Goal: Task Accomplishment & Management: Manage account settings

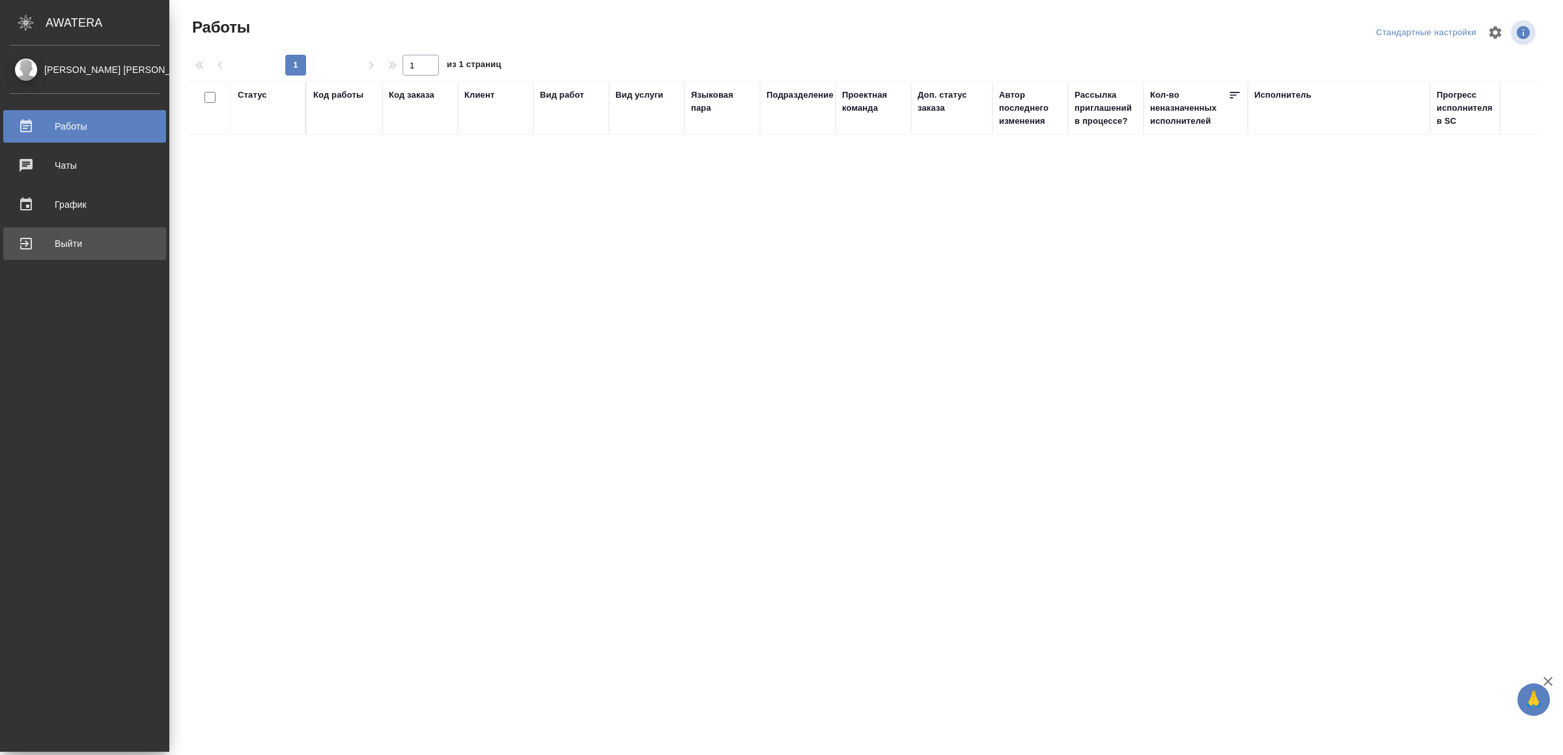
click at [36, 238] on div "Выйти" at bounding box center [85, 244] width 150 height 20
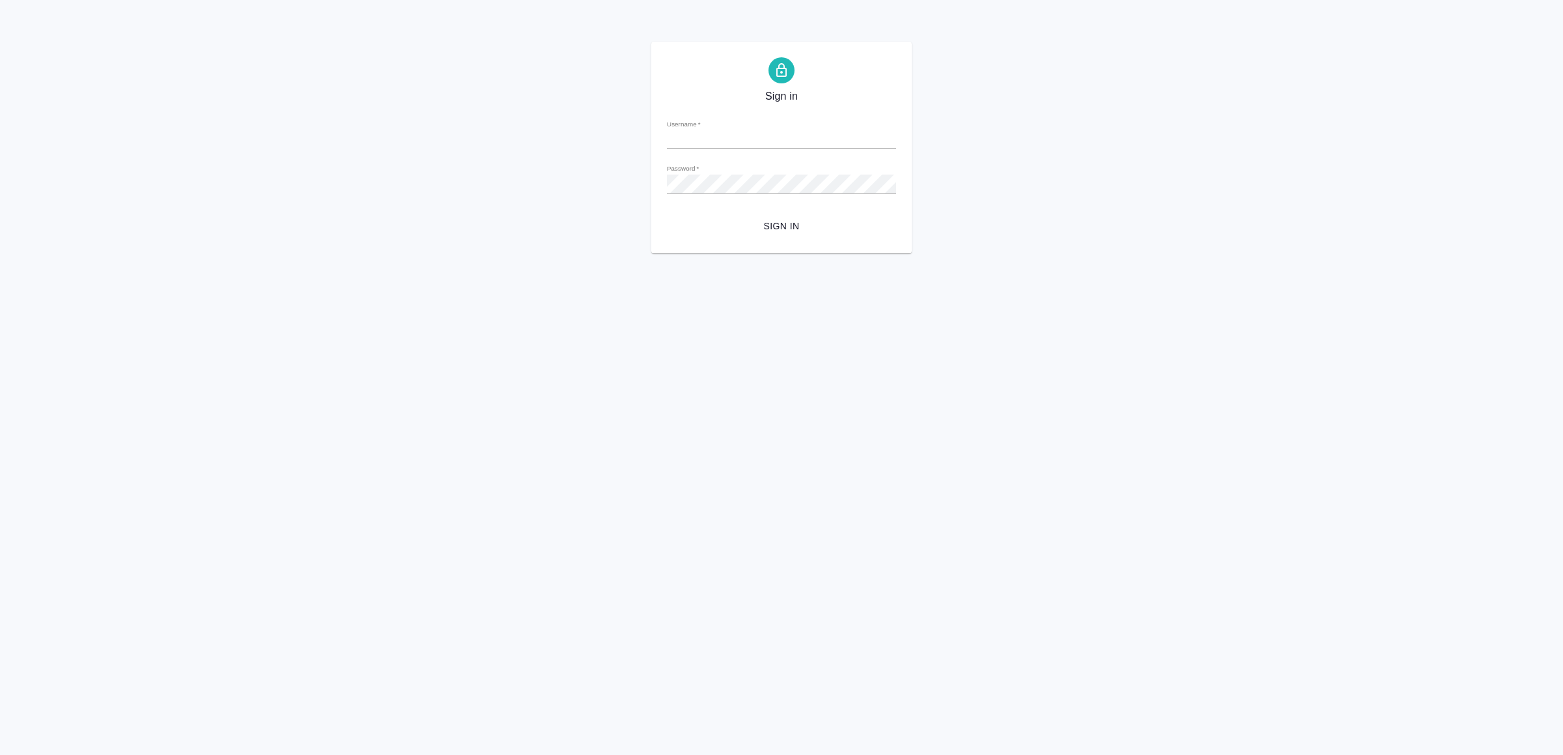
type input "v.yamkovenko@awatera.com"
click at [749, 231] on span "Sign in" at bounding box center [781, 226] width 208 height 16
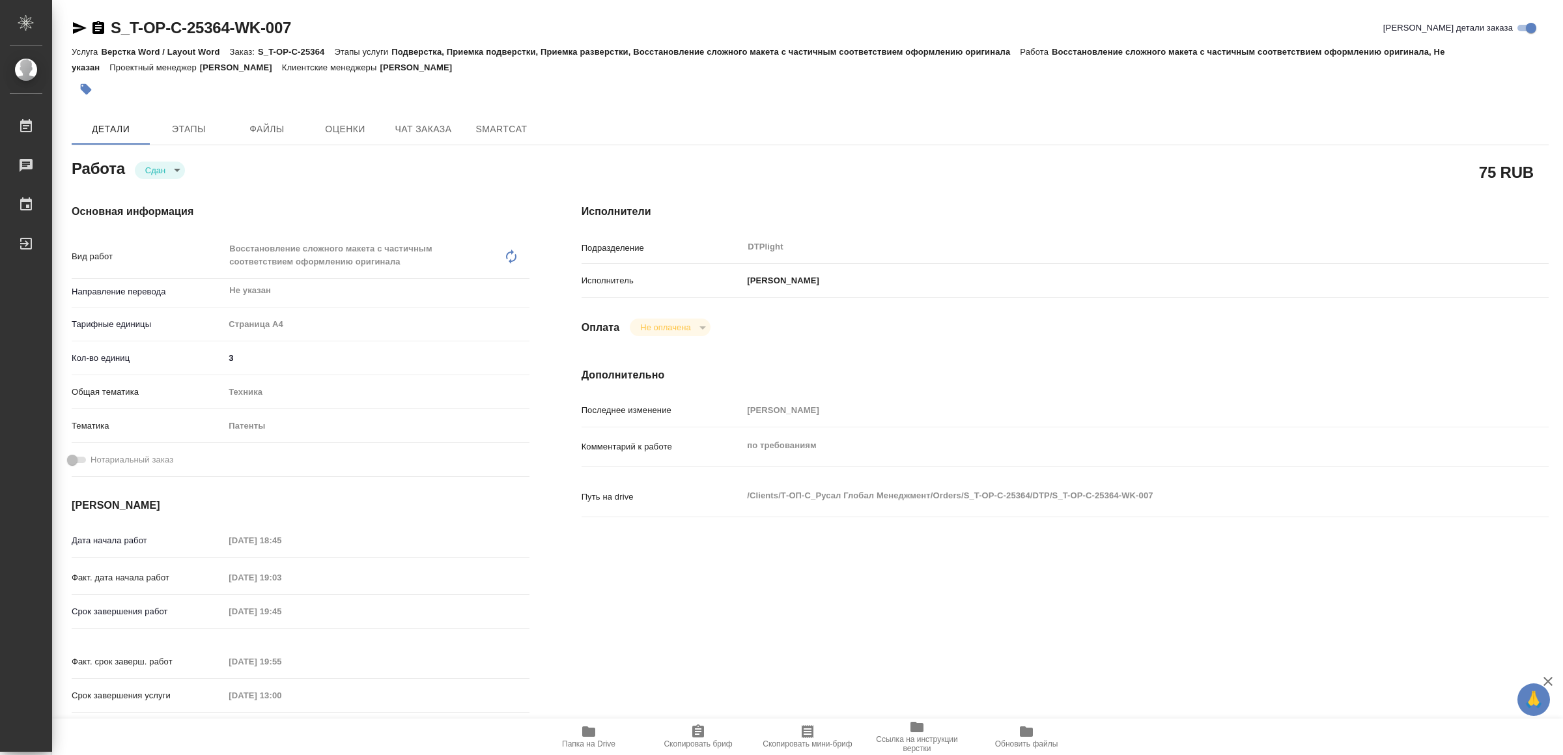
click at [593, 737] on icon "button" at bounding box center [588, 731] width 13 height 10
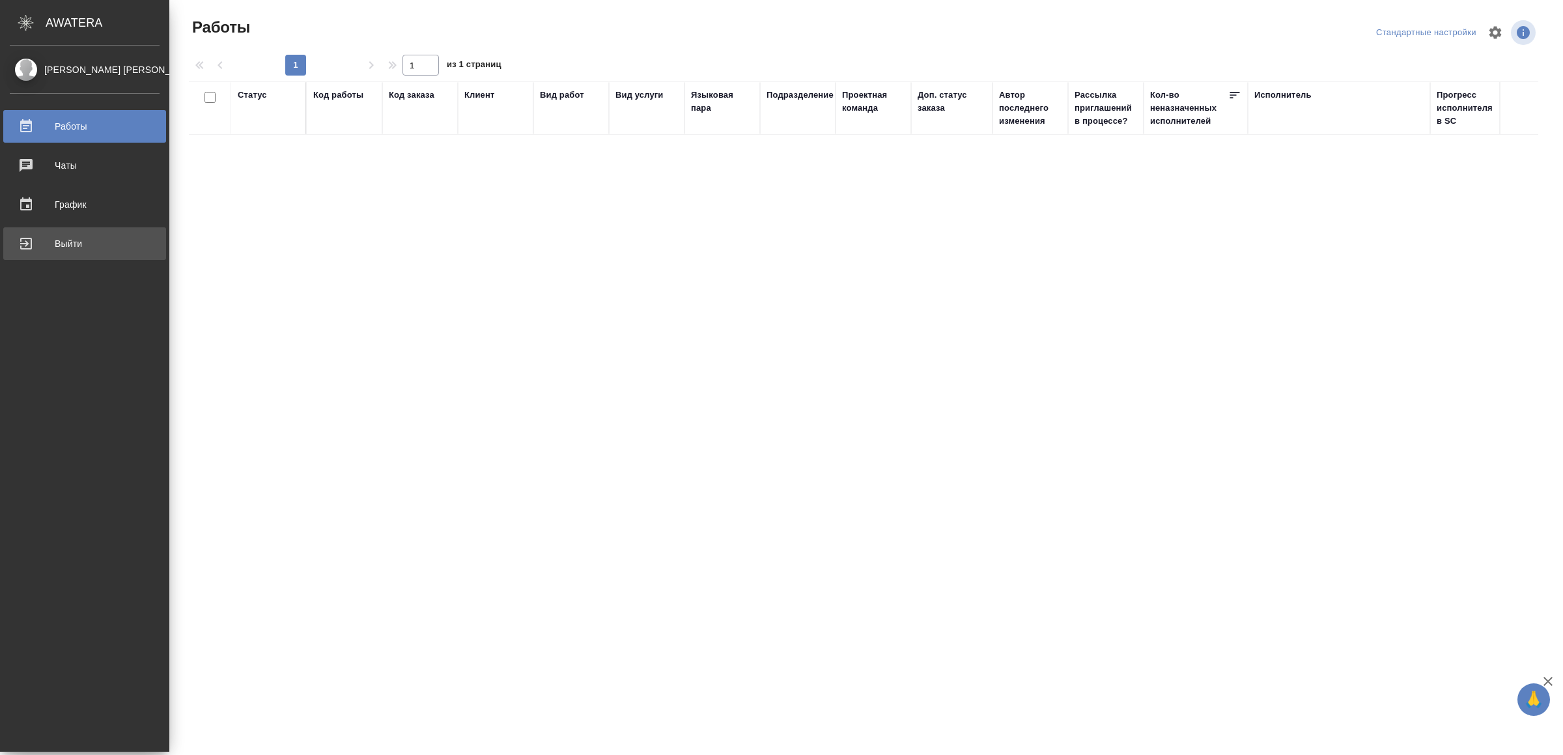
click at [32, 246] on div "Выйти" at bounding box center [85, 244] width 150 height 20
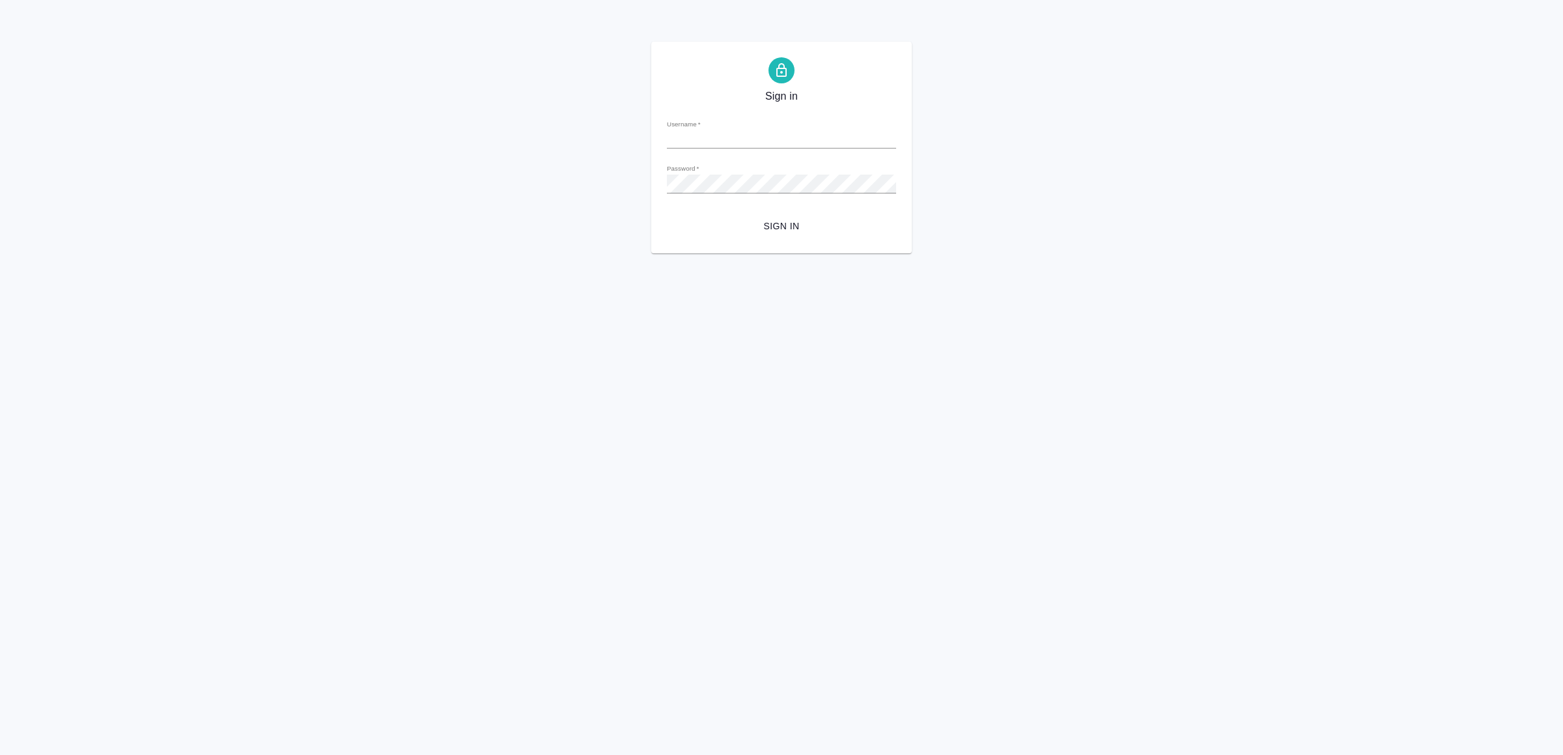
type input "v.yamkovenko@awatera.com"
click at [832, 223] on span "Sign in" at bounding box center [781, 226] width 208 height 16
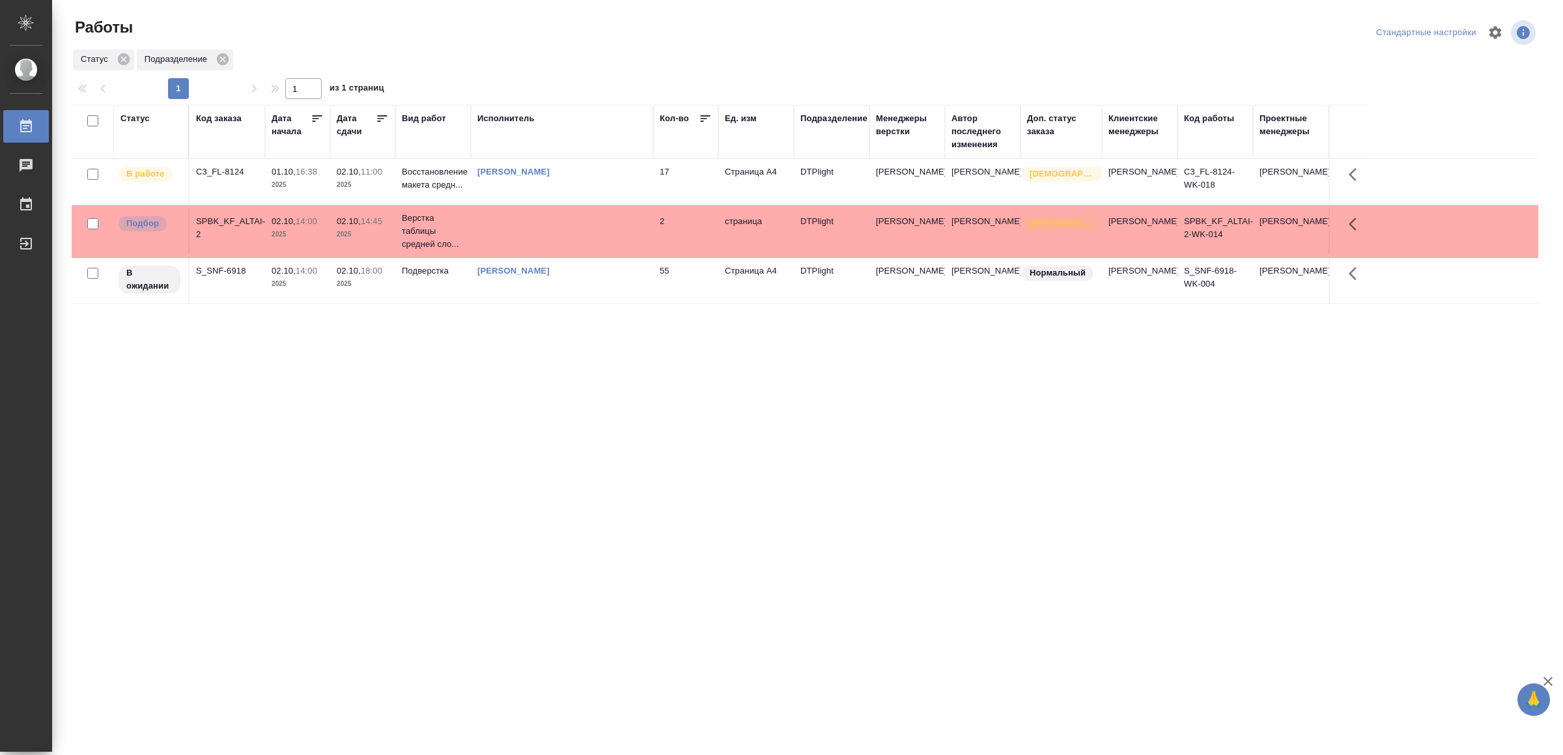
click at [1037, 663] on div ".cls-1 fill:#fff; AWATERA Yamkovenko Vera Работы 0 Чаты График Выйти Работы Ста…" at bounding box center [781, 377] width 1563 height 755
drag, startPoint x: 448, startPoint y: 461, endPoint x: 440, endPoint y: 325, distance: 136.4
click at [576, 190] on td "[PERSON_NAME]" at bounding box center [562, 182] width 182 height 46
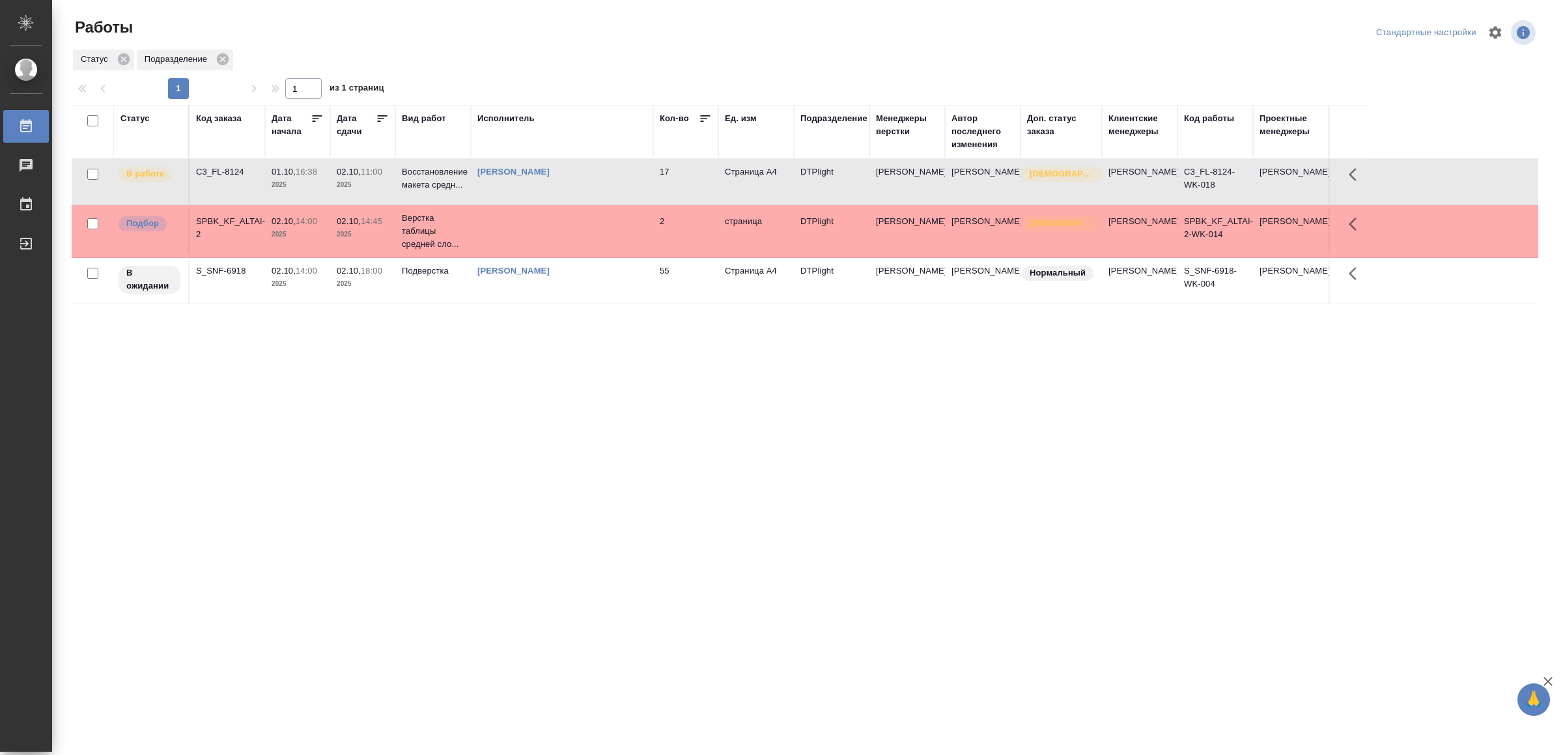
click at [576, 190] on td "[PERSON_NAME]" at bounding box center [562, 182] width 182 height 46
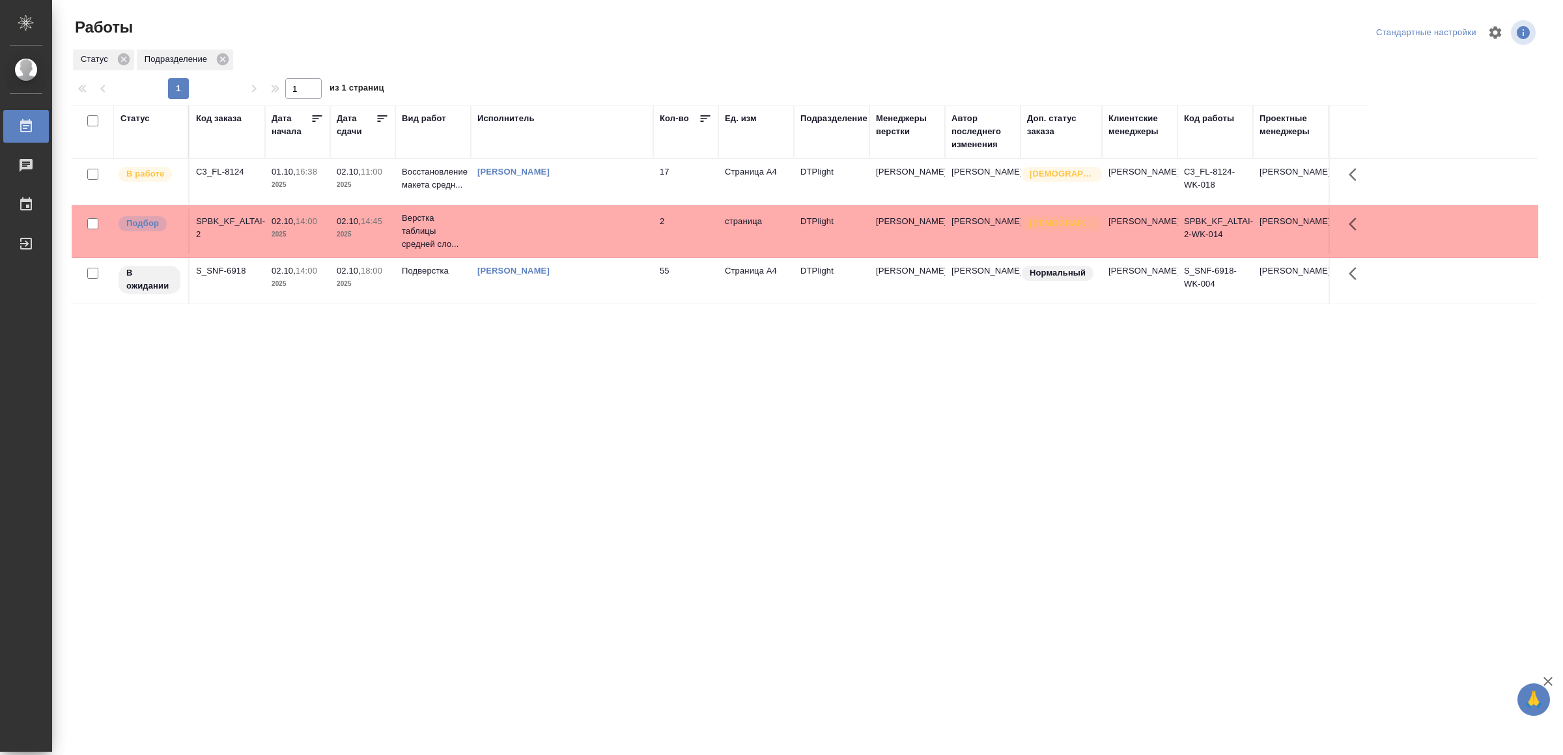
click at [567, 291] on td "[PERSON_NAME]" at bounding box center [562, 281] width 182 height 46
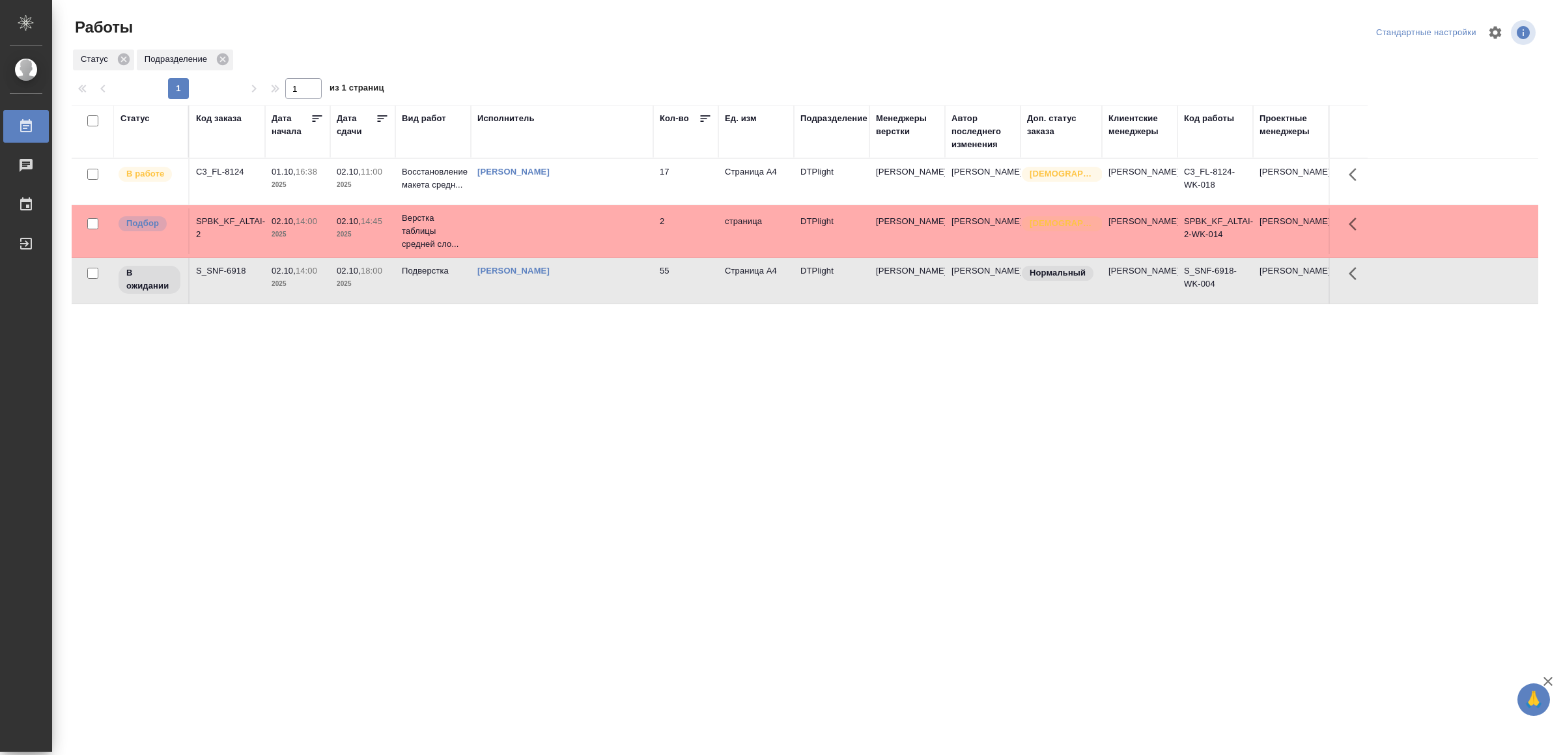
click at [567, 291] on td "[PERSON_NAME]" at bounding box center [562, 281] width 182 height 46
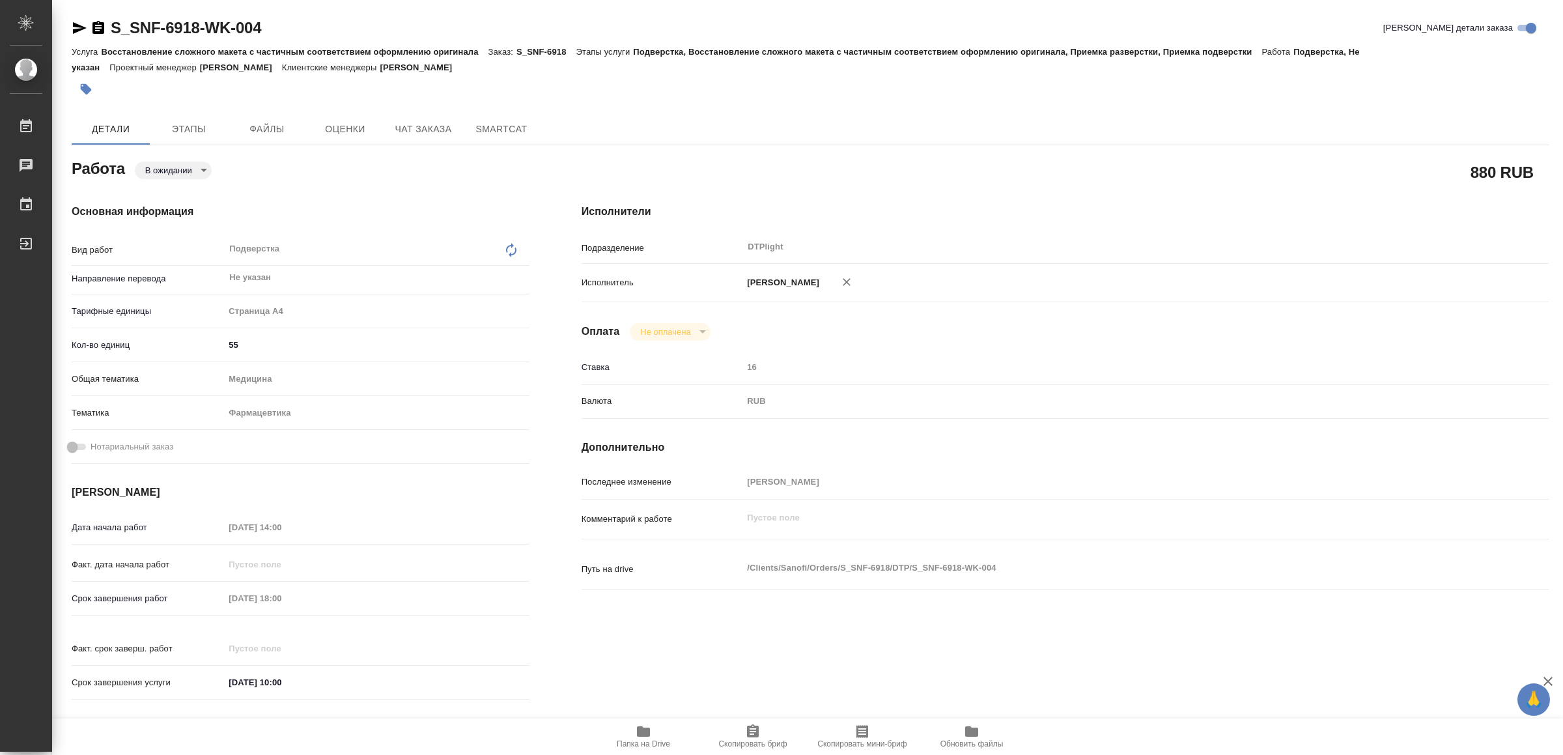
click at [651, 735] on icon "button" at bounding box center [644, 731] width 16 height 16
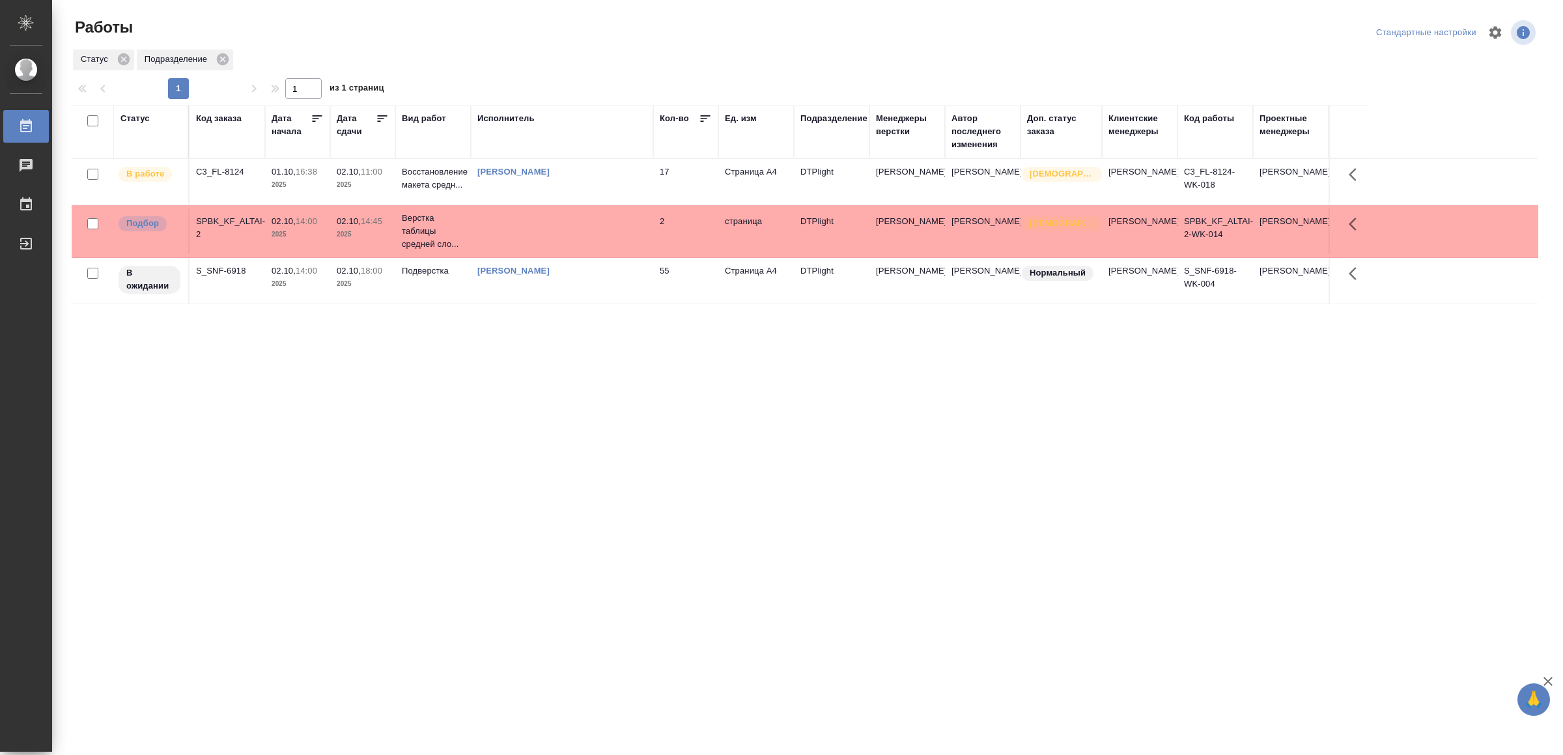
drag, startPoint x: 289, startPoint y: 534, endPoint x: 311, endPoint y: 497, distance: 42.9
drag, startPoint x: 610, startPoint y: 481, endPoint x: 611, endPoint y: 473, distance: 7.3
drag, startPoint x: 819, startPoint y: 466, endPoint x: 822, endPoint y: 450, distance: 16.1
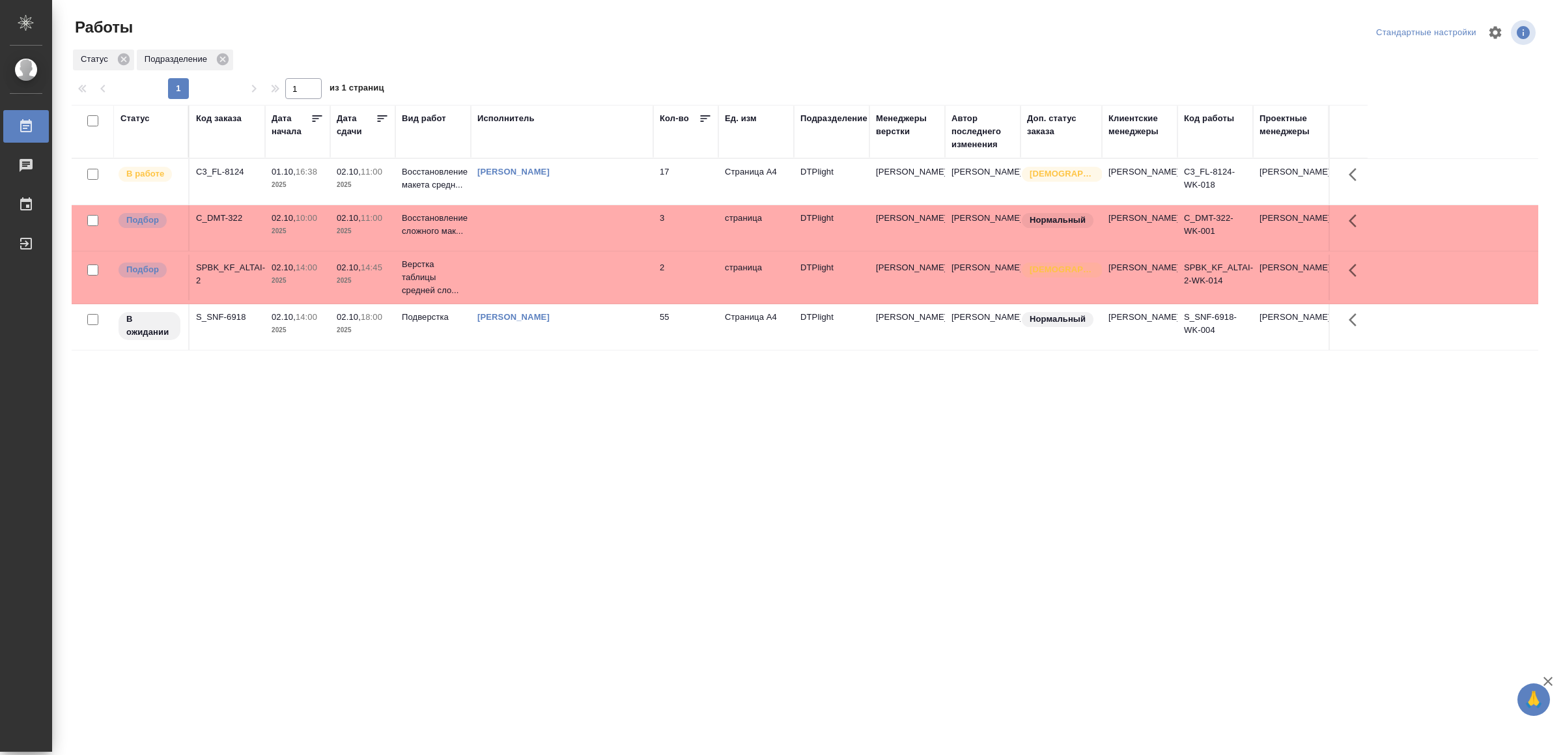
click at [550, 242] on td at bounding box center [562, 228] width 182 height 46
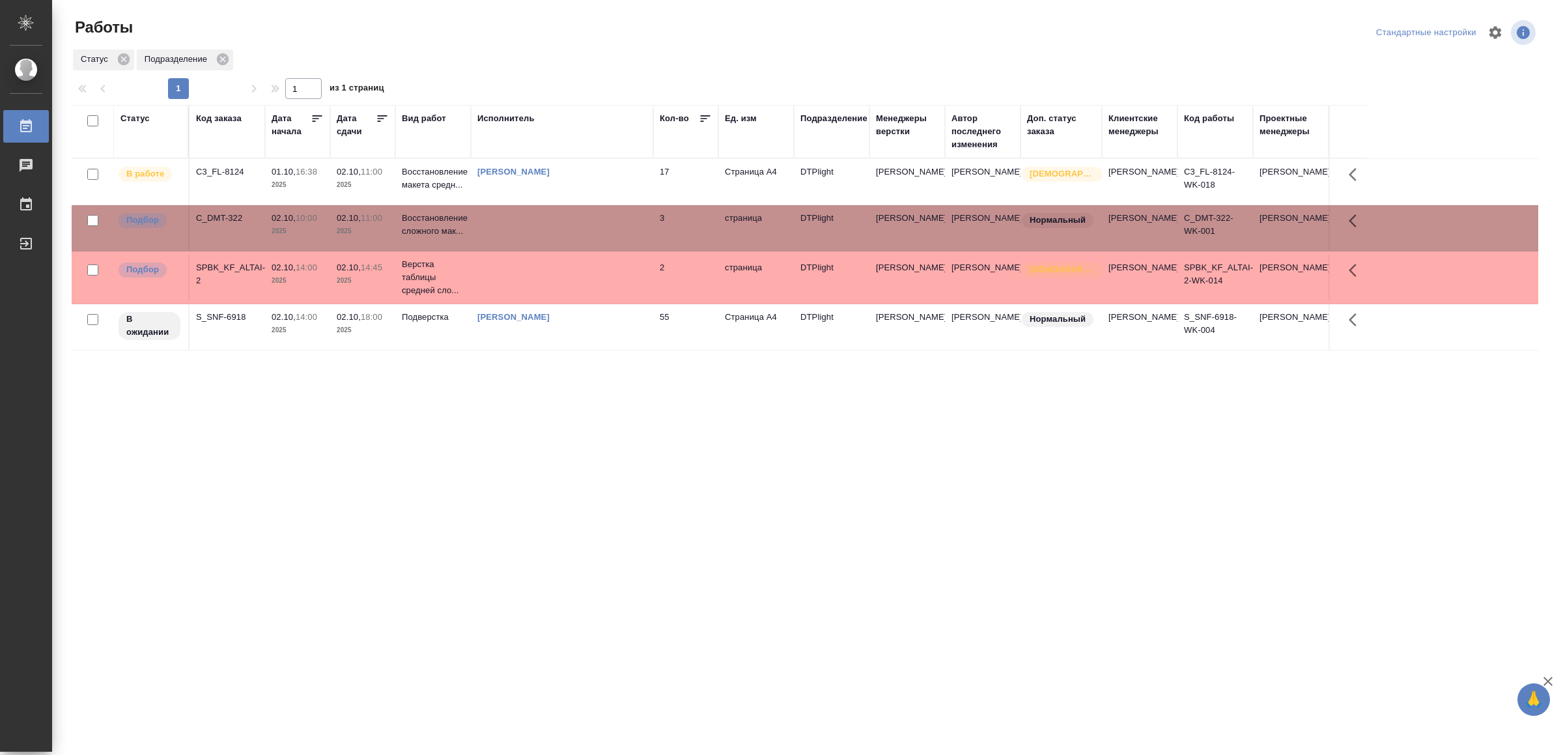
click at [550, 242] on td at bounding box center [562, 228] width 182 height 46
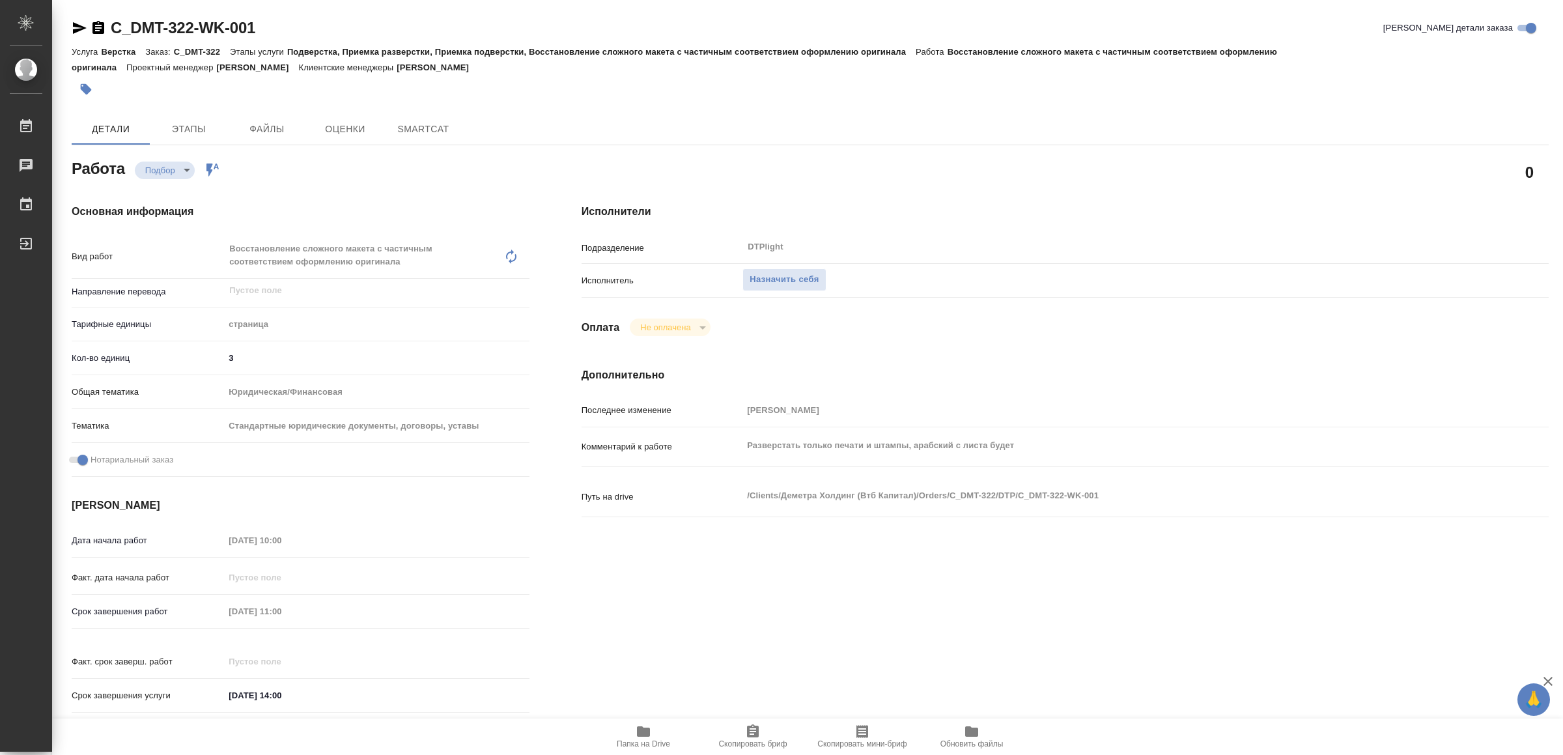
click at [655, 727] on span "Папка на Drive" at bounding box center [644, 735] width 94 height 25
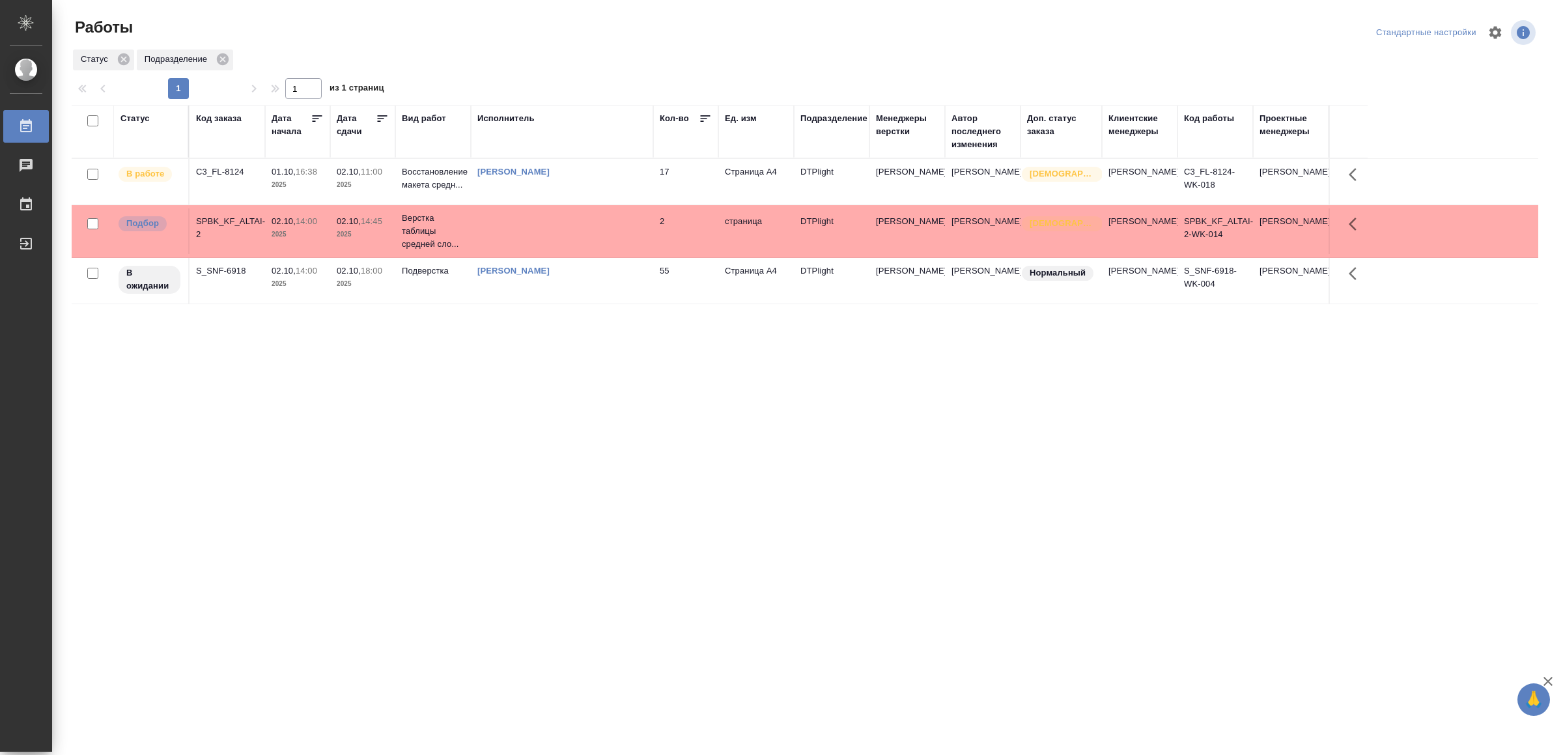
drag, startPoint x: 498, startPoint y: 593, endPoint x: 507, endPoint y: 518, distance: 75.4
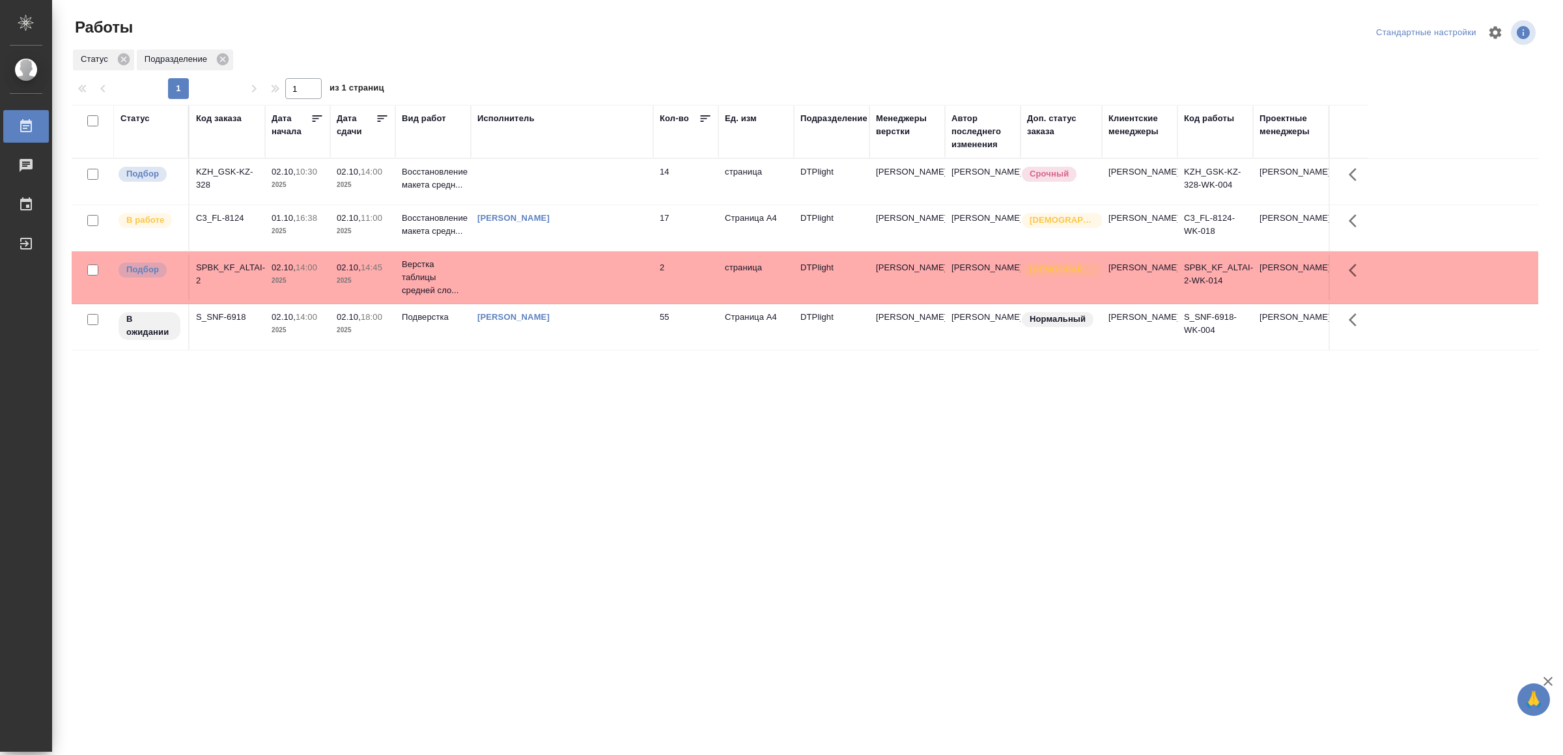
click at [588, 188] on td at bounding box center [562, 182] width 182 height 46
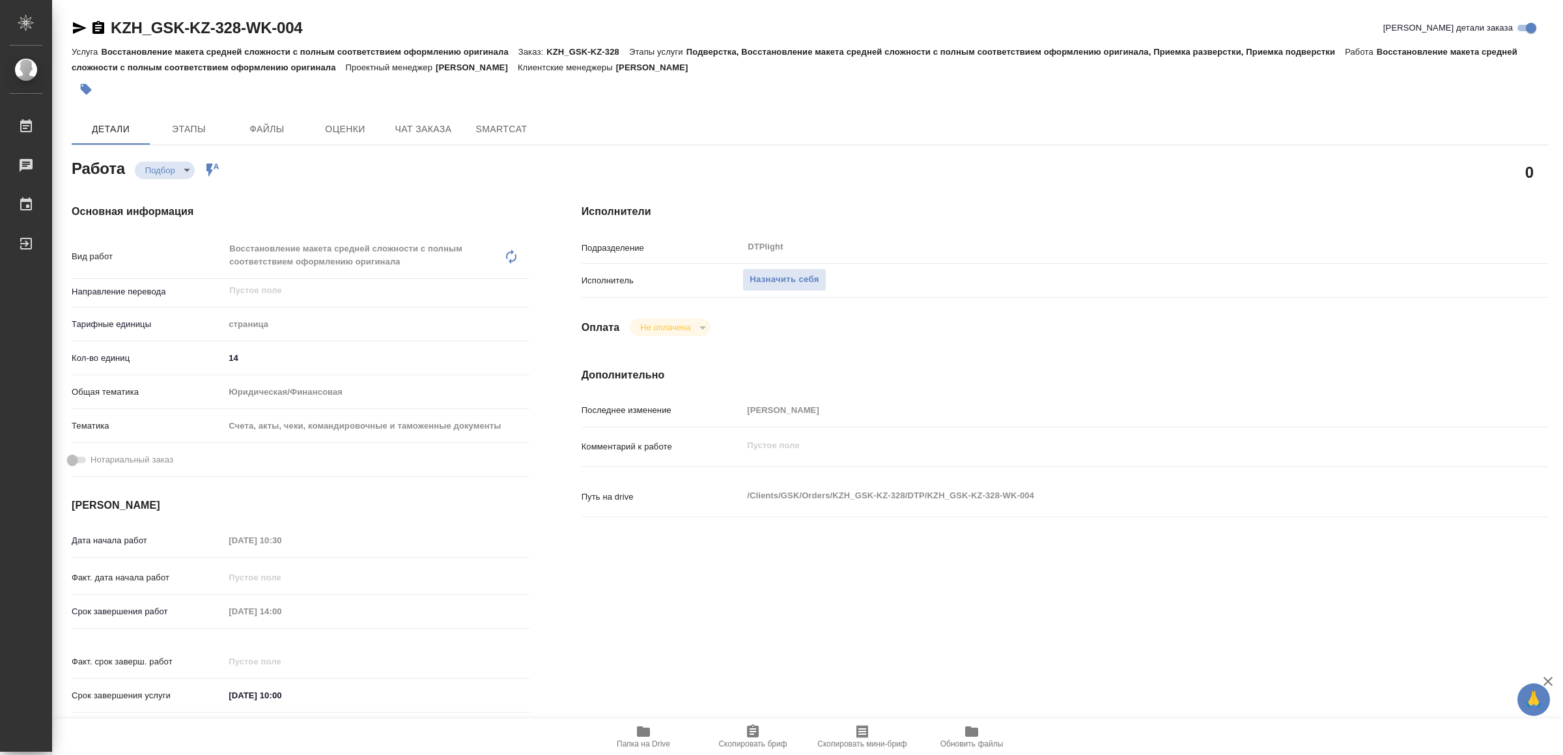
click at [647, 723] on icon "button" at bounding box center [644, 731] width 16 height 16
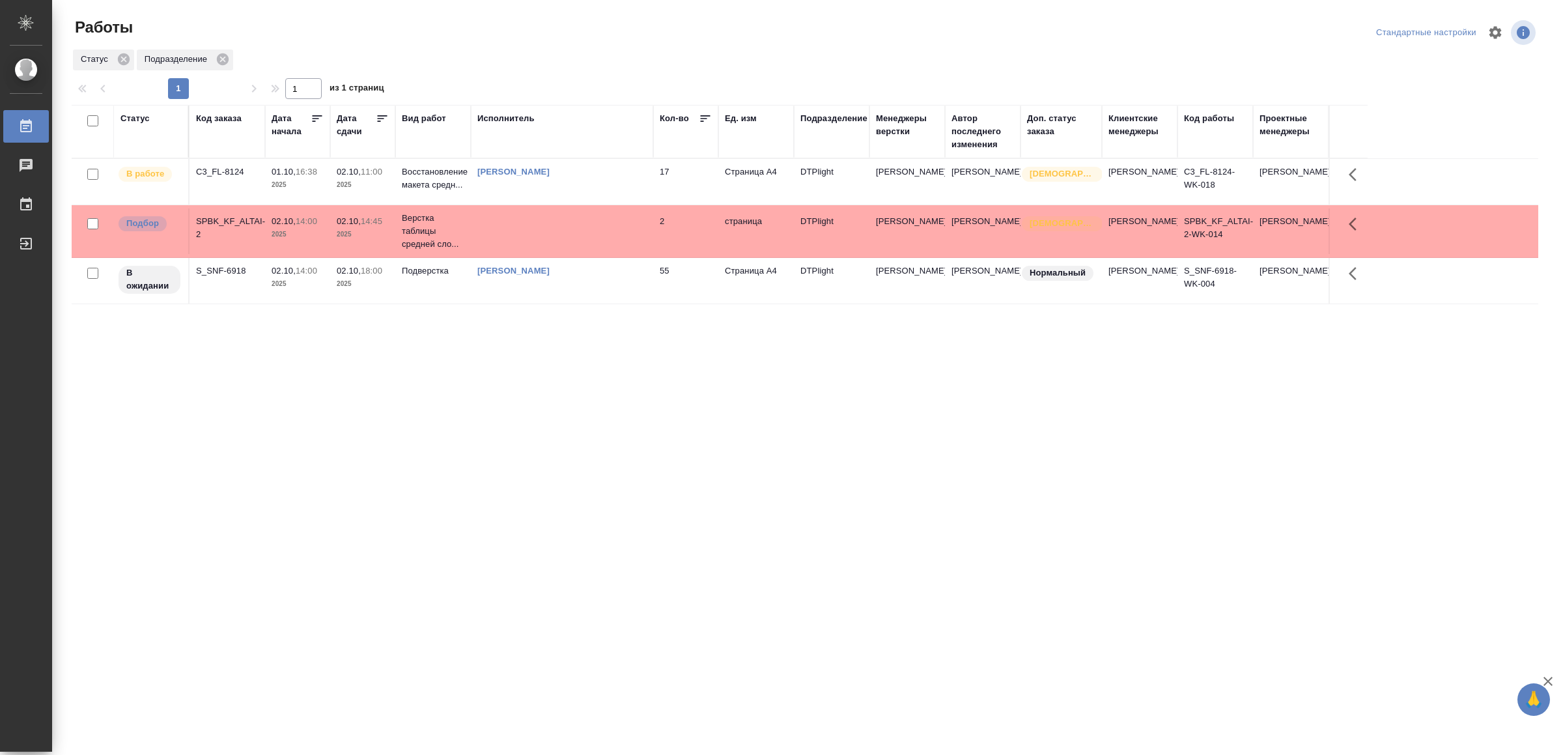
drag, startPoint x: 544, startPoint y: 434, endPoint x: 536, endPoint y: 442, distance: 10.6
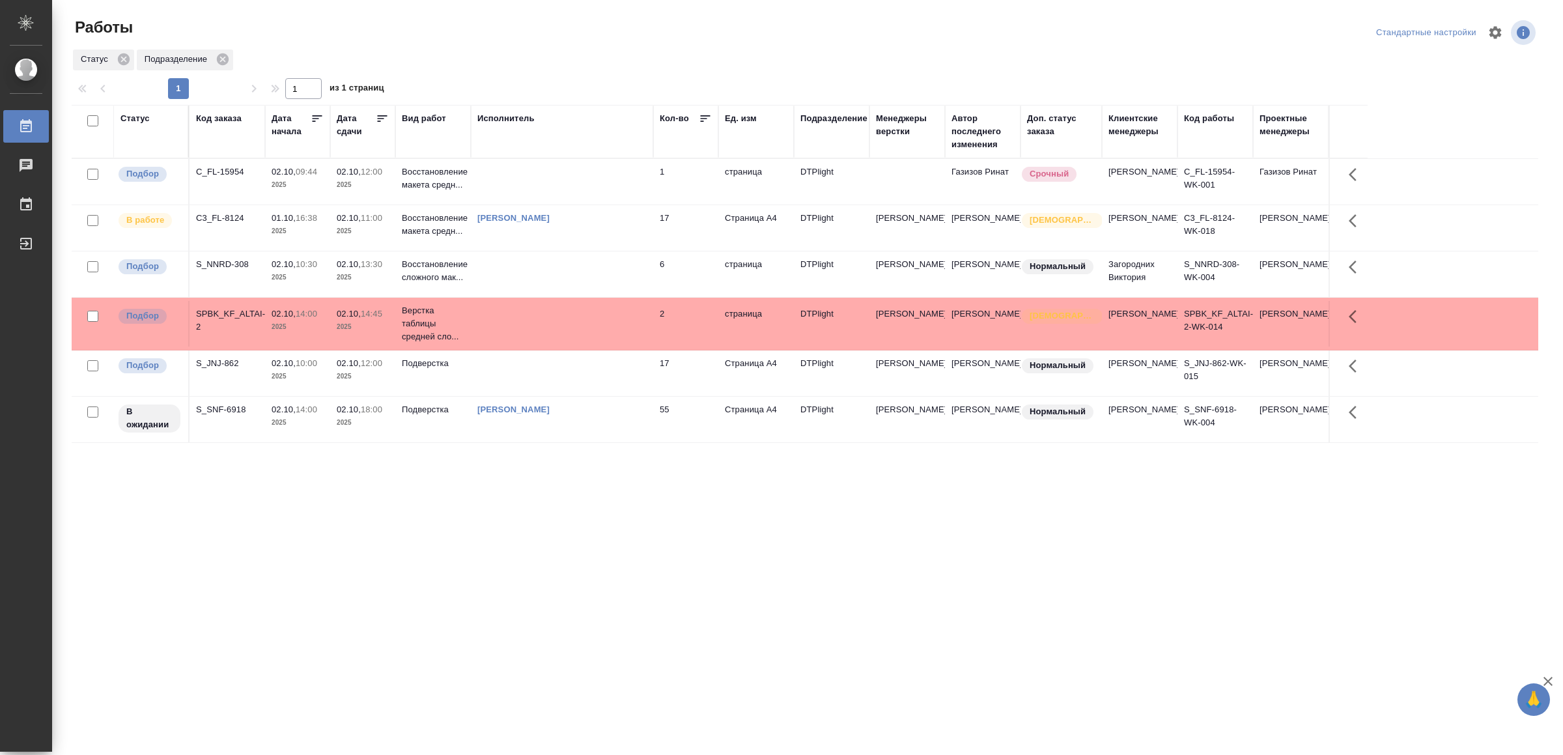
click at [554, 184] on td at bounding box center [562, 182] width 182 height 46
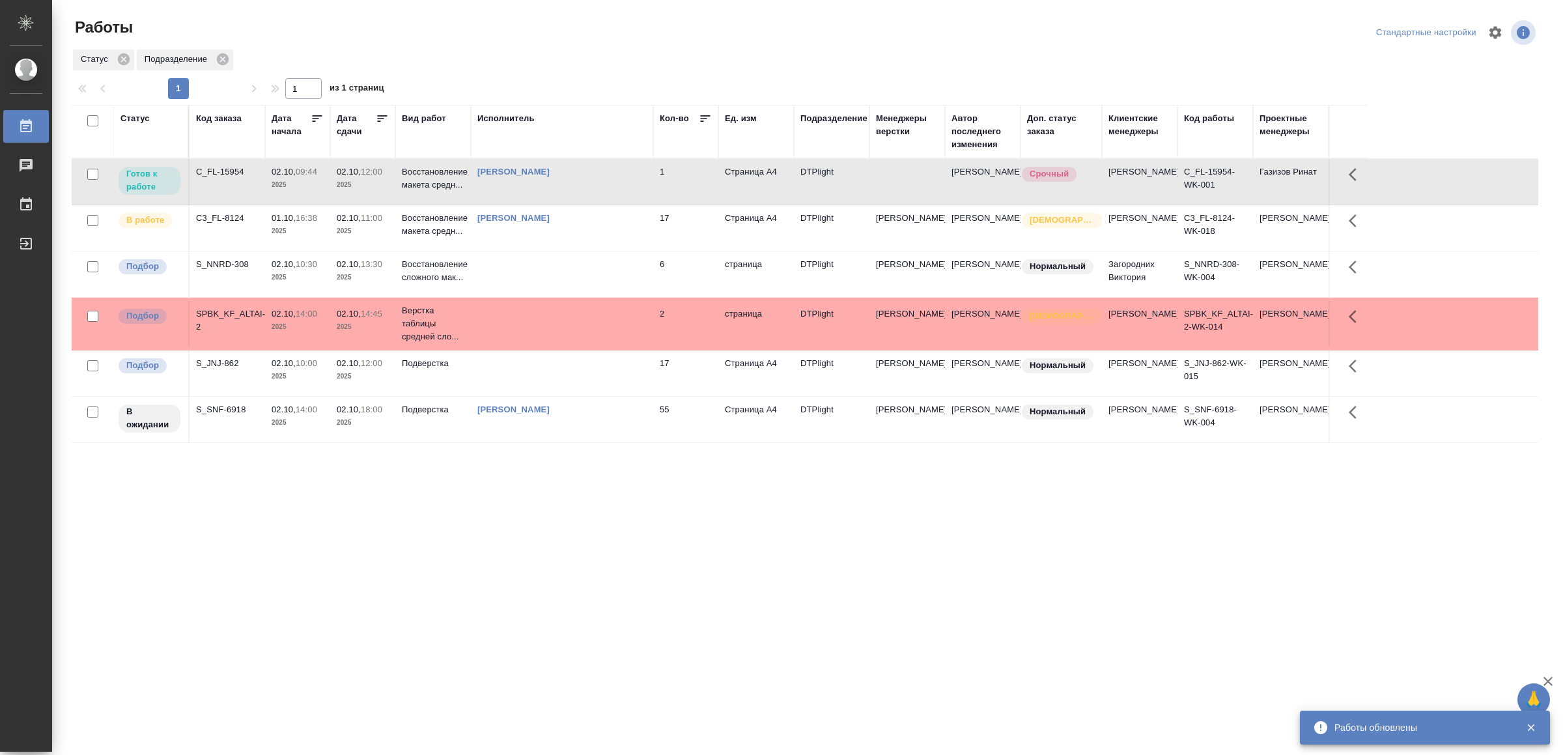
click at [596, 288] on td at bounding box center [562, 274] width 182 height 46
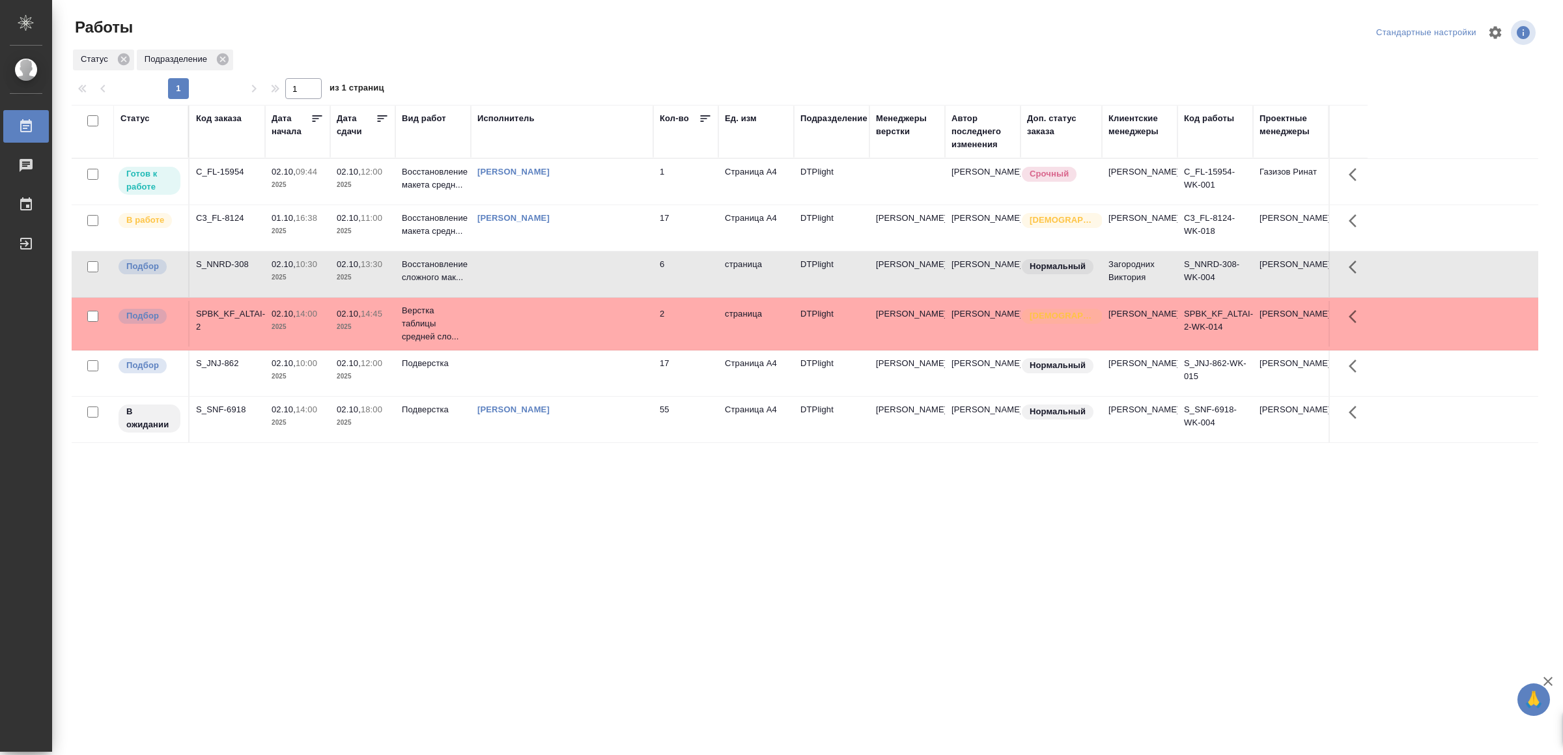
click at [596, 288] on td at bounding box center [562, 274] width 182 height 46
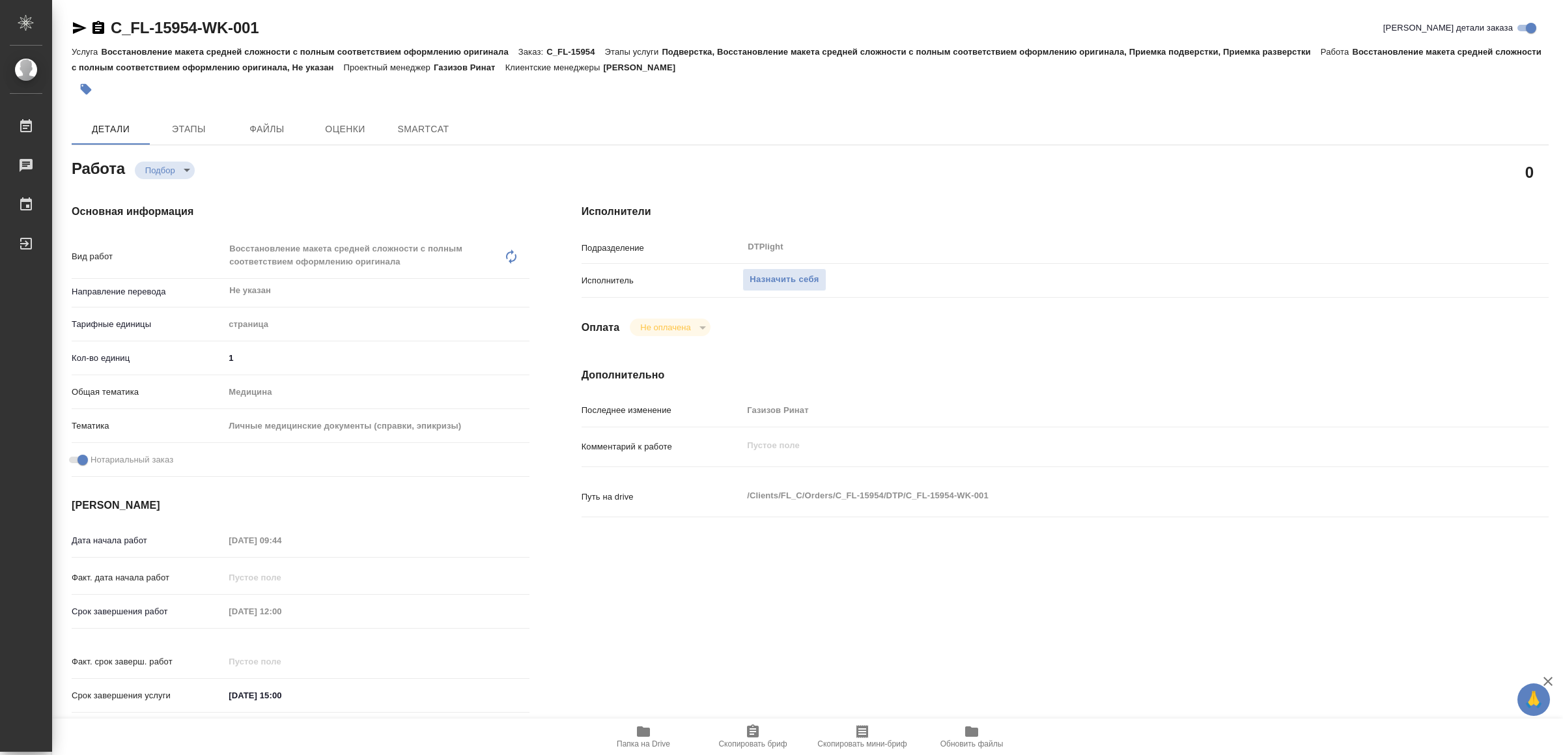
click at [651, 725] on span "Папка на Drive" at bounding box center [644, 735] width 94 height 25
click at [780, 270] on button "Назначить себя" at bounding box center [783, 279] width 83 height 23
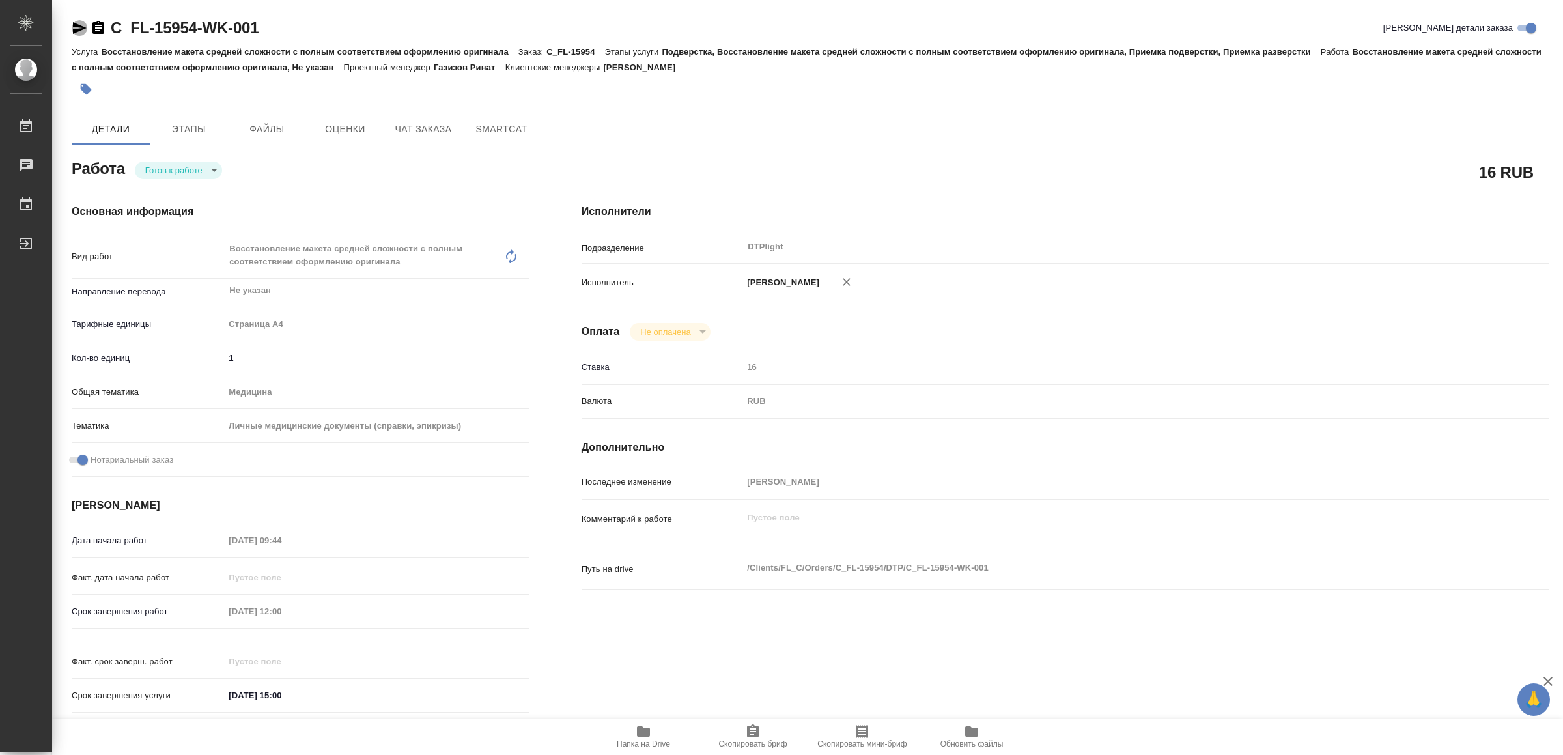
drag, startPoint x: 75, startPoint y: 22, endPoint x: 78, endPoint y: 8, distance: 14.7
click at [77, 22] on icon "button" at bounding box center [80, 28] width 16 height 16
click at [180, 166] on body "🙏 .cls-1 fill:#fff; AWATERA Yamkovenko Vera Работы 0 Чаты График Выйти C_FL-159…" at bounding box center [781, 377] width 1563 height 755
click at [180, 166] on button "В работе" at bounding box center [167, 170] width 43 height 14
type textarea "x"
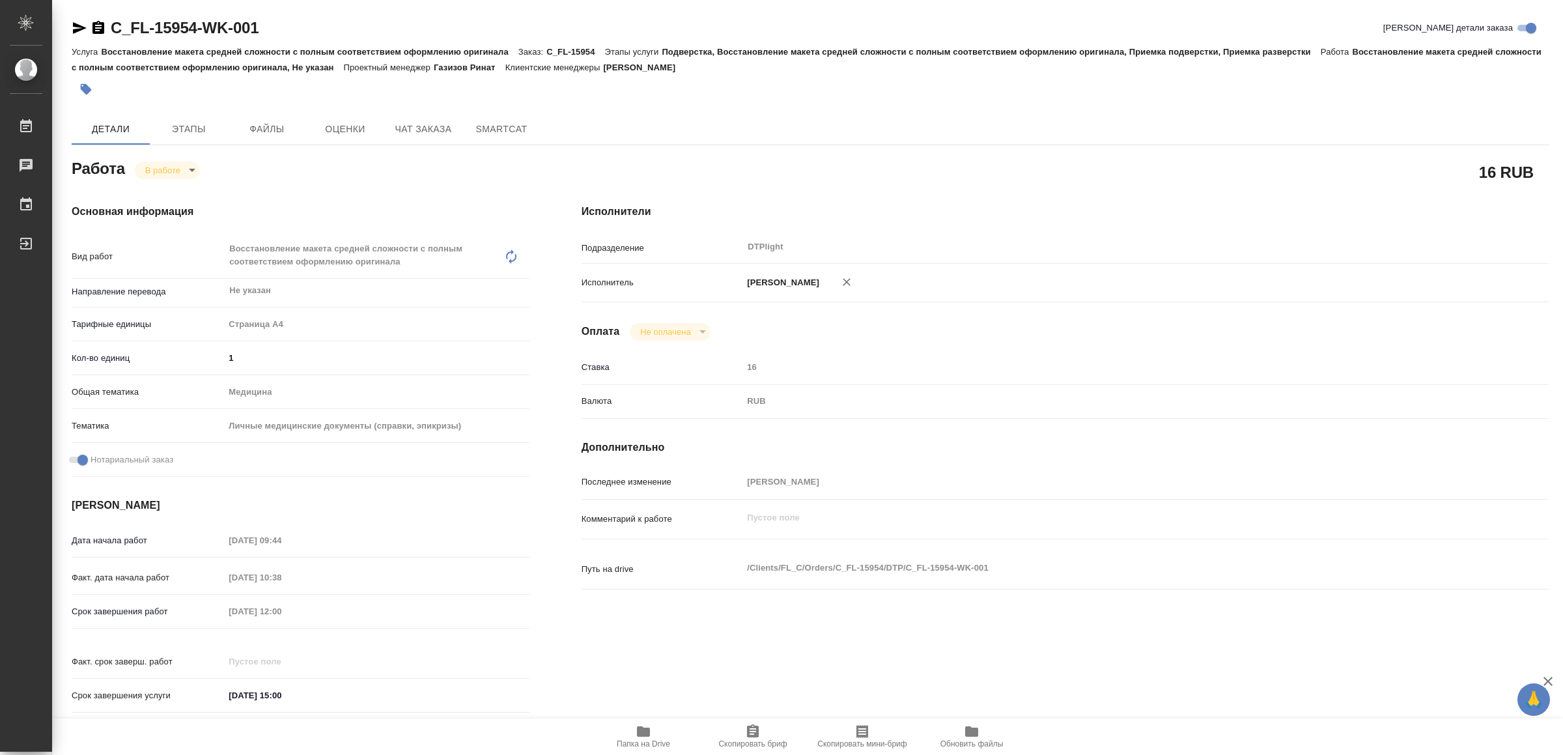
type textarea "x"
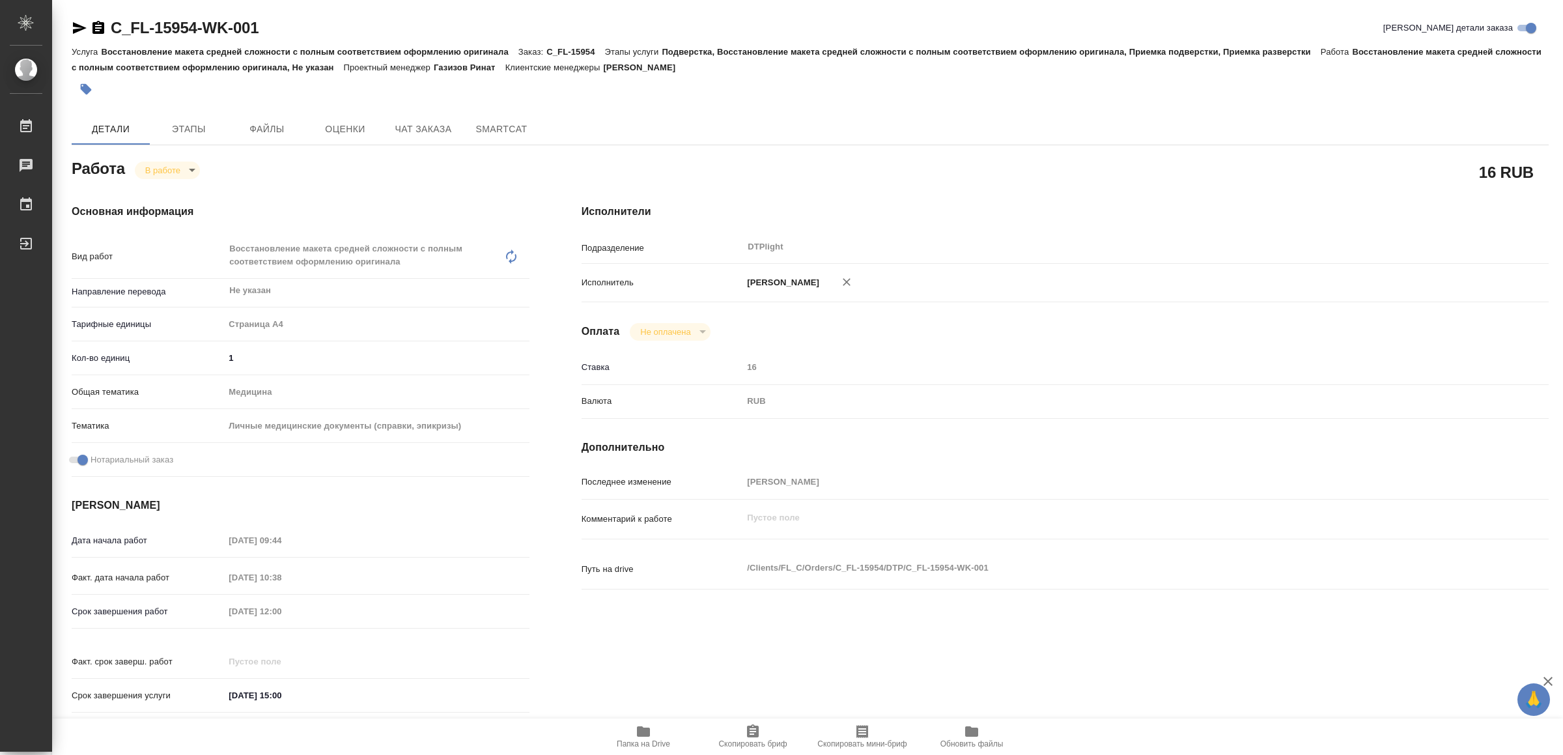
type textarea "x"
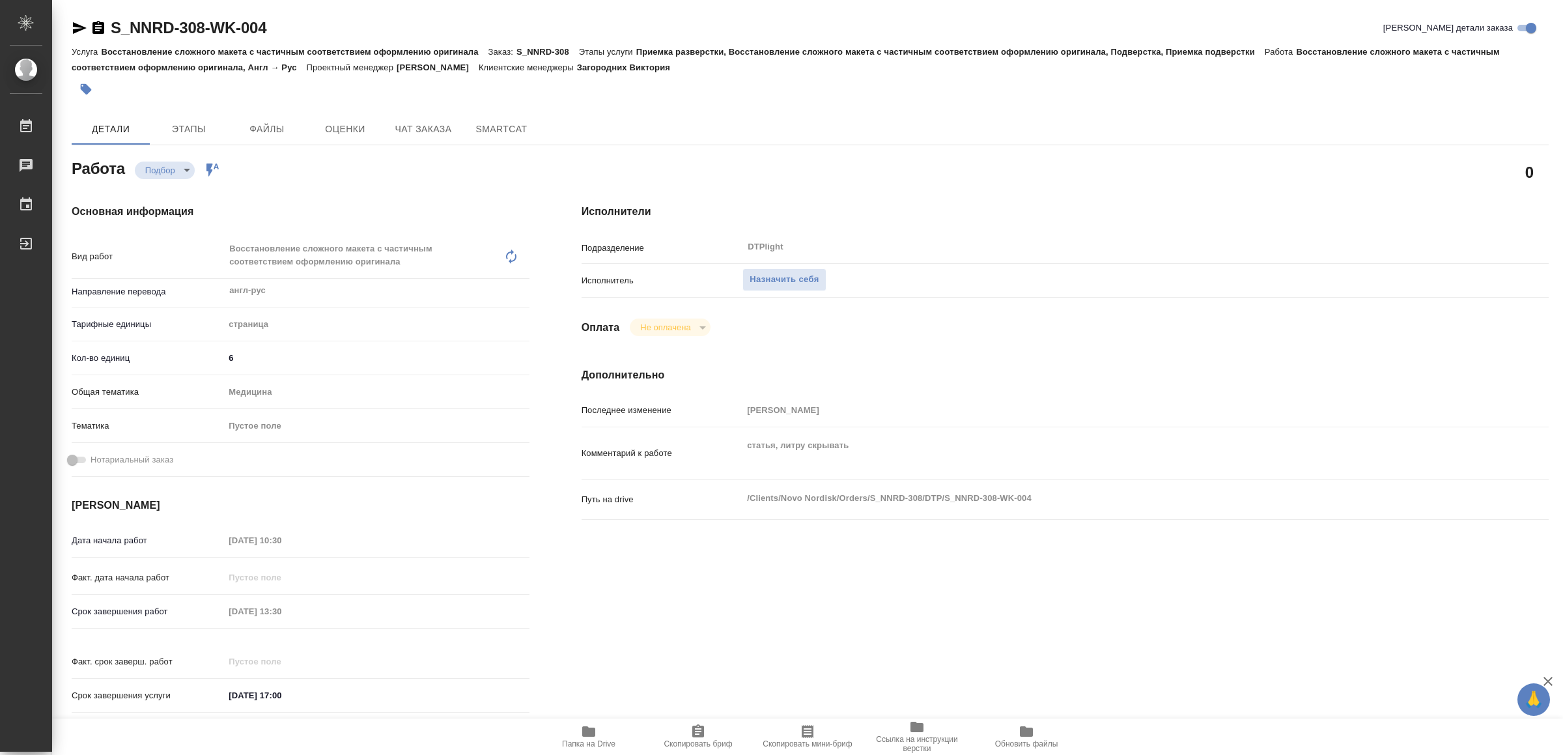
click at [594, 741] on span "Папка на Drive" at bounding box center [588, 743] width 53 height 9
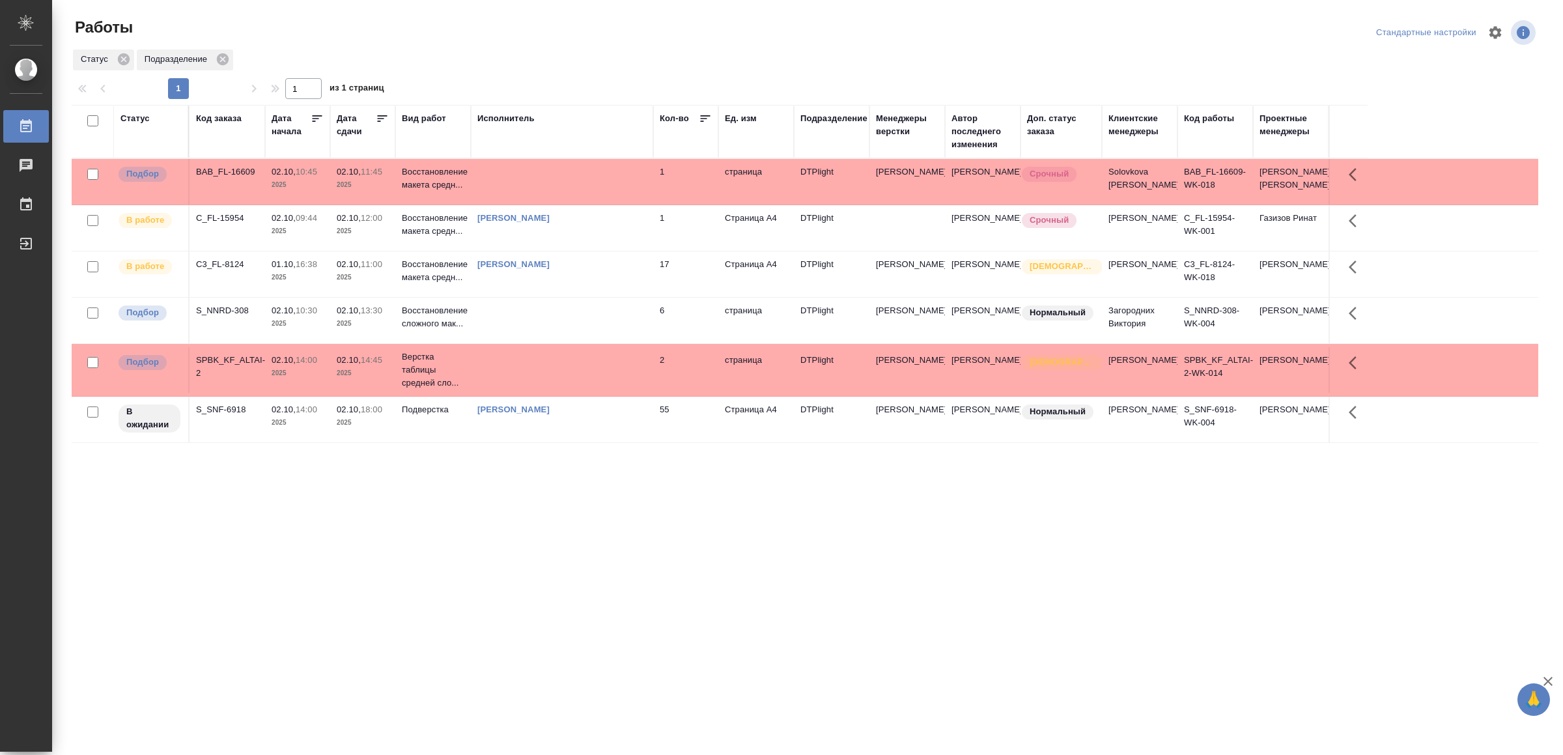
click at [496, 180] on td at bounding box center [562, 182] width 182 height 46
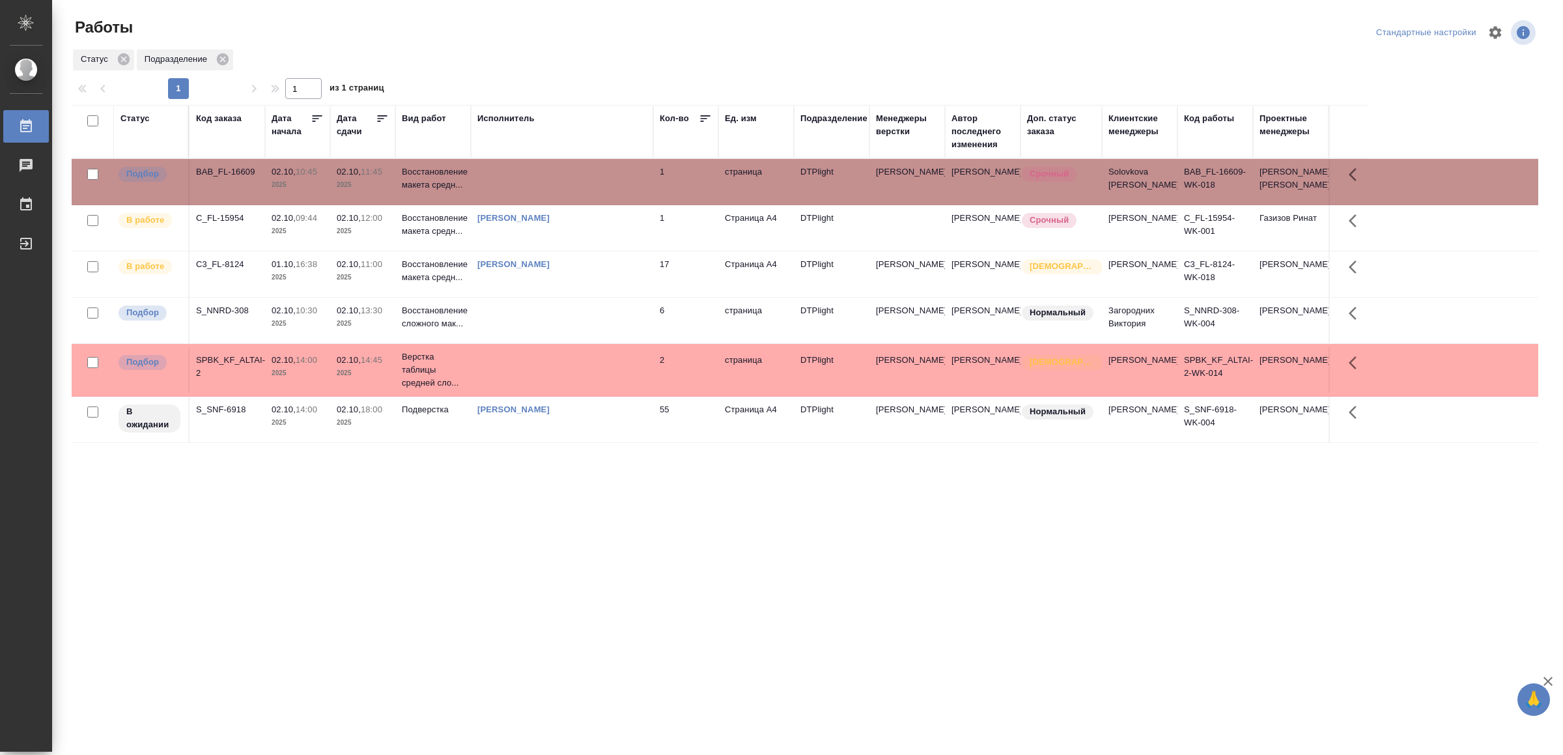
click at [602, 171] on td at bounding box center [562, 182] width 182 height 46
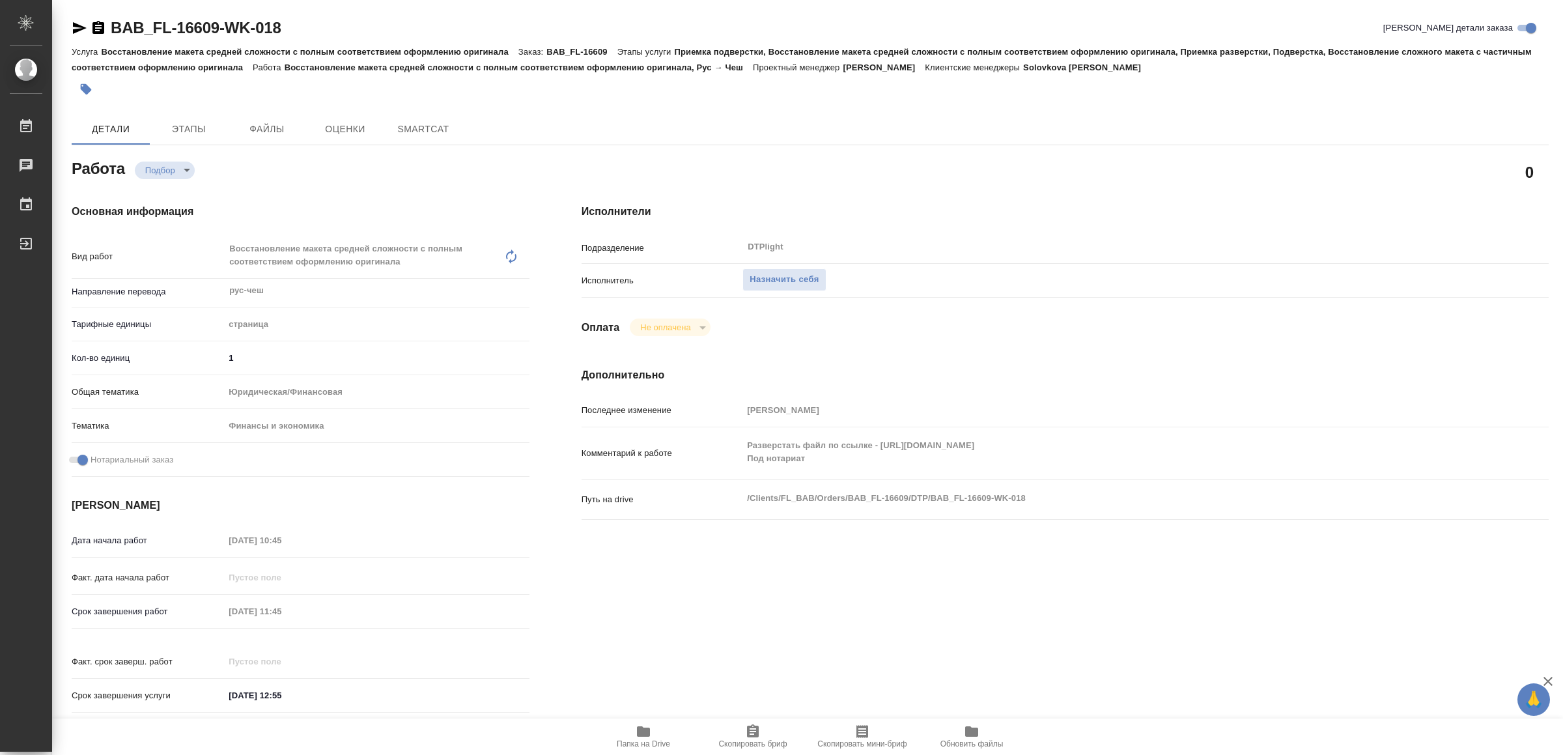
type textarea "x"
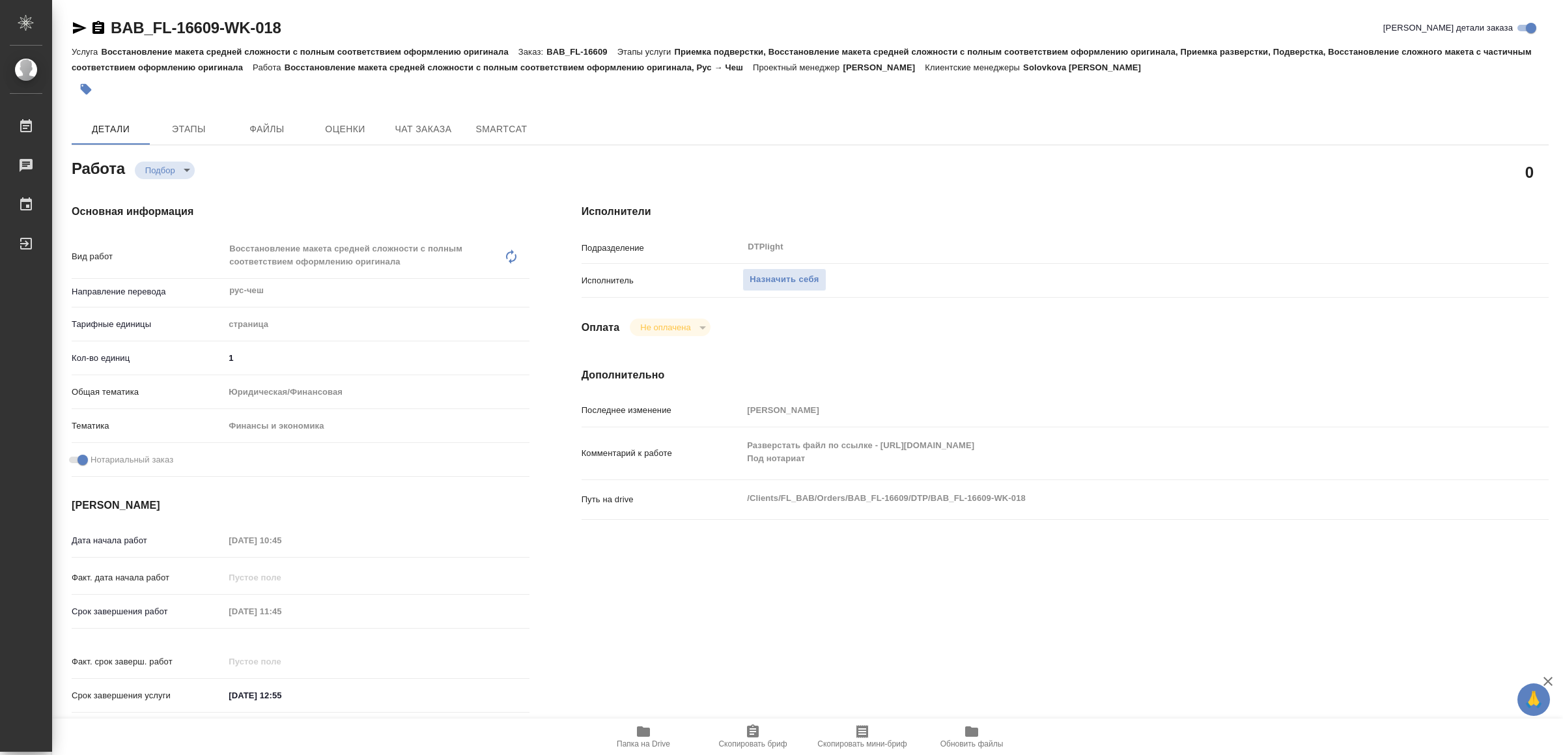
type textarea "x"
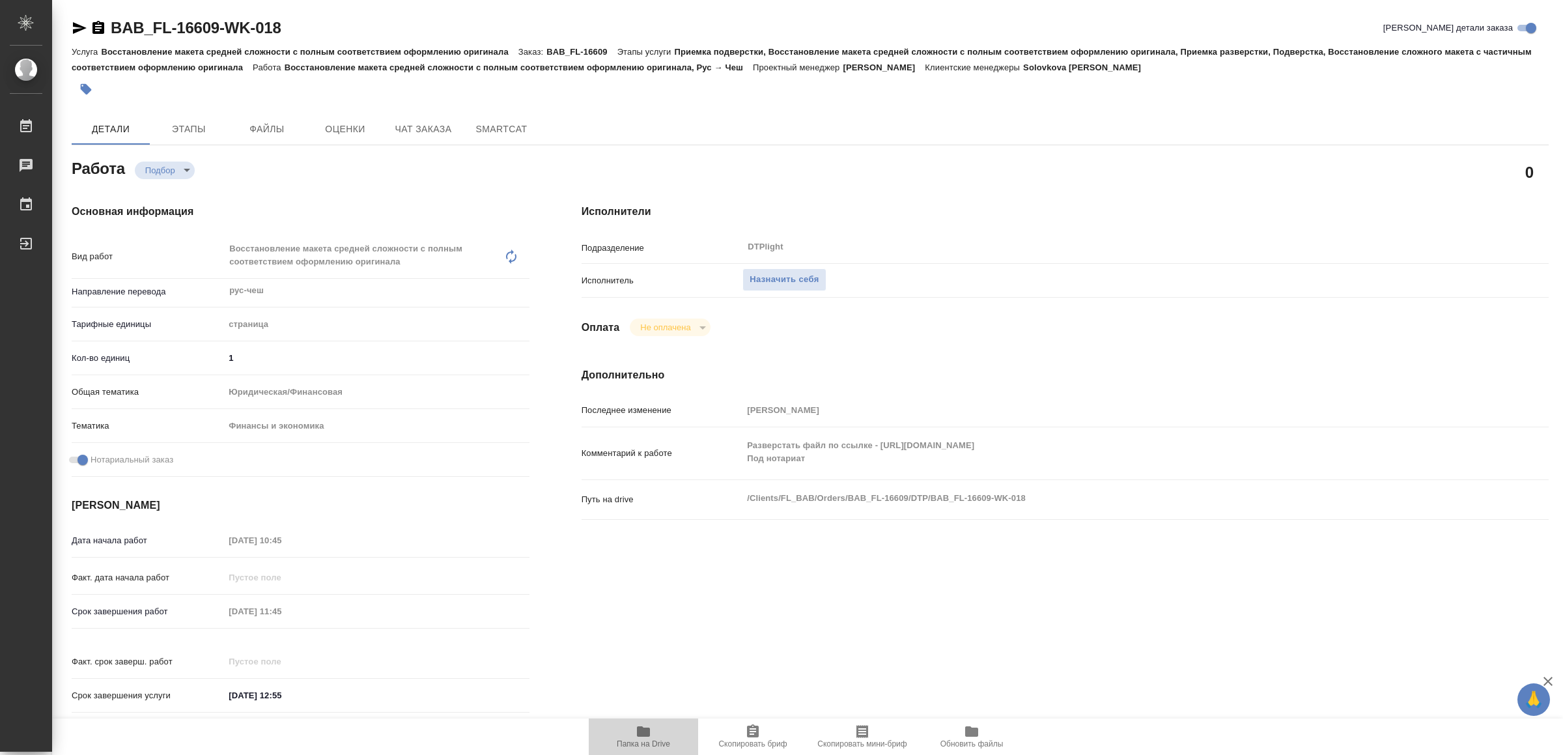
type textarea "x"
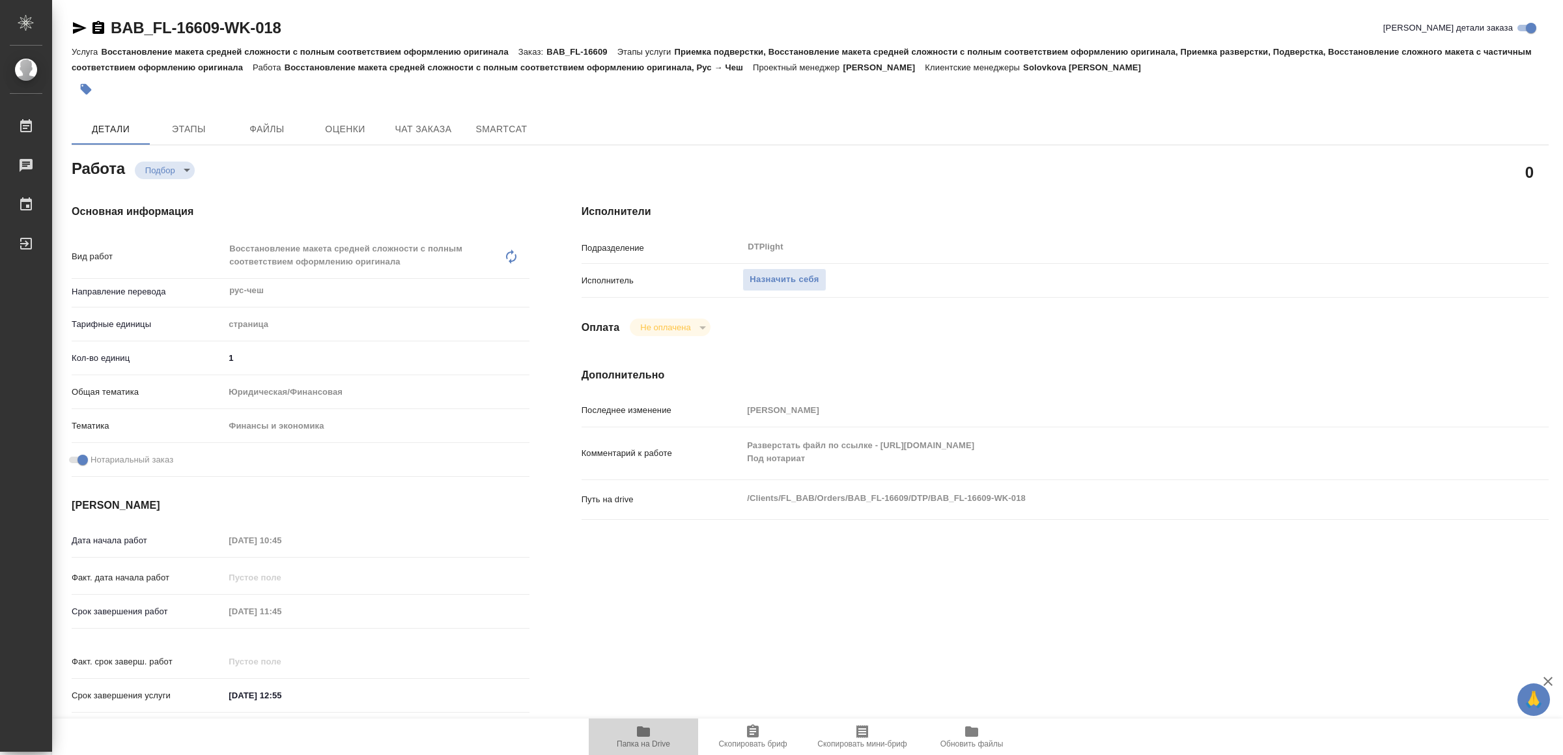
click at [641, 735] on icon "button" at bounding box center [643, 731] width 13 height 10
click at [794, 278] on span "Назначить себя" at bounding box center [784, 279] width 69 height 15
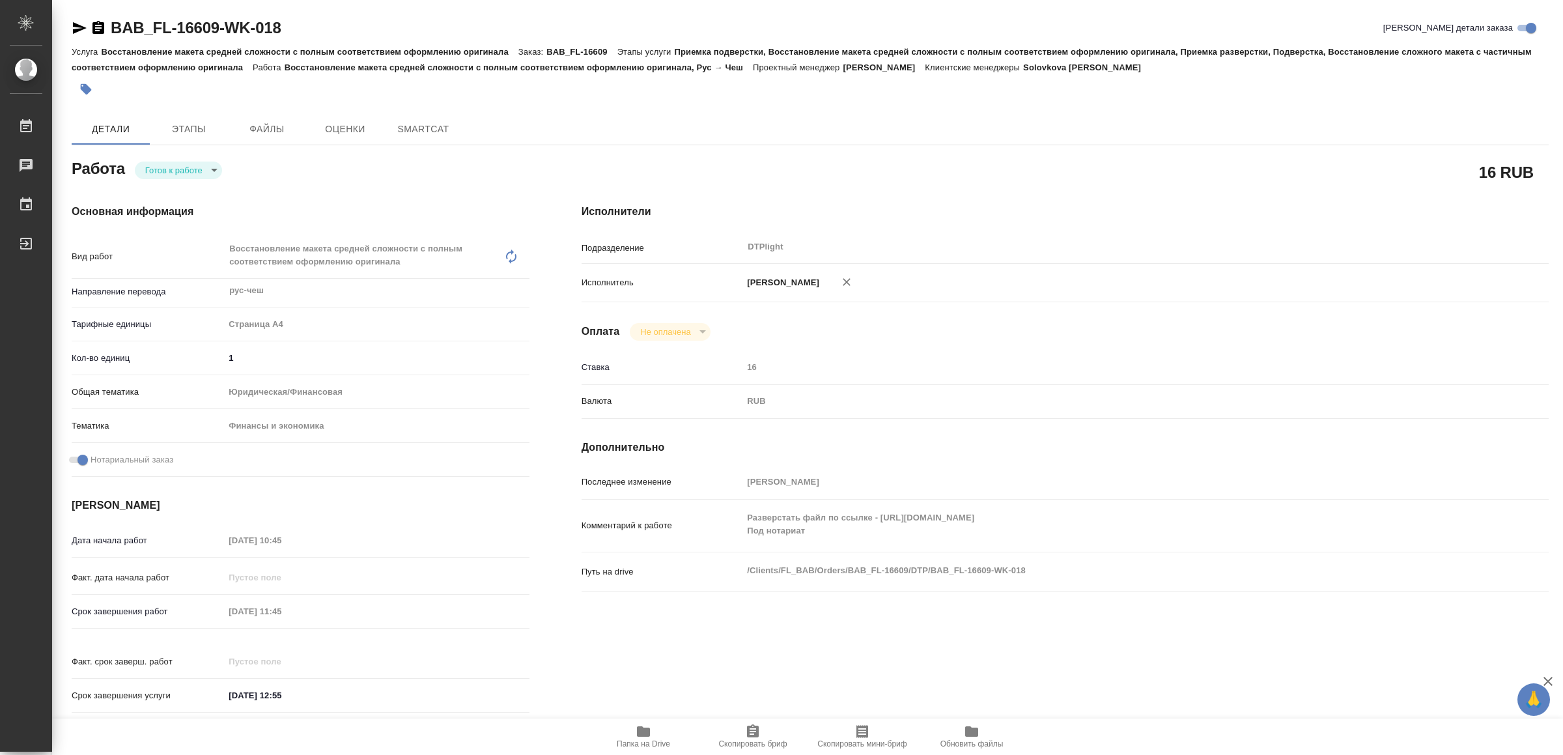
type textarea "x"
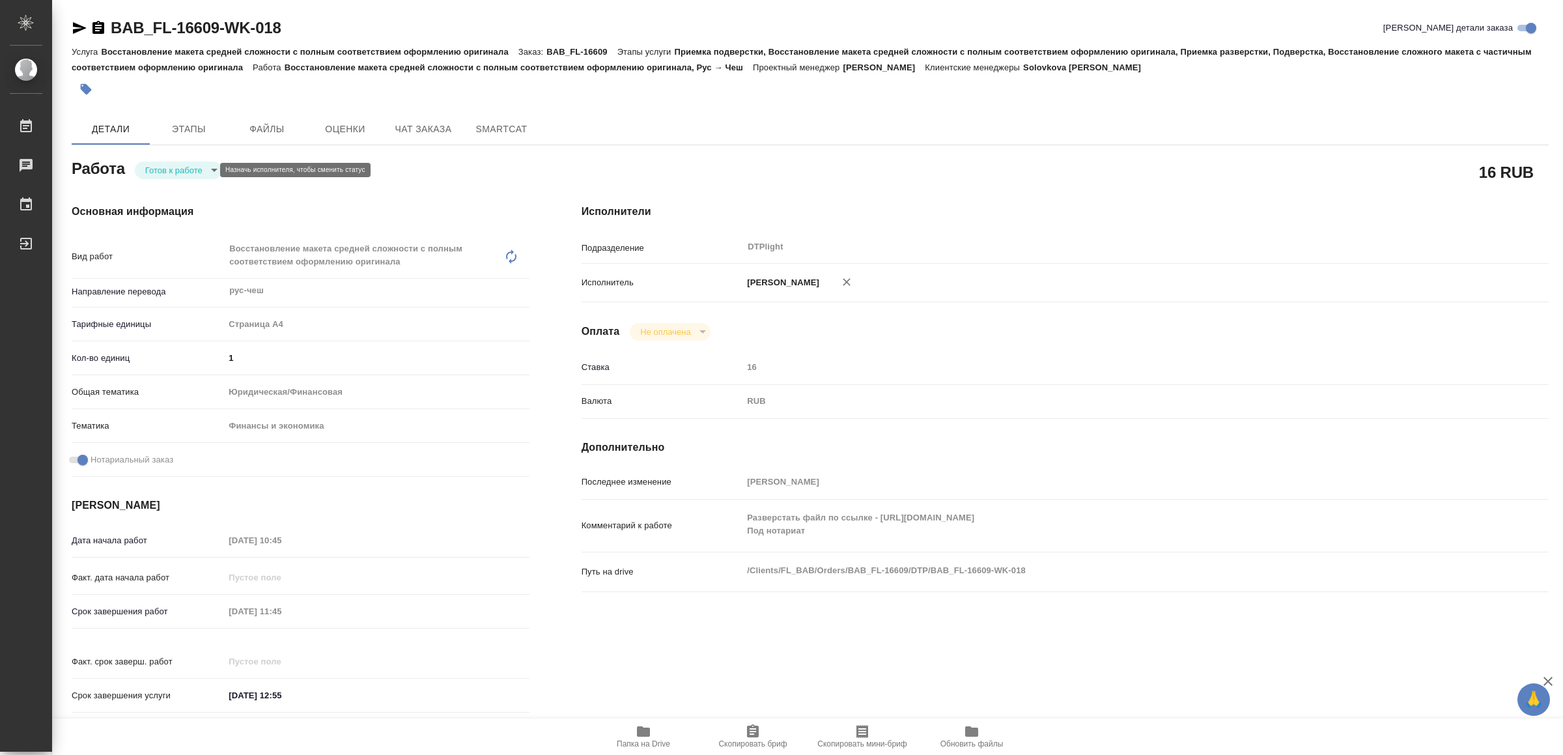
click at [171, 166] on body "🙏 .cls-1 fill:#fff; AWATERA Yamkovenko Vera Работы Чаты График Выйти BAB_FL-166…" at bounding box center [781, 377] width 1563 height 755
click at [171, 166] on button "В работе" at bounding box center [167, 170] width 43 height 14
type textarea "x"
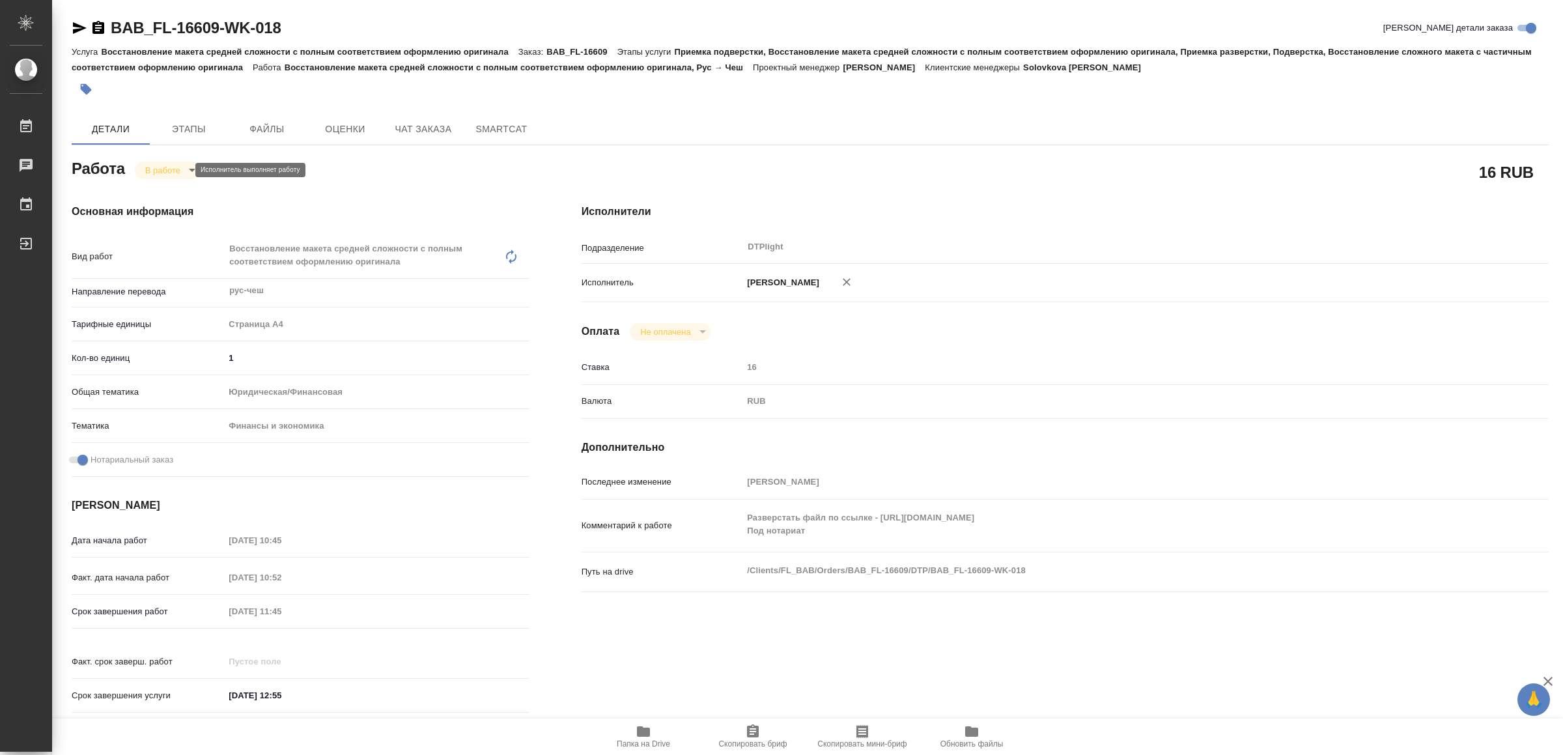
type textarea "x"
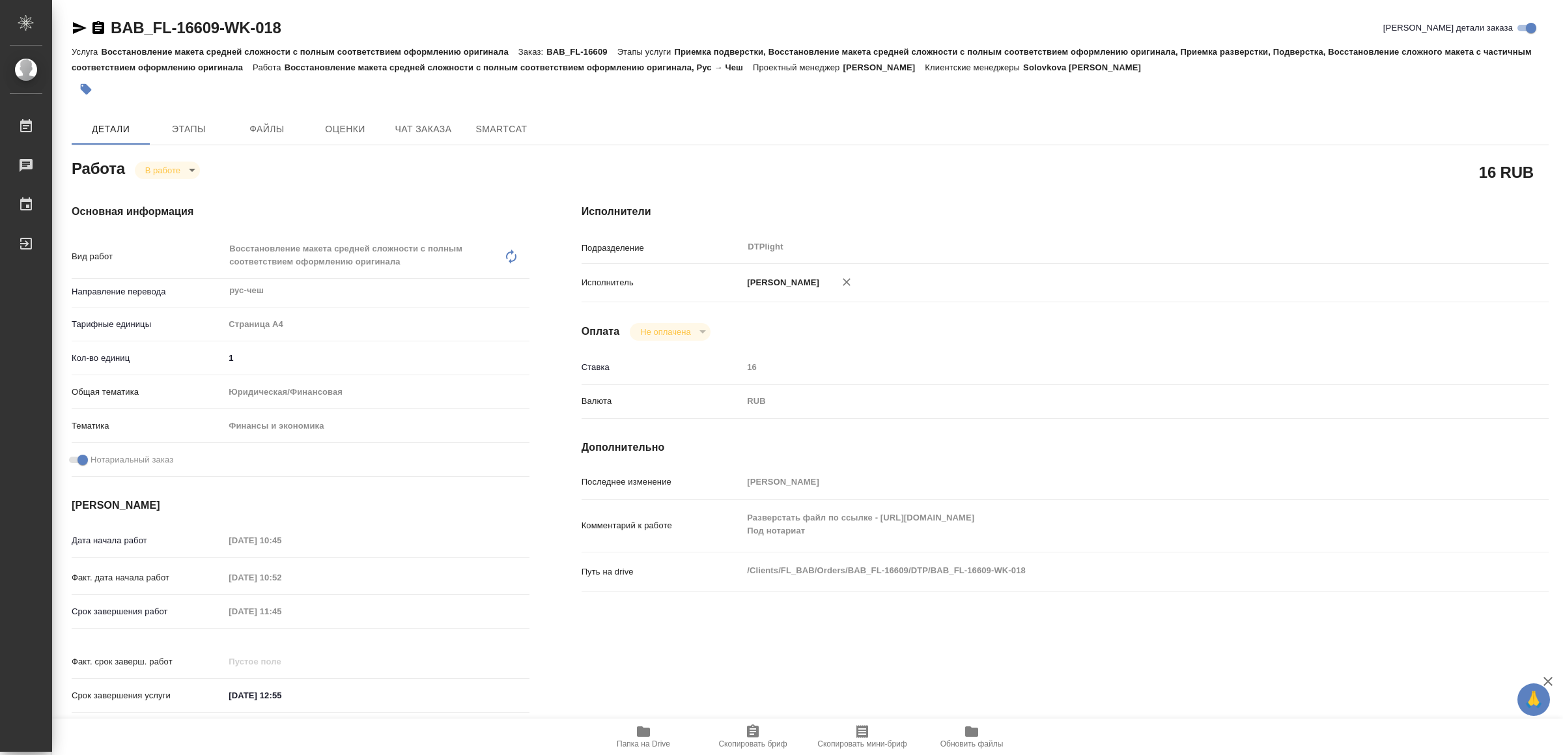
type textarea "x"
click at [75, 26] on icon "button" at bounding box center [80, 28] width 14 height 12
type textarea "x"
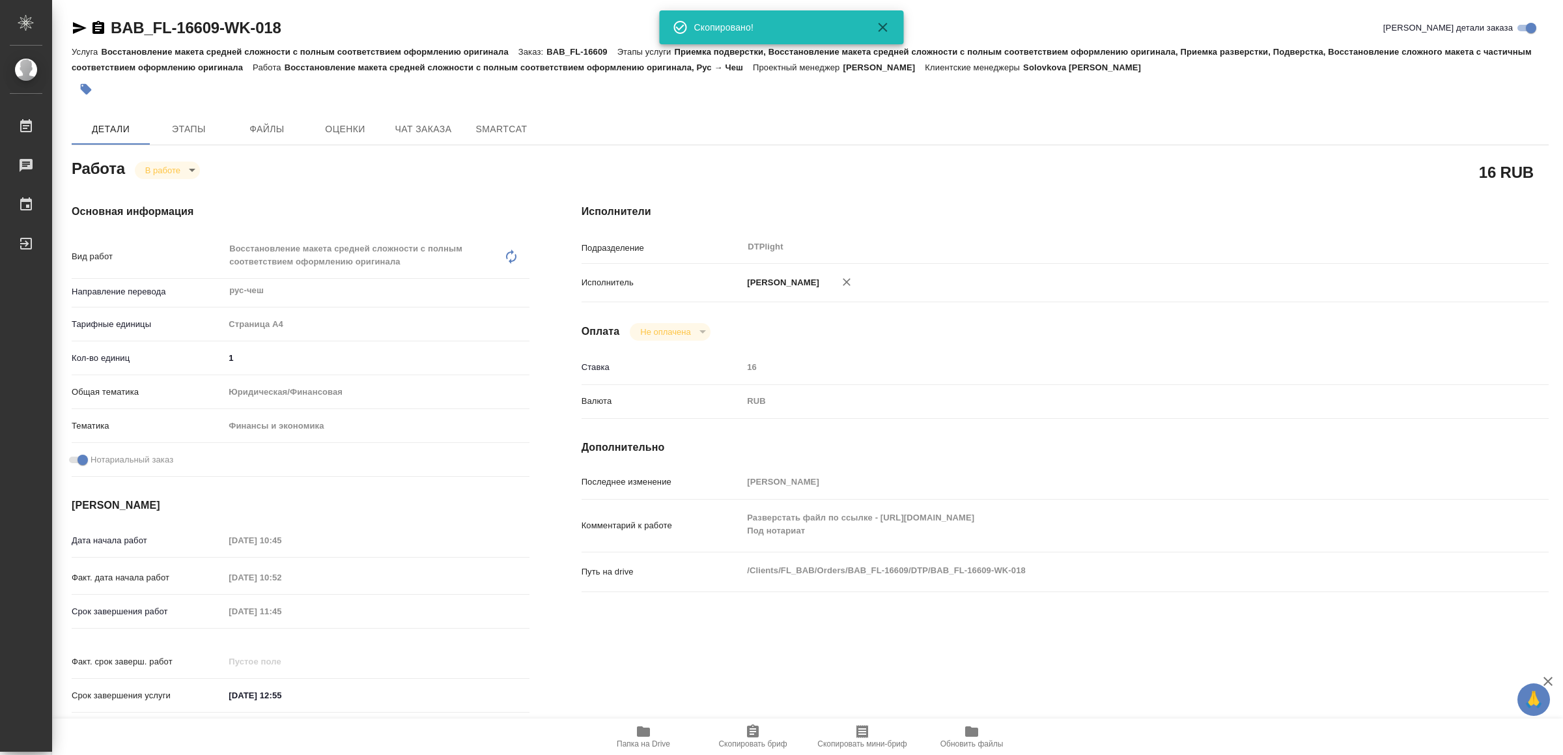
type textarea "x"
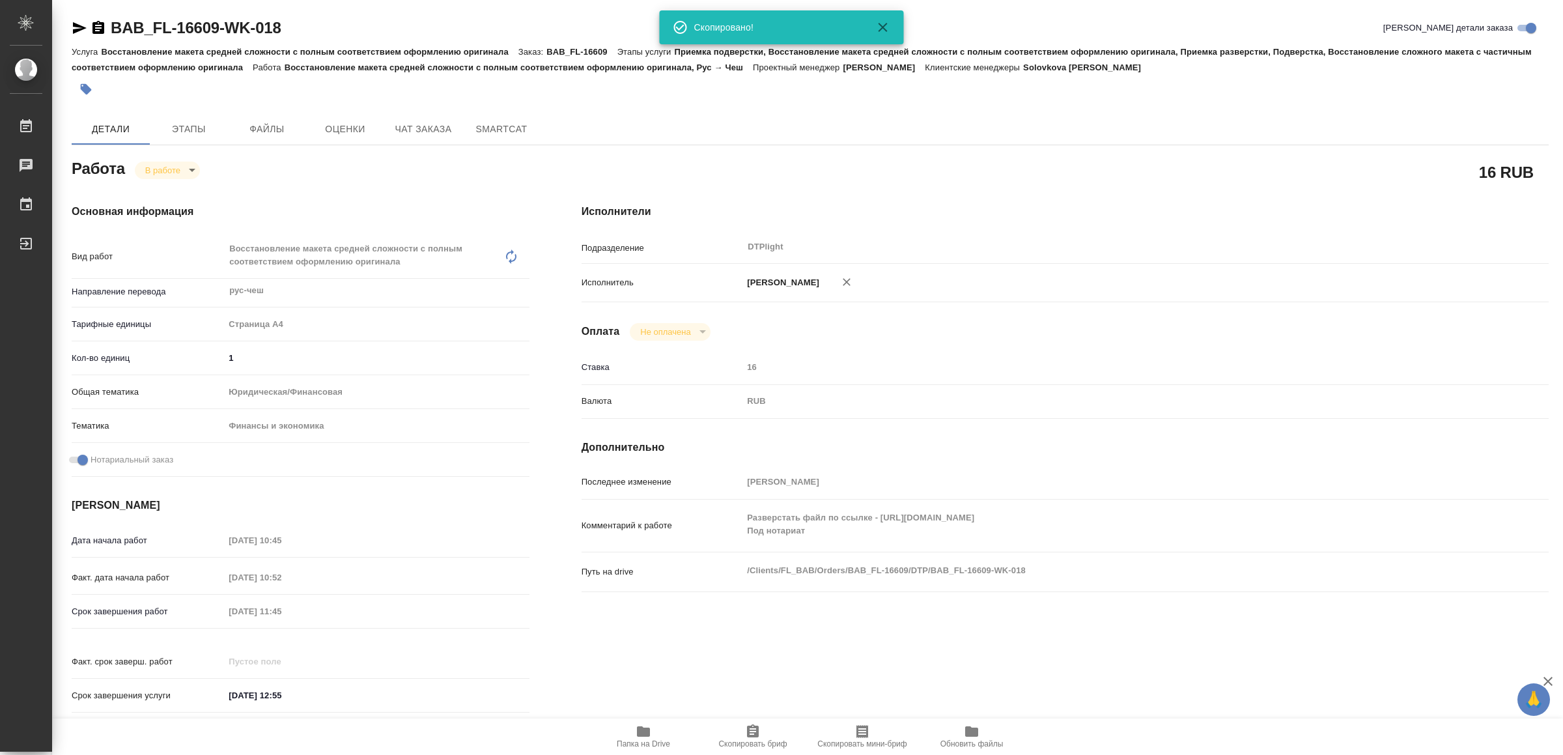
type textarea "x"
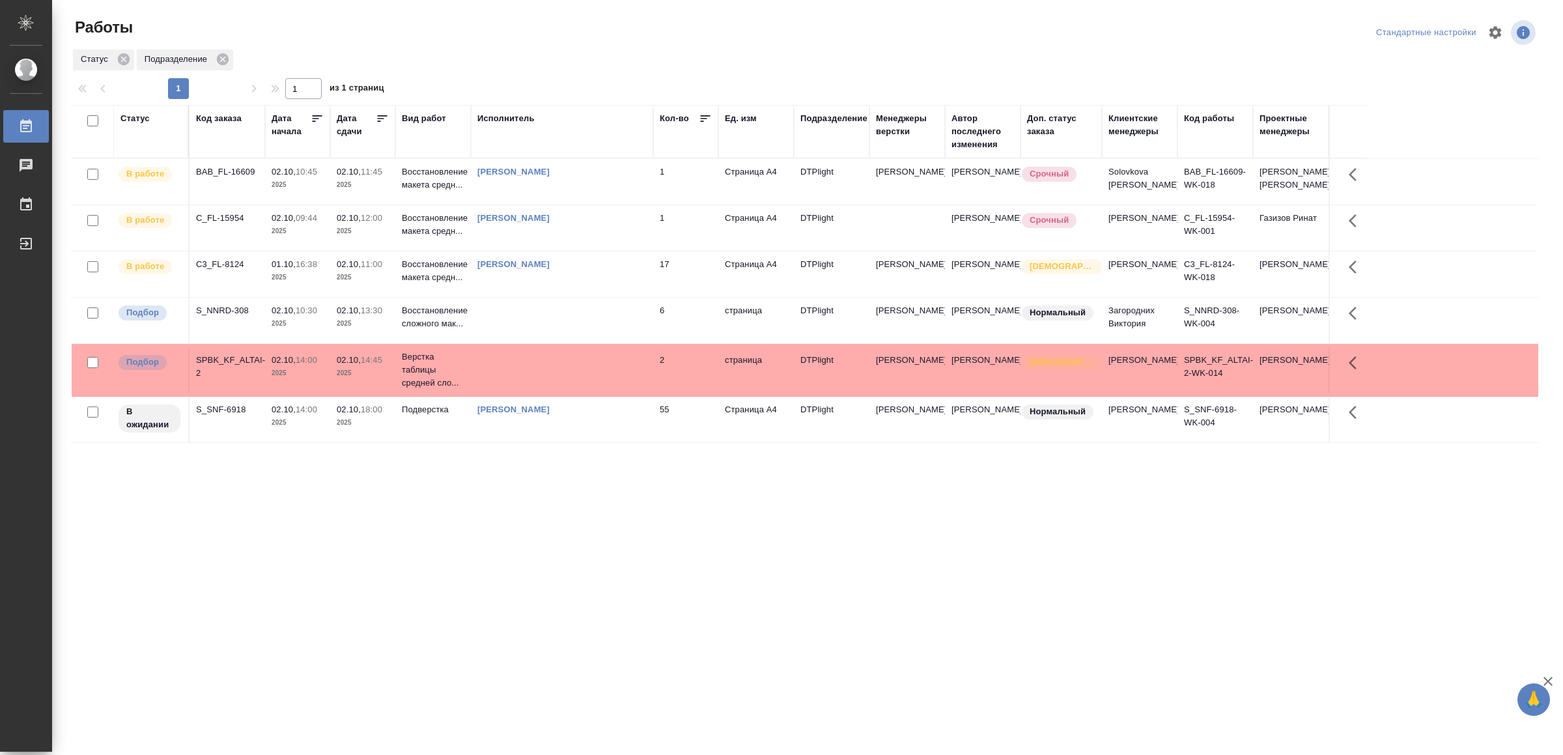
click at [656, 279] on td "17" at bounding box center [685, 274] width 65 height 46
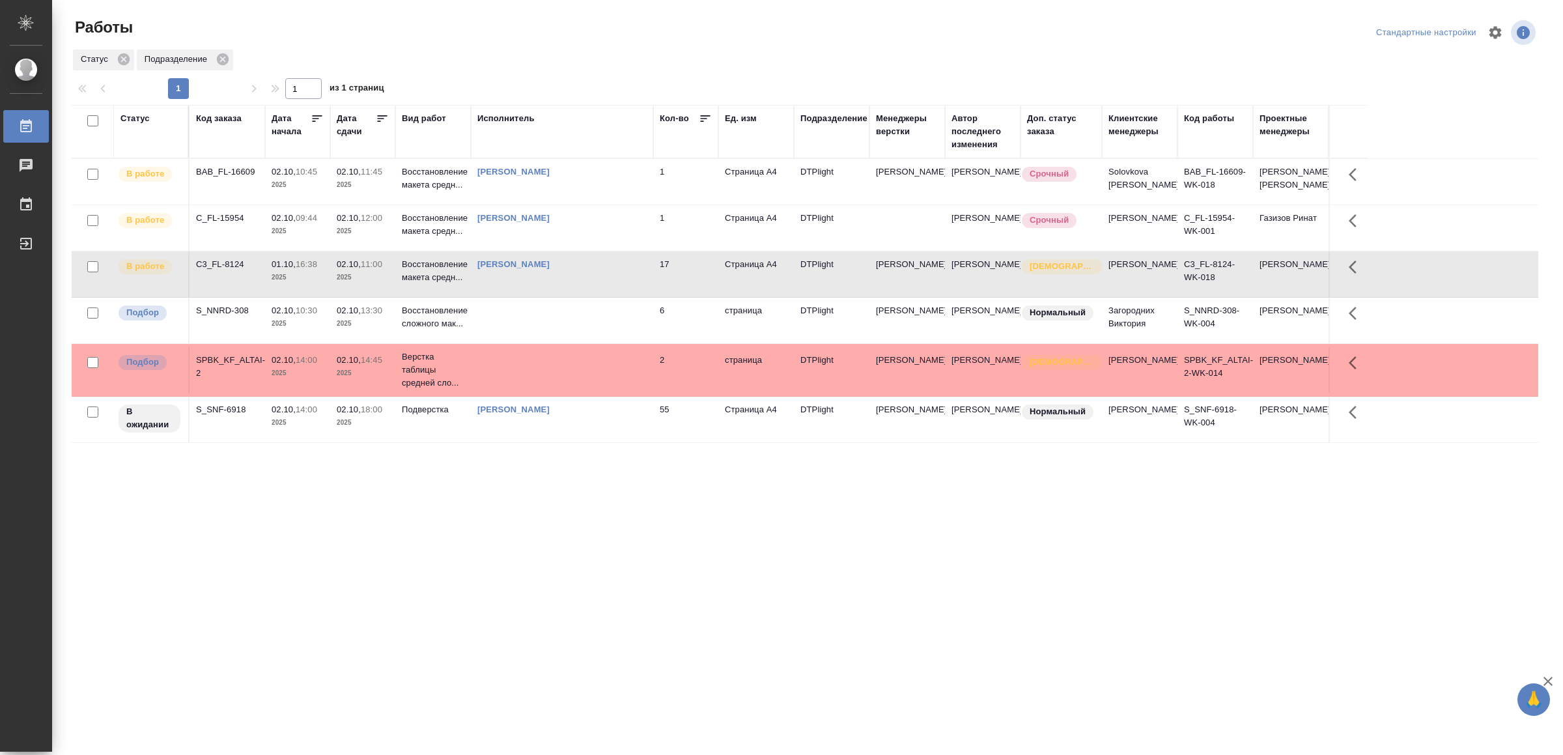
click at [656, 279] on td "17" at bounding box center [685, 274] width 65 height 46
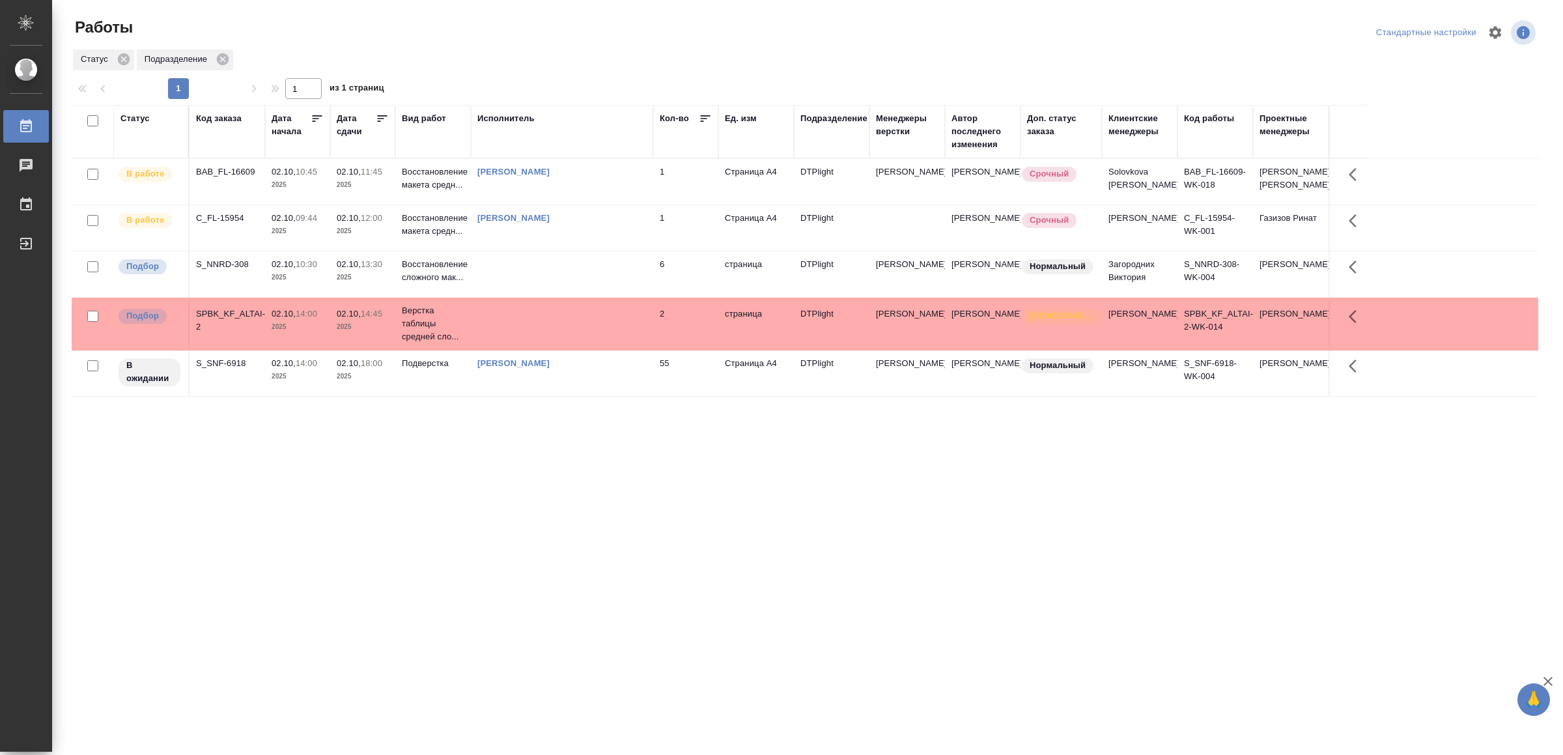
click at [610, 184] on td "[PERSON_NAME]" at bounding box center [562, 182] width 182 height 46
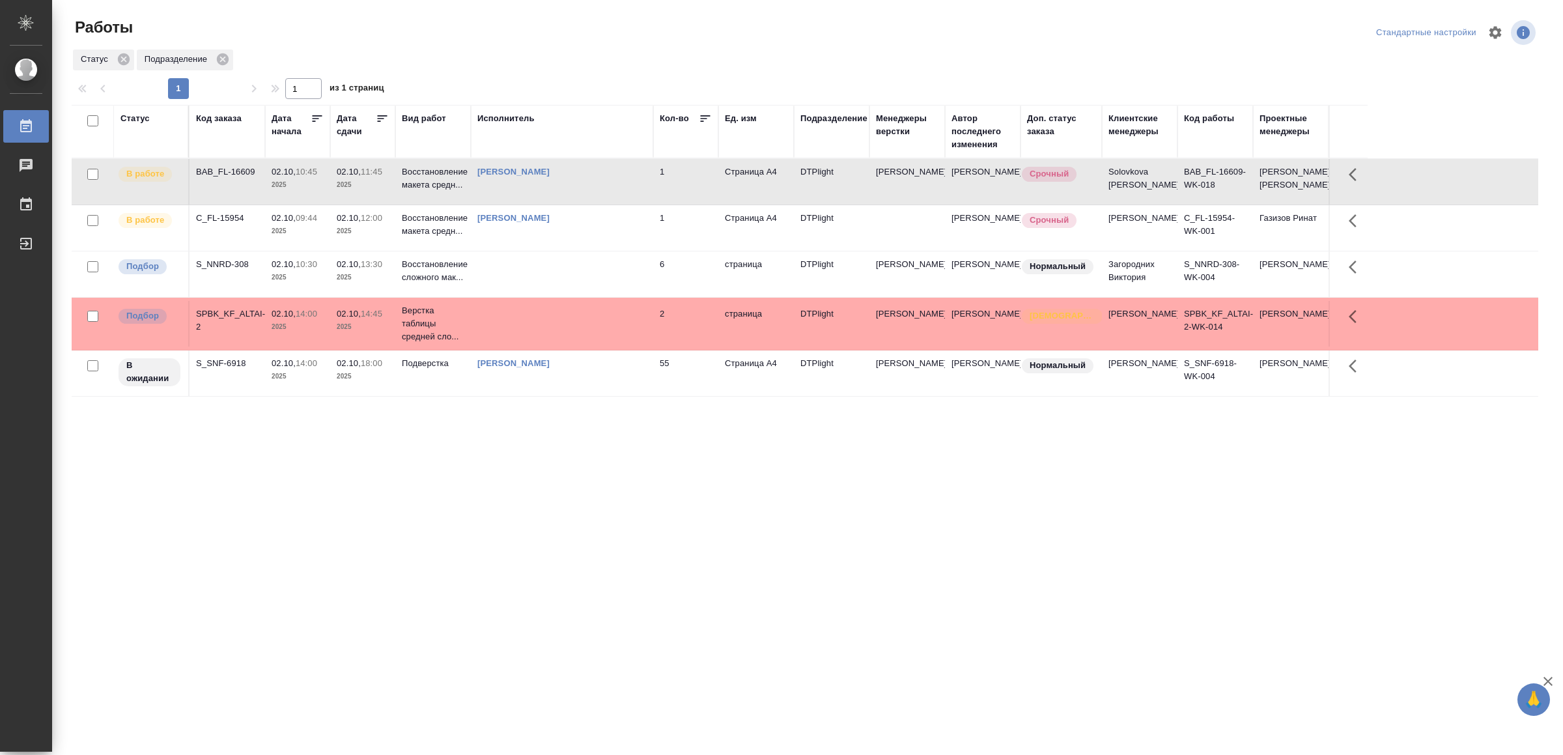
click at [610, 184] on td "[PERSON_NAME]" at bounding box center [562, 182] width 182 height 46
drag, startPoint x: 470, startPoint y: 530, endPoint x: 506, endPoint y: 508, distance: 42.7
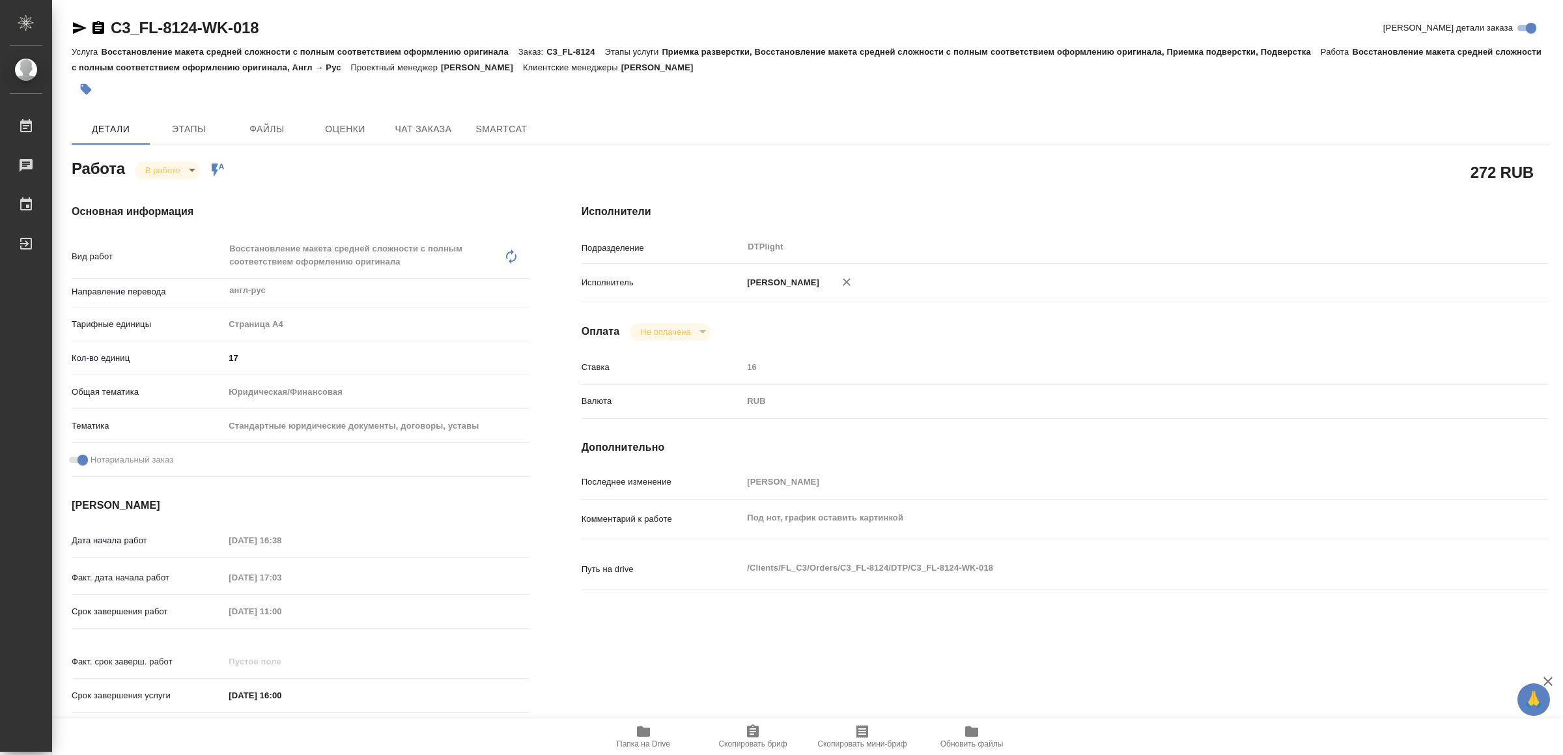
click at [645, 729] on icon "button" at bounding box center [643, 731] width 13 height 10
click at [76, 26] on icon "button" at bounding box center [80, 28] width 14 height 12
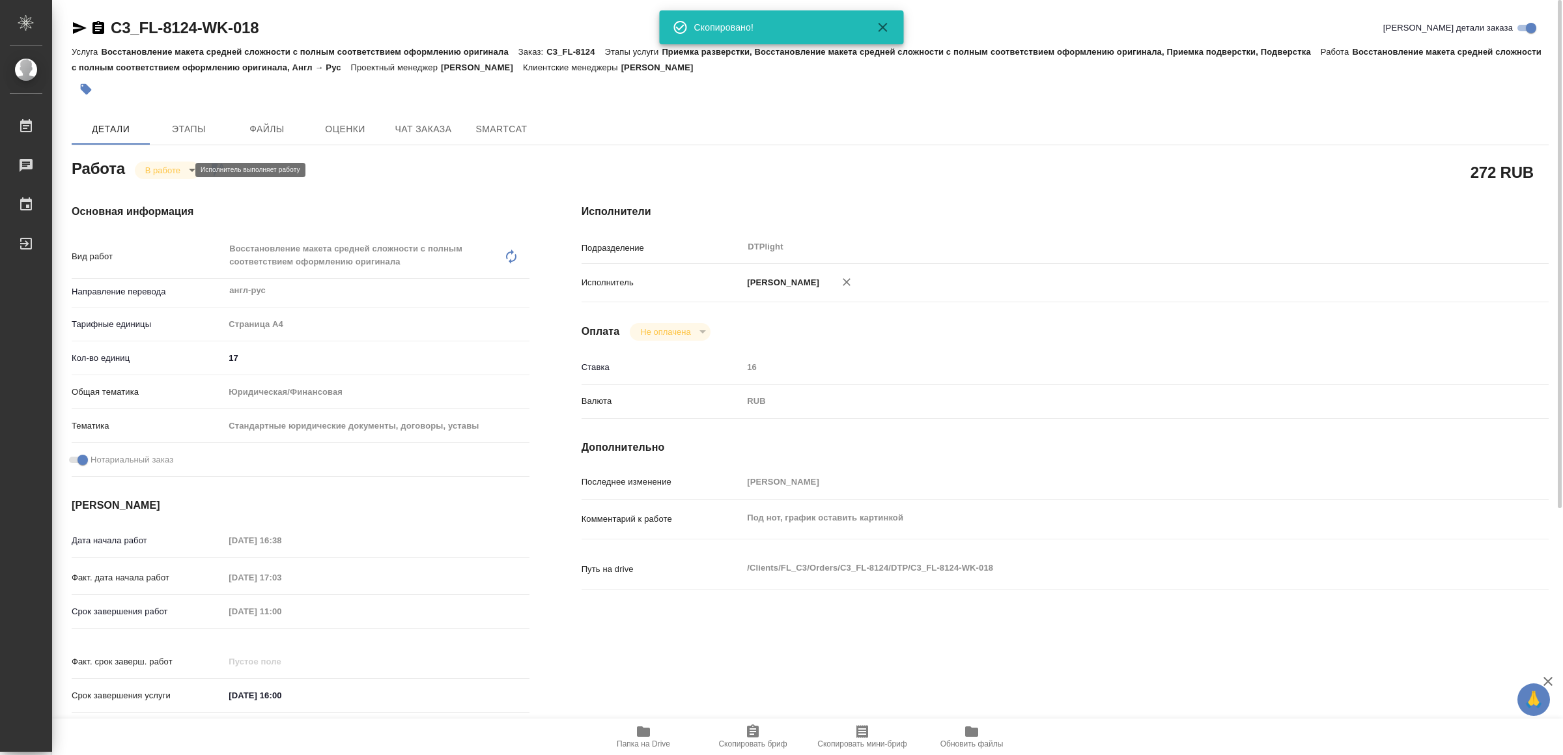
click at [157, 172] on body "🙏 .cls-1 fill:#fff; AWATERA Yamkovenko Vera Работы 0 Чаты График Выйти C3_FL-81…" at bounding box center [781, 377] width 1563 height 755
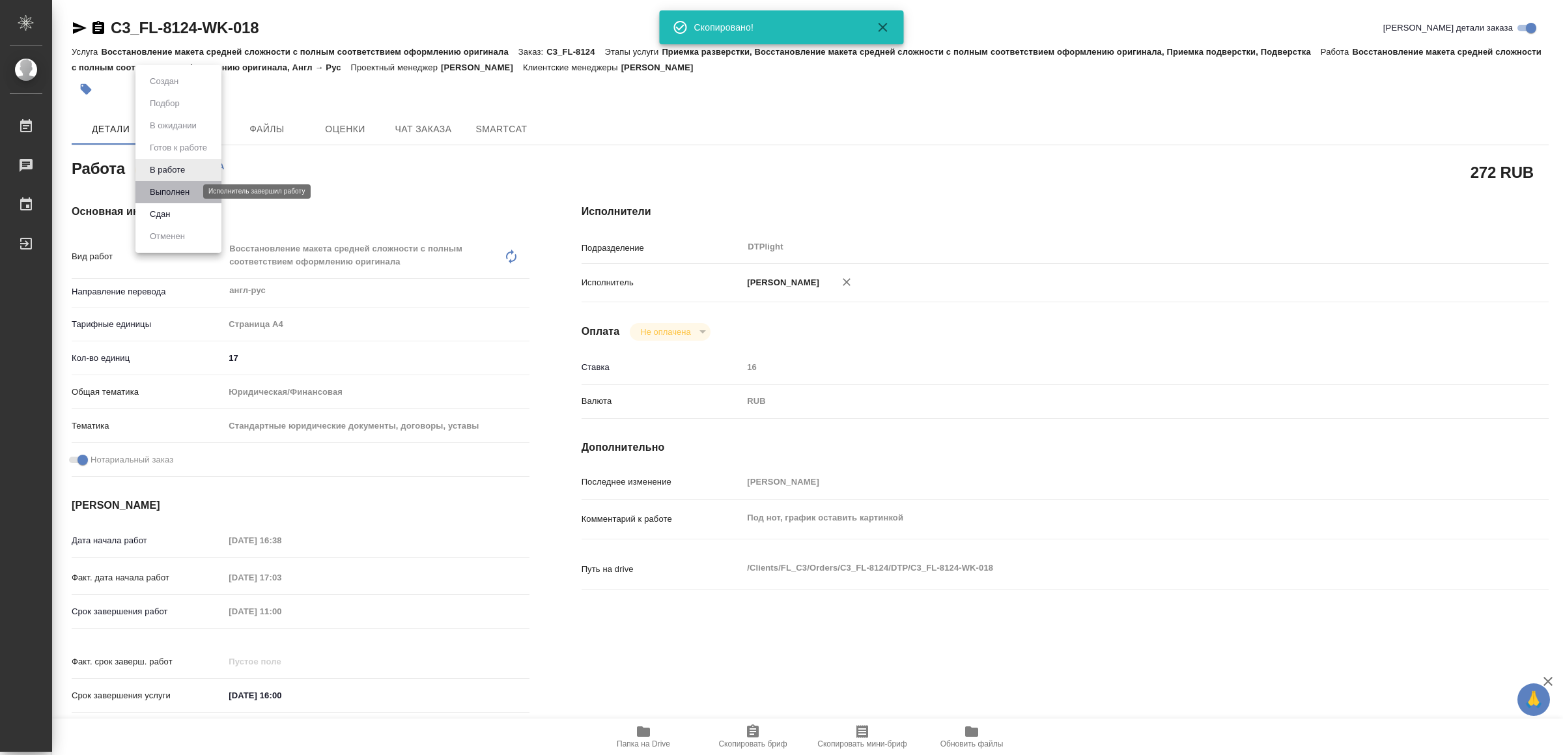
click at [176, 190] on button "Выполнен" at bounding box center [170, 192] width 48 height 14
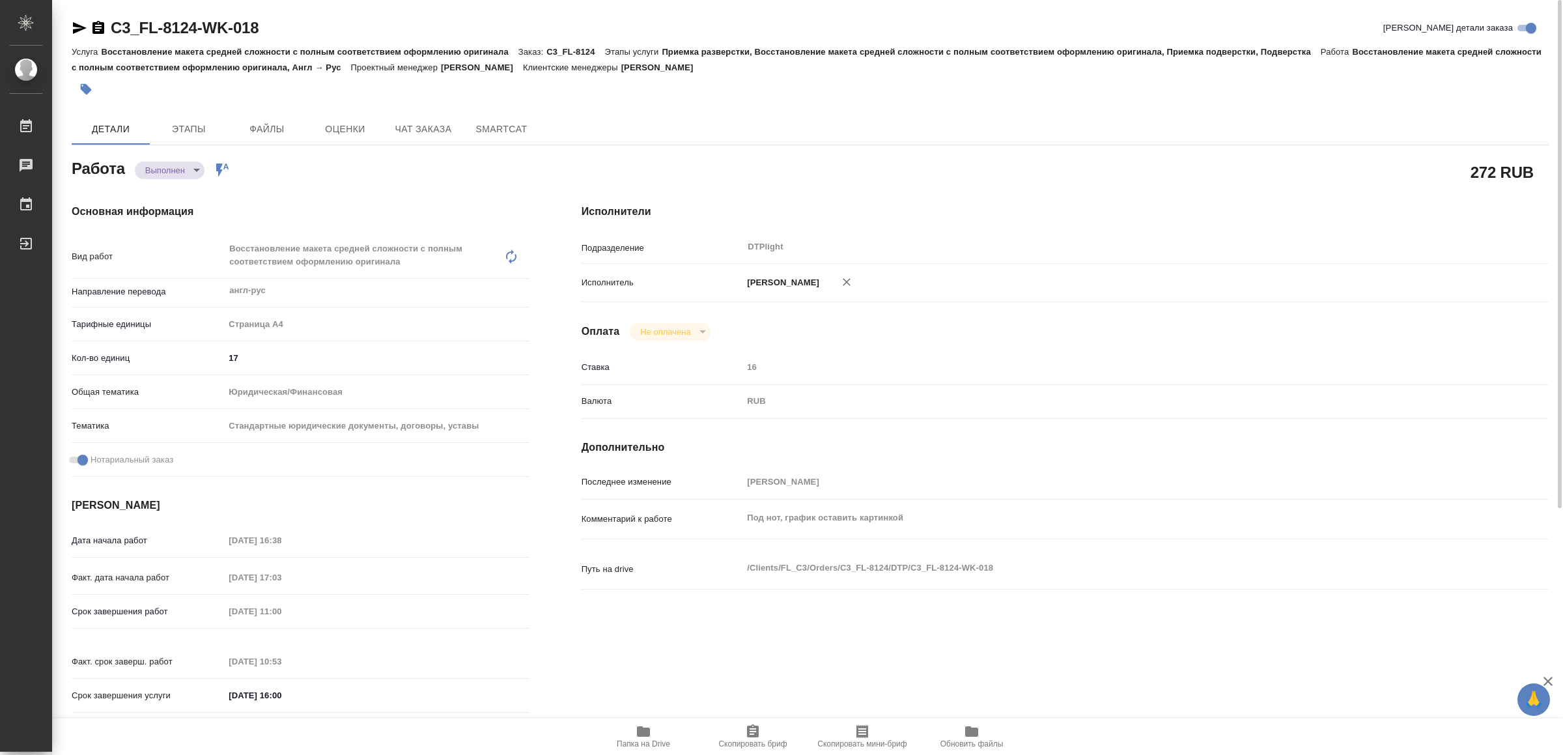
type textarea "x"
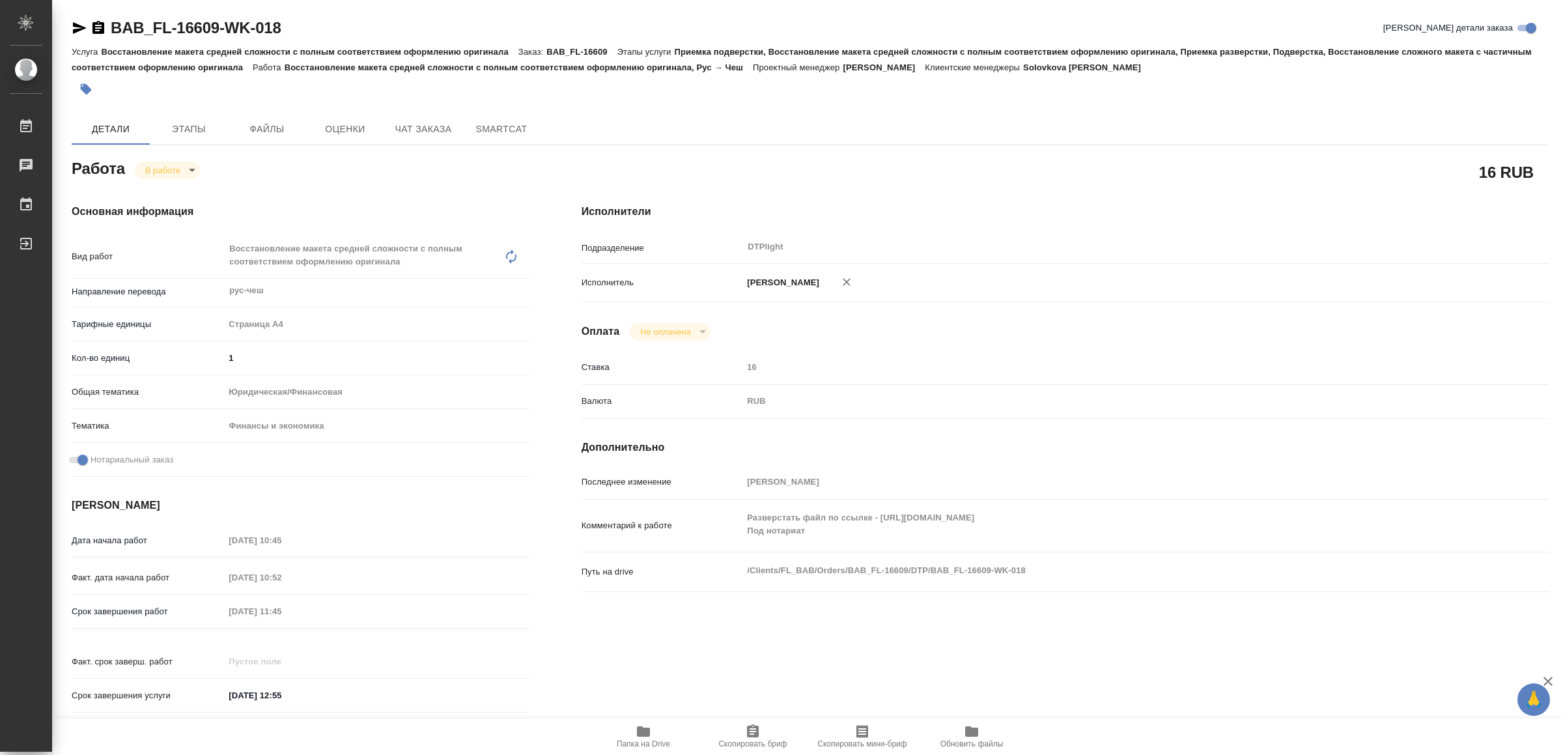
click at [994, 544] on div "Разверстать файл по ссылке - https://drive.awatera.com/s/cPLGEiFZt6H7PWf Под но…" at bounding box center [1104, 526] width 725 height 42
click at [638, 735] on icon "button" at bounding box center [643, 731] width 13 height 10
click at [165, 165] on body "🙏 .cls-1 fill:#fff; AWATERA Yamkovenko Vera Работы 0 Чаты График Выйти BAB_FL-1…" at bounding box center [781, 377] width 1563 height 755
click at [178, 185] on button "Выполнен" at bounding box center [170, 192] width 48 height 14
type textarea "x"
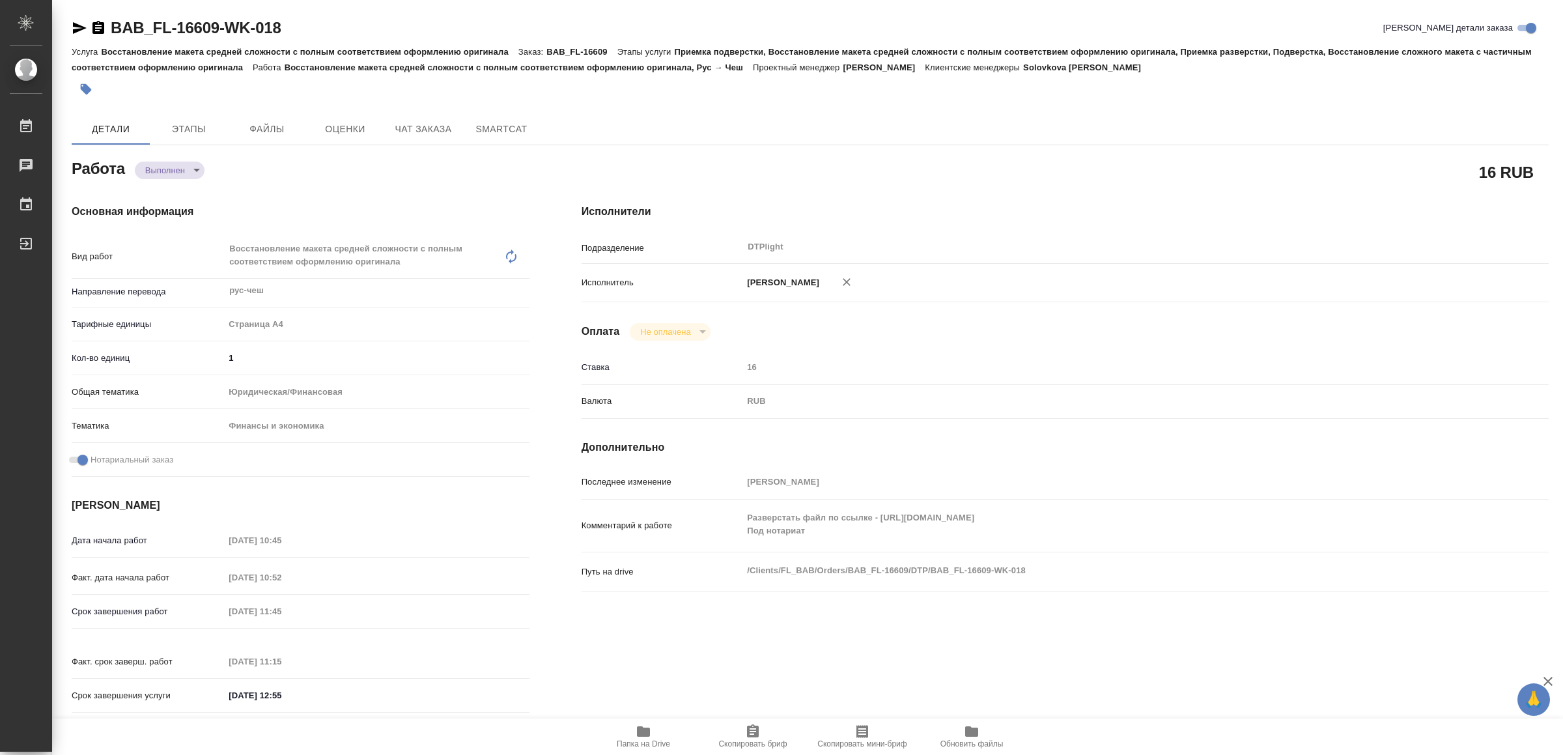
type textarea "x"
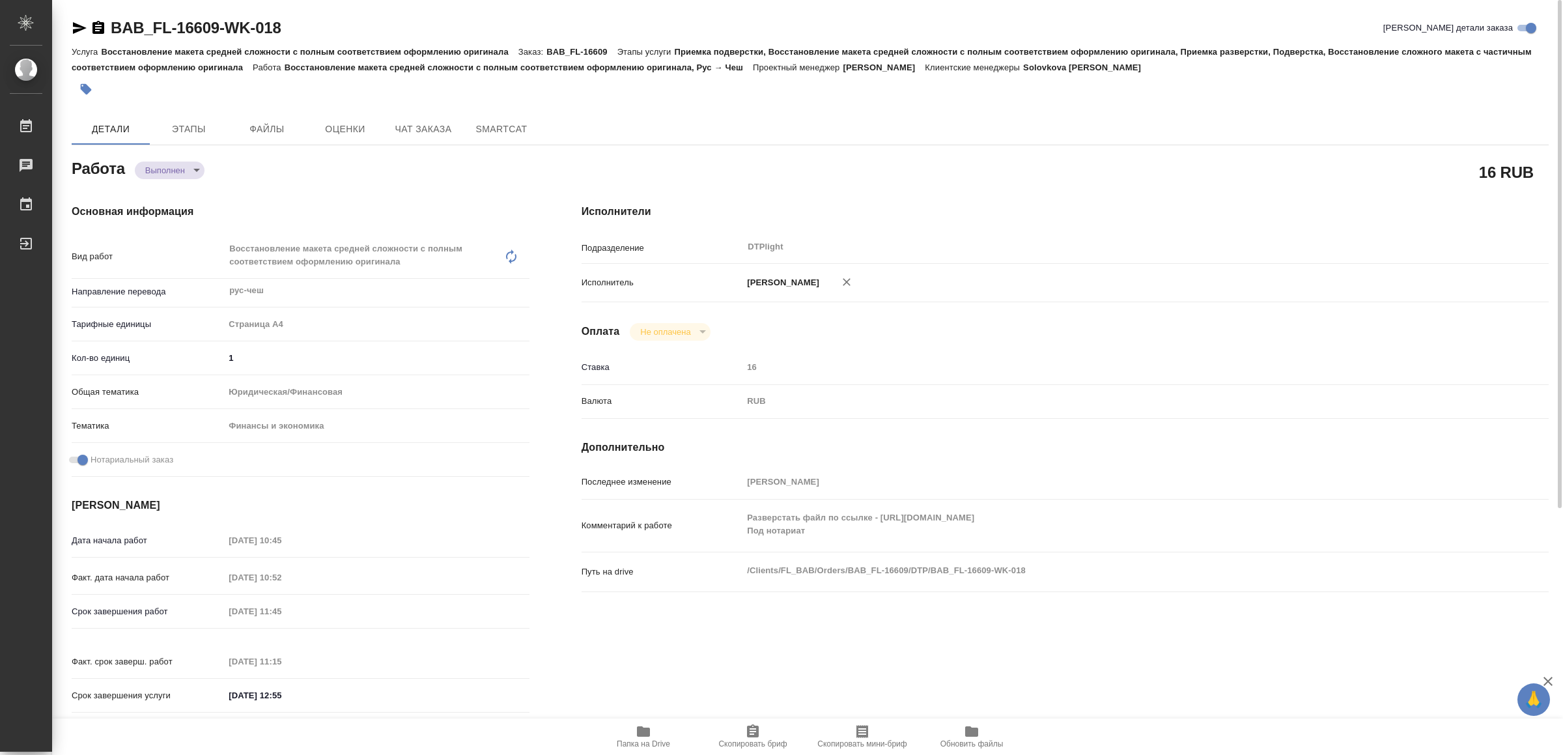
type textarea "x"
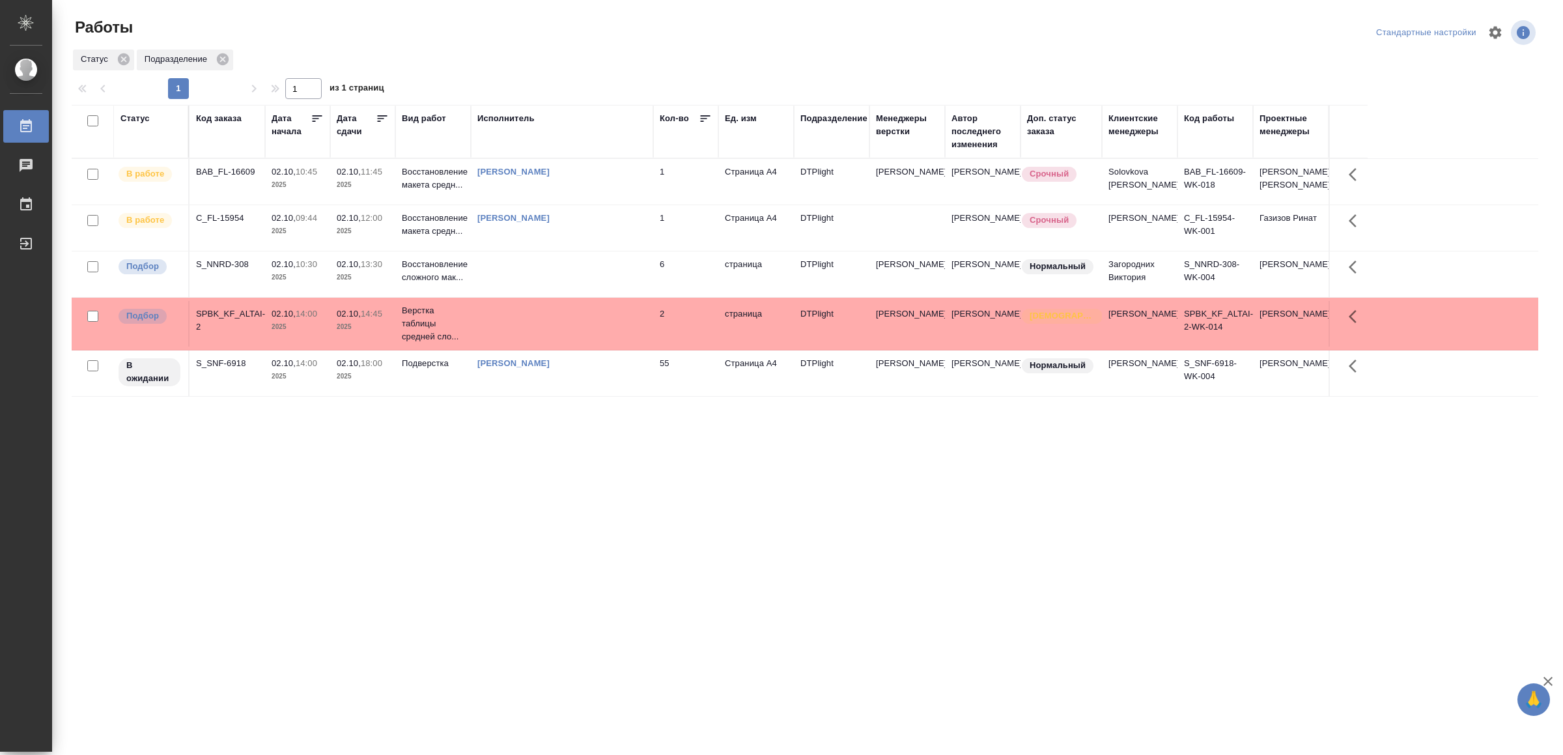
drag, startPoint x: 645, startPoint y: 588, endPoint x: 653, endPoint y: 572, distance: 17.8
drag, startPoint x: 815, startPoint y: 574, endPoint x: 815, endPoint y: 563, distance: 11.7
click at [528, 396] on td "[PERSON_NAME]" at bounding box center [562, 373] width 182 height 46
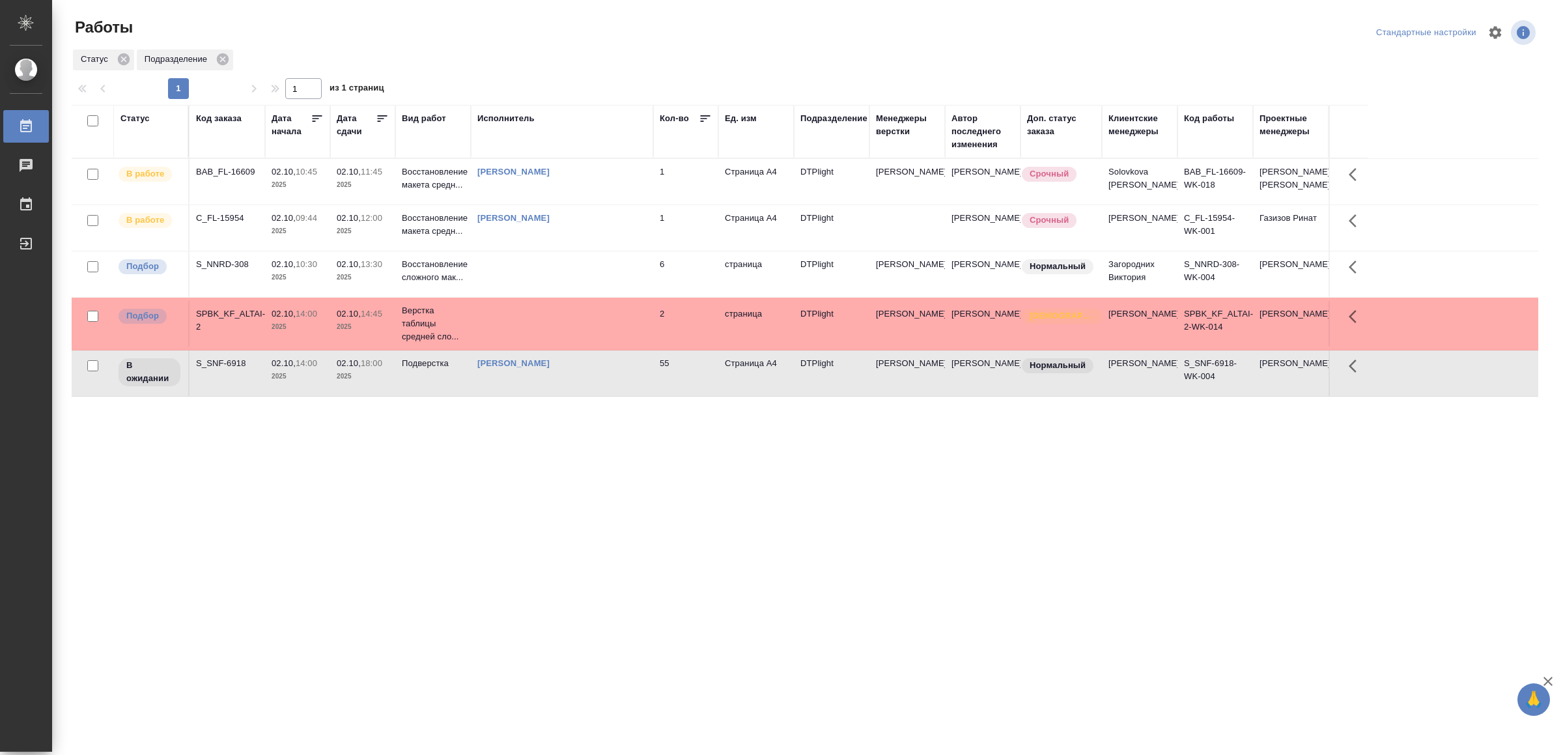
click at [527, 396] on td "[PERSON_NAME]" at bounding box center [562, 373] width 182 height 46
click at [31, 254] on link "Выйти" at bounding box center [26, 243] width 46 height 33
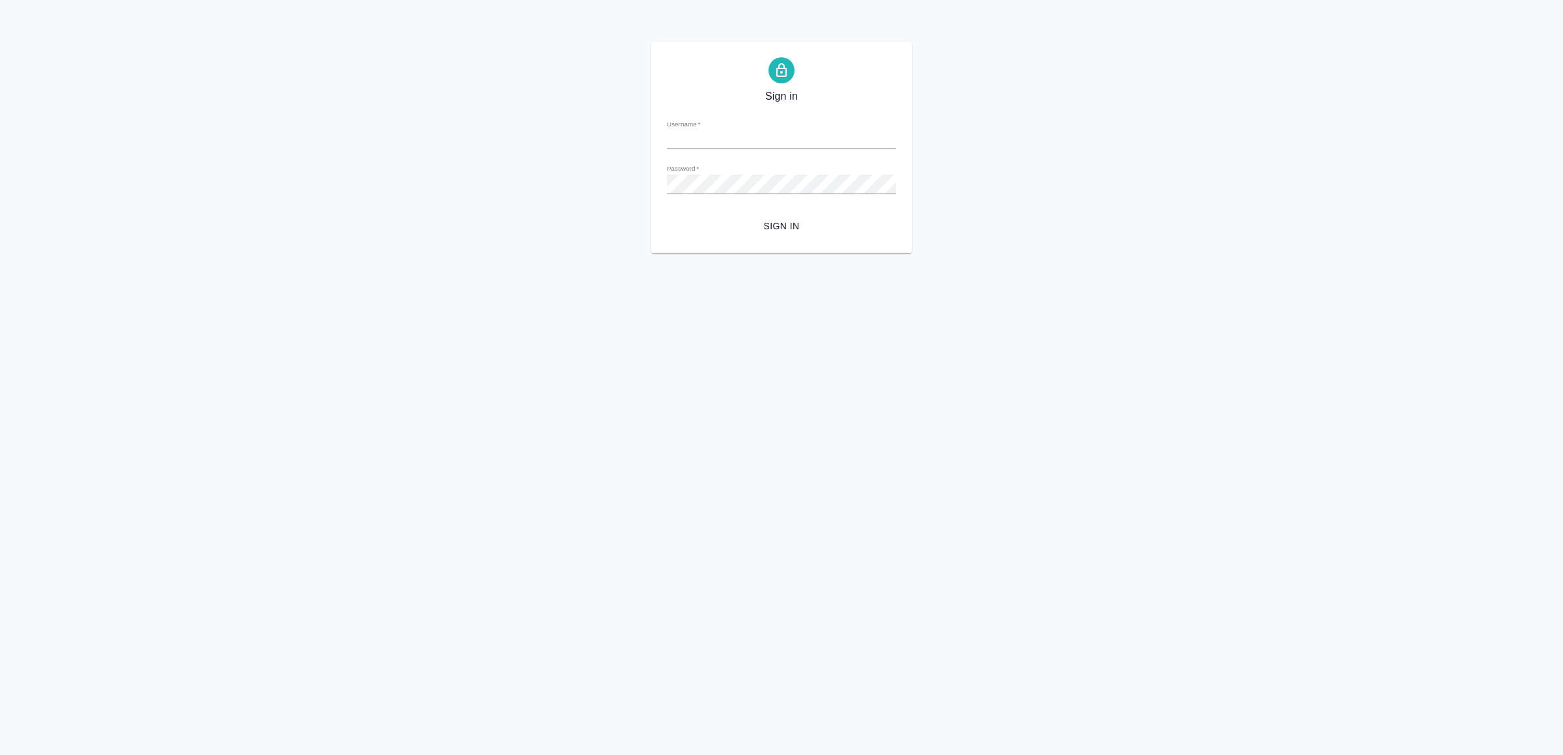
type input "v.yamkovenko@awatera.com"
click at [815, 236] on button "Sign in" at bounding box center [781, 226] width 229 height 24
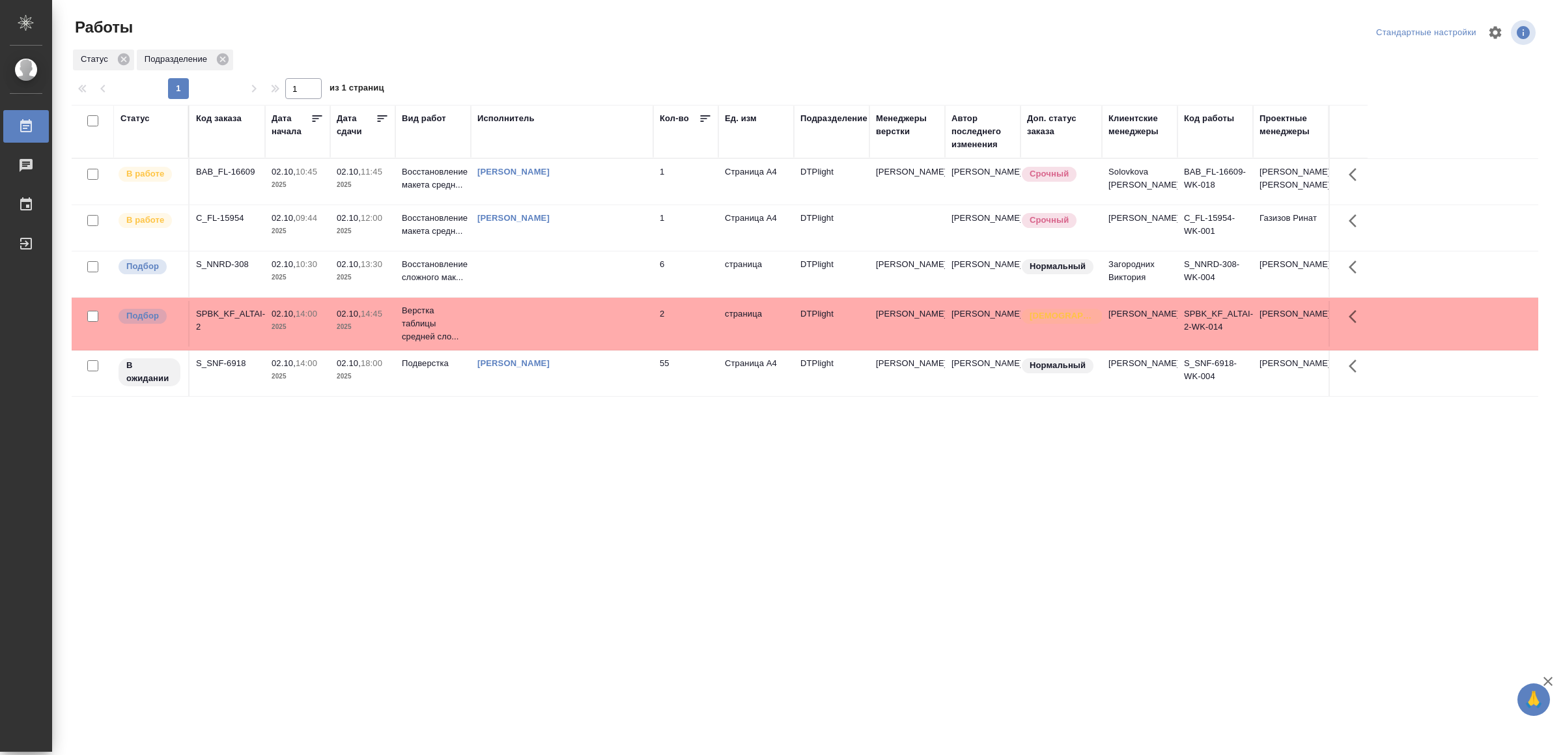
click at [611, 370] on div "[PERSON_NAME]" at bounding box center [561, 363] width 169 height 13
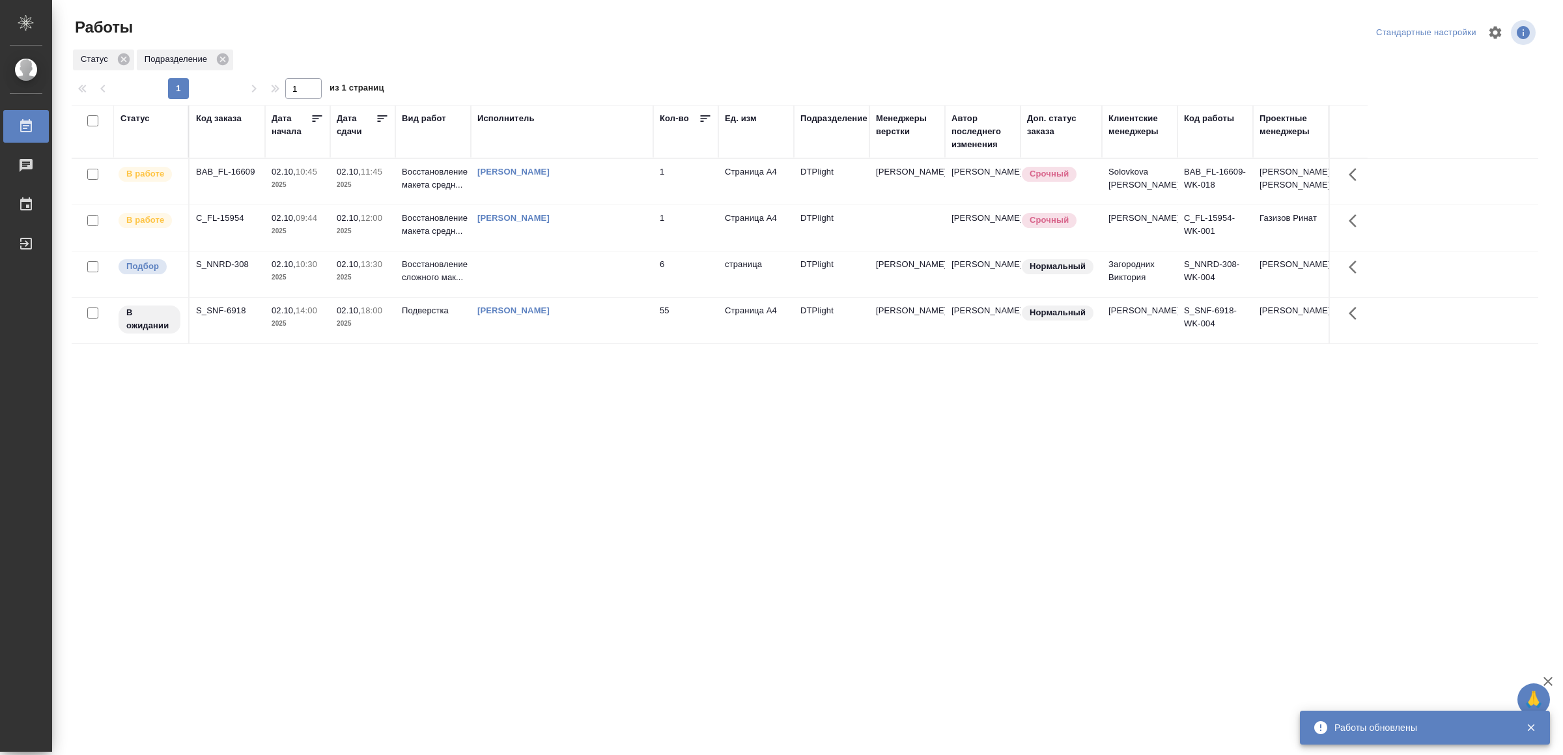
drag, startPoint x: 440, startPoint y: 488, endPoint x: 354, endPoint y: 513, distance: 89.3
click at [354, 513] on div "Статус Код заказа Дата начала Дата сдачи Вид работ Исполнитель Кол-во Ед. изм П…" at bounding box center [805, 339] width 1467 height 469
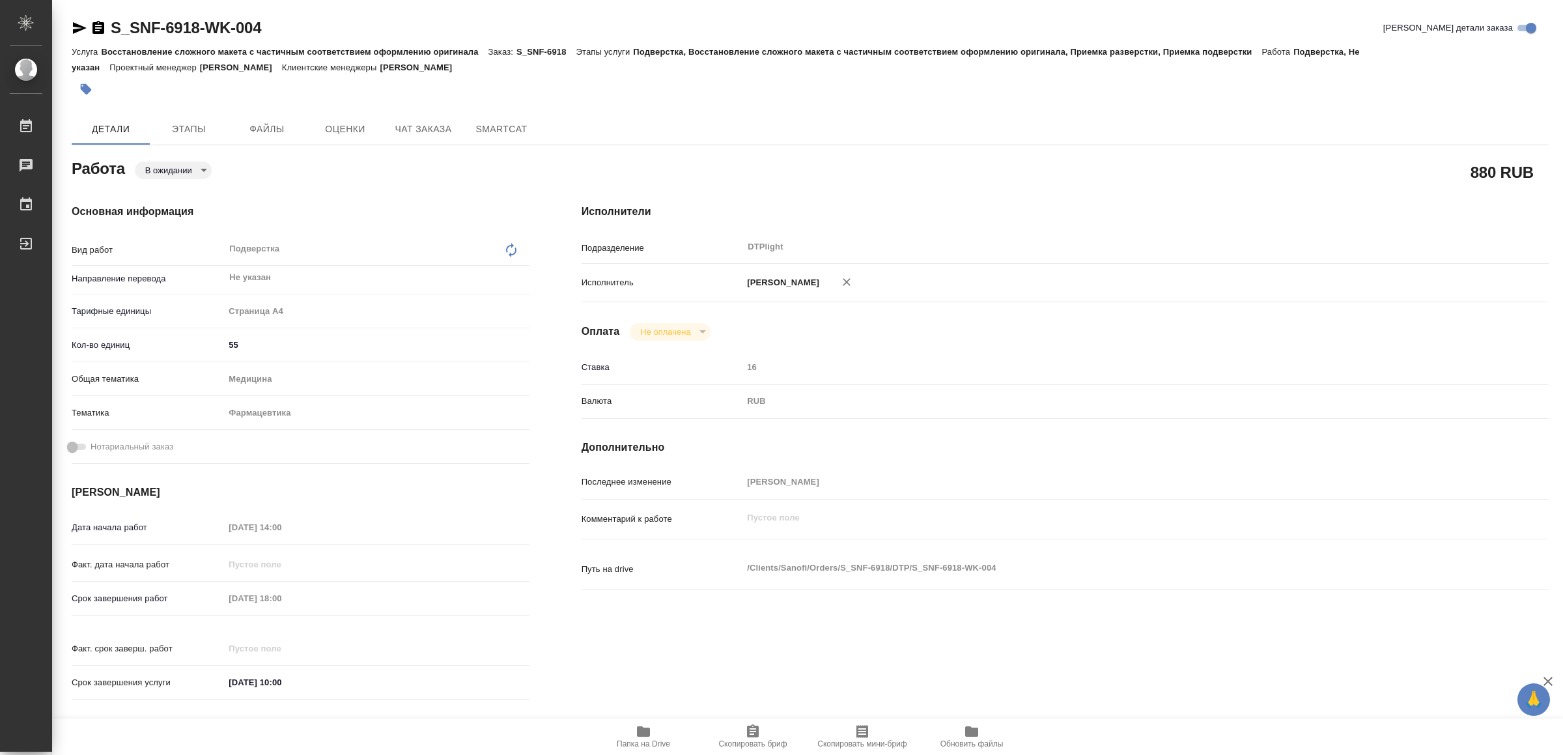
drag, startPoint x: 634, startPoint y: 733, endPoint x: 643, endPoint y: 733, distance: 9.8
click at [635, 733] on span "Папка на Drive" at bounding box center [644, 735] width 94 height 25
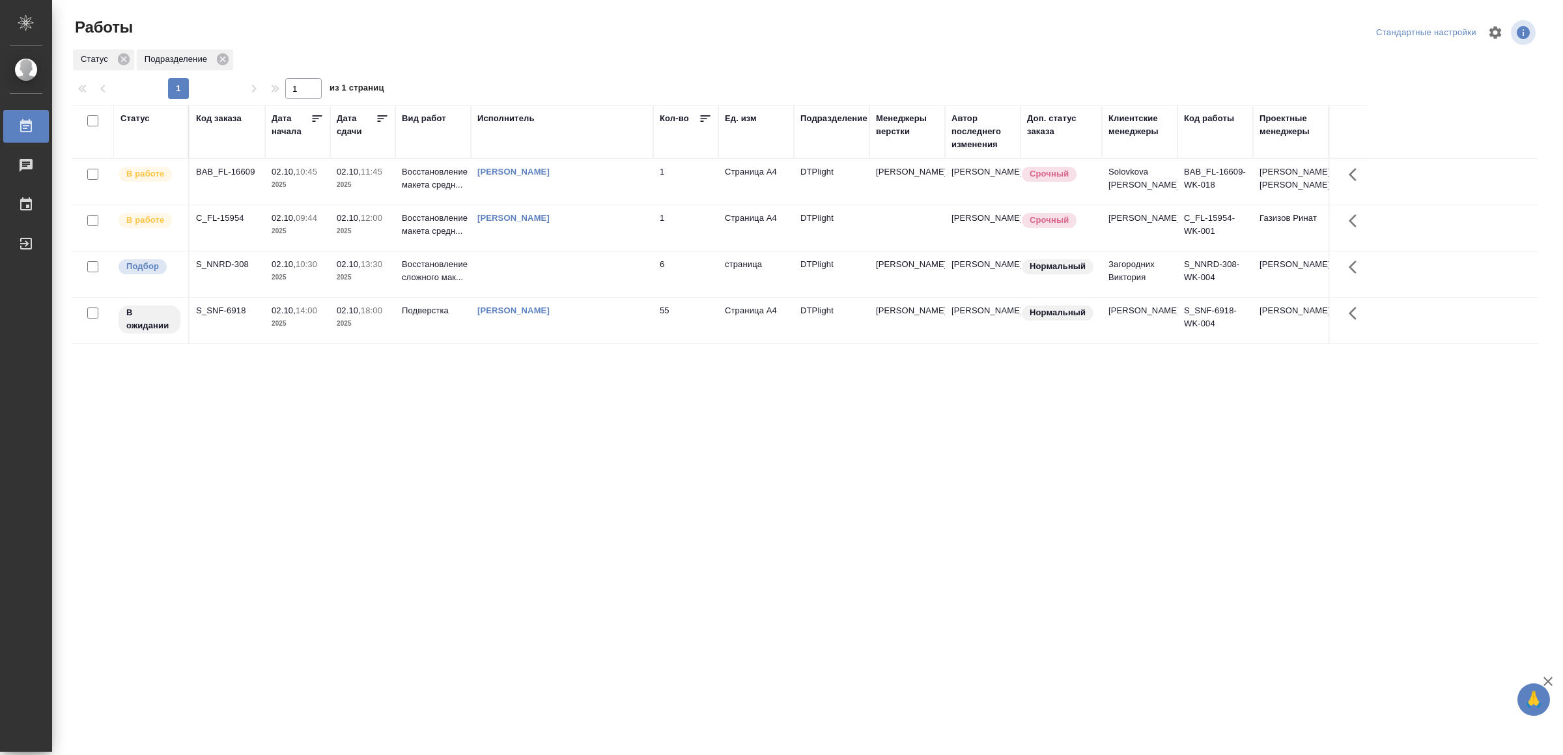
drag, startPoint x: 667, startPoint y: 581, endPoint x: 668, endPoint y: 510, distance: 71.0
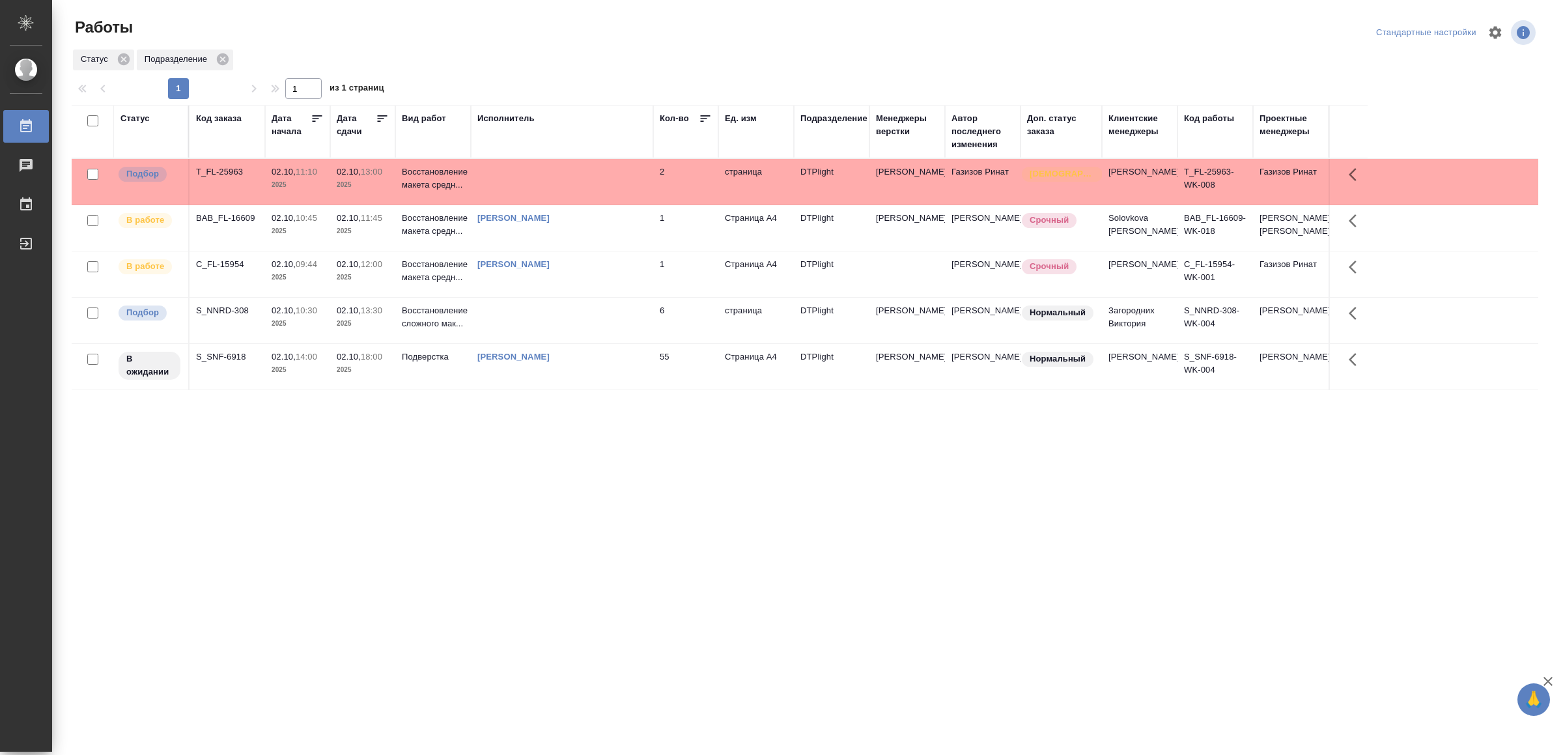
click at [621, 186] on td at bounding box center [562, 182] width 182 height 46
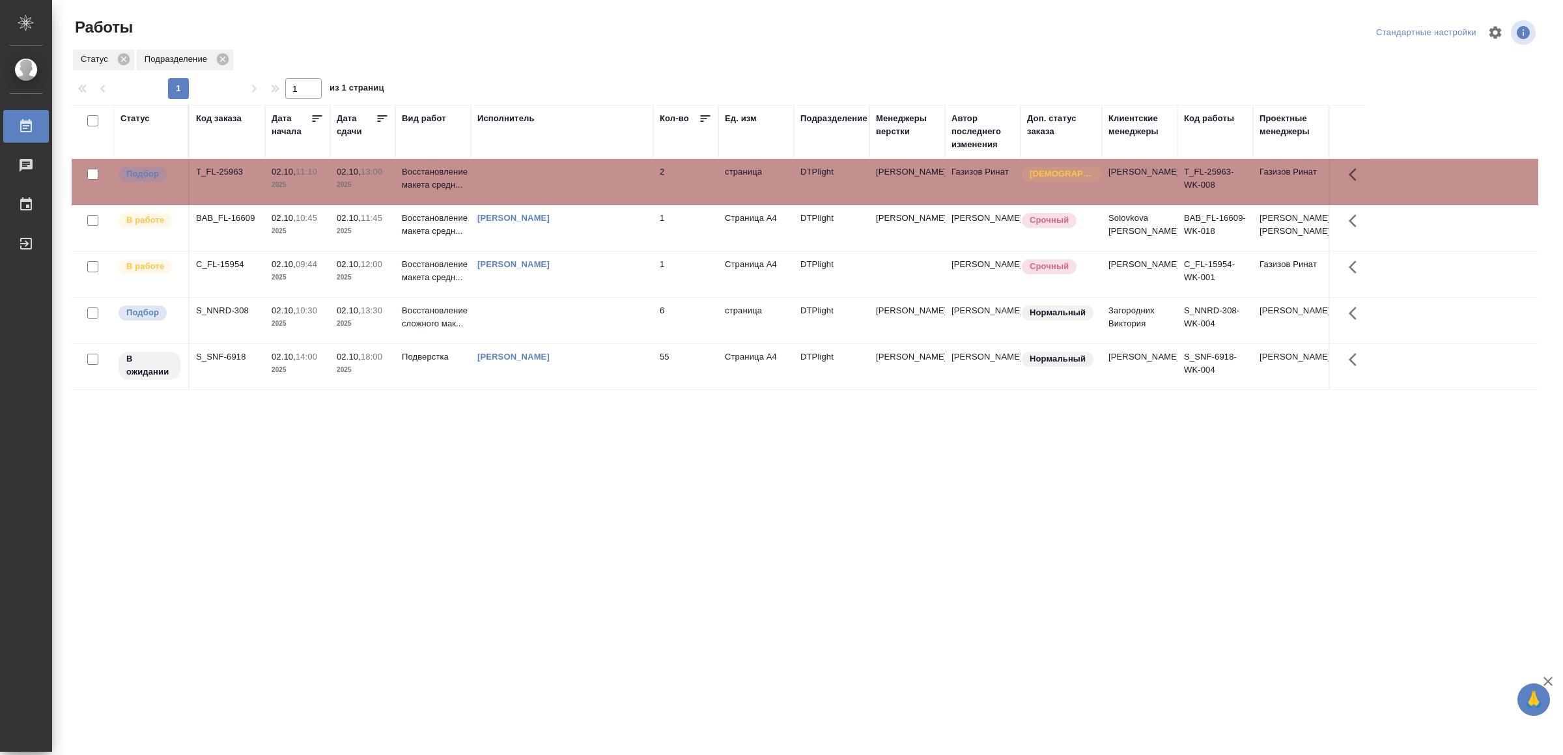
click at [621, 186] on td at bounding box center [562, 182] width 182 height 46
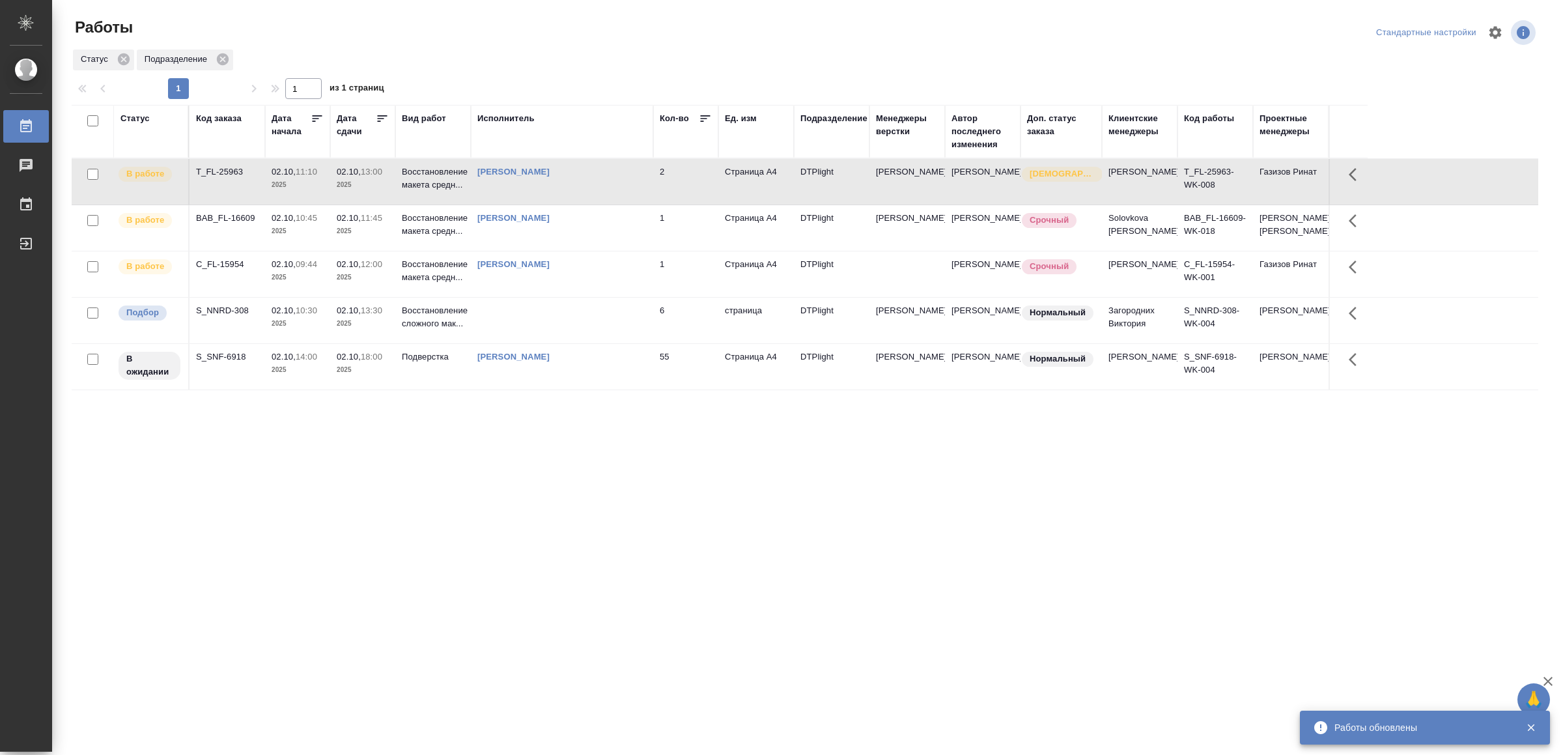
click at [455, 534] on div "Статус Код заказа Дата начала Дата сдачи Вид работ Исполнитель Кол-во Ед. изм П…" at bounding box center [805, 339] width 1467 height 469
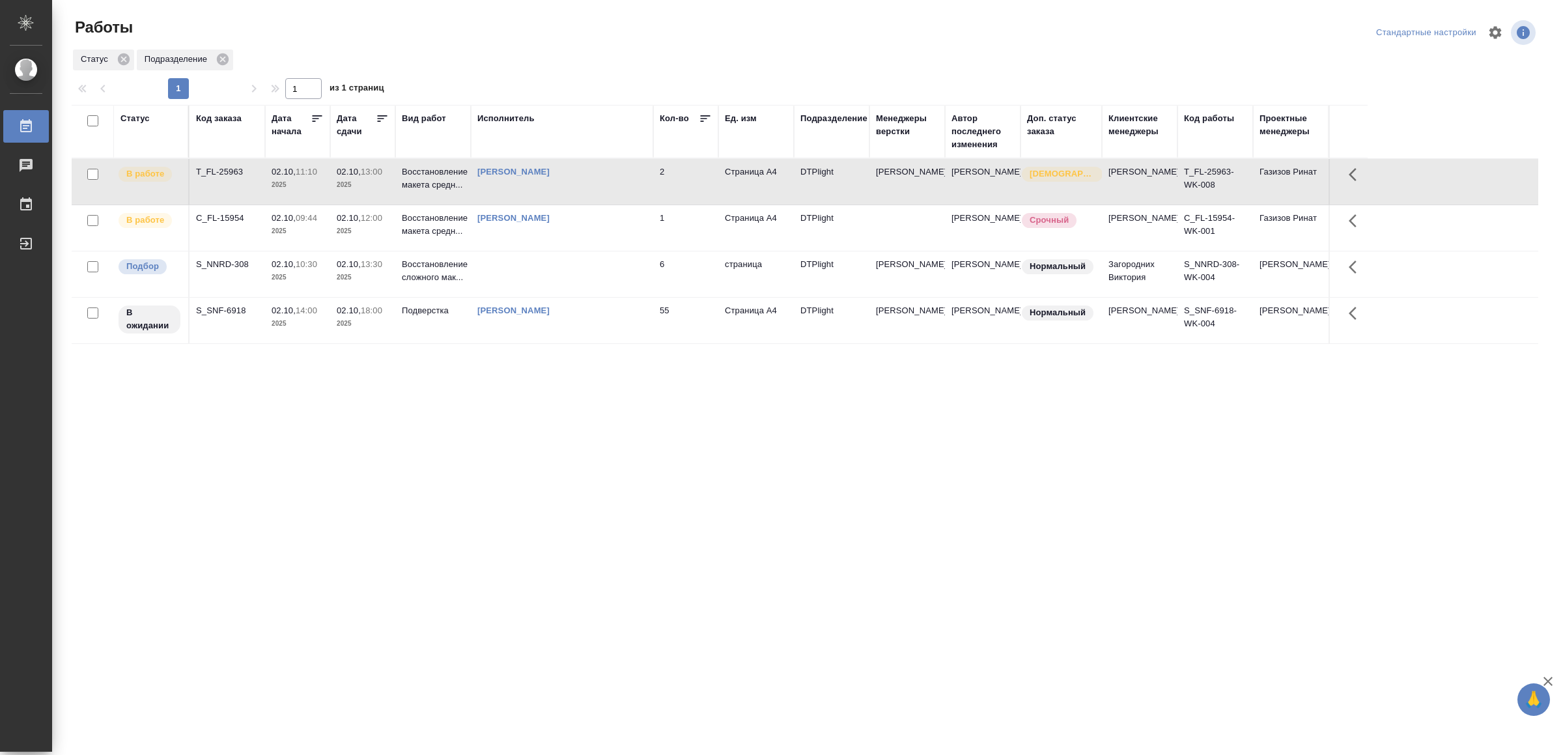
click at [581, 242] on td "Ямковенко Вера" at bounding box center [562, 228] width 182 height 46
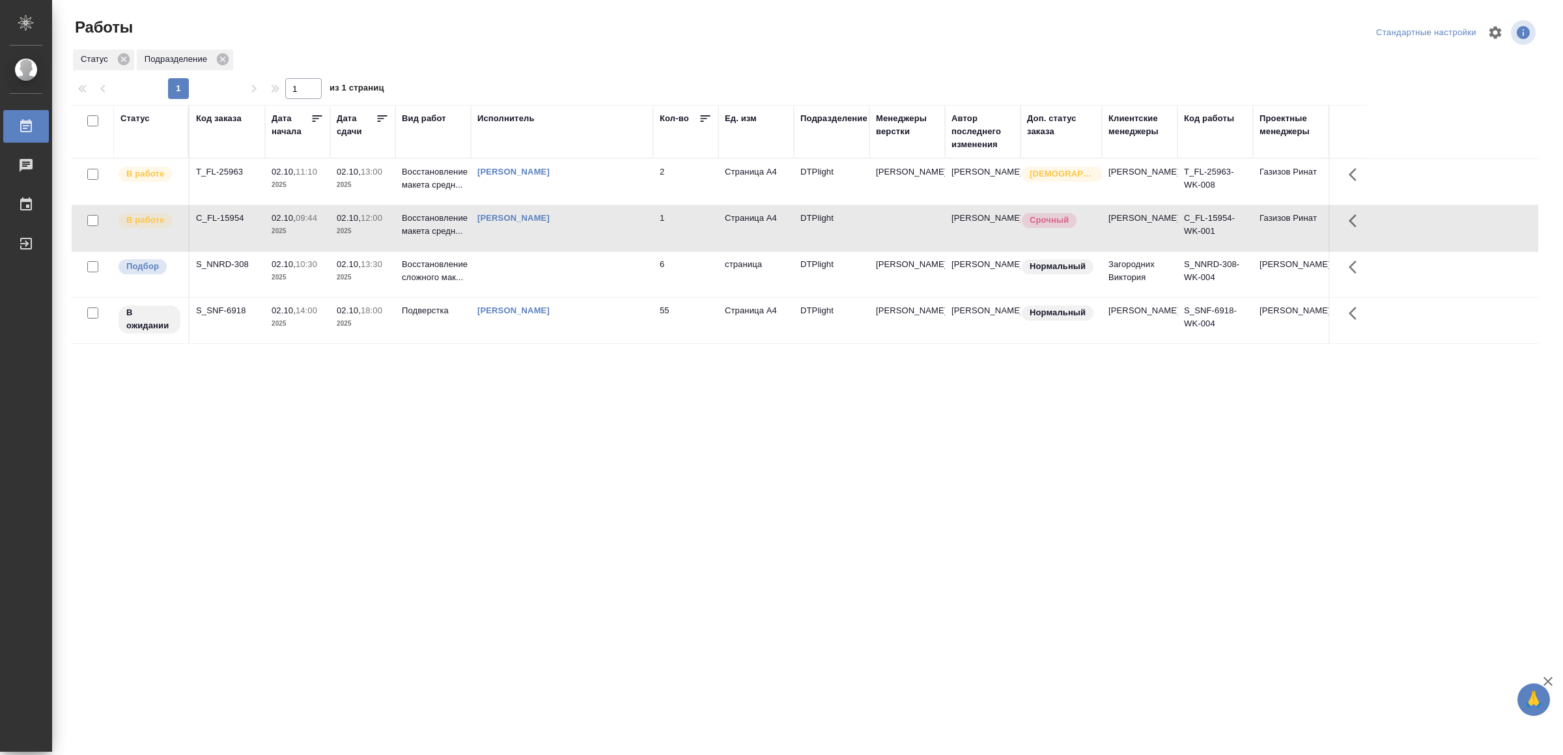
click at [581, 242] on td "Ямковенко Вера" at bounding box center [562, 228] width 182 height 46
click at [591, 171] on div "[PERSON_NAME]" at bounding box center [561, 171] width 169 height 13
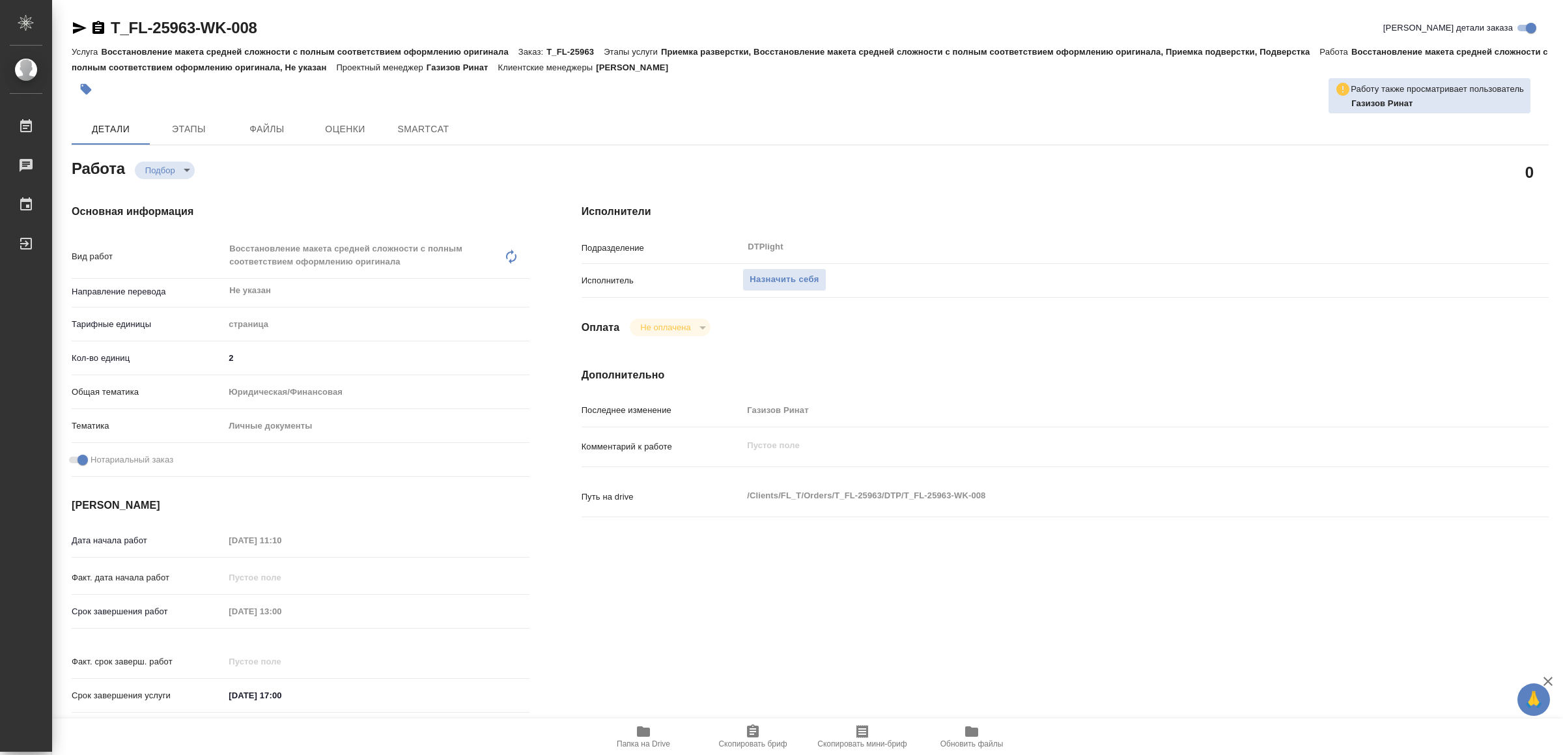
click at [657, 731] on span "Папка на Drive" at bounding box center [644, 735] width 94 height 25
click at [787, 275] on span "Назначить себя" at bounding box center [784, 279] width 69 height 15
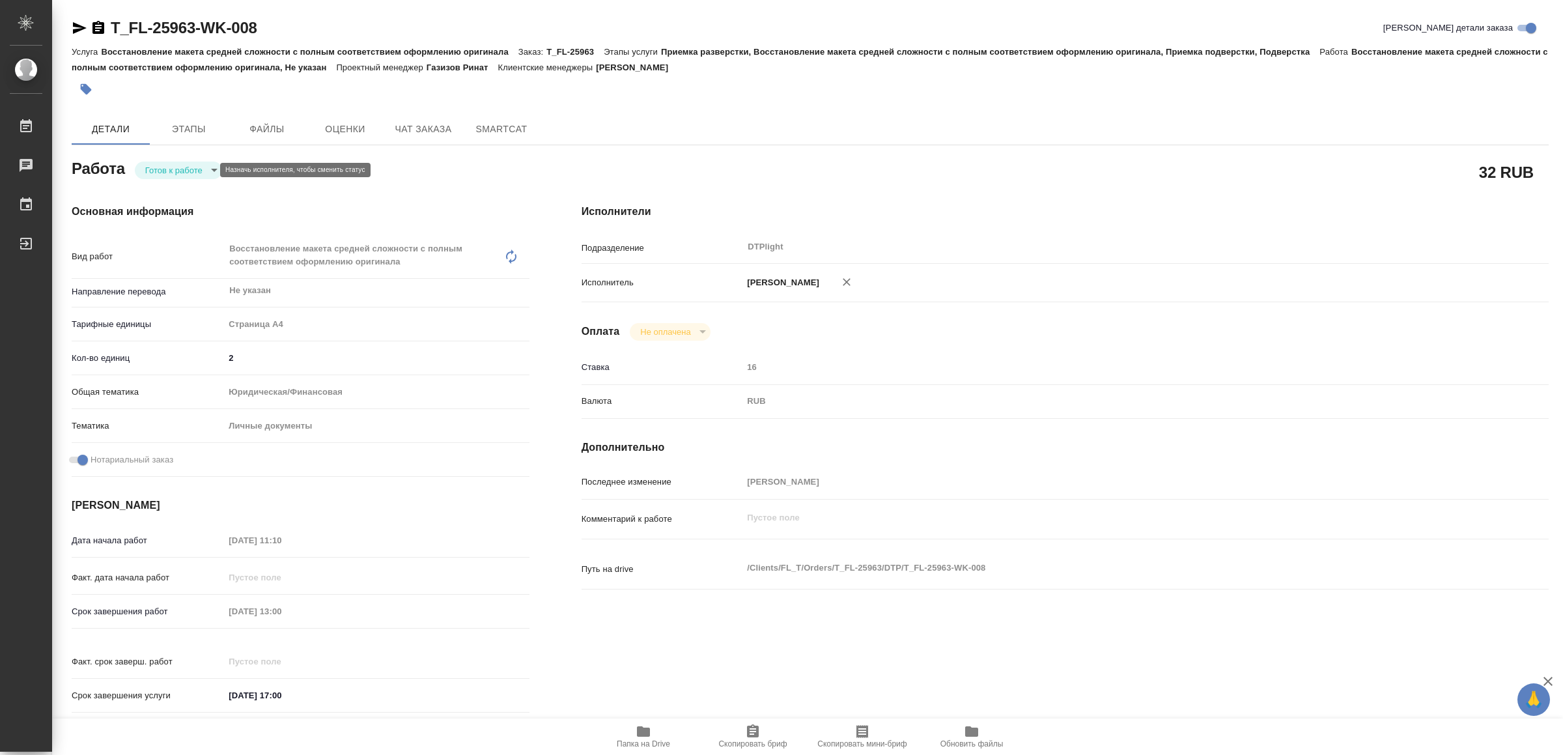
click at [194, 171] on body "🙏 .cls-1 fill:#fff; AWATERA Yamkovenko Vera Работы Чаты График Выйти T_FL-25963…" at bounding box center [781, 377] width 1563 height 755
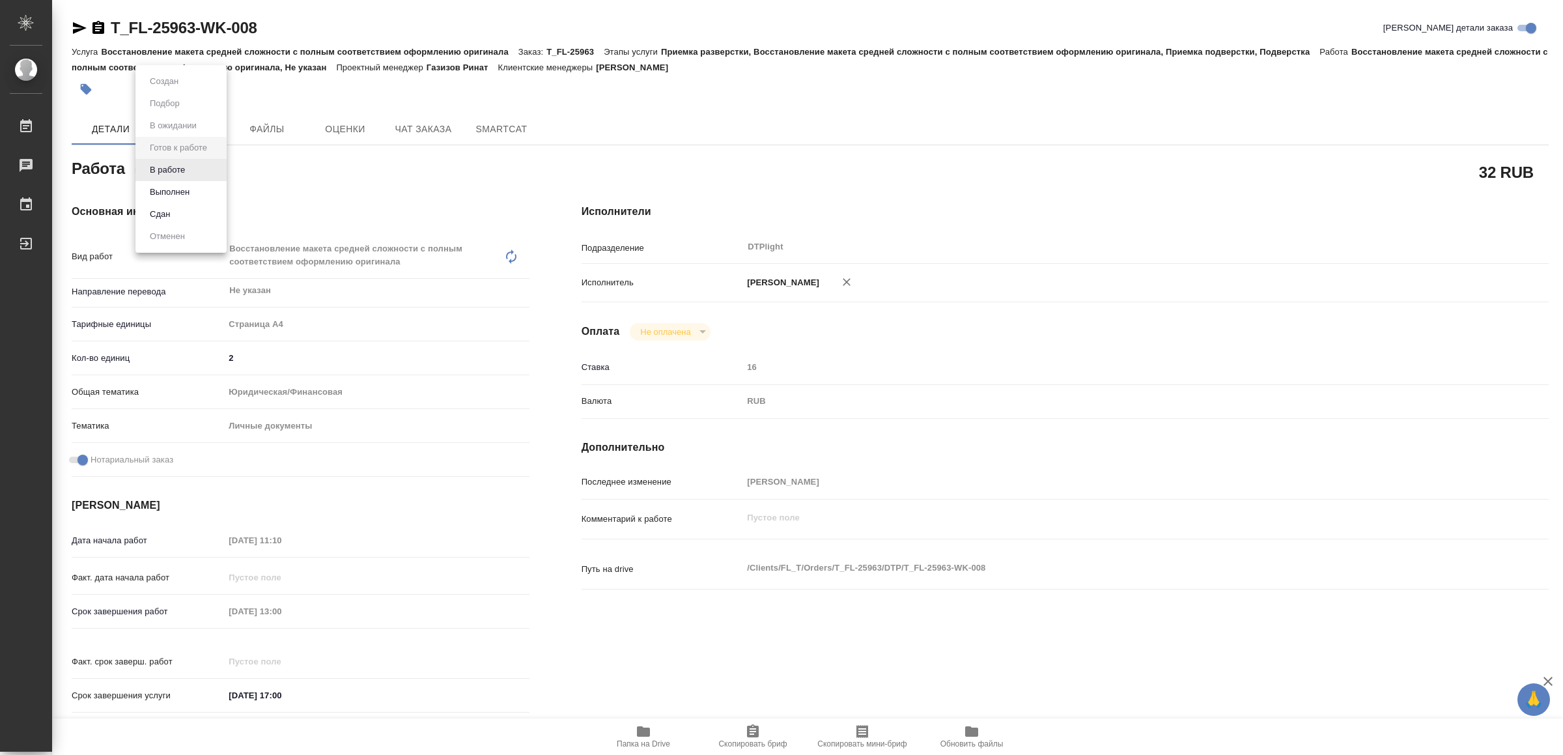
click at [194, 171] on li "В работе" at bounding box center [180, 170] width 91 height 22
type textarea "x"
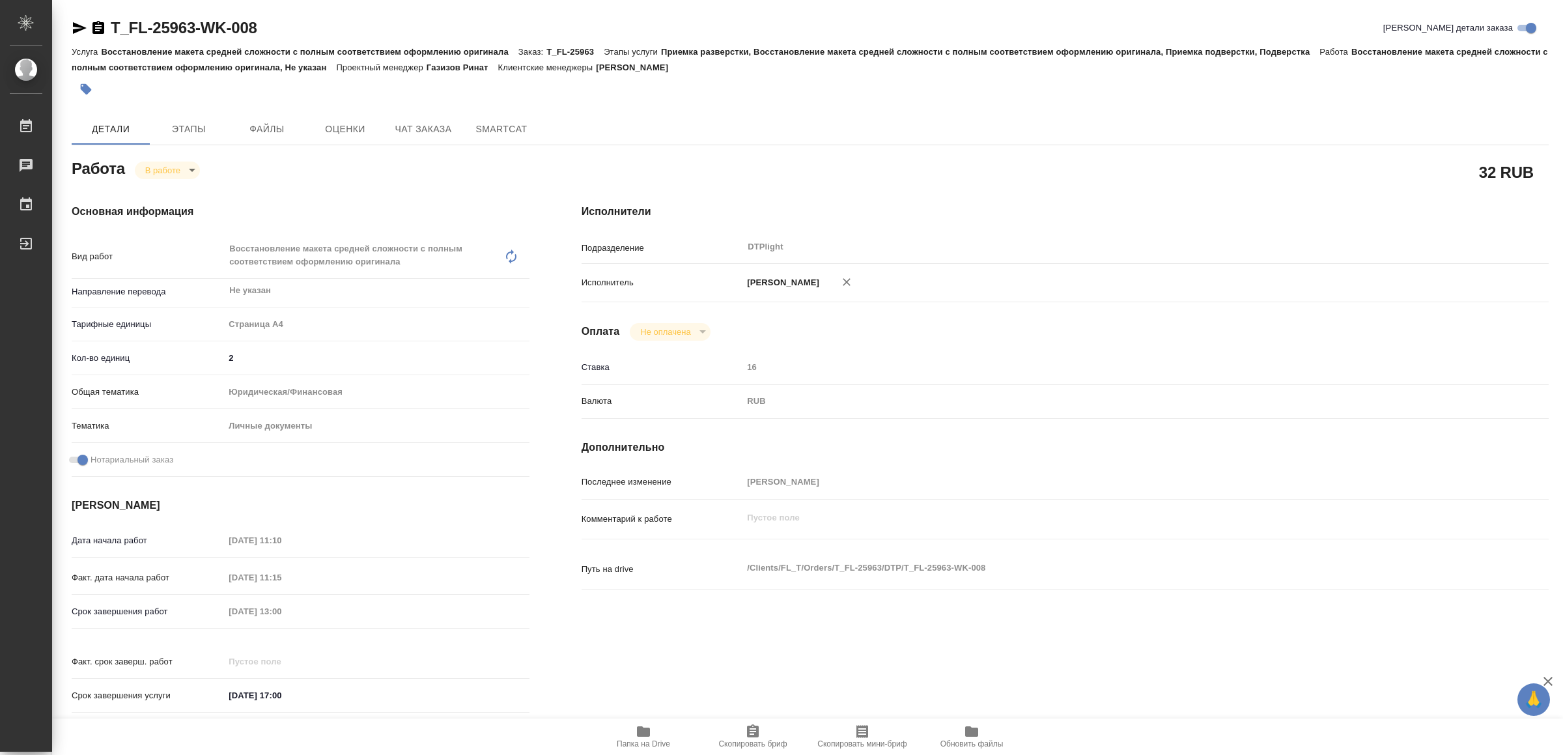
type textarea "x"
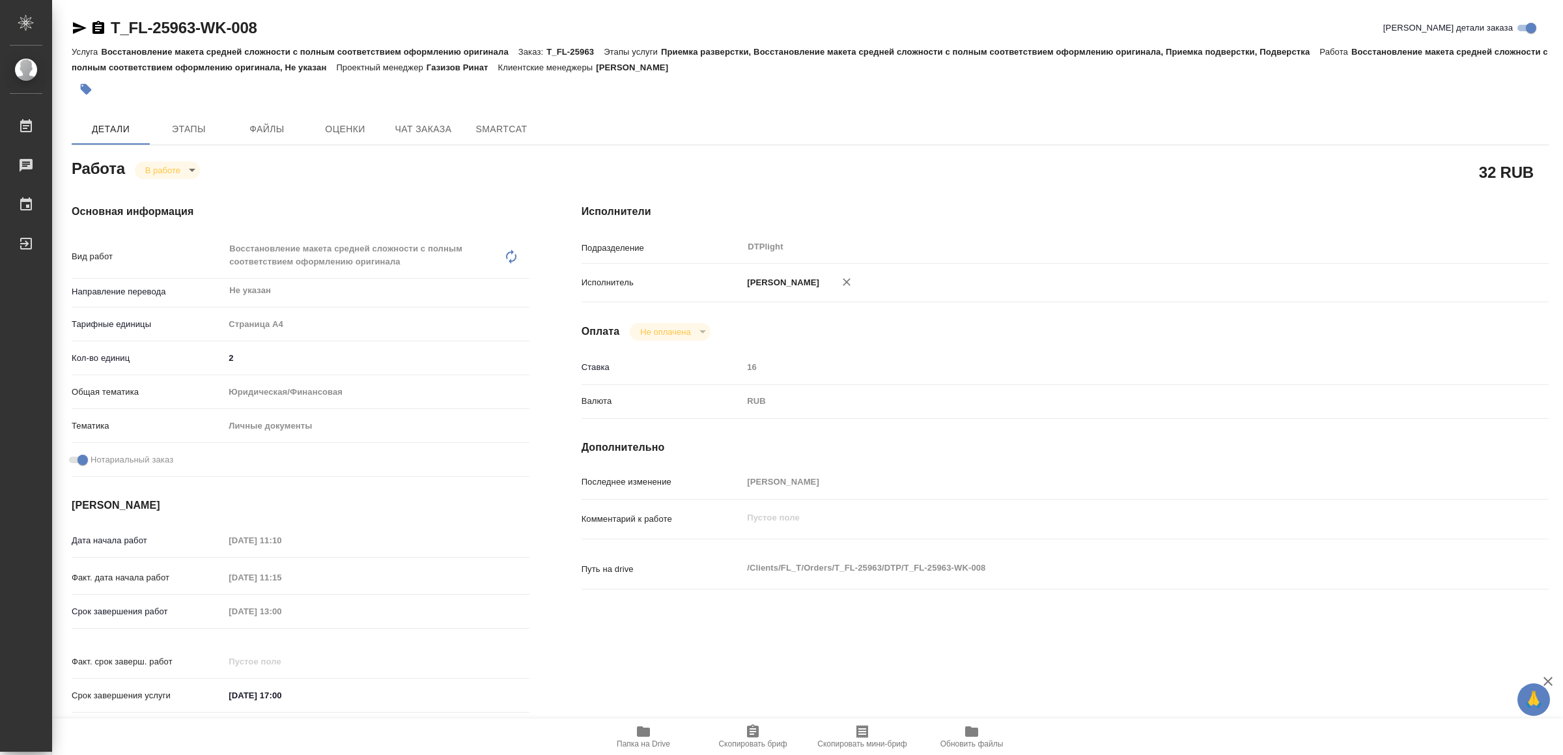
type textarea "x"
click at [76, 22] on icon "button" at bounding box center [80, 28] width 16 height 16
type textarea "x"
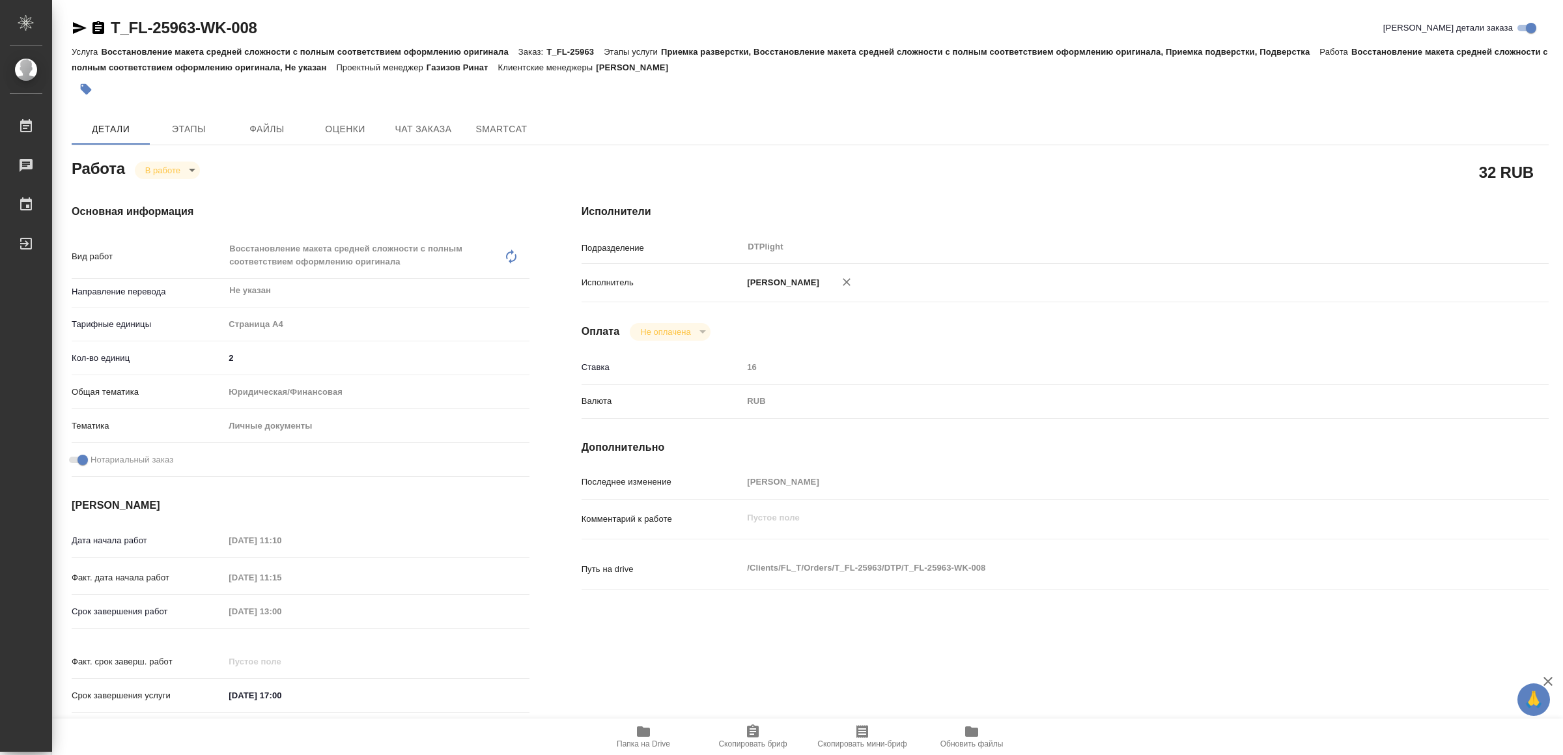
type textarea "x"
click at [643, 727] on icon "button" at bounding box center [644, 731] width 16 height 16
click at [647, 737] on icon "button" at bounding box center [643, 731] width 13 height 10
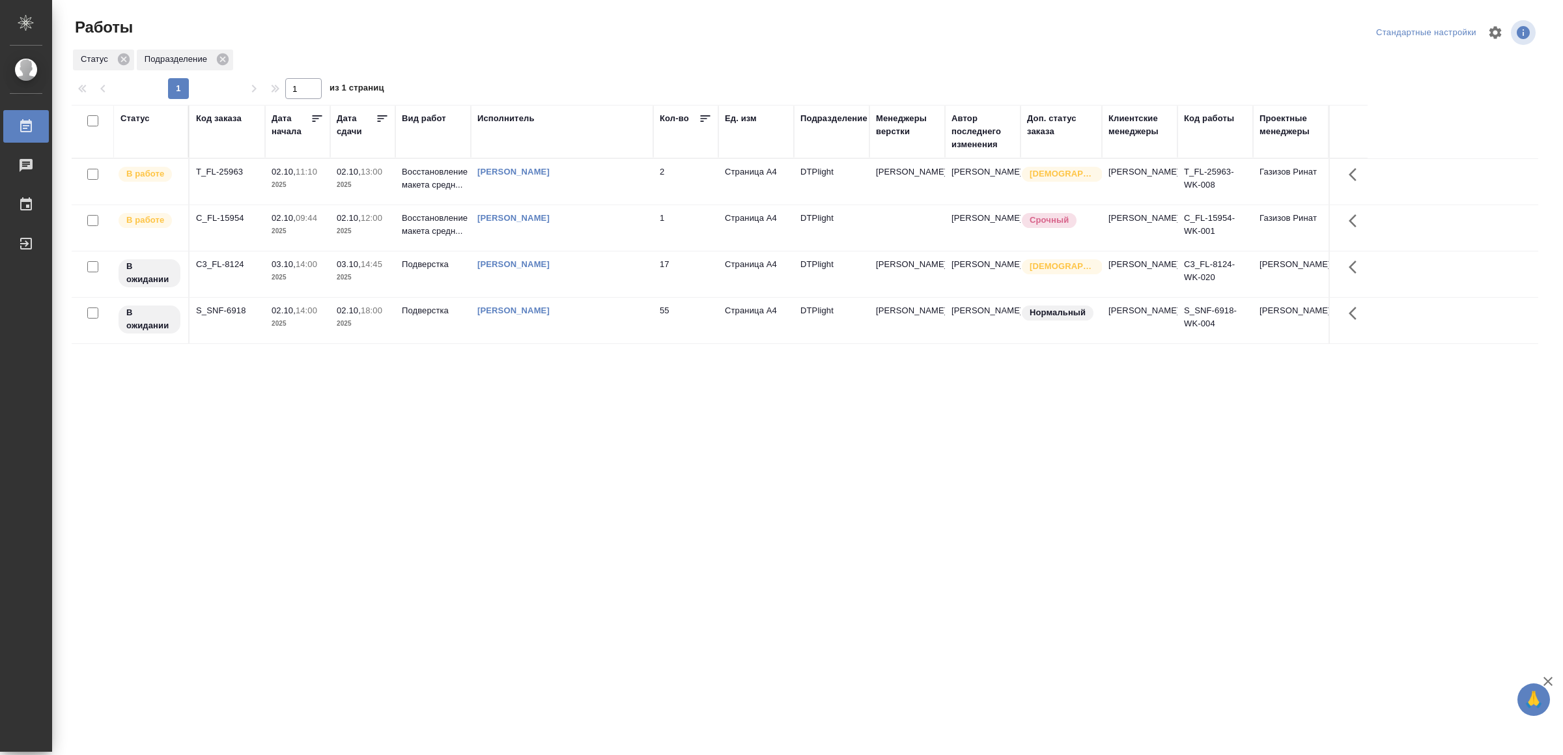
click at [399, 467] on div "Статус Код заказа Дата начала Дата сдачи Вид работ Исполнитель Кол-во Ед. изм П…" at bounding box center [805, 339] width 1467 height 469
click at [595, 225] on div "[PERSON_NAME]" at bounding box center [561, 218] width 169 height 13
click at [596, 225] on div "[PERSON_NAME]" at bounding box center [561, 218] width 169 height 13
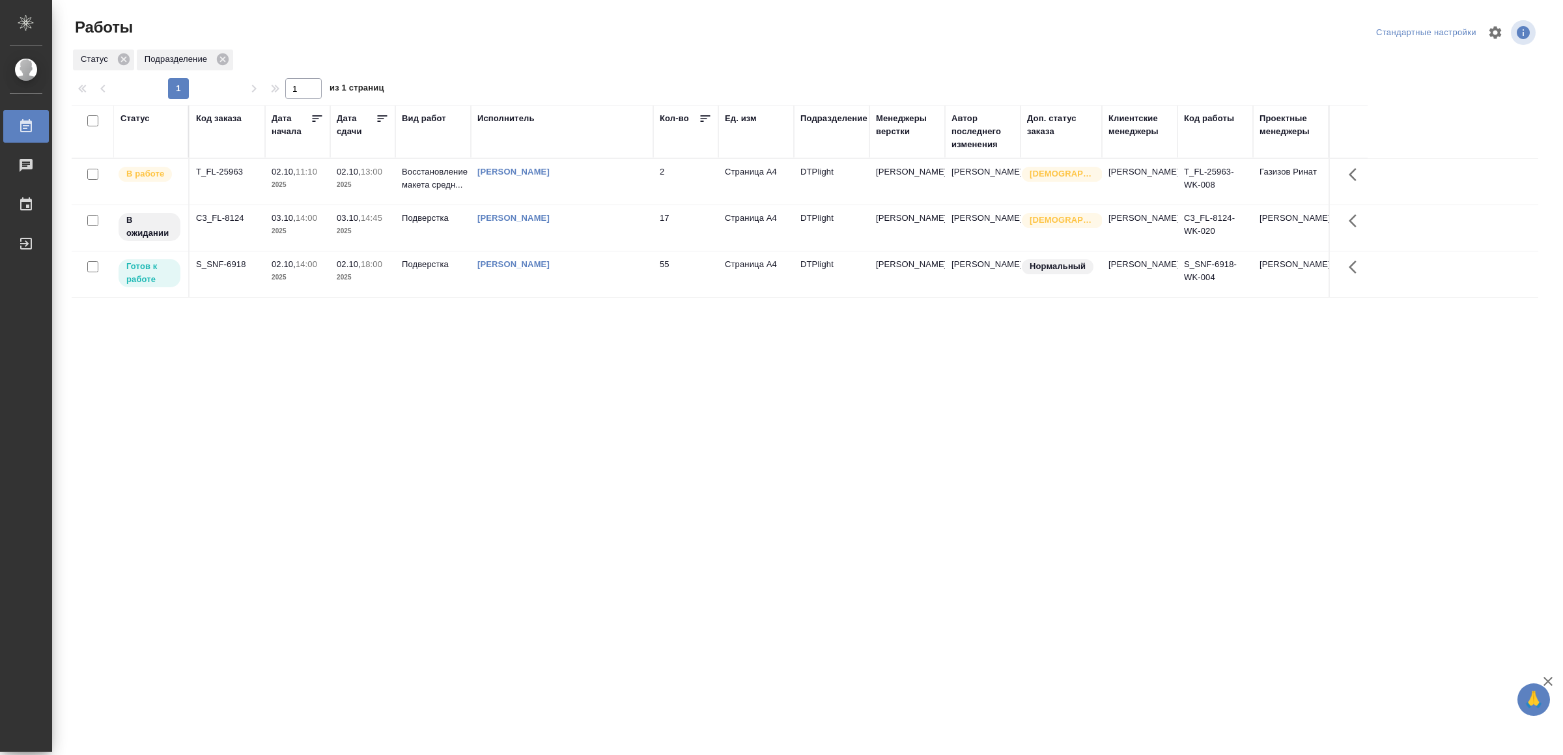
click at [615, 178] on div "[PERSON_NAME]" at bounding box center [561, 171] width 169 height 13
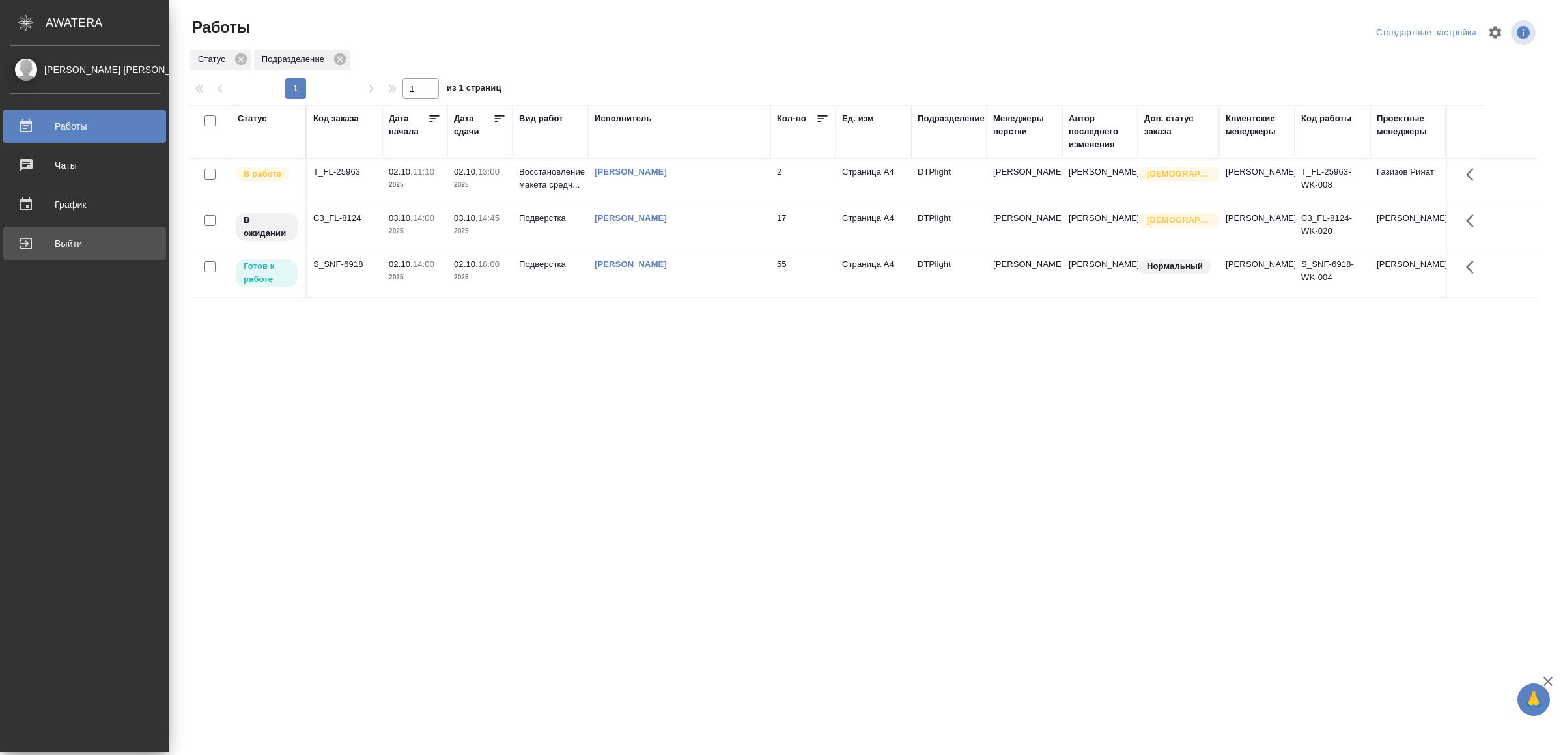
click at [45, 242] on div "Выйти" at bounding box center [85, 244] width 150 height 20
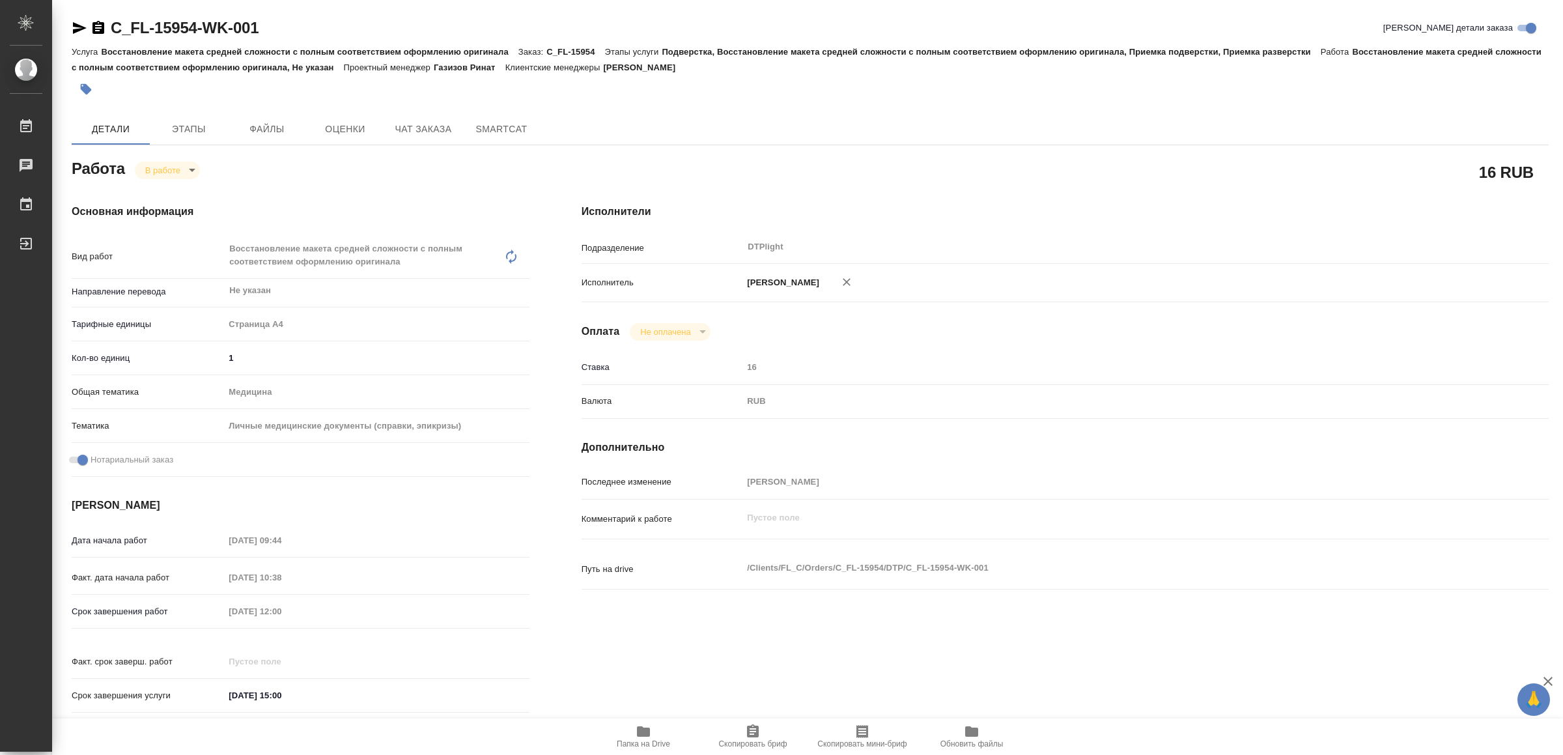
click at [641, 731] on icon "button" at bounding box center [643, 731] width 13 height 10
click at [78, 25] on icon "button" at bounding box center [80, 28] width 14 height 12
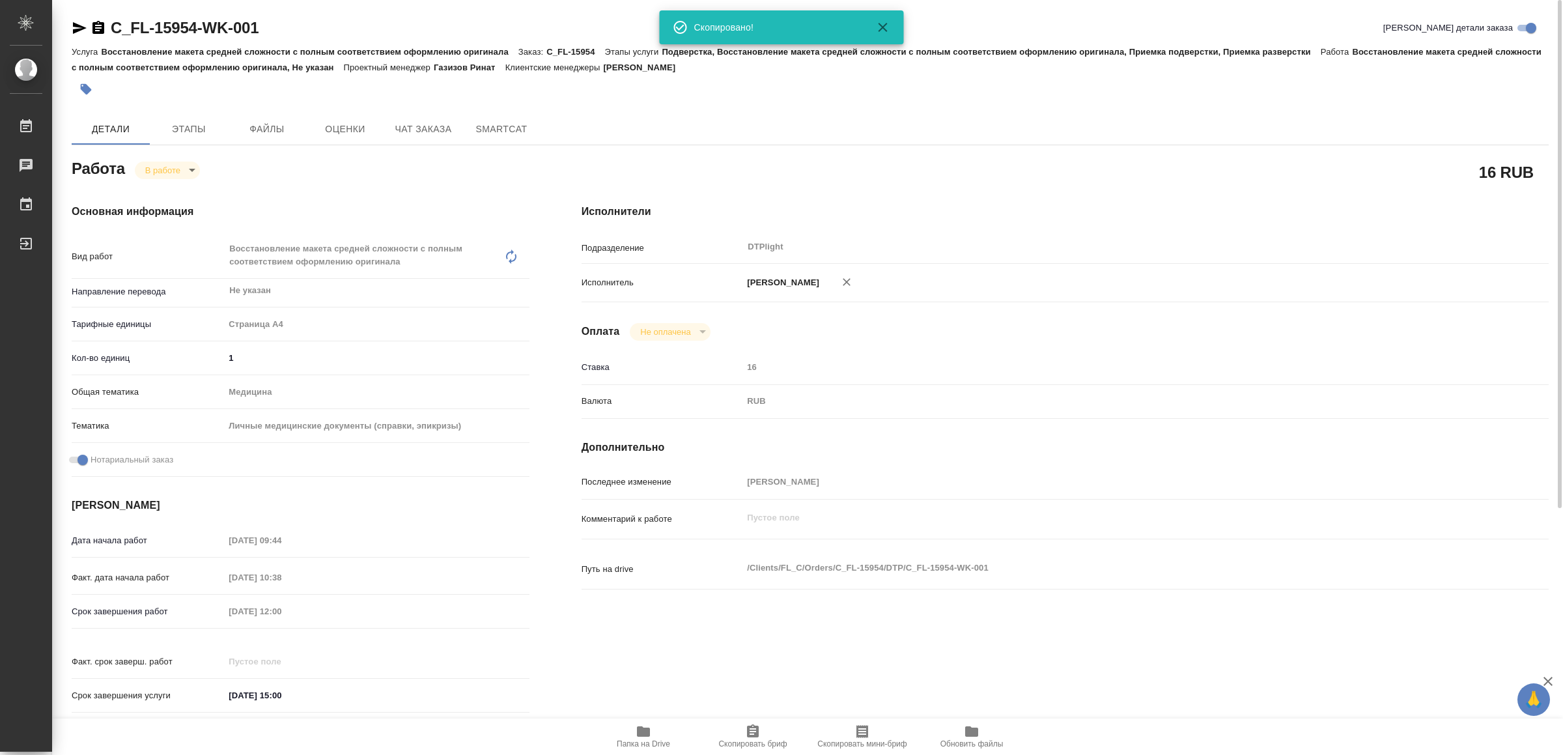
click at [157, 167] on body "🙏 .cls-1 fill:#fff; AWATERA Yamkovenko [PERSON_NAME] Работы 0 Чаты График Выйти…" at bounding box center [781, 377] width 1563 height 755
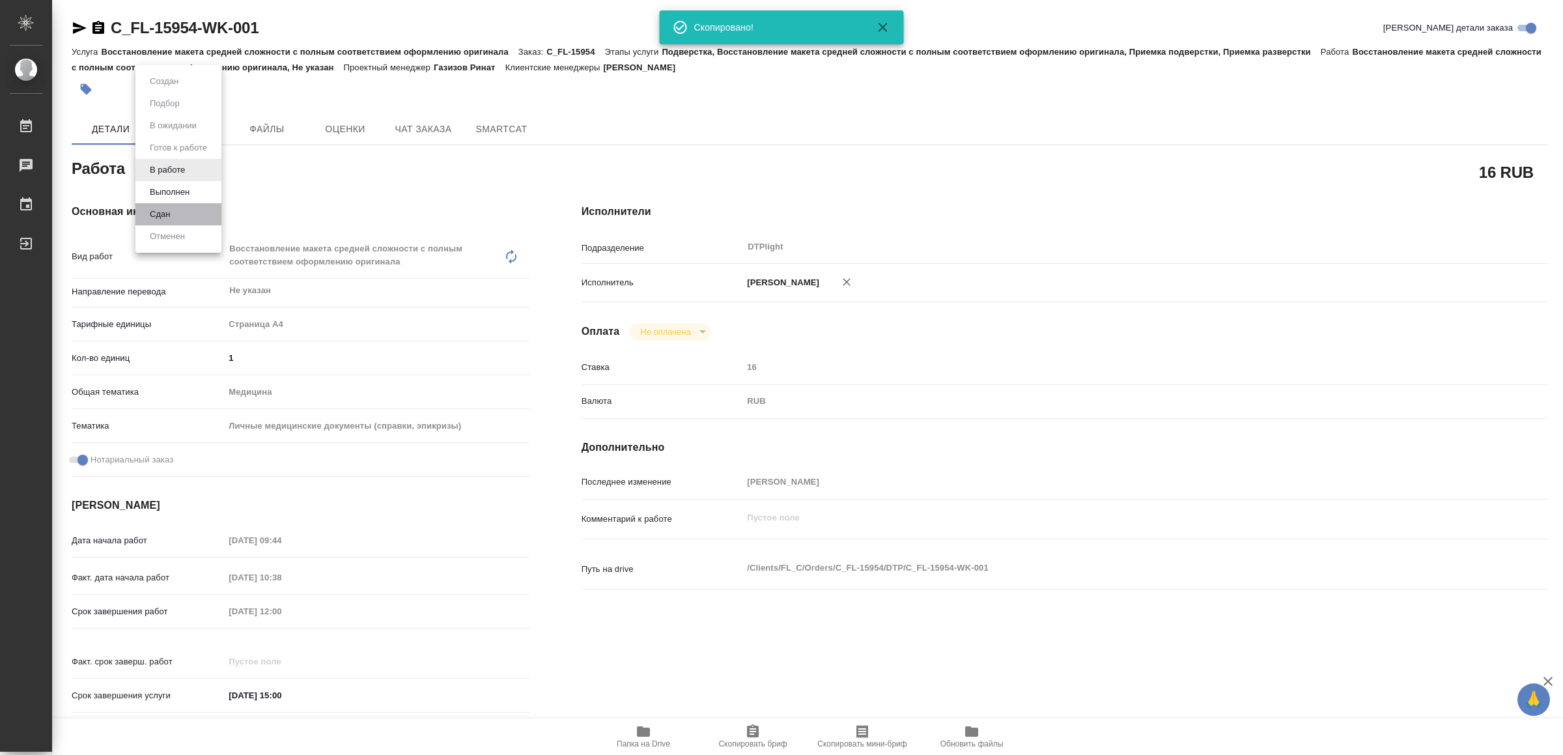
click at [190, 212] on li "Сдан" at bounding box center [178, 214] width 86 height 22
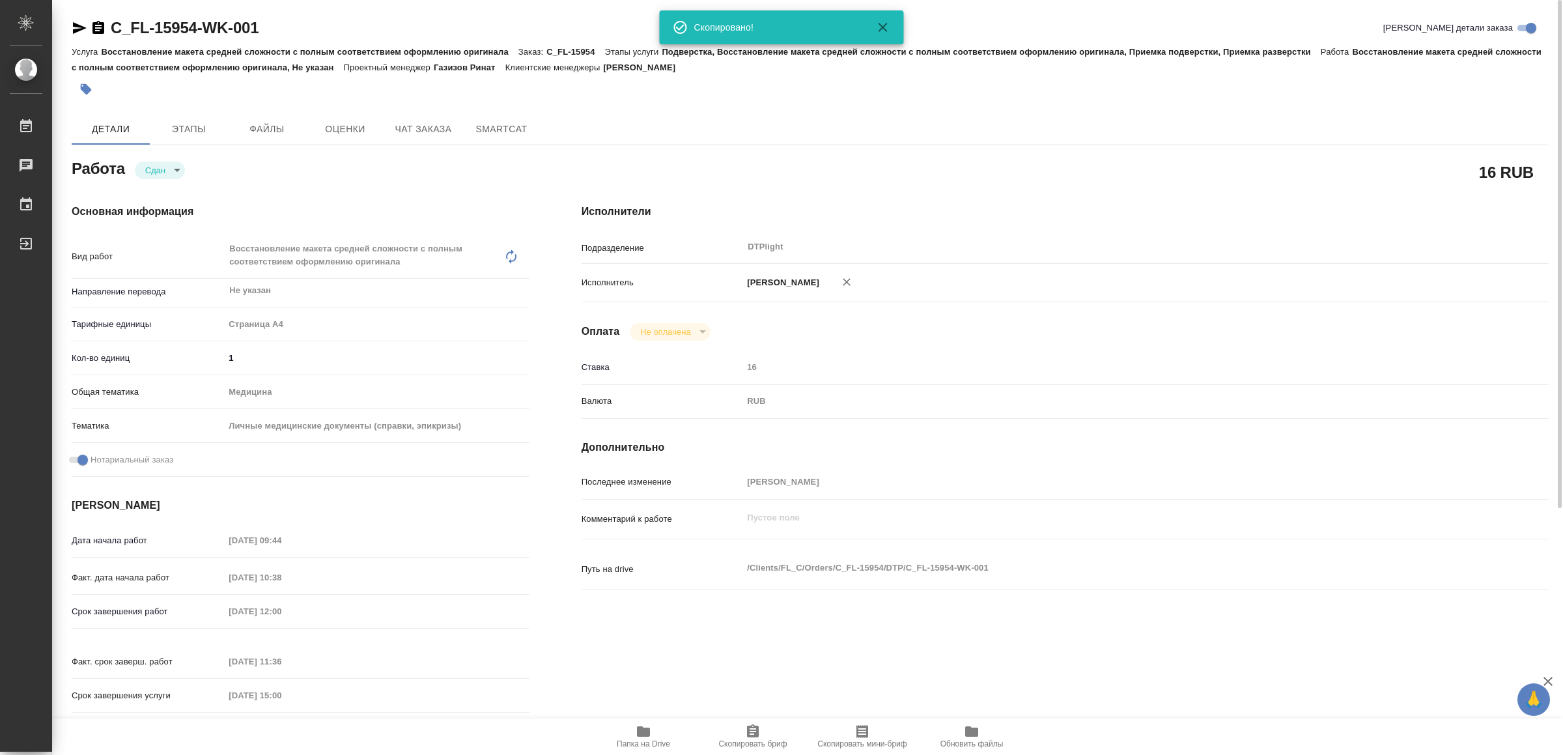
type textarea "x"
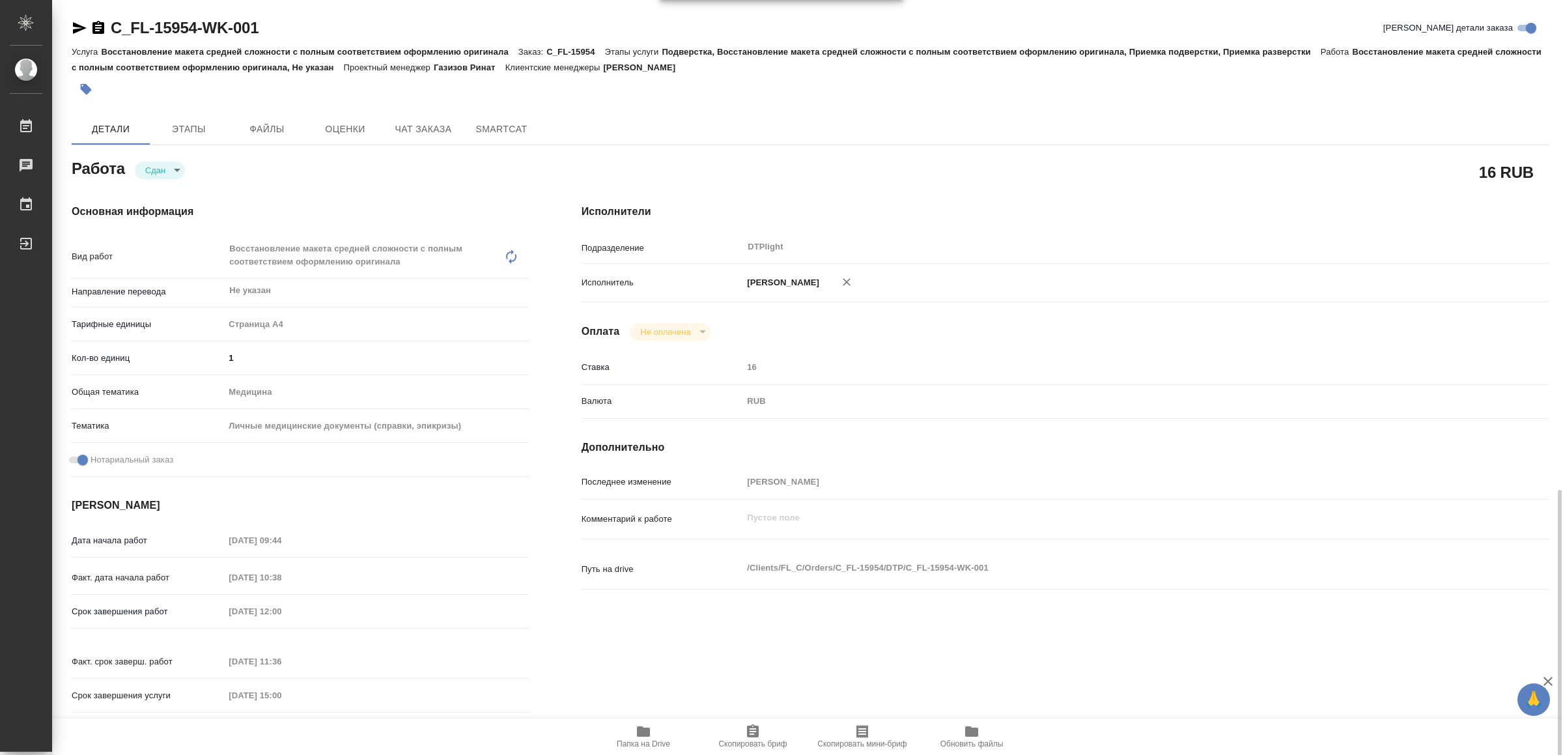
scroll to position [368, 0]
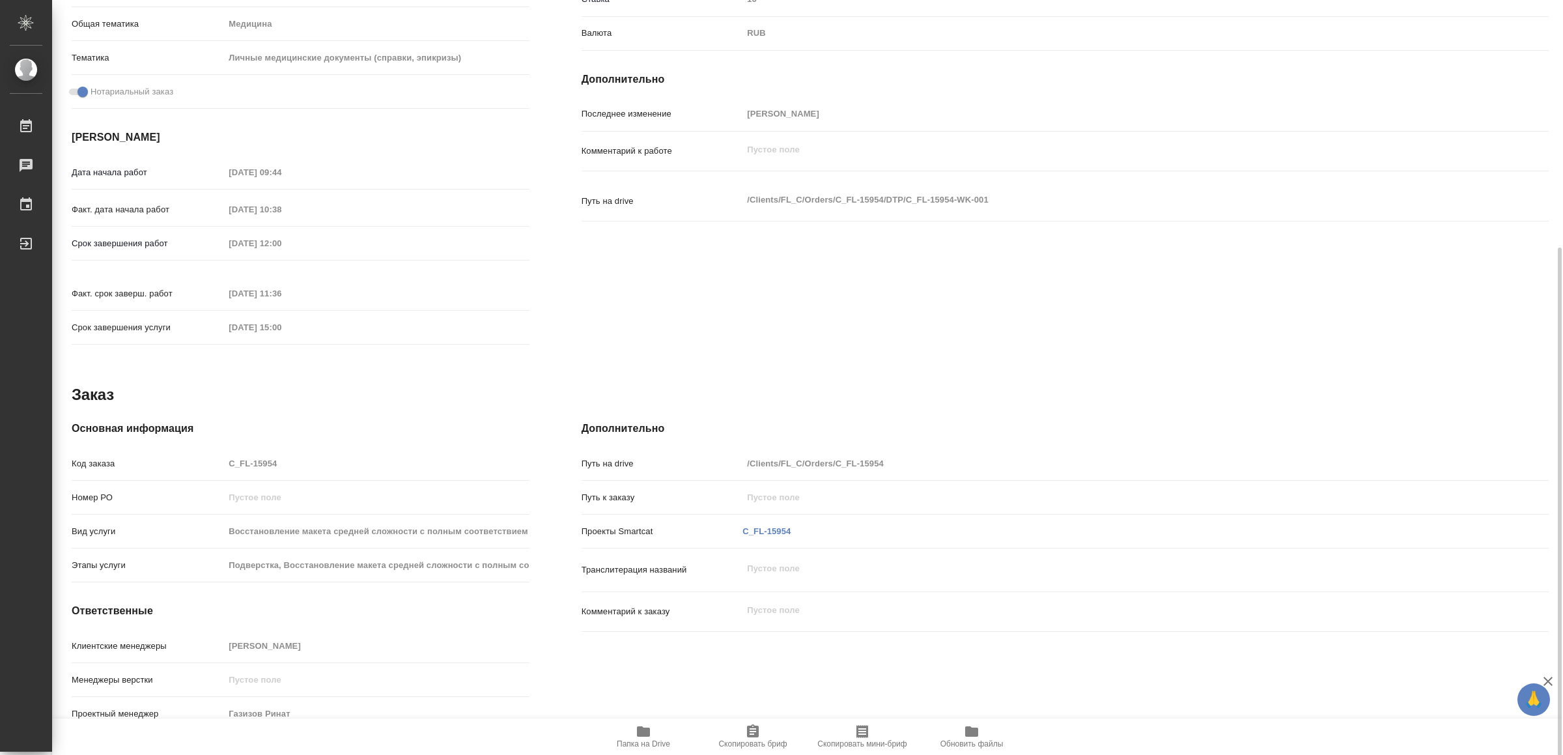
type textarea "x"
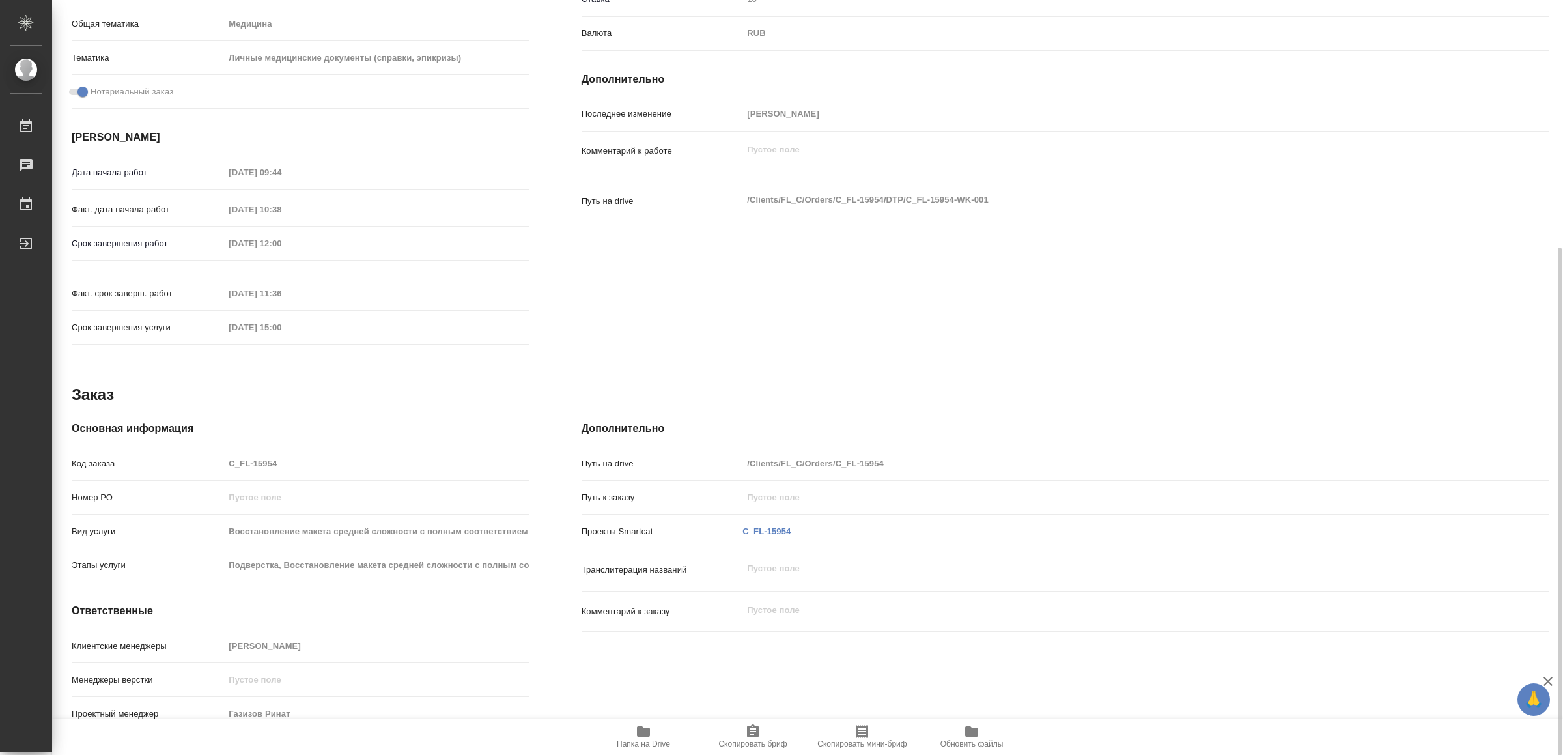
scroll to position [0, 0]
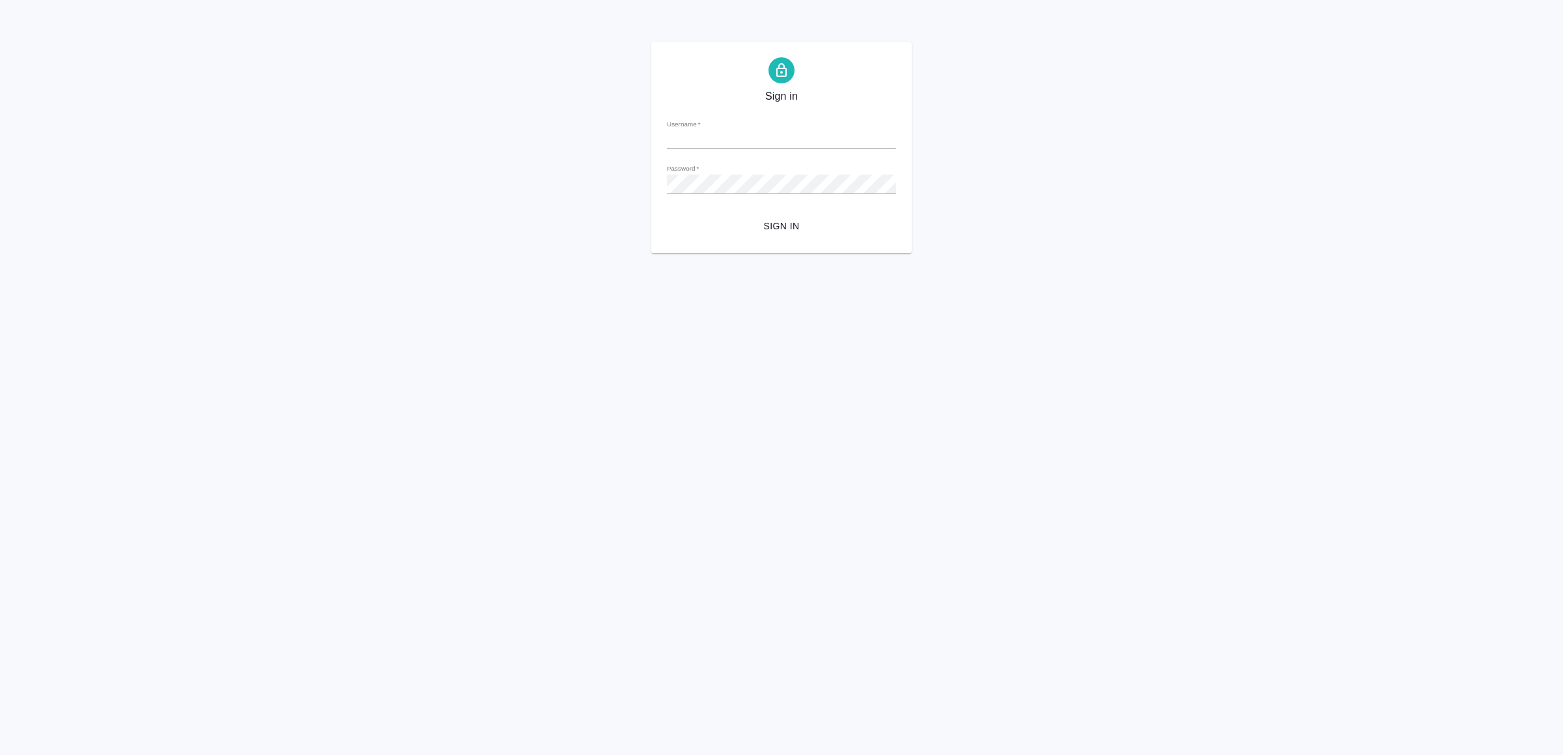
type input "v.yamkovenko@awatera.com"
click at [785, 236] on button "Sign in" at bounding box center [781, 226] width 229 height 24
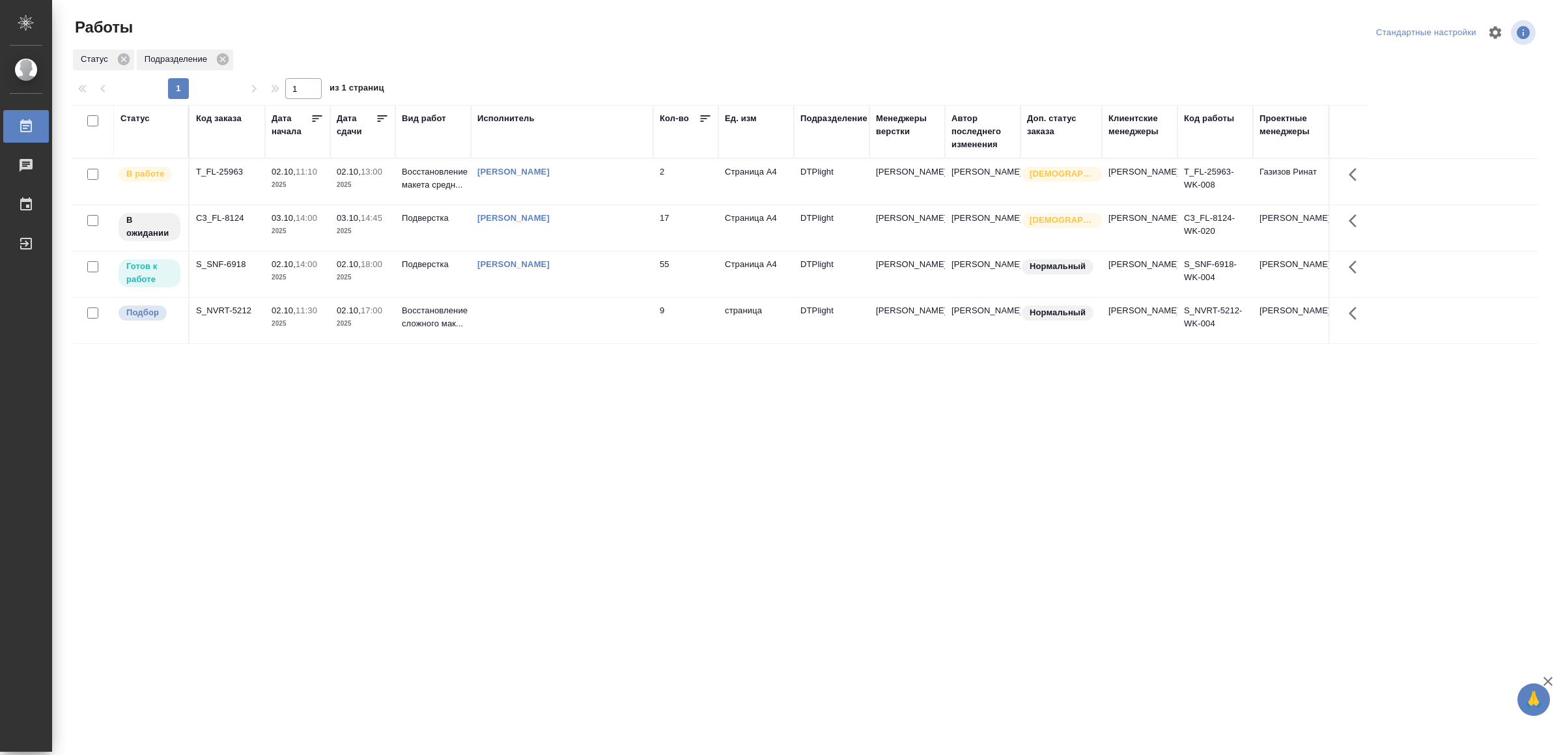
click at [539, 331] on td at bounding box center [562, 321] width 182 height 46
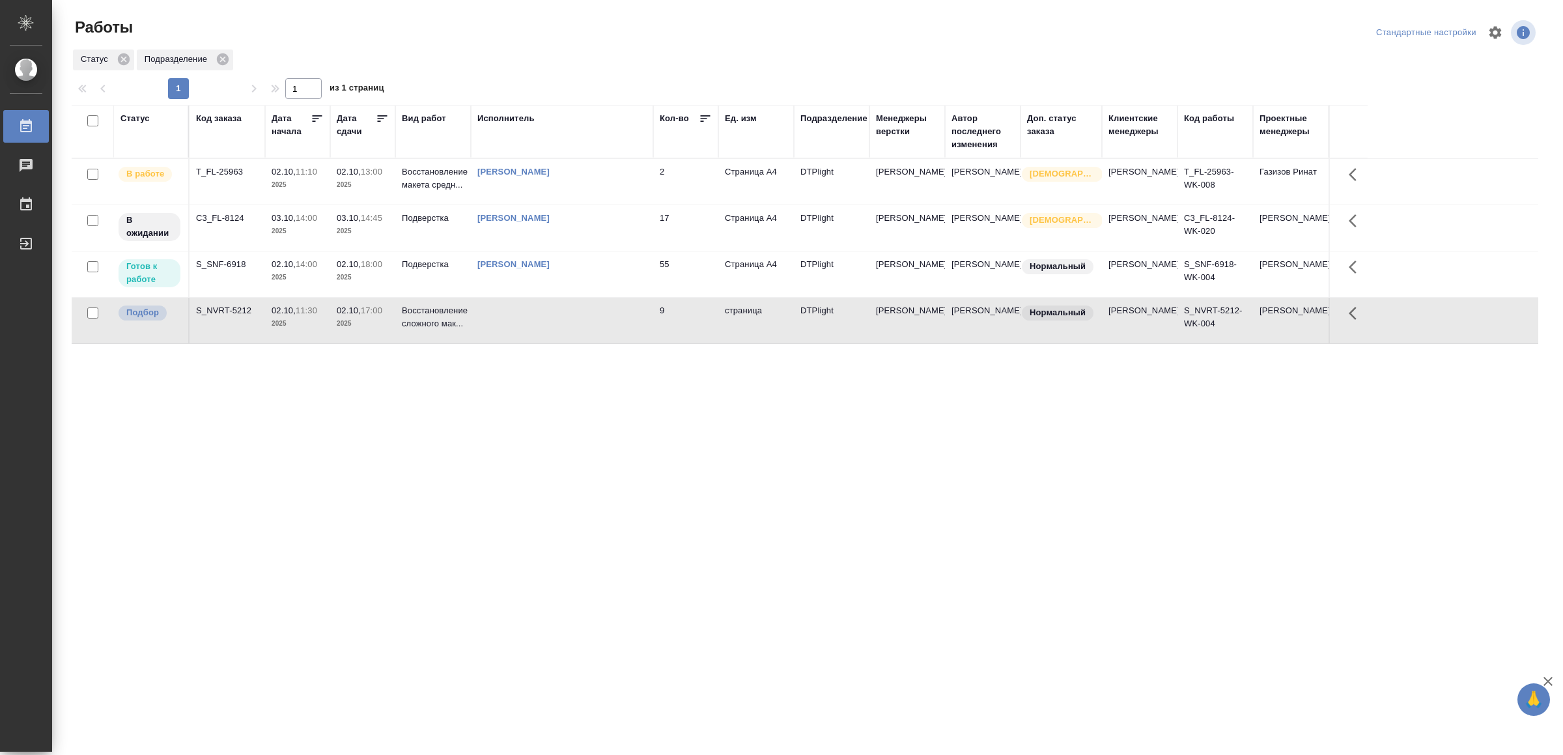
click at [539, 331] on td at bounding box center [562, 321] width 182 height 46
click at [598, 178] on div "Ямковенко Вера" at bounding box center [561, 171] width 169 height 13
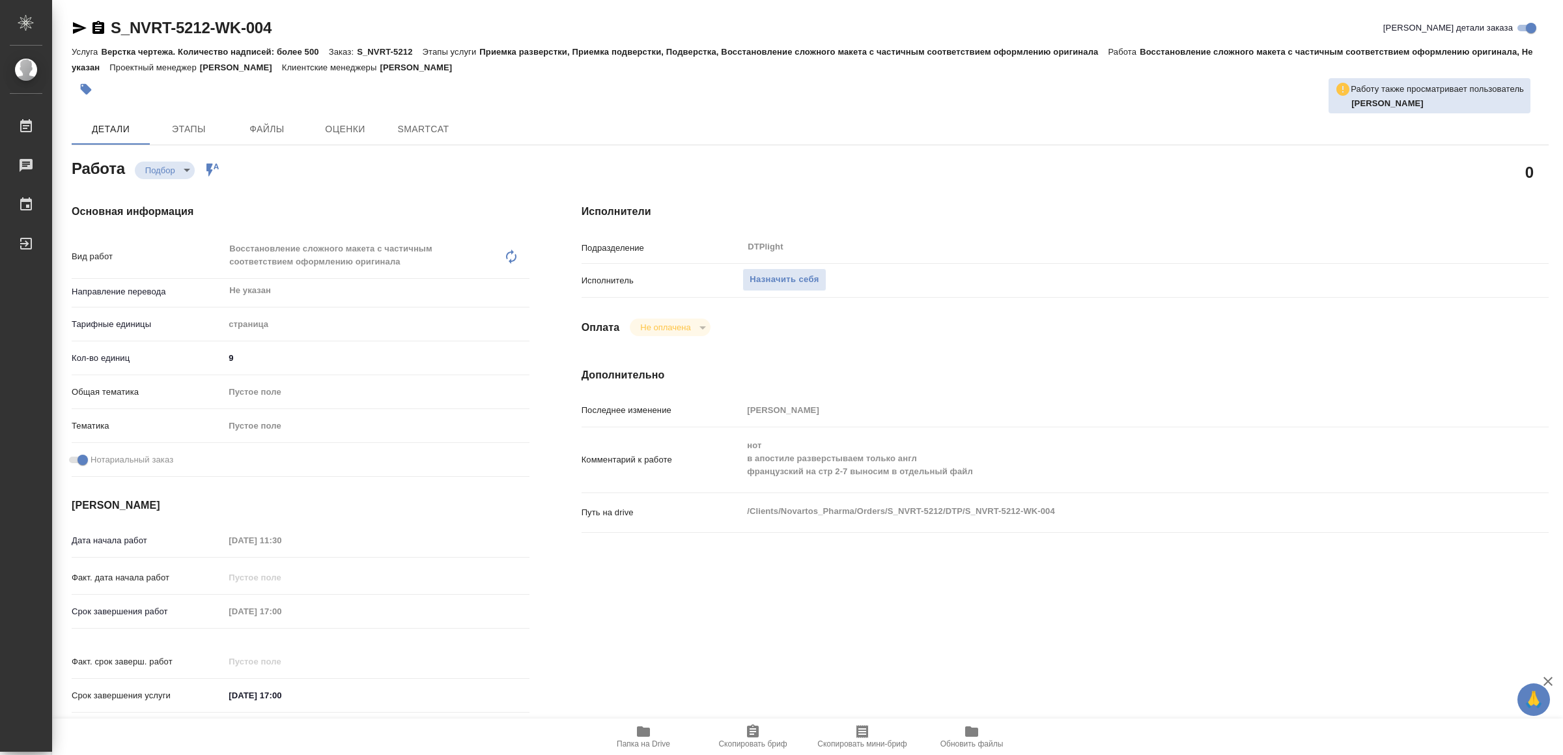
click at [643, 739] on span "Папка на Drive" at bounding box center [643, 743] width 53 height 9
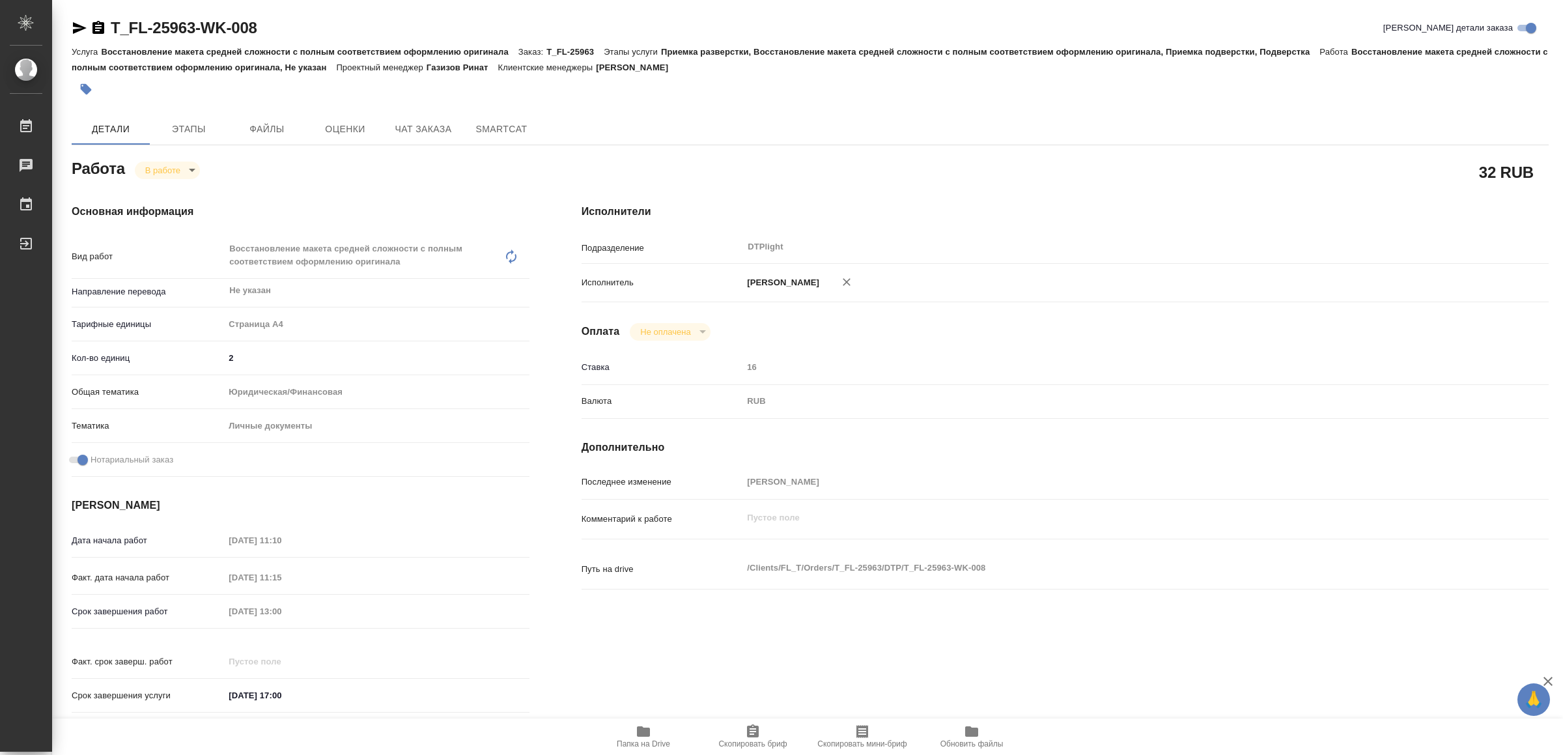
click at [647, 740] on span "Папка на Drive" at bounding box center [643, 743] width 53 height 9
click at [79, 26] on icon "button" at bounding box center [80, 28] width 14 height 12
click at [168, 174] on body "🙏 .cls-1 fill:#fff; AWATERA Yamkovenko [PERSON_NAME] Работы 0 Чаты График Выйти…" at bounding box center [781, 377] width 1563 height 755
click at [178, 194] on button "Выполнен" at bounding box center [170, 192] width 48 height 14
type textarea "x"
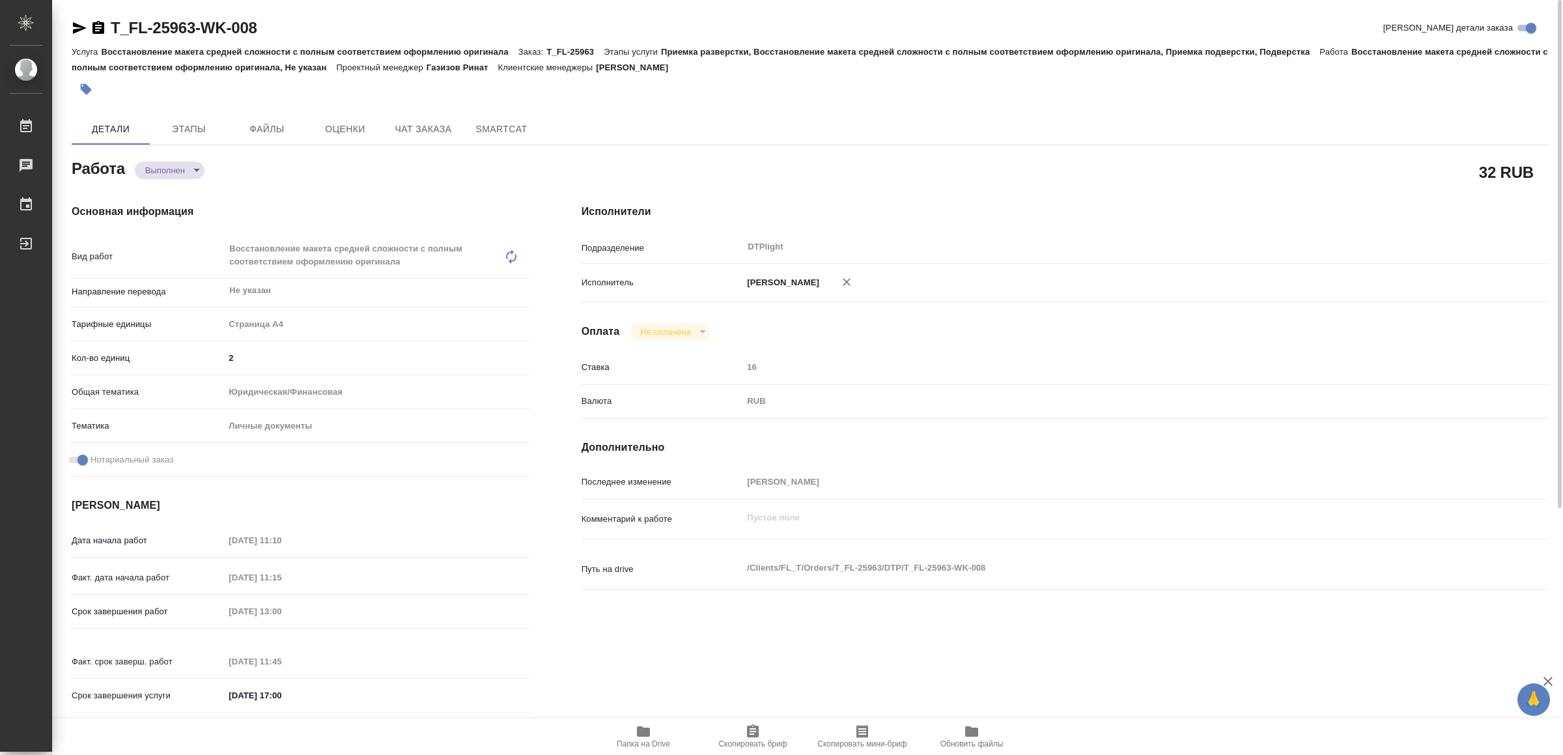
type textarea "x"
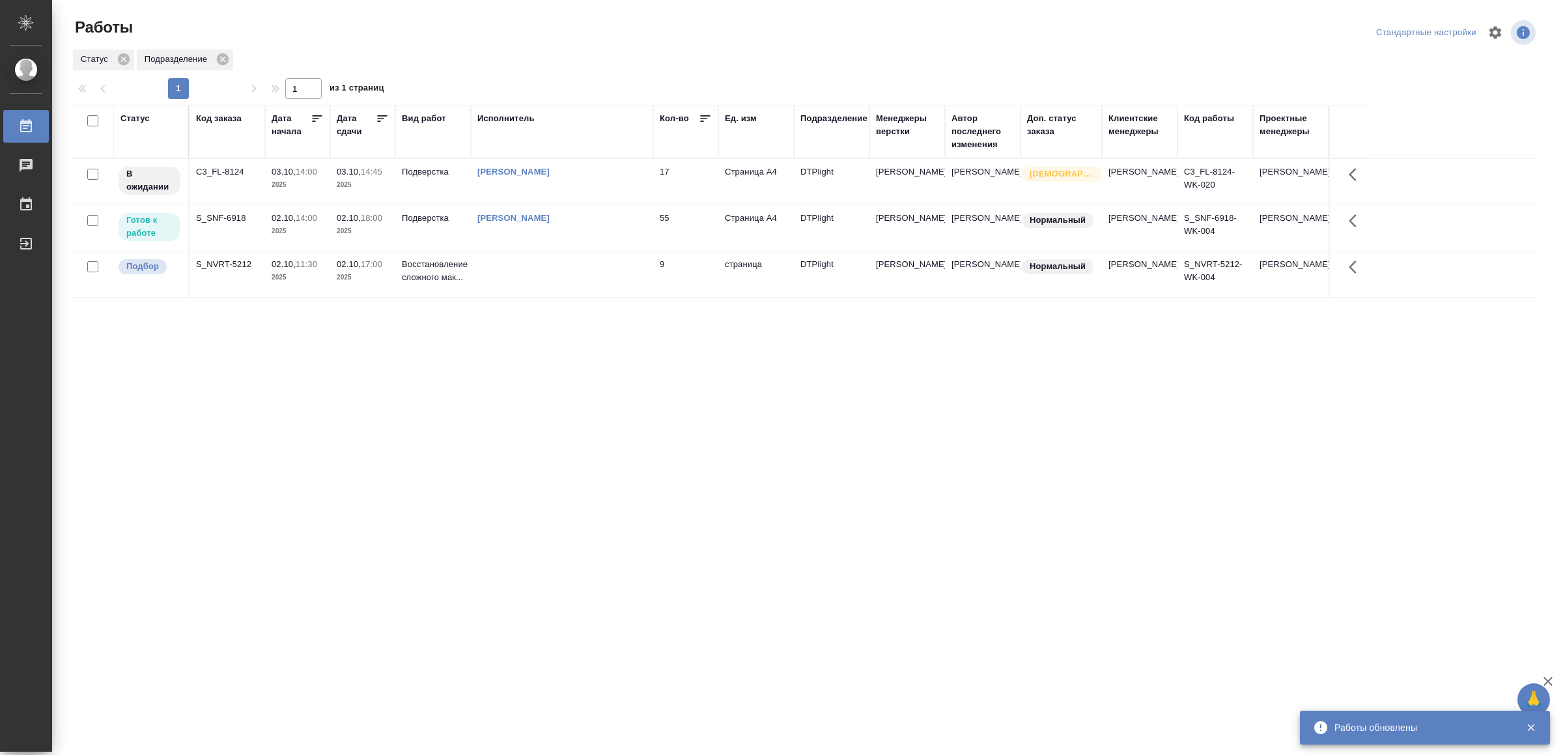
click at [622, 227] on td "[PERSON_NAME]" at bounding box center [562, 228] width 182 height 46
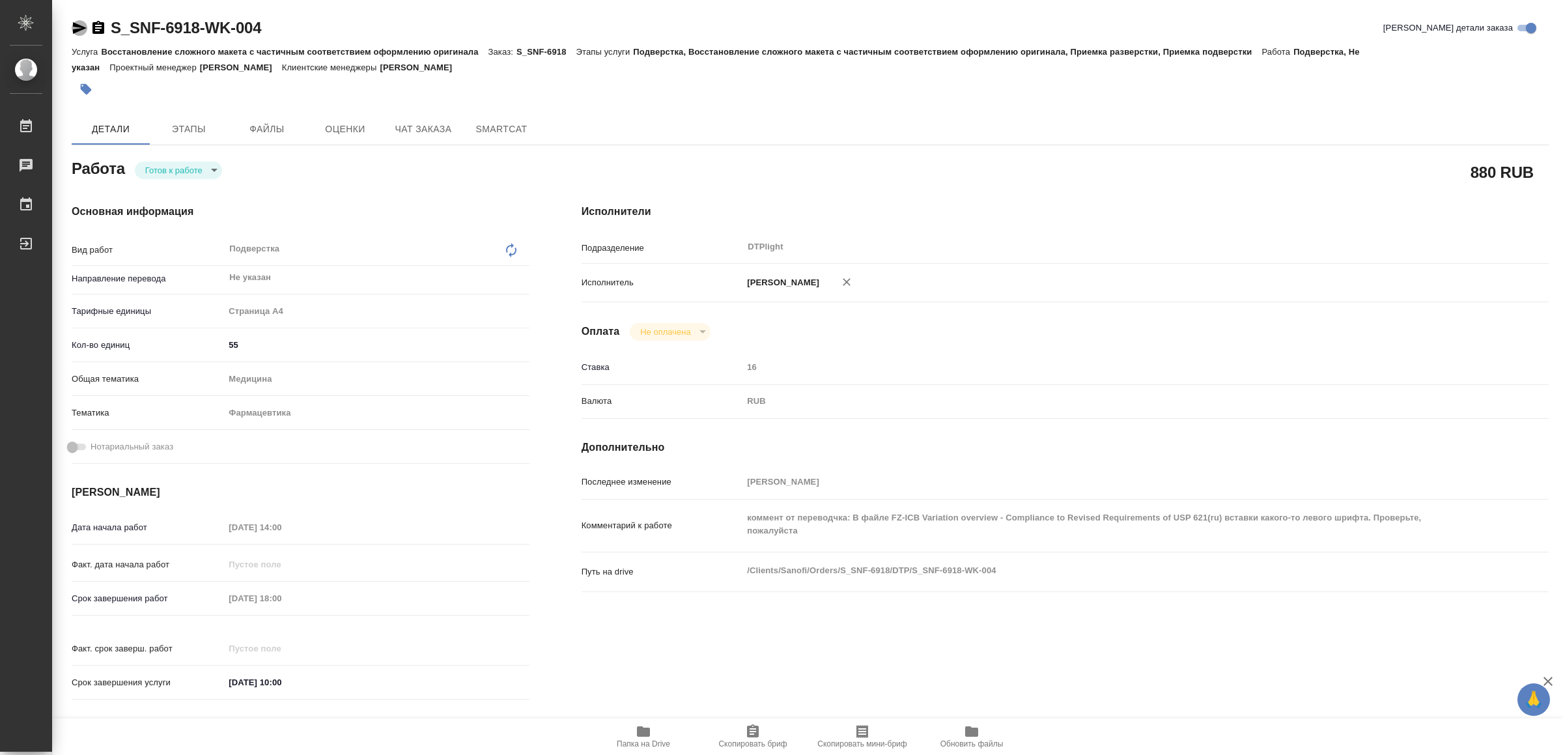
click at [81, 26] on icon "button" at bounding box center [80, 28] width 14 height 12
click at [654, 725] on span "Папка на Drive" at bounding box center [644, 735] width 94 height 25
click at [184, 166] on body "🙏 .cls-1 fill:#fff; AWATERA Yamkovenko Vera Работы 0 Чаты График Выйти S_SNF-69…" at bounding box center [781, 377] width 1563 height 755
click at [184, 167] on button "В работе" at bounding box center [167, 170] width 43 height 14
type textarea "x"
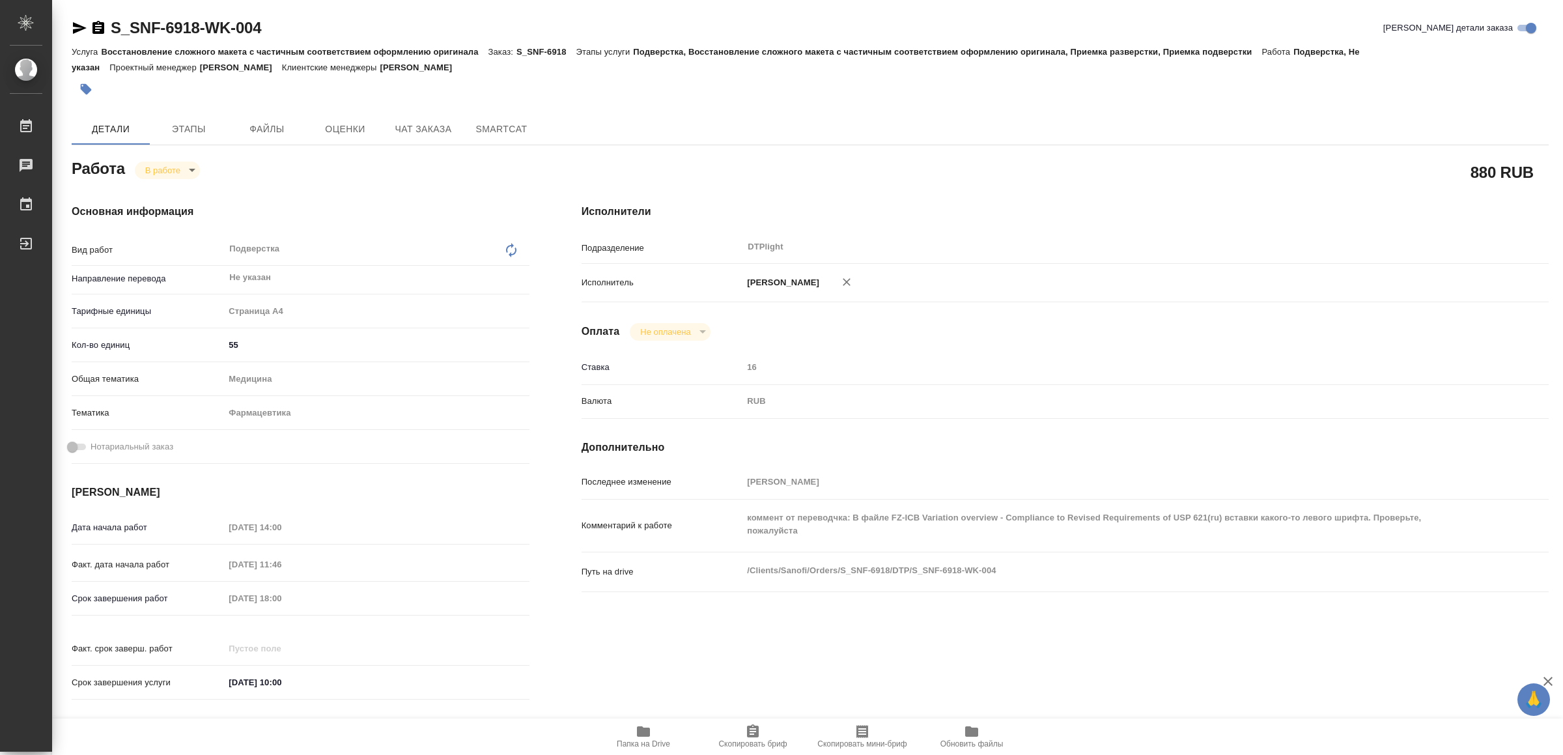
type textarea "x"
click at [75, 20] on icon "button" at bounding box center [80, 28] width 16 height 16
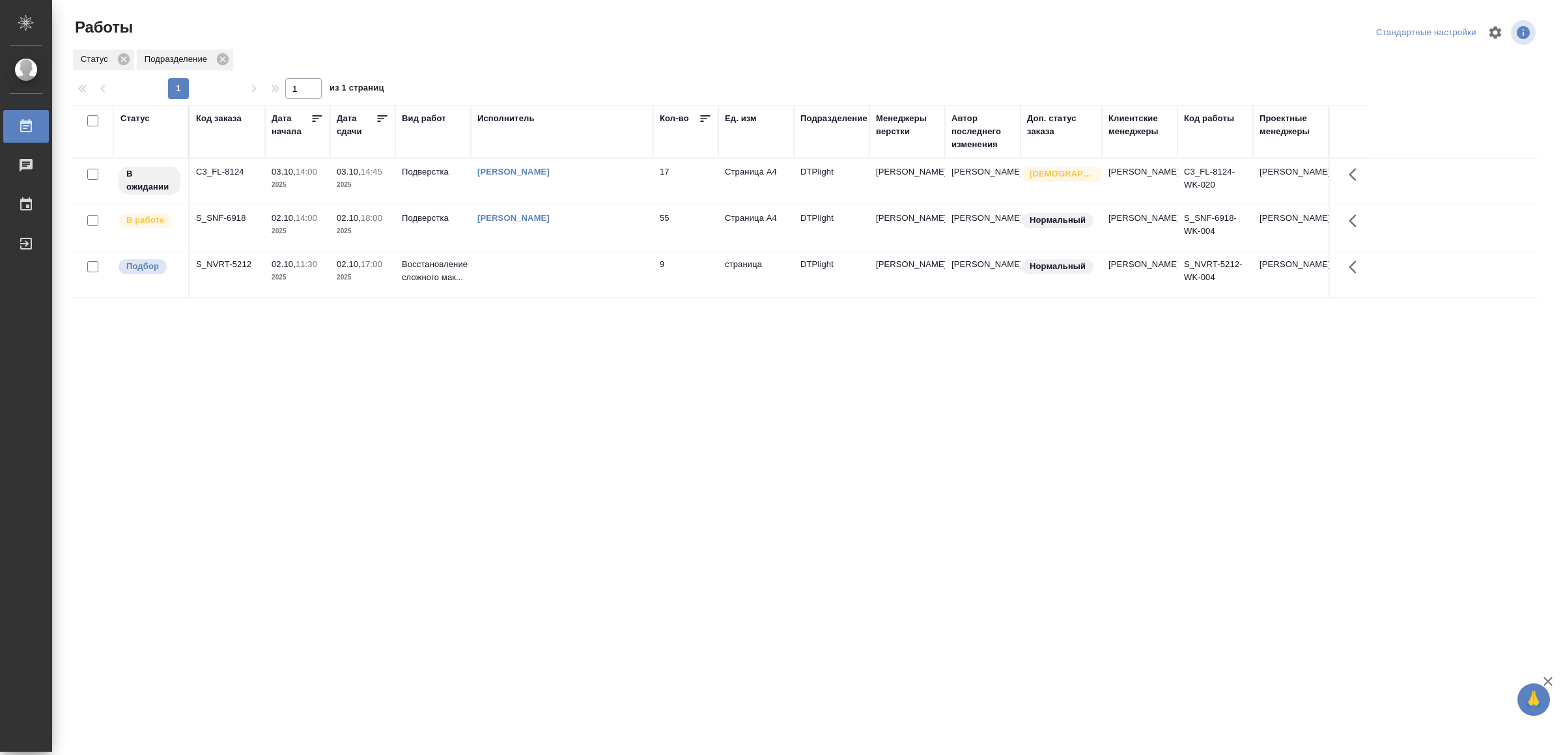
drag, startPoint x: 376, startPoint y: 434, endPoint x: 379, endPoint y: 427, distance: 8.5
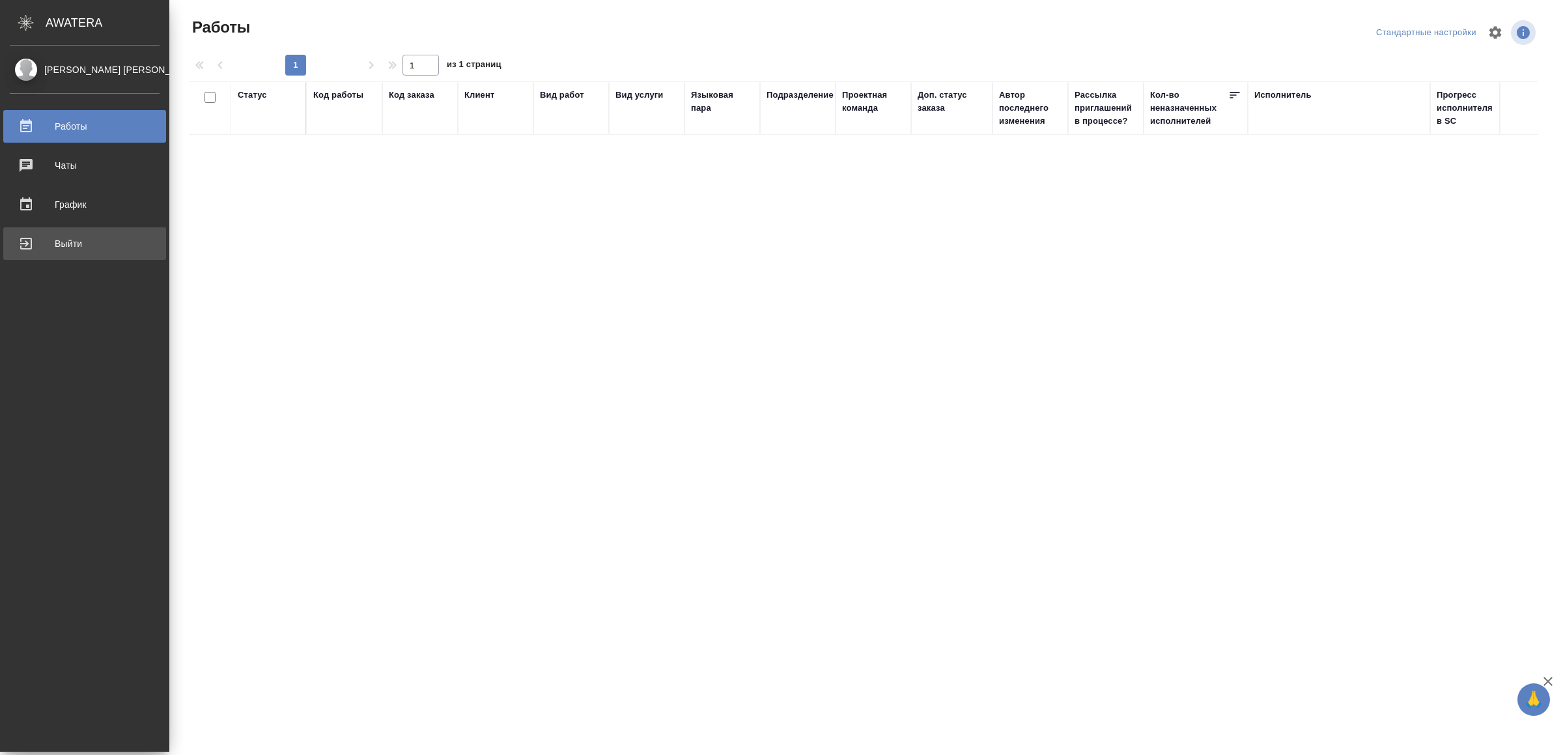
click at [35, 244] on div "Выйти" at bounding box center [85, 244] width 150 height 20
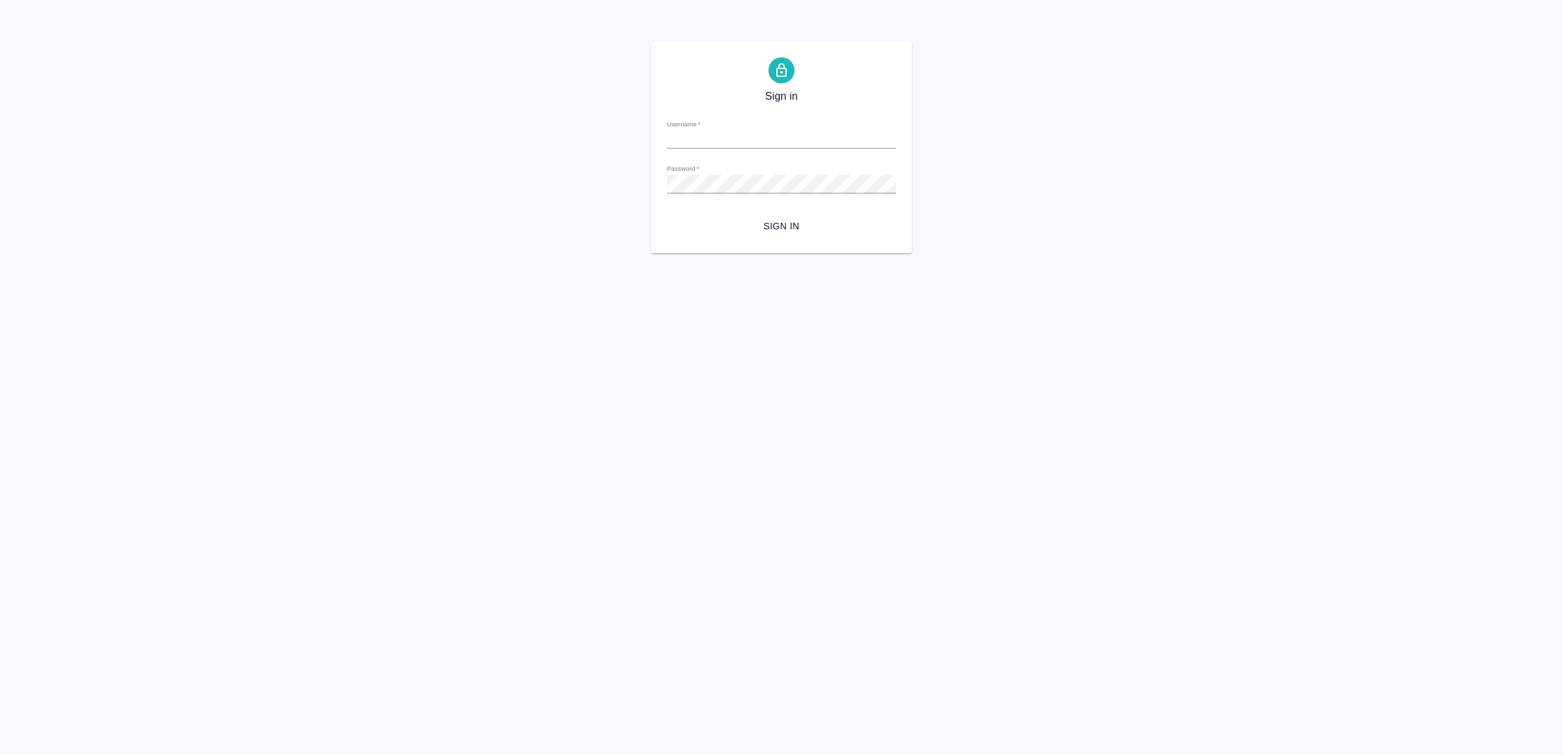
type input "[EMAIL_ADDRESS][DOMAIN_NAME]"
click at [731, 221] on span "Sign in" at bounding box center [781, 226] width 208 height 16
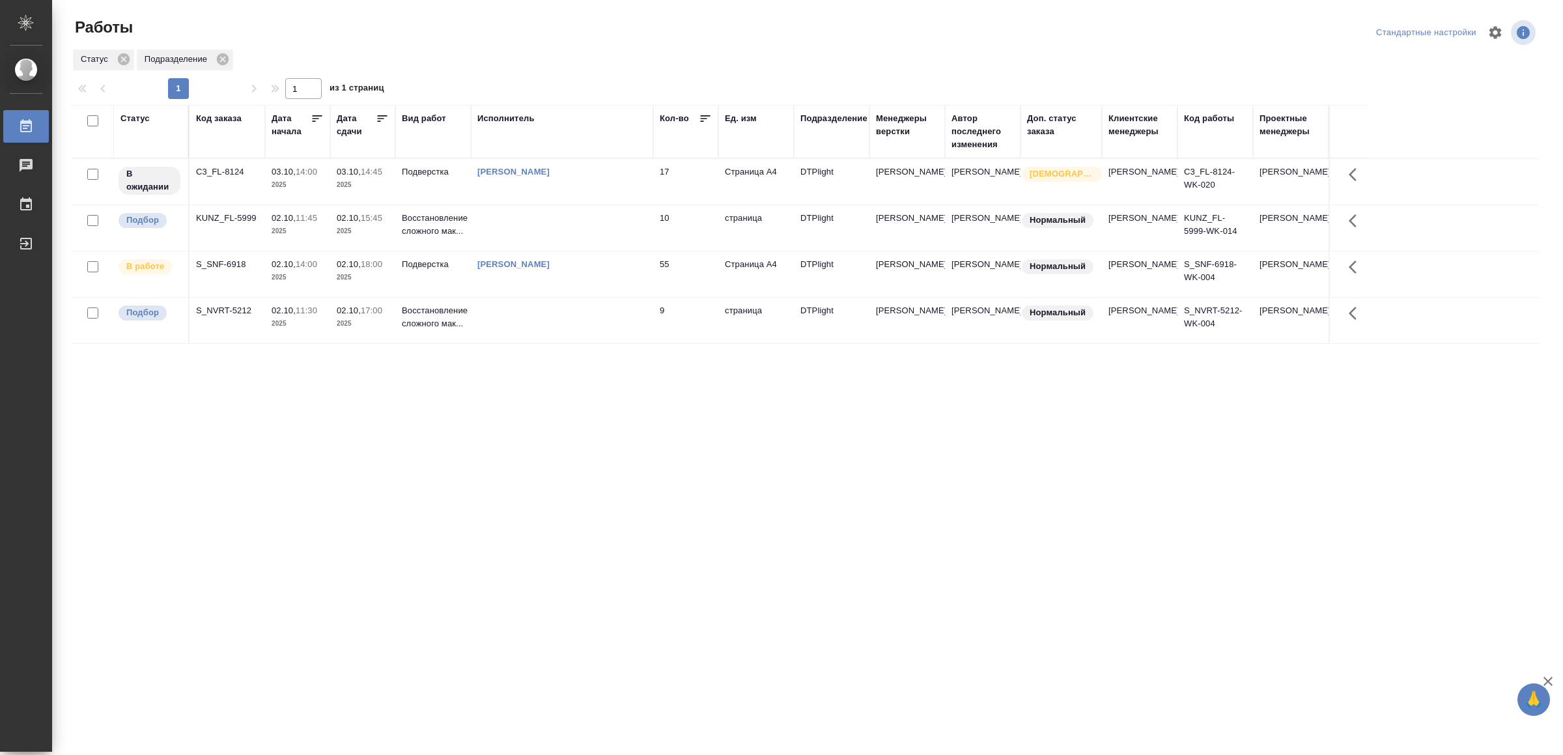
click at [580, 219] on td at bounding box center [562, 228] width 182 height 46
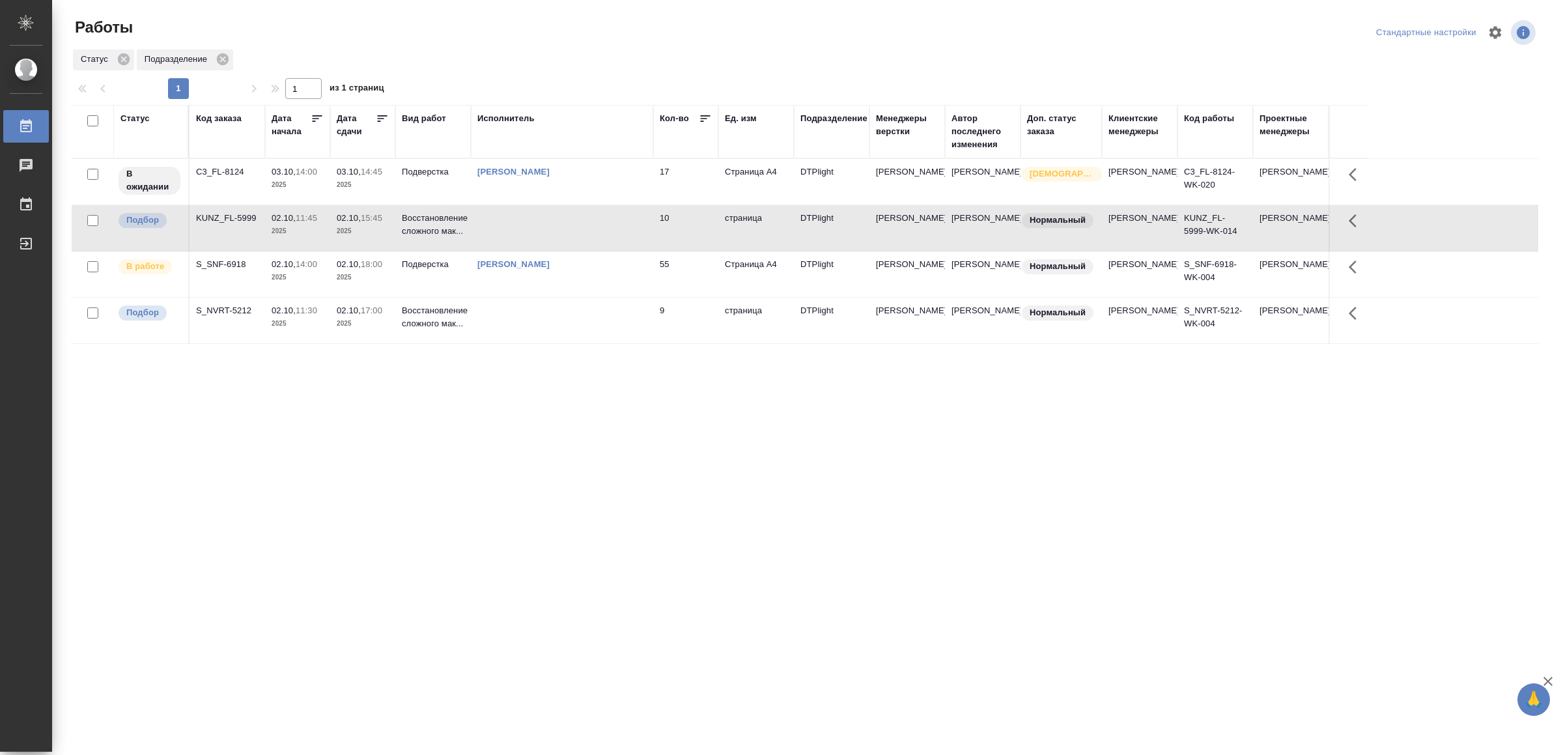
drag, startPoint x: 468, startPoint y: 545, endPoint x: 479, endPoint y: 533, distance: 16.1
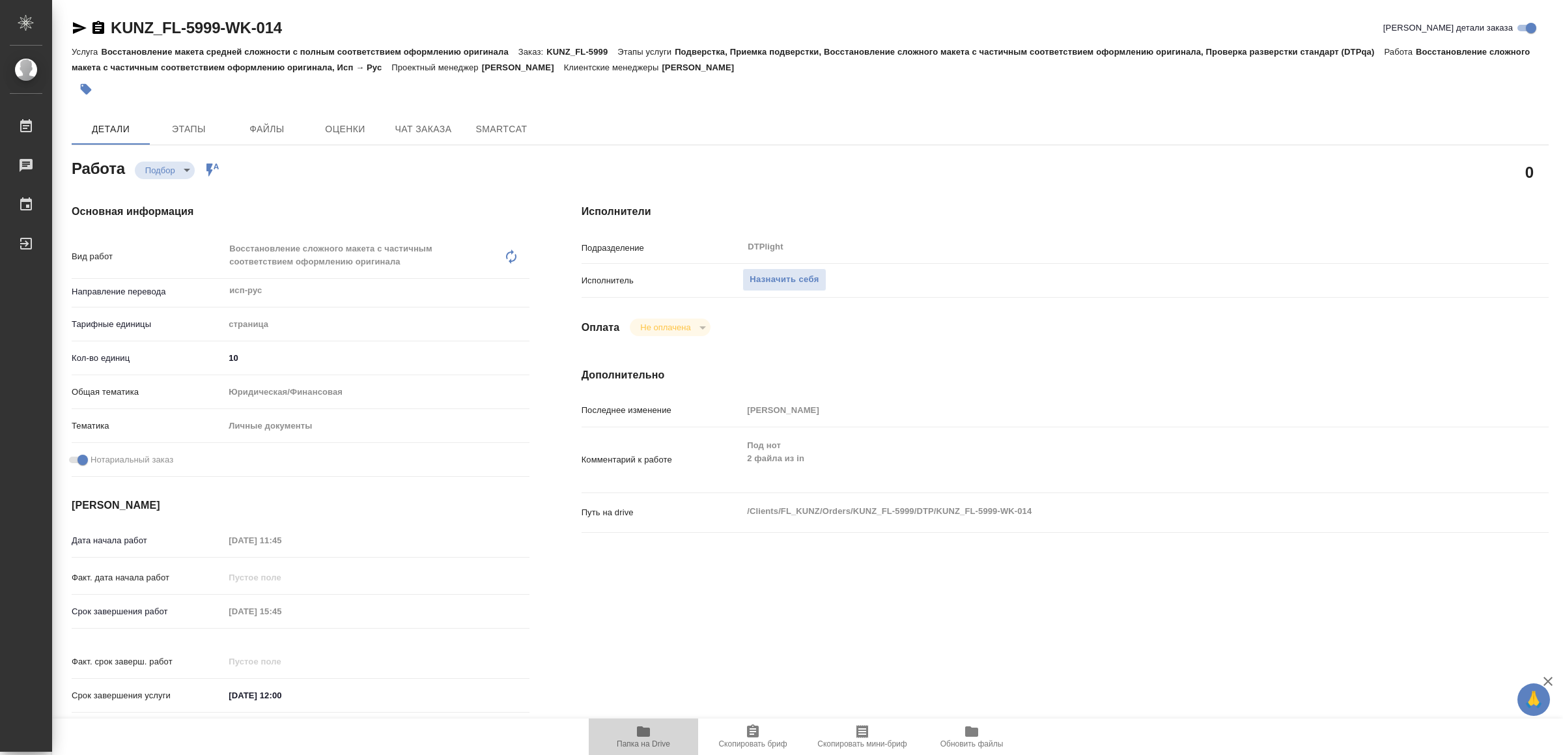
click at [651, 729] on icon "button" at bounding box center [644, 731] width 16 height 16
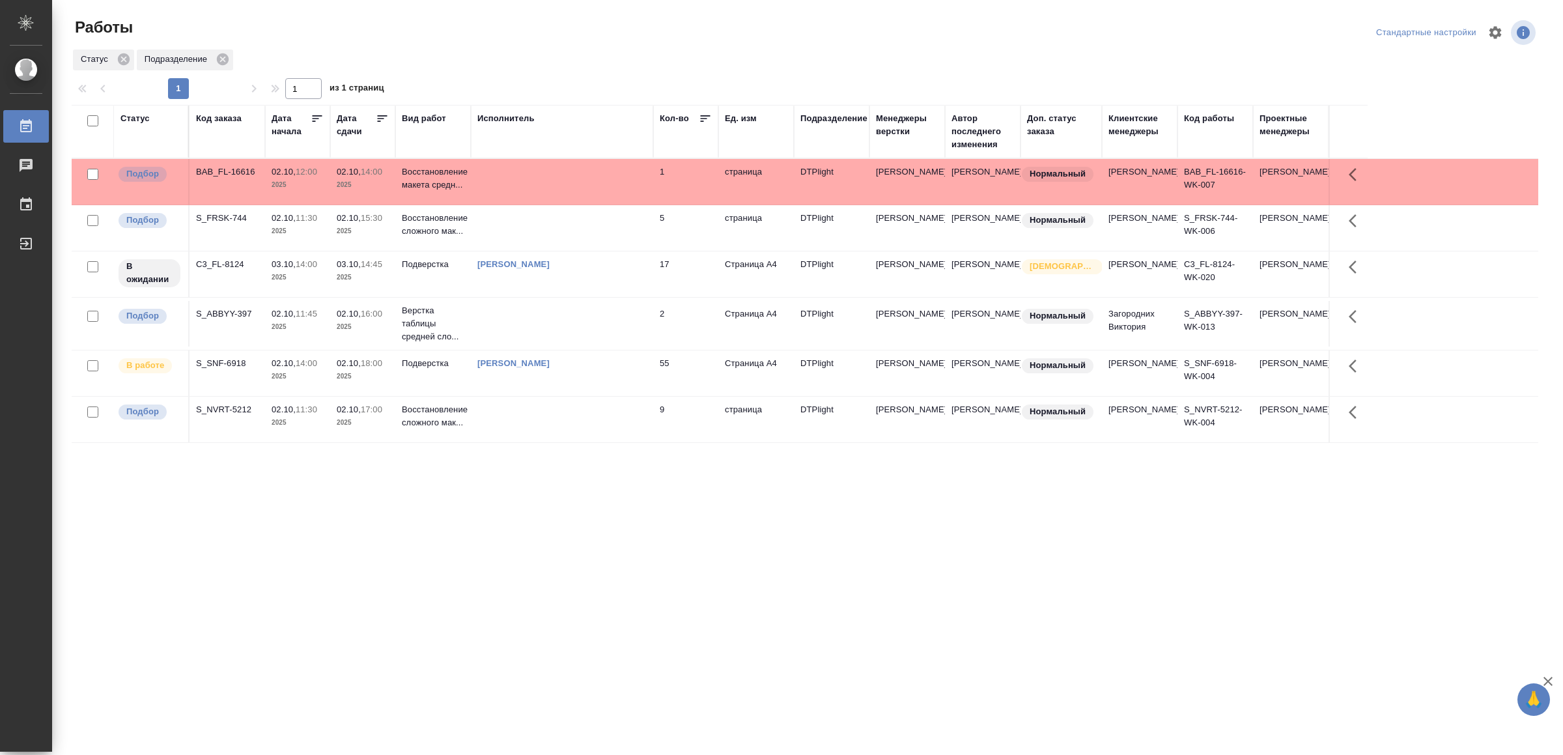
click at [588, 196] on td at bounding box center [562, 182] width 182 height 46
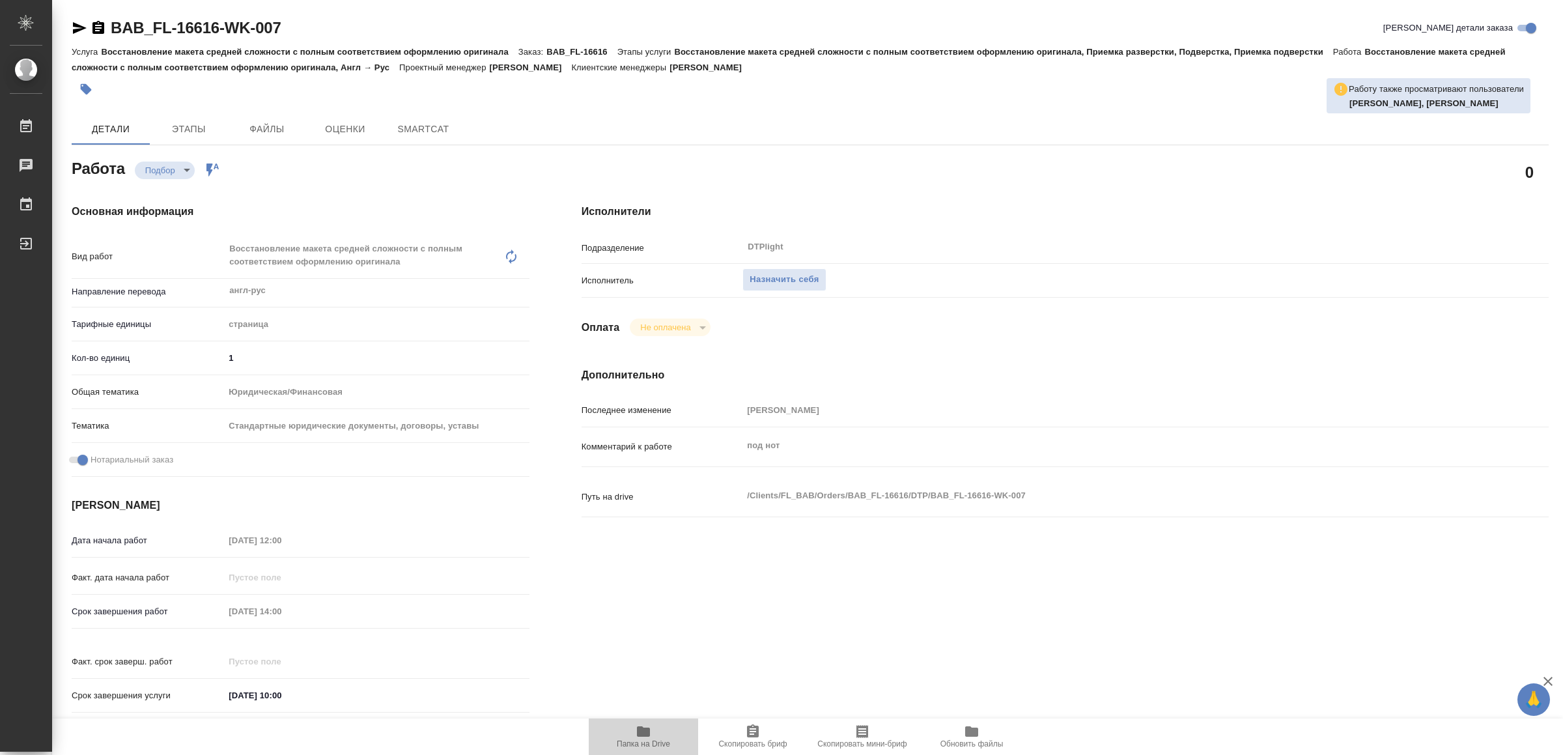
click at [634, 729] on span "Папка на Drive" at bounding box center [644, 735] width 94 height 25
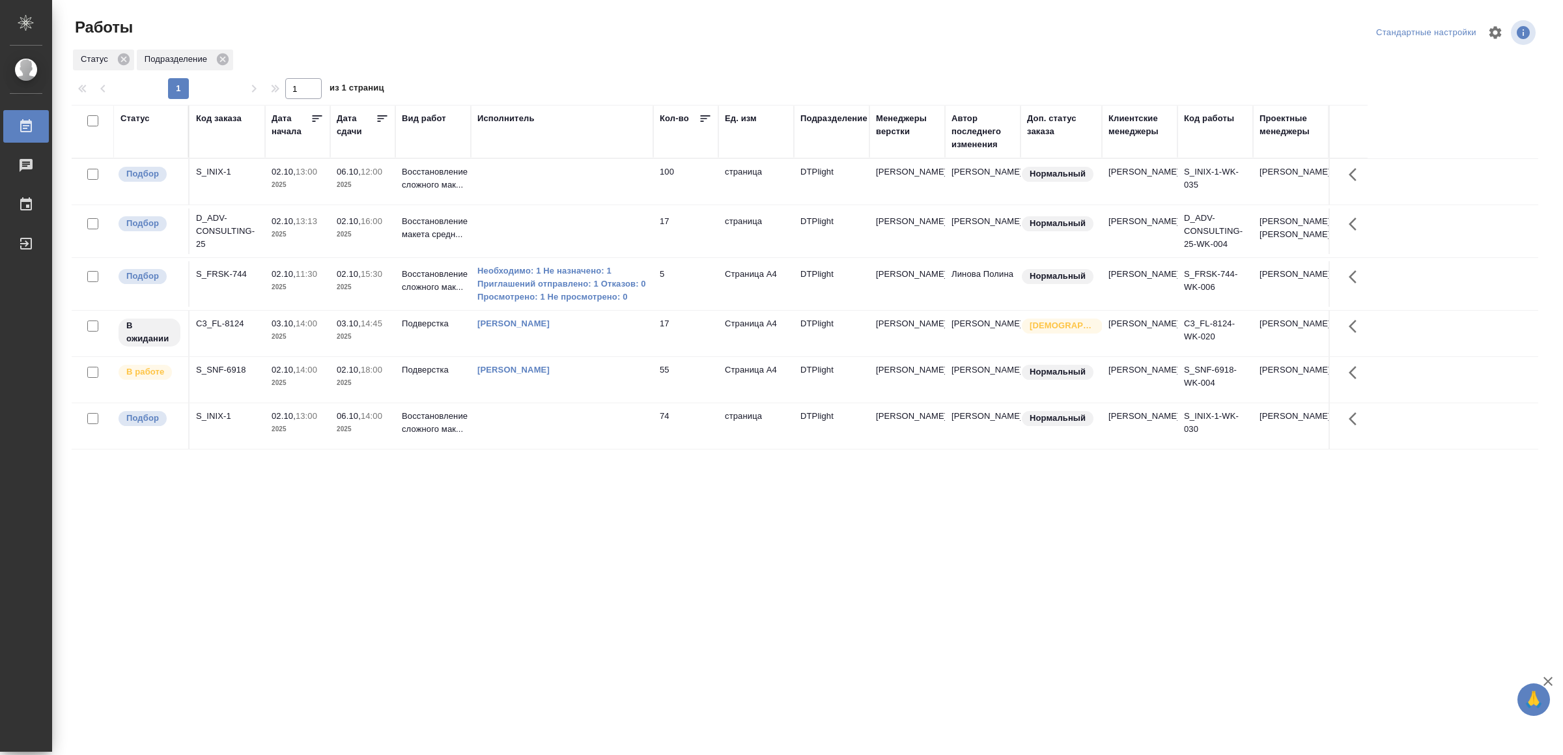
click at [555, 241] on td at bounding box center [562, 231] width 182 height 46
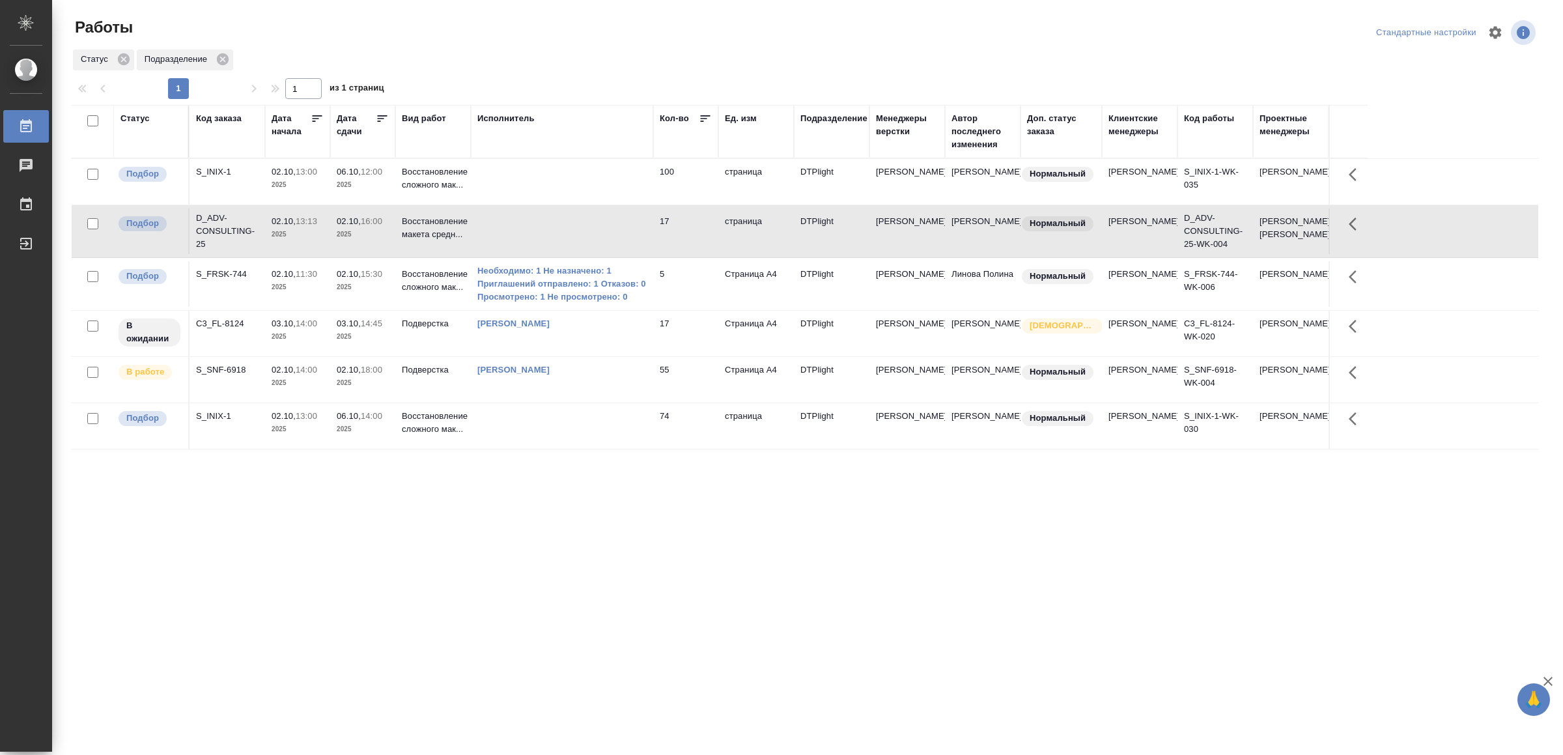
click at [555, 241] on td at bounding box center [562, 231] width 182 height 46
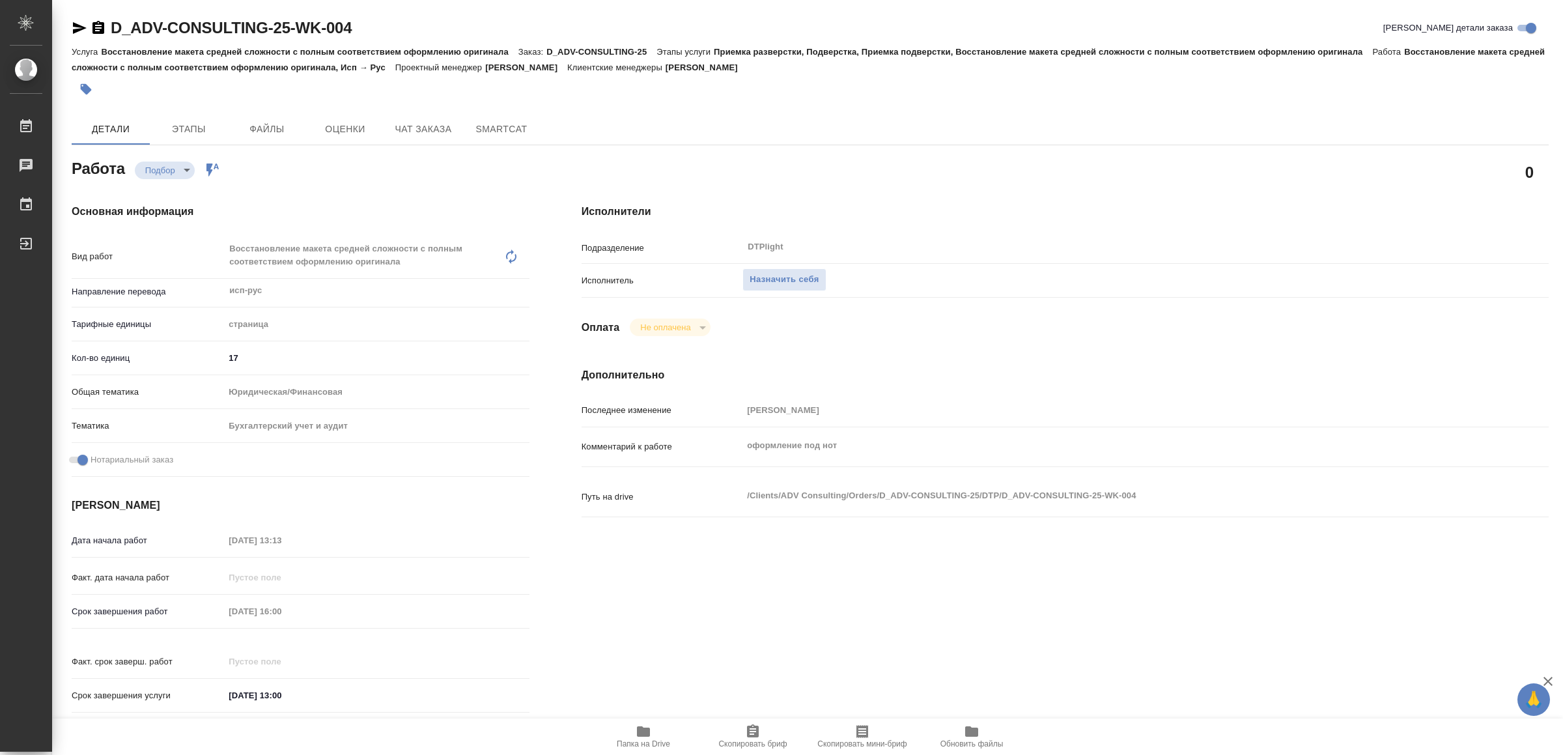
click at [649, 731] on icon "button" at bounding box center [643, 731] width 13 height 10
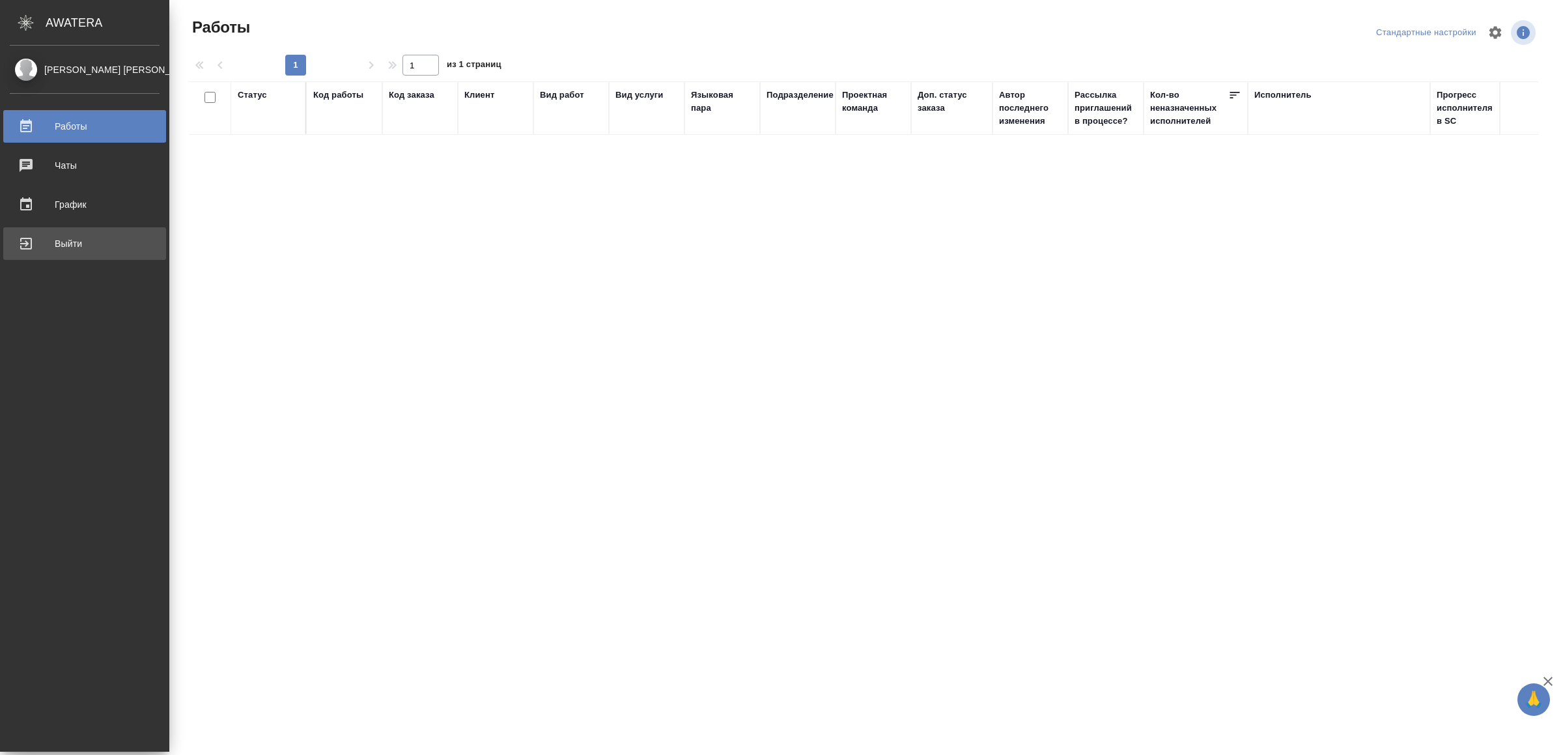
click at [24, 244] on div "Выйти" at bounding box center [85, 244] width 150 height 20
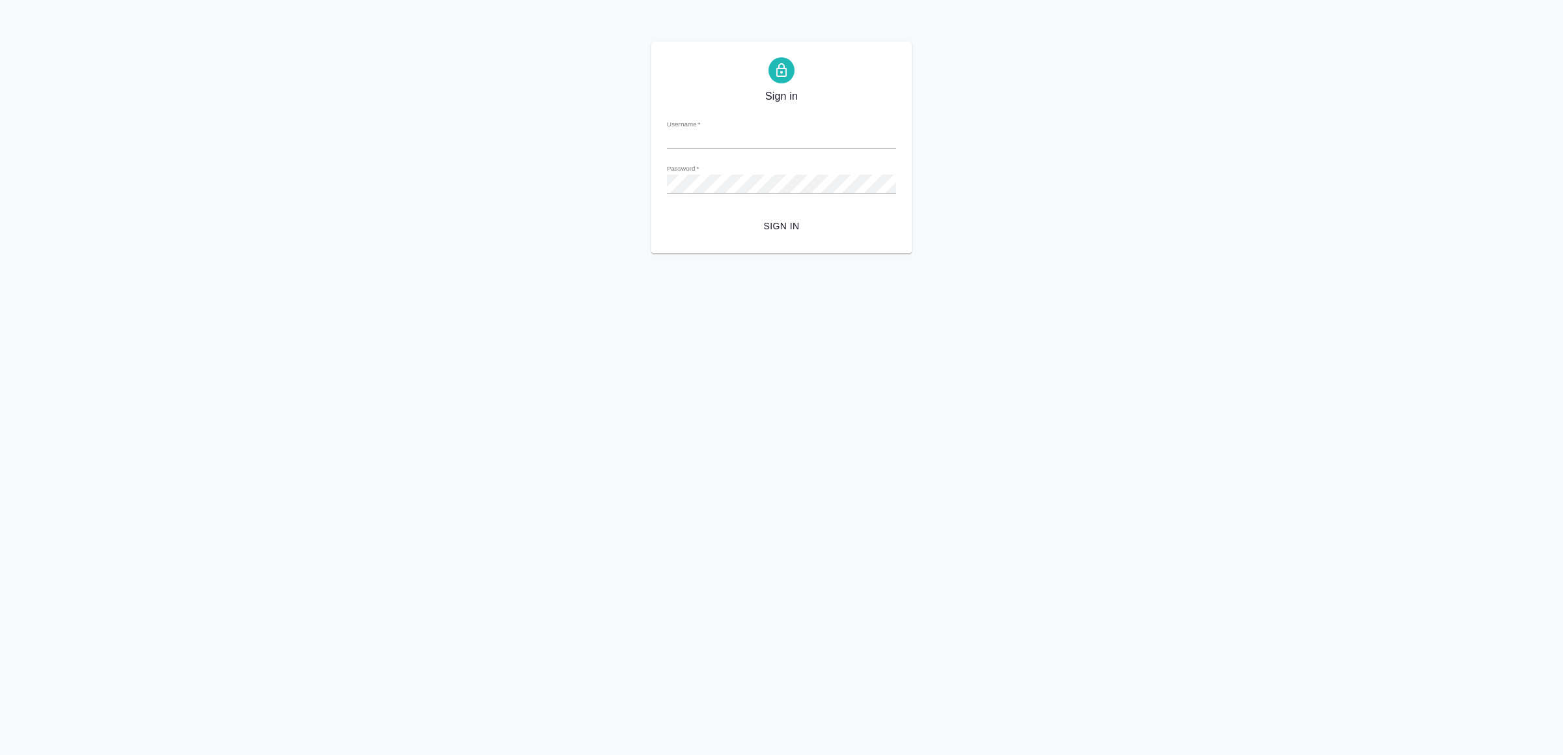
type input "[EMAIL_ADDRESS][DOMAIN_NAME]"
click at [780, 225] on span "Sign in" at bounding box center [781, 226] width 208 height 16
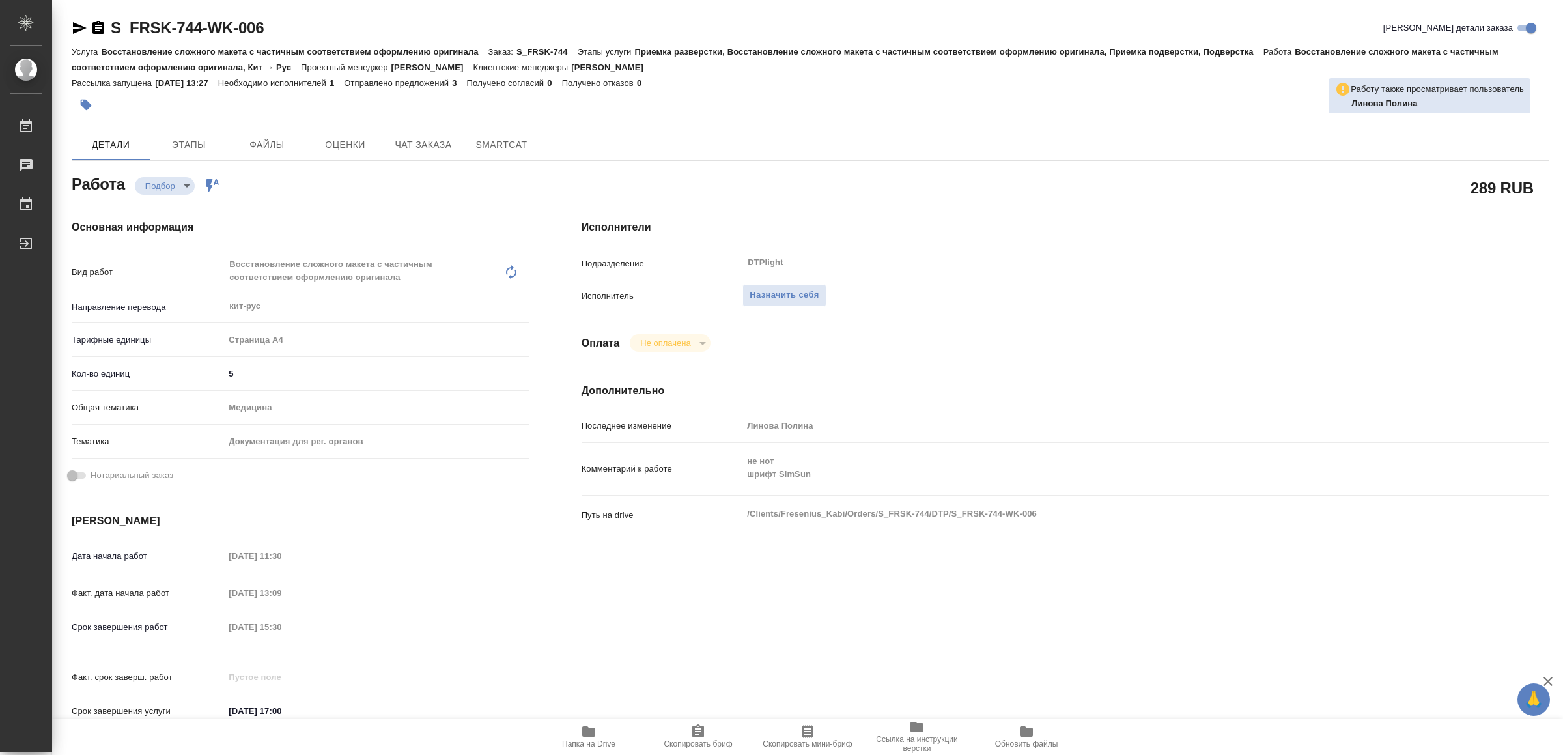
click at [593, 729] on icon "button" at bounding box center [588, 731] width 13 height 10
type textarea "x"
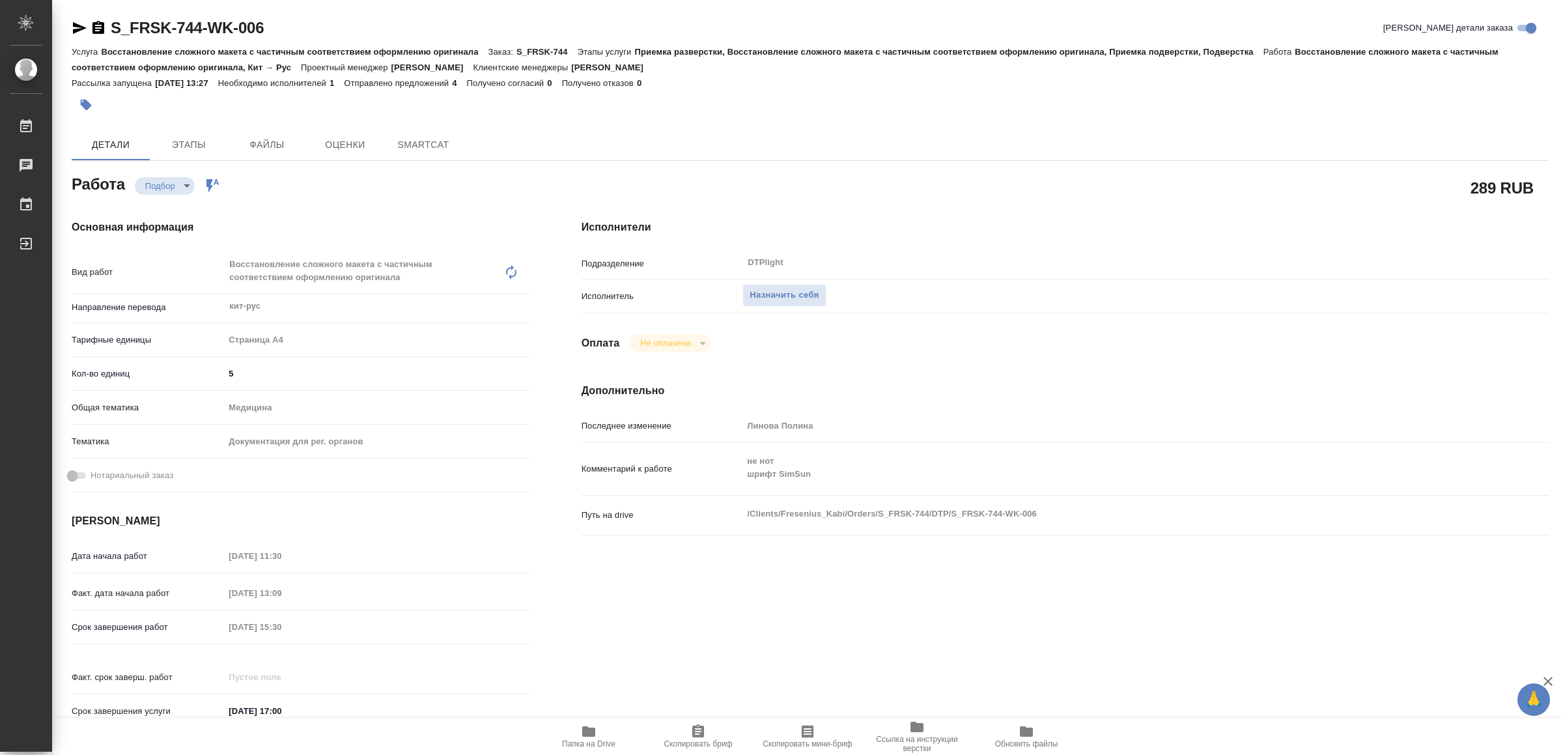
type textarea "x"
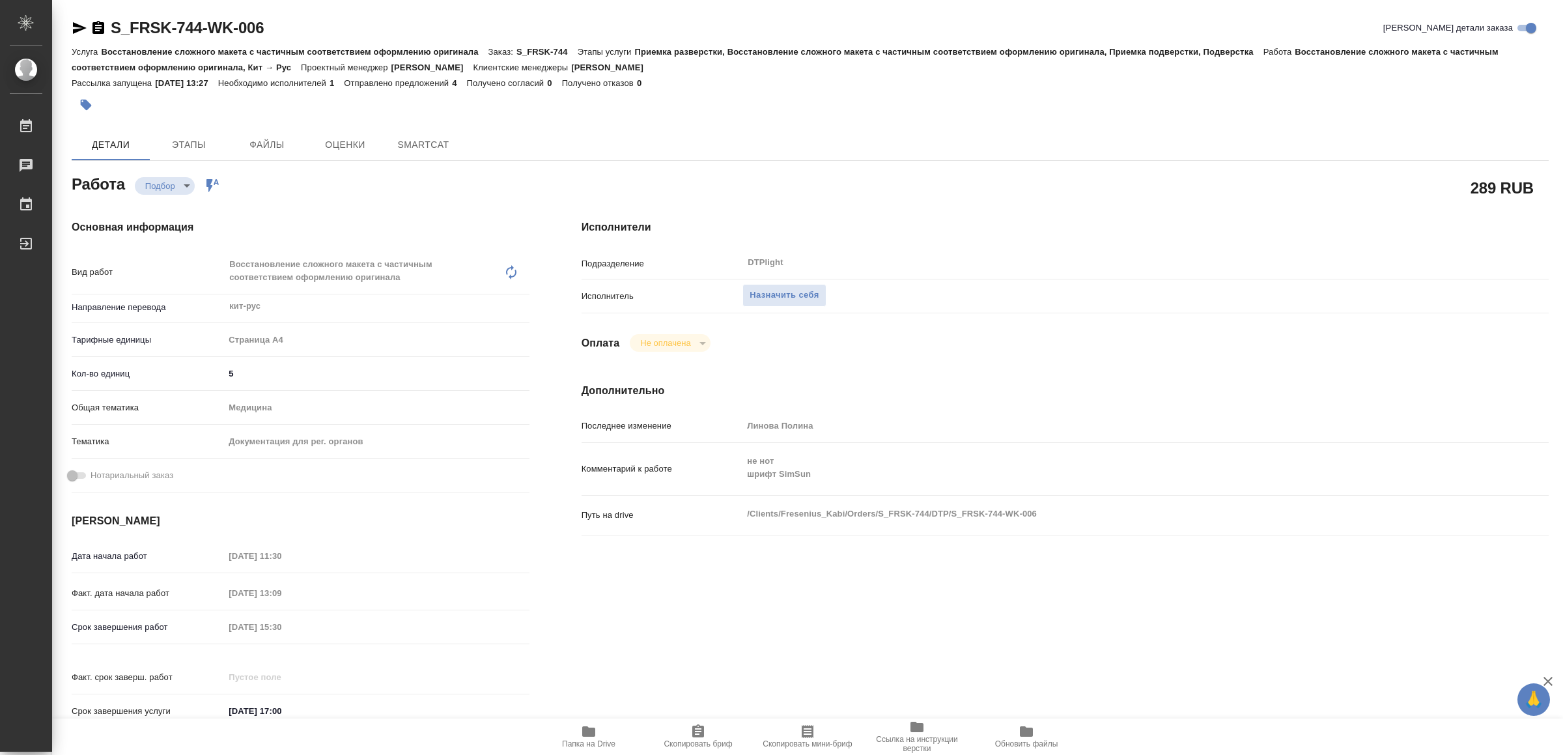
type textarea "x"
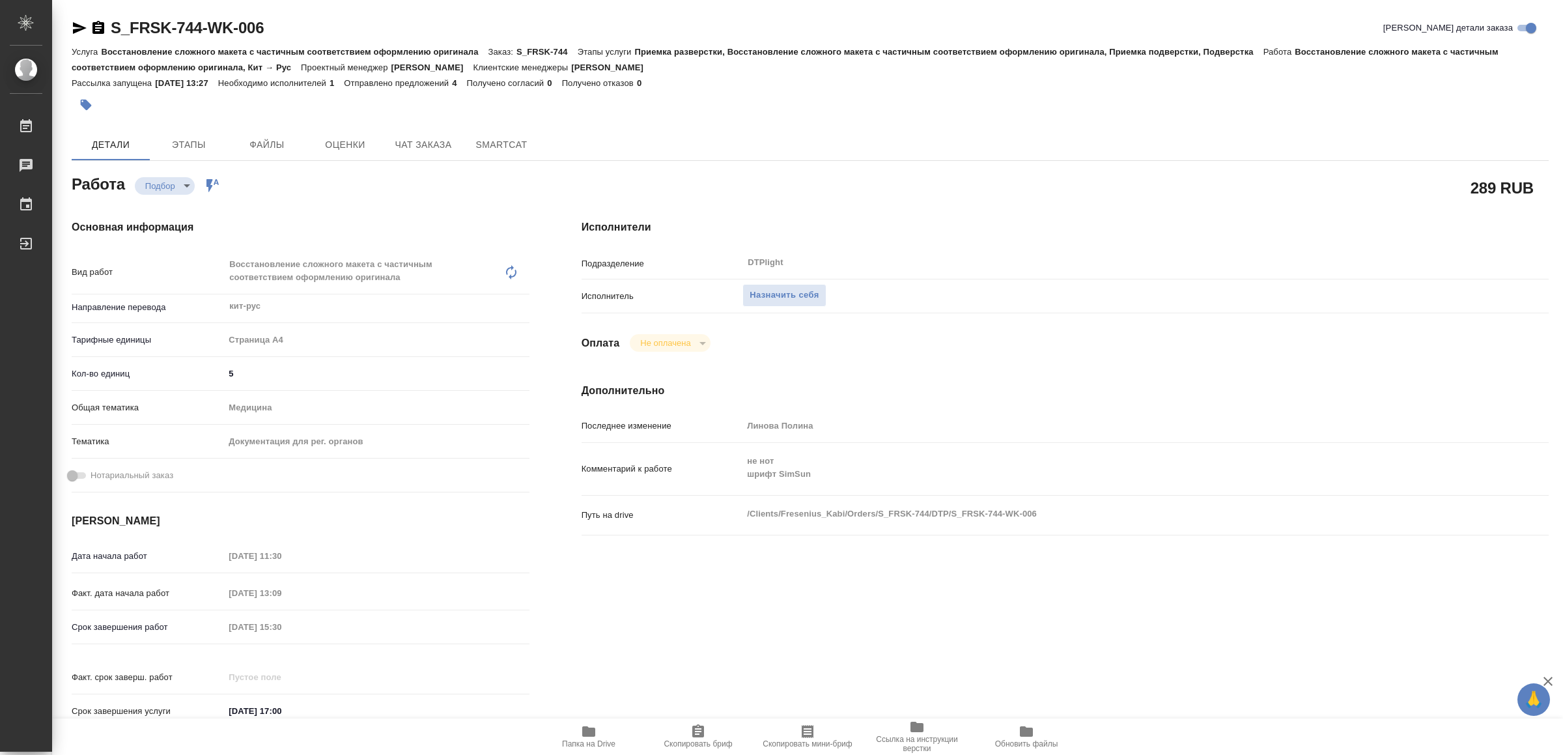
type textarea "x"
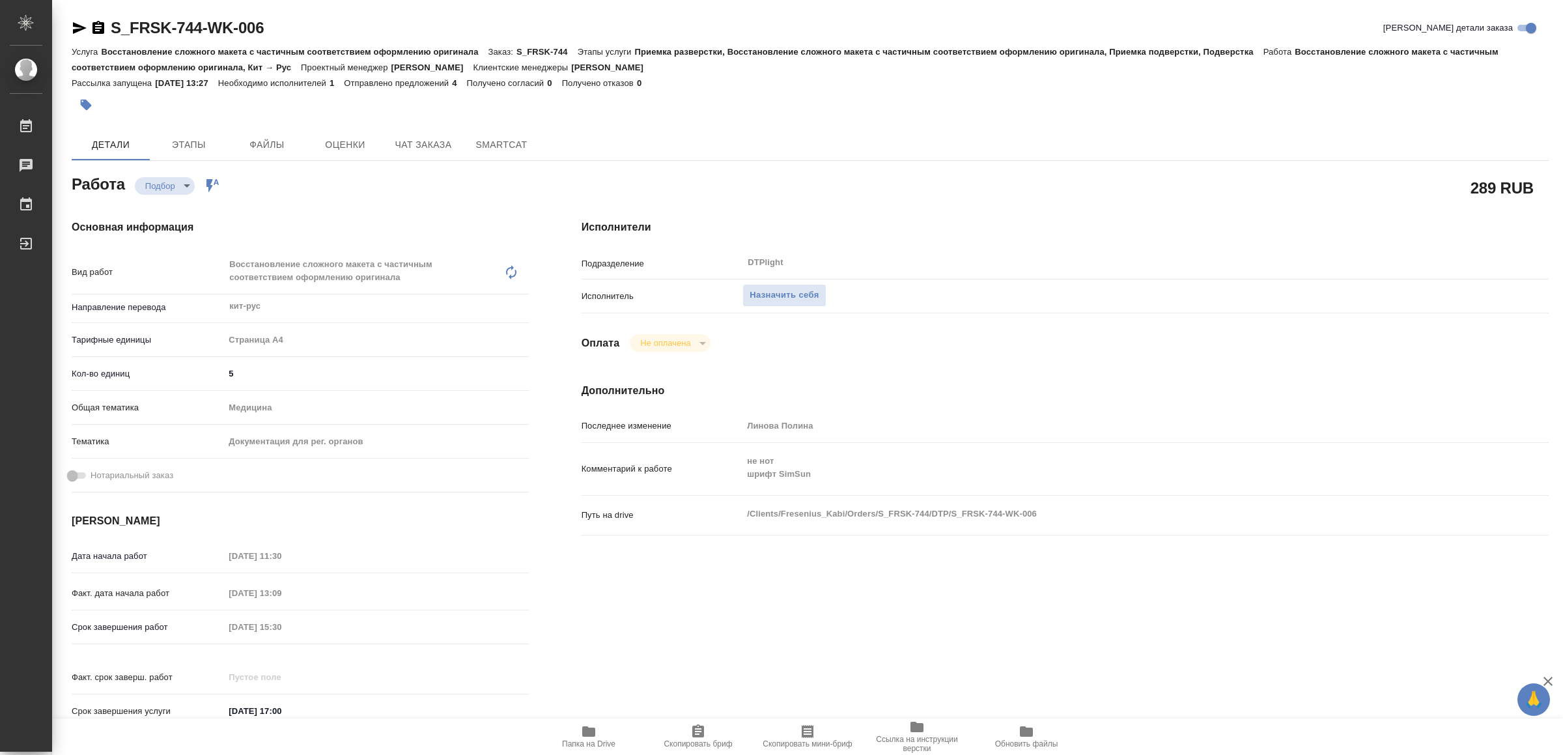
type textarea "x"
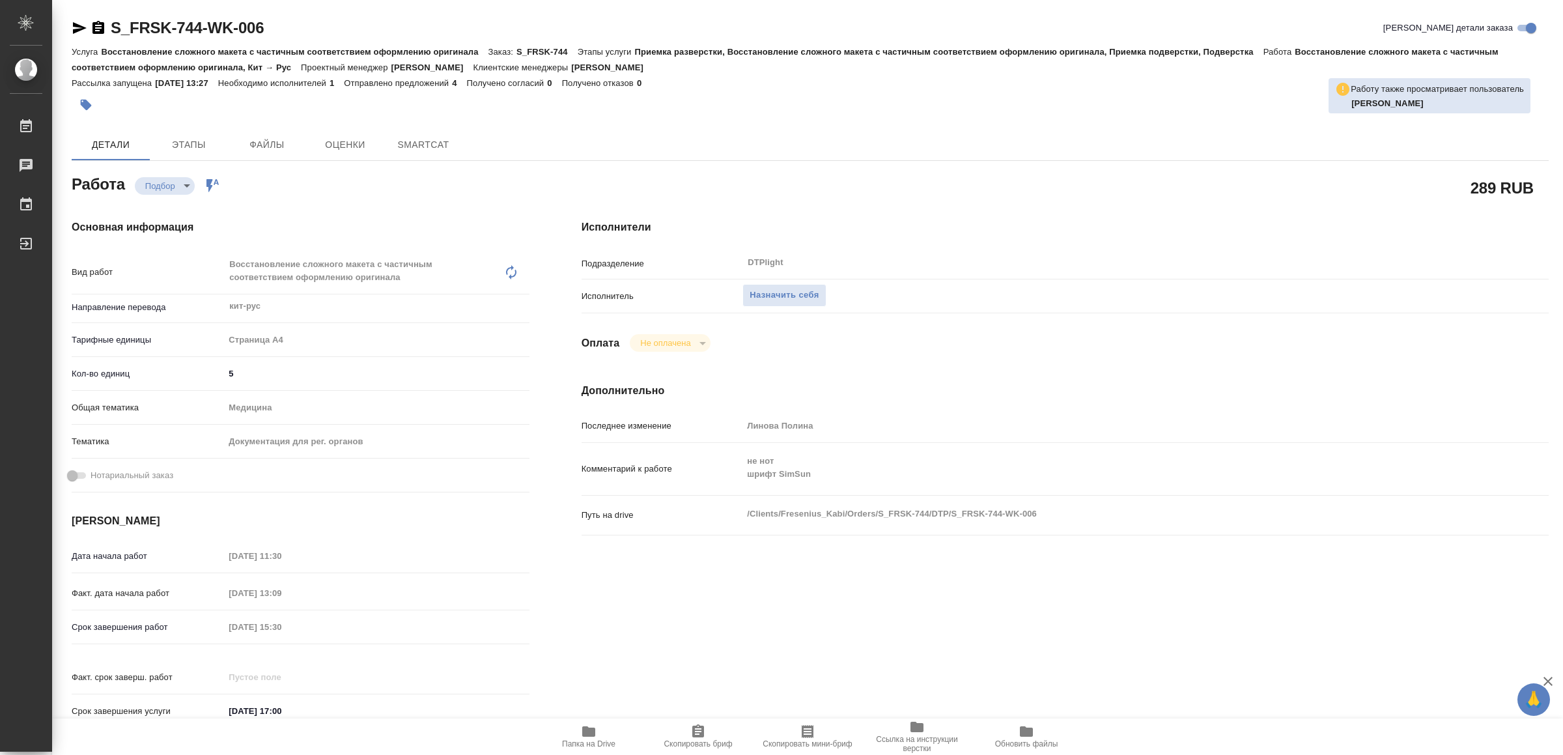
type textarea "x"
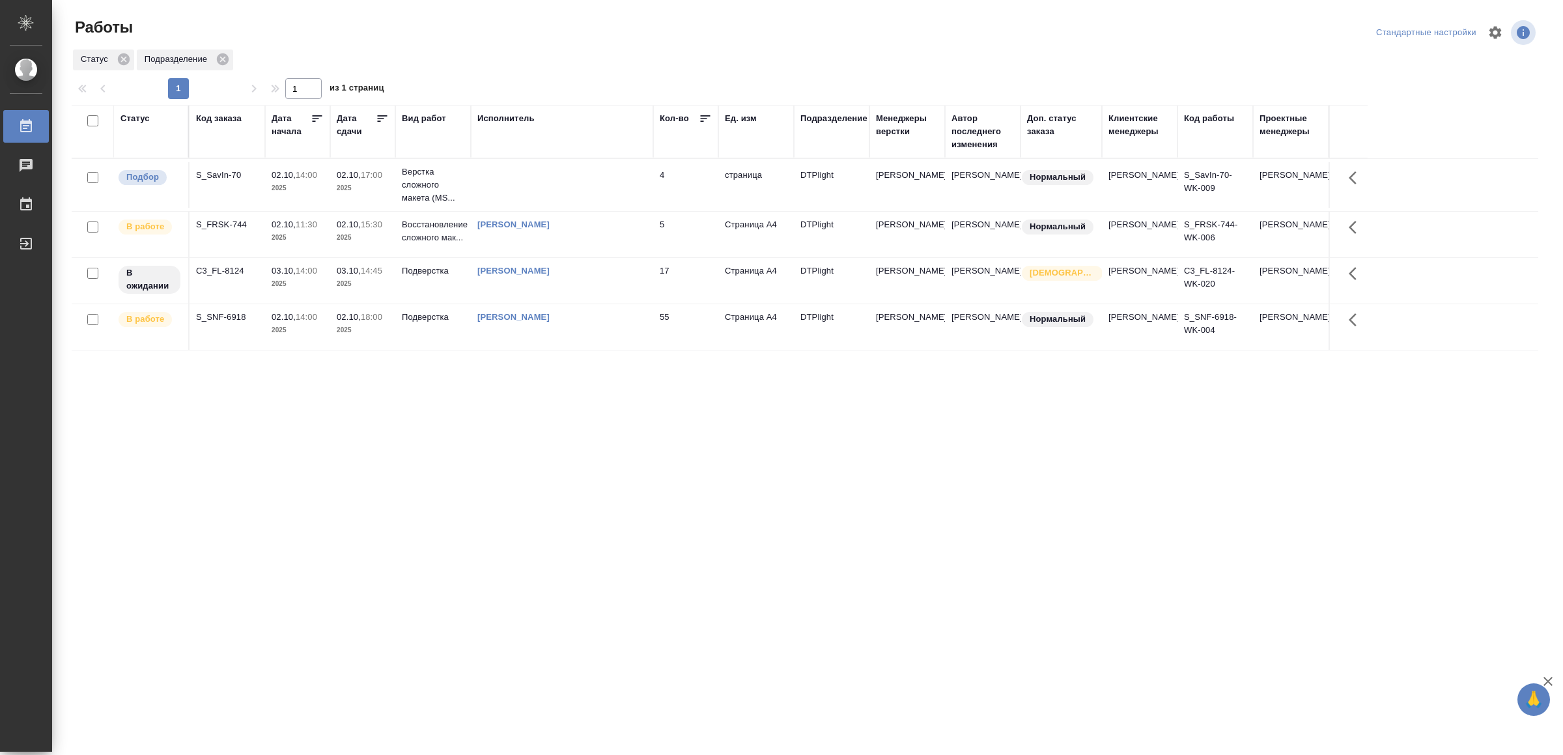
click at [600, 324] on div "Ямковенко Вера" at bounding box center [561, 317] width 169 height 13
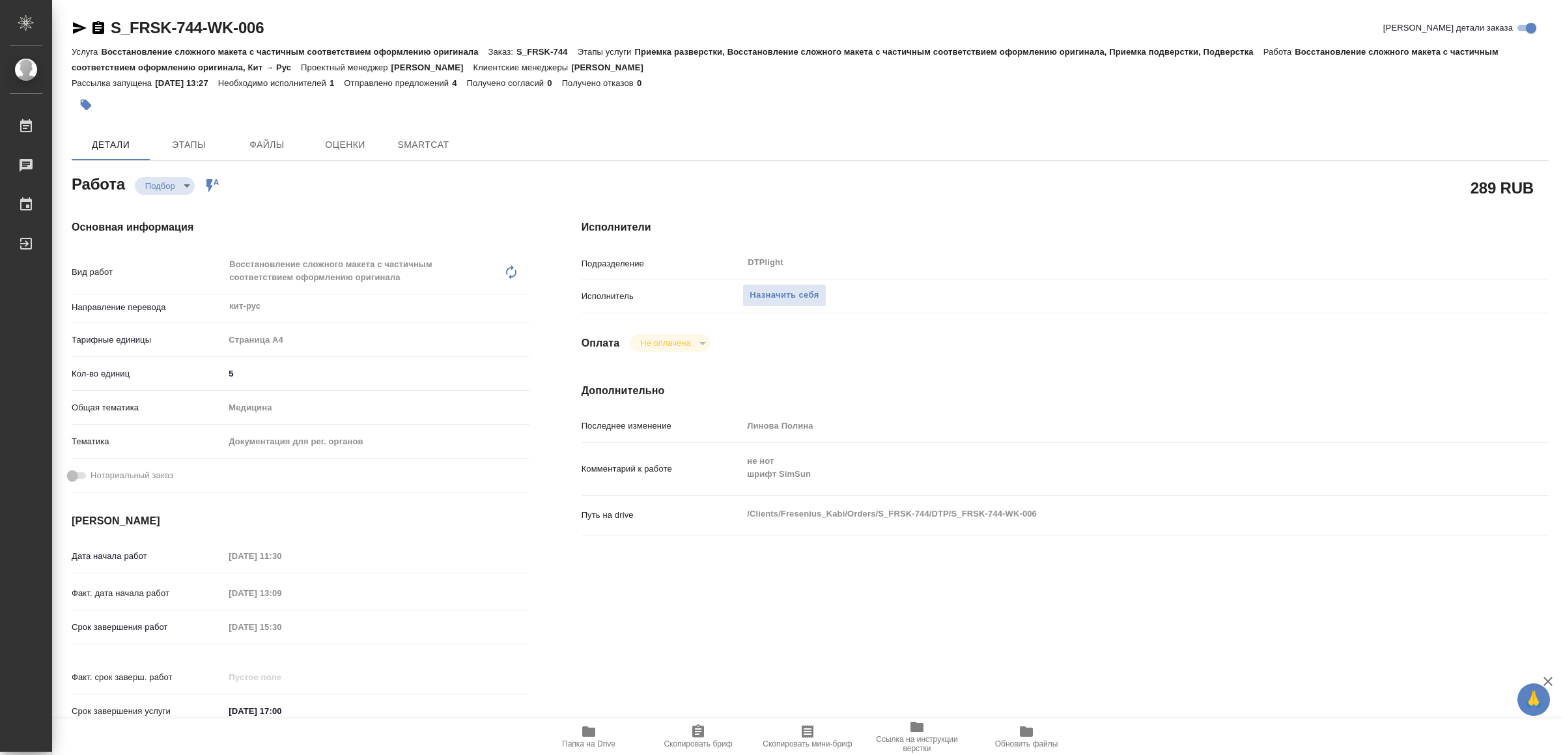
type textarea "x"
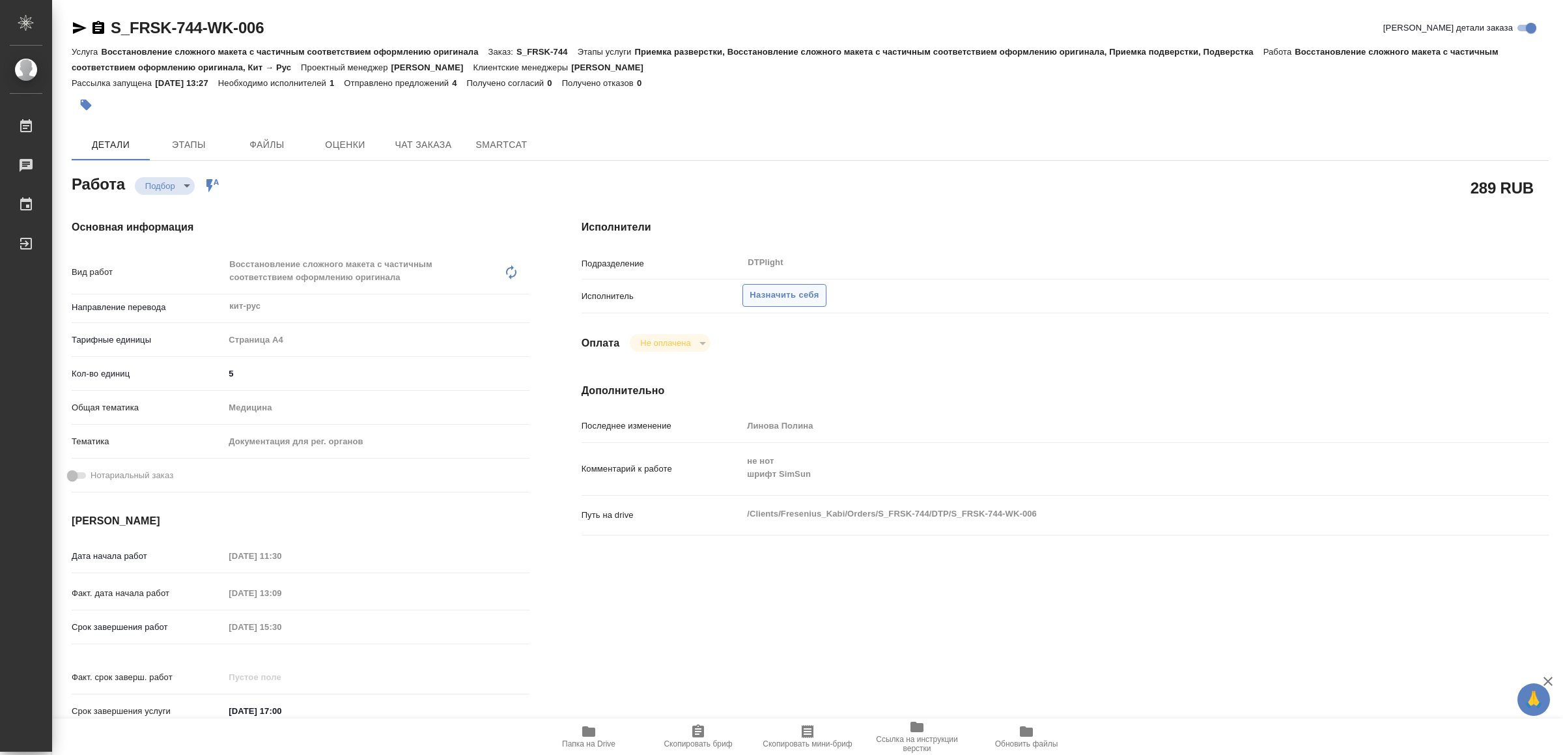
type textarea "x"
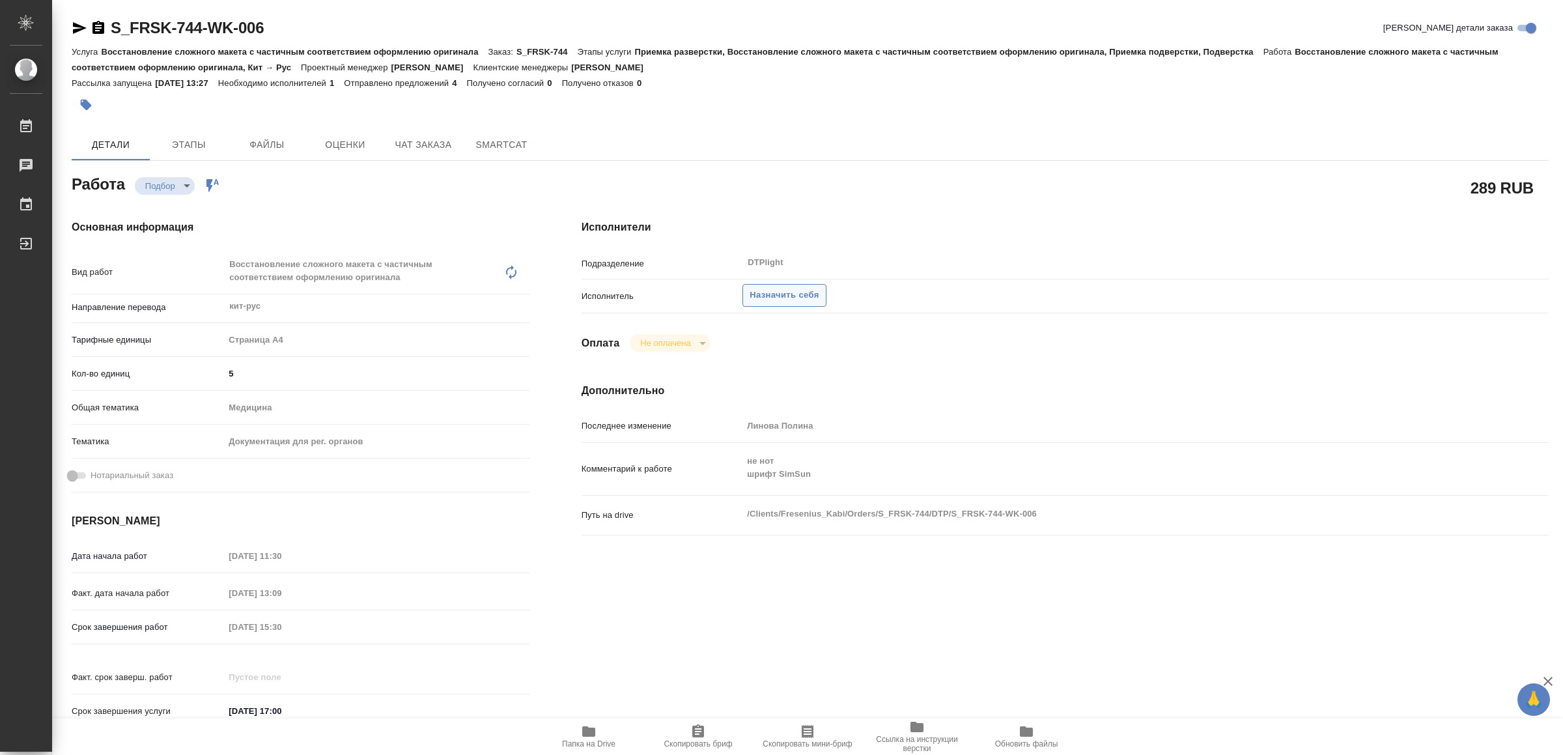
type textarea "x"
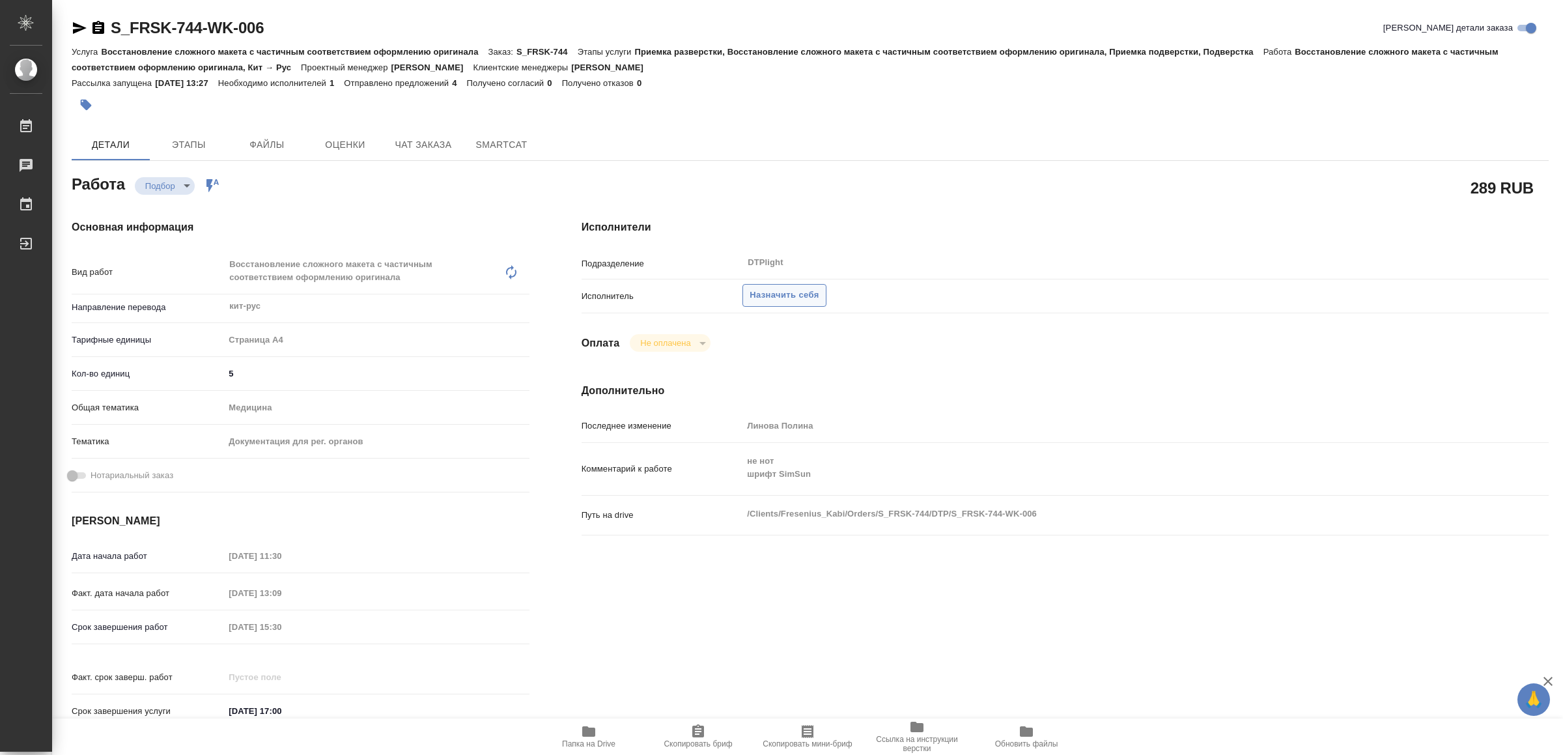
click at [807, 293] on span "Назначить себя" at bounding box center [784, 295] width 69 height 15
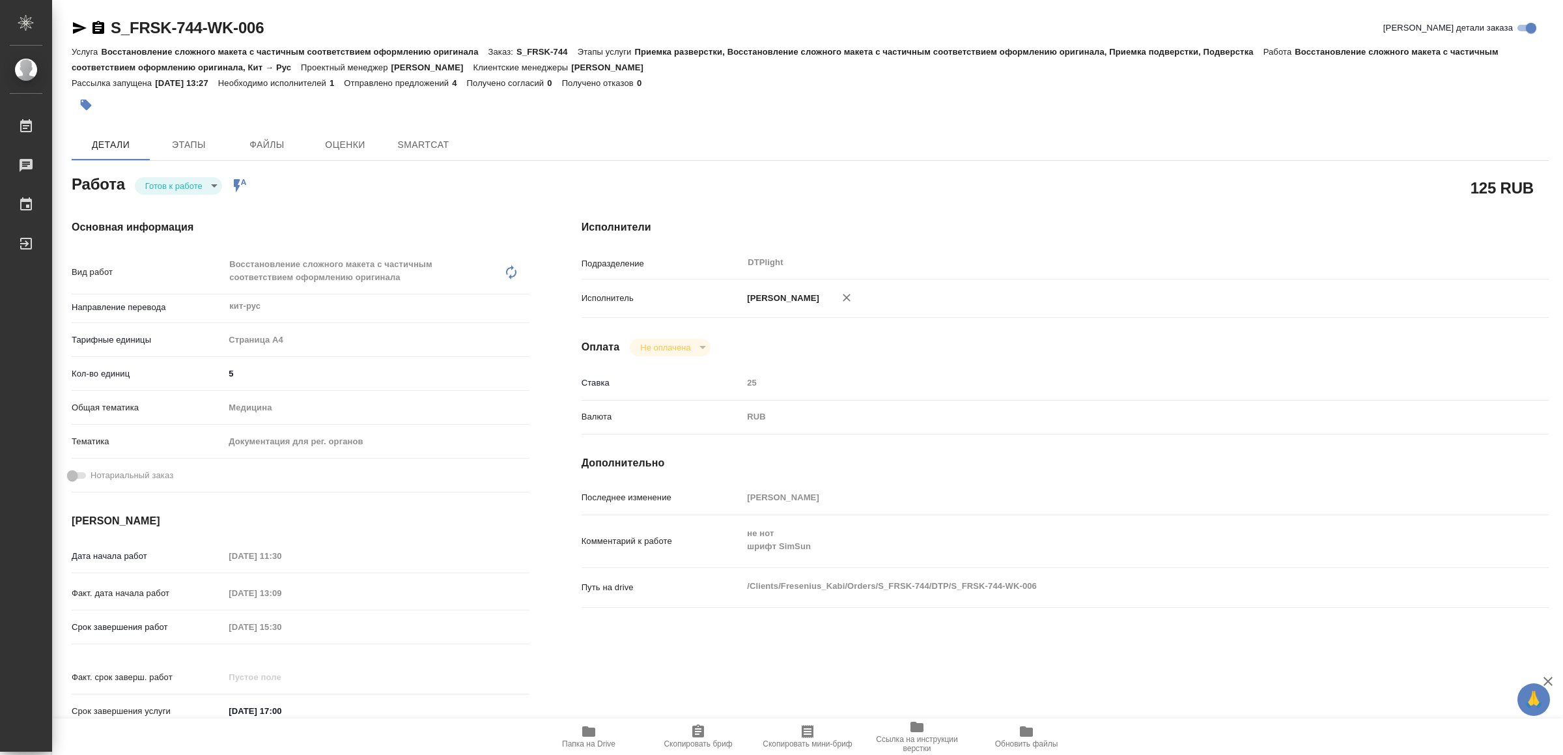
click at [173, 176] on body "🙏 .cls-1 fill:#fff; AWATERA Yamkovenko Vera Работы Чаты График Выйти S_FRSK-744…" at bounding box center [781, 377] width 1563 height 755
type textarea "x"
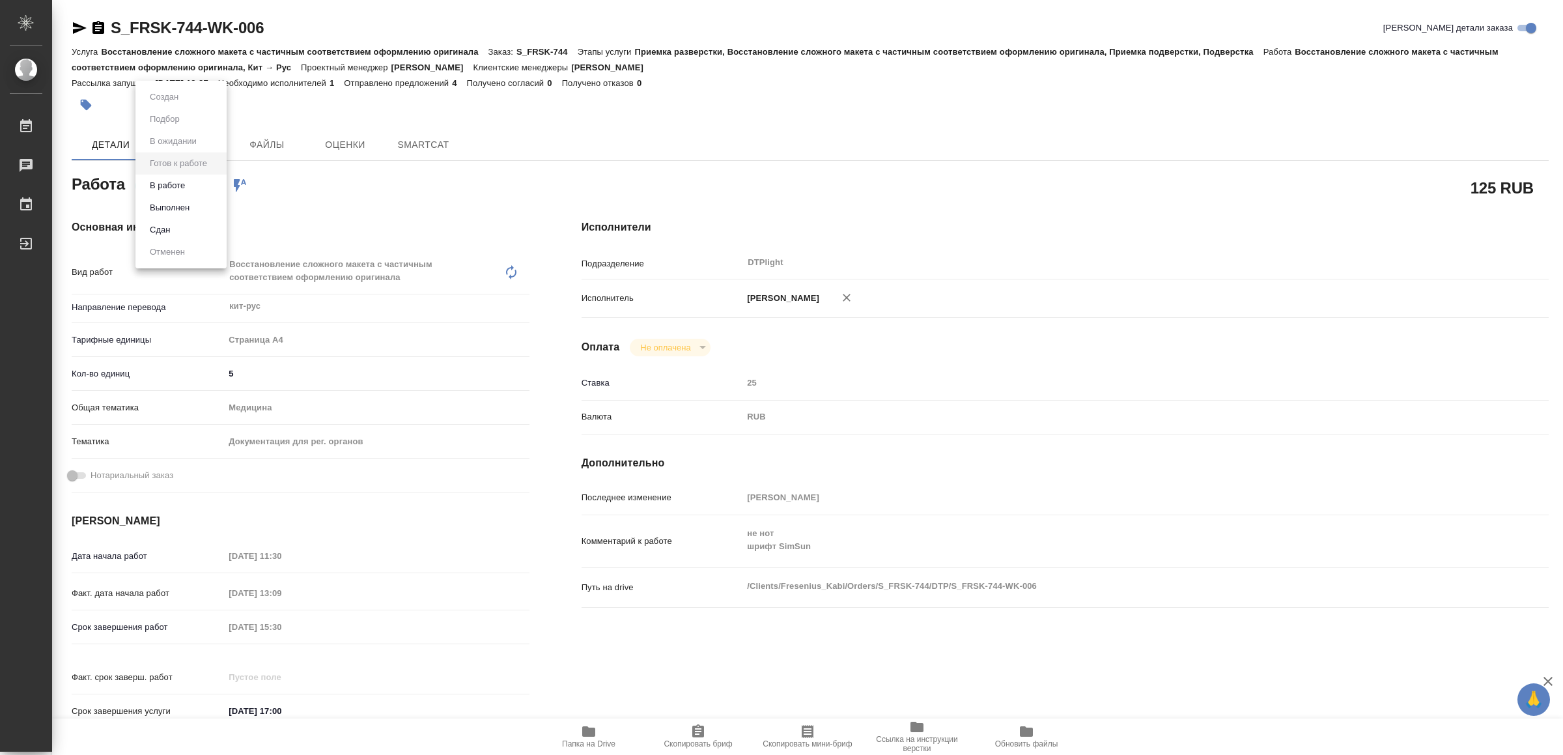
type textarea "x"
click at [178, 180] on button "В работе" at bounding box center [167, 185] width 43 height 14
type textarea "x"
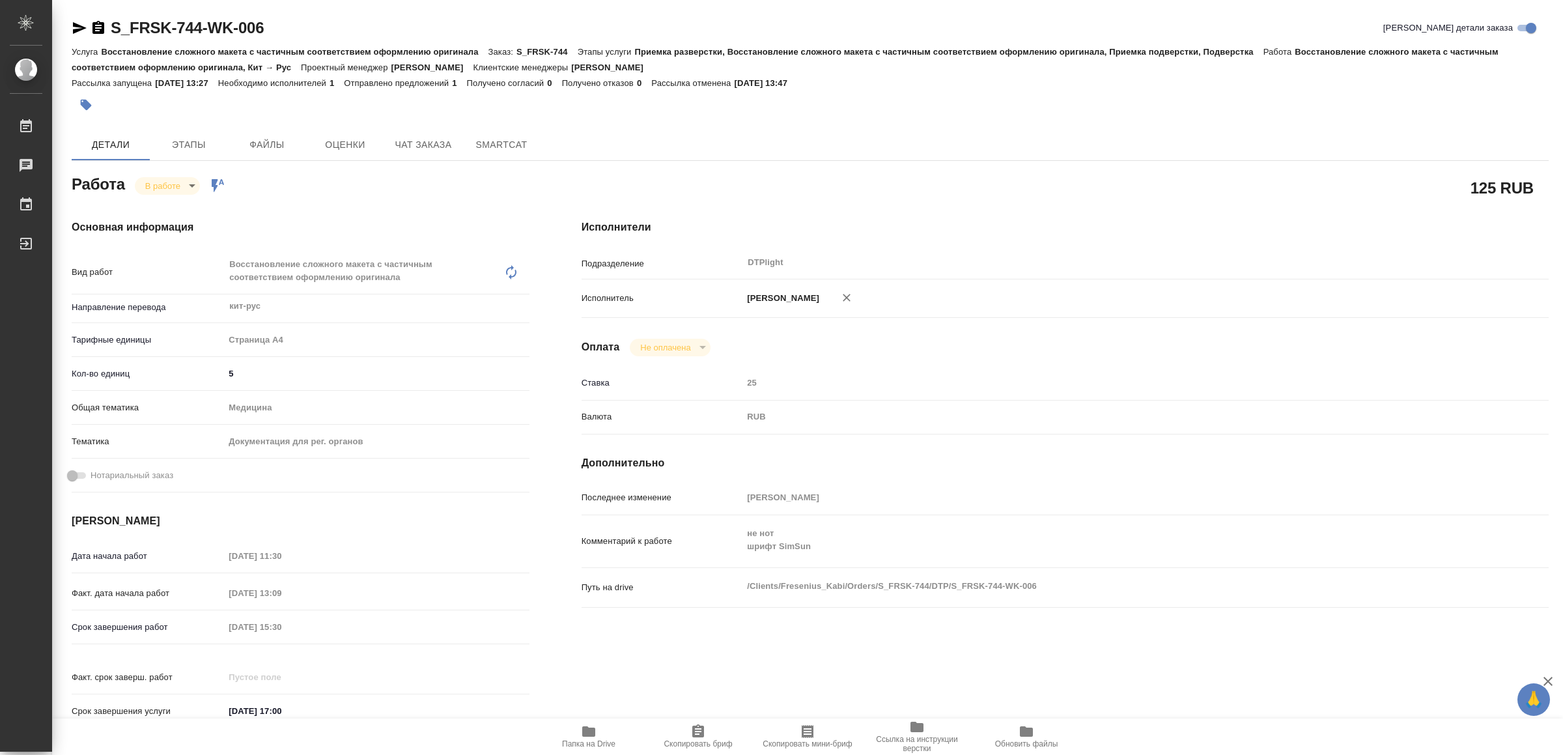
type textarea "x"
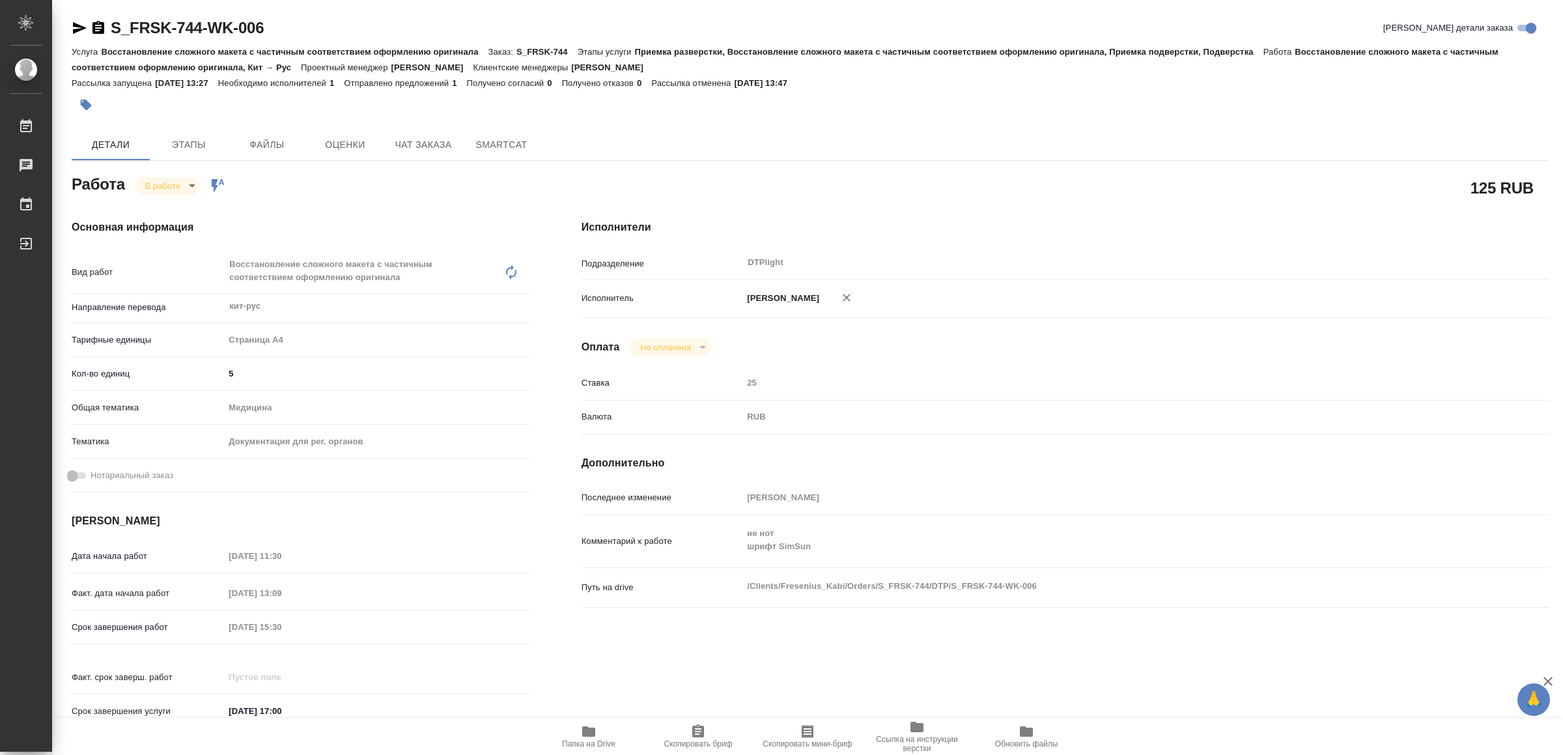
type textarea "x"
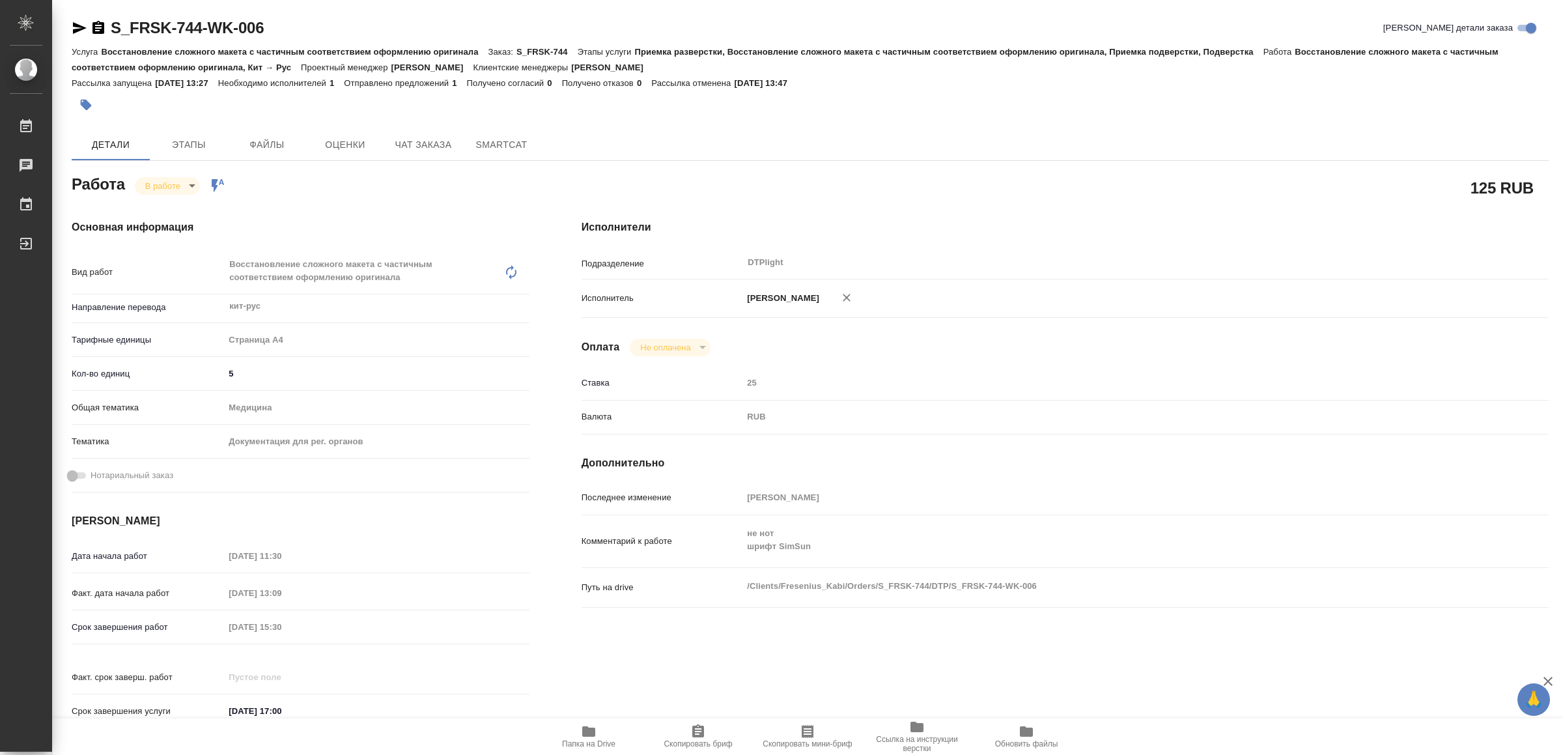
type textarea "x"
click at [74, 31] on icon "button" at bounding box center [80, 28] width 14 height 12
type textarea "x"
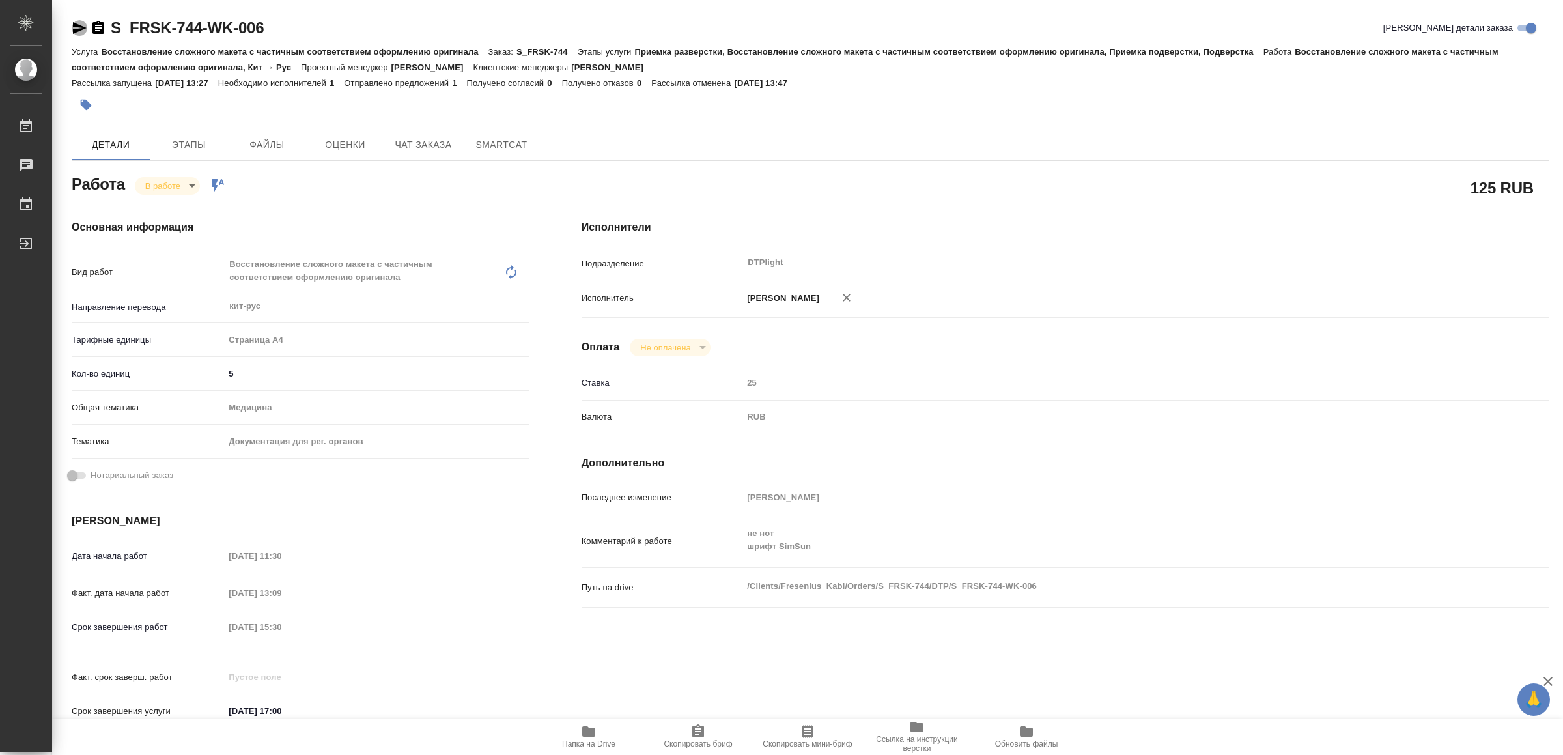
type textarea "x"
click at [593, 737] on icon "button" at bounding box center [588, 731] width 13 height 10
click at [77, 27] on icon "button" at bounding box center [80, 28] width 16 height 16
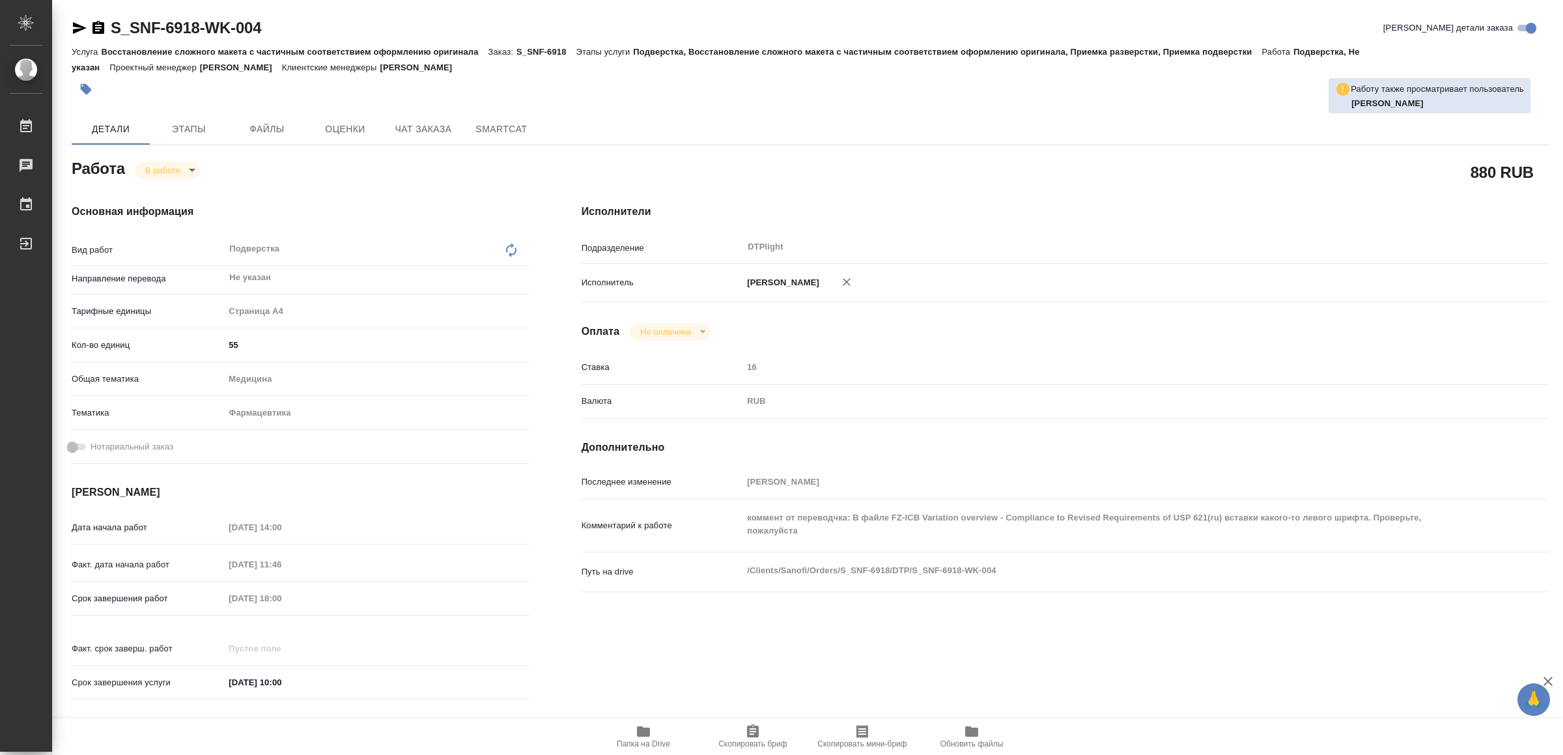
click at [643, 735] on icon "button" at bounding box center [643, 731] width 13 height 10
type textarea "x"
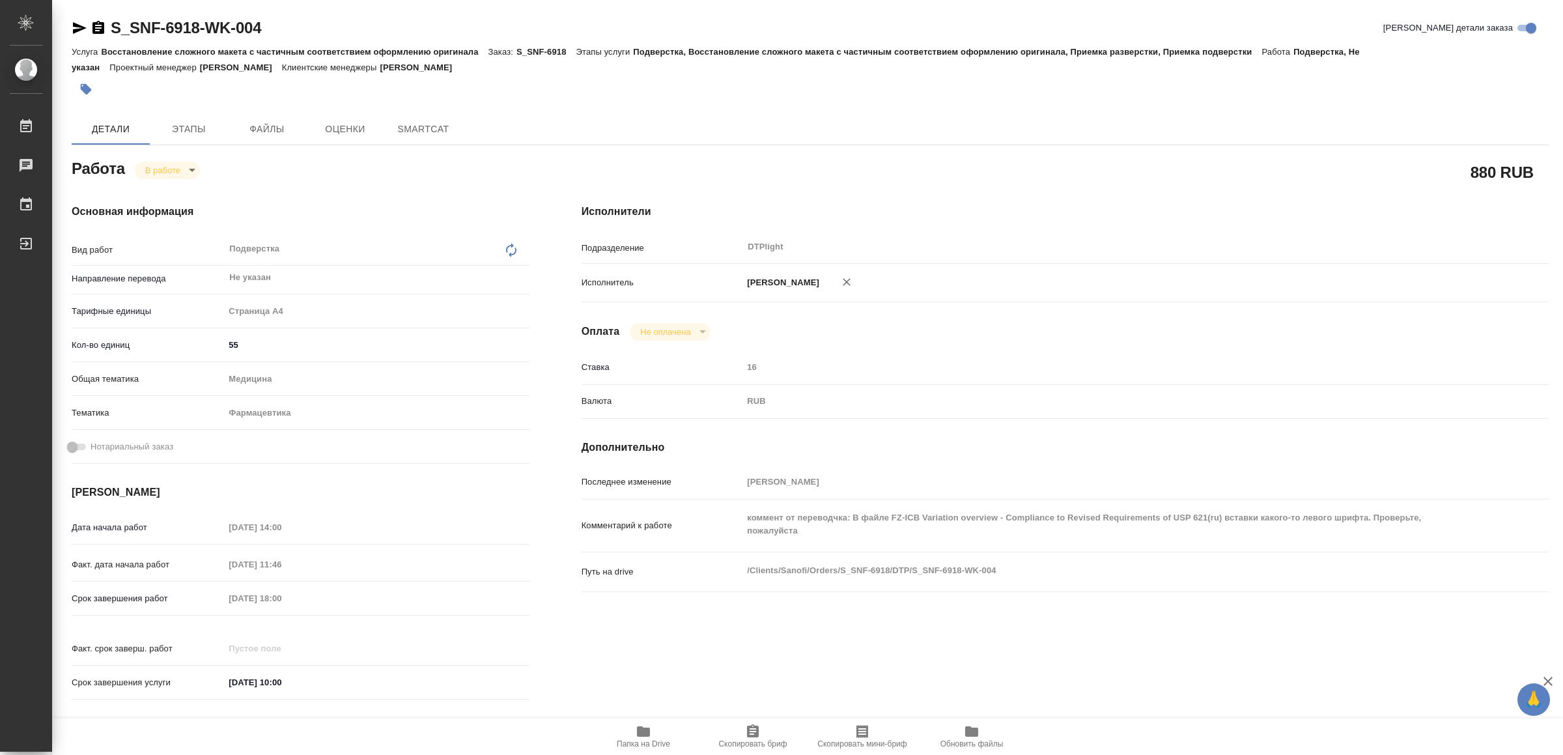
type textarea "x"
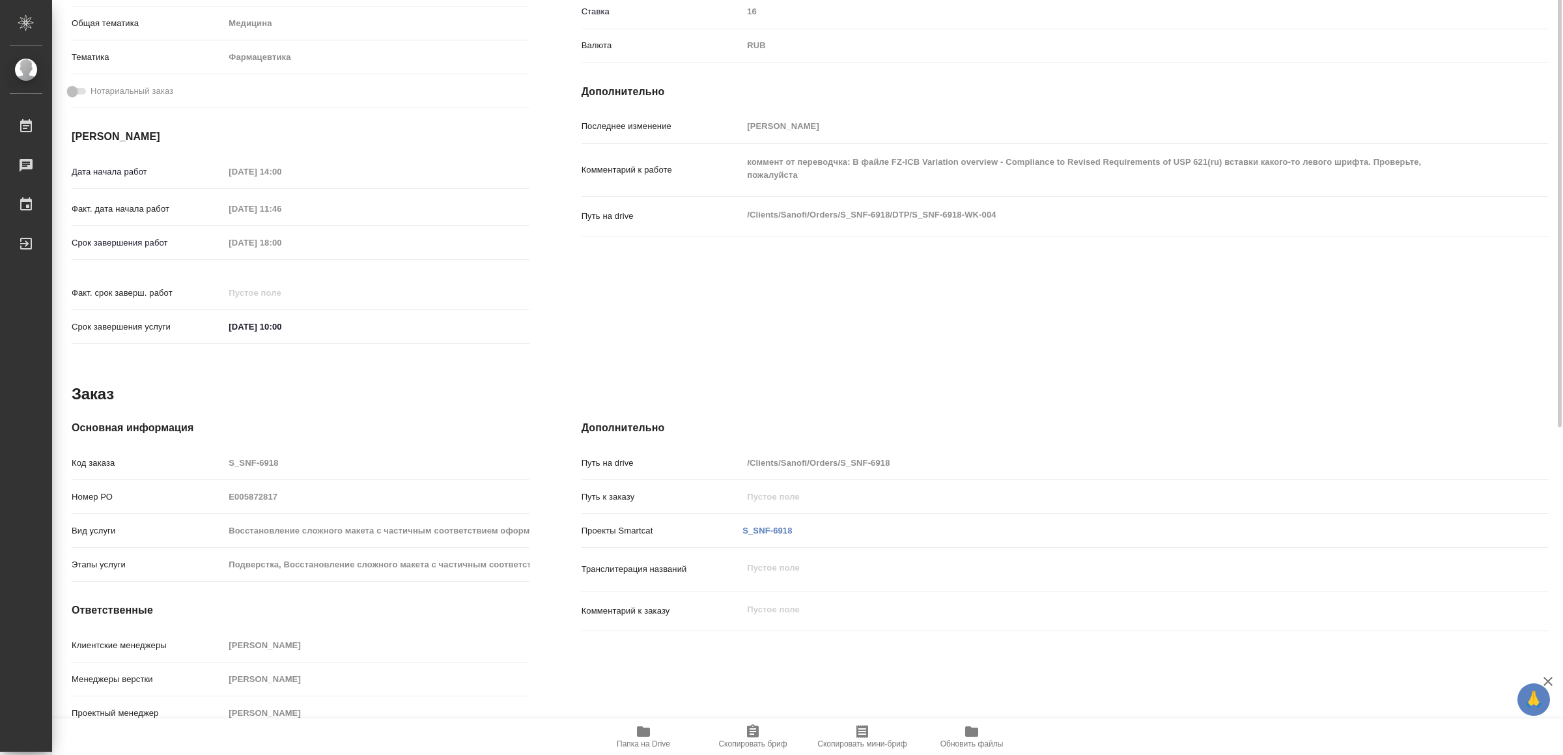
type textarea "x"
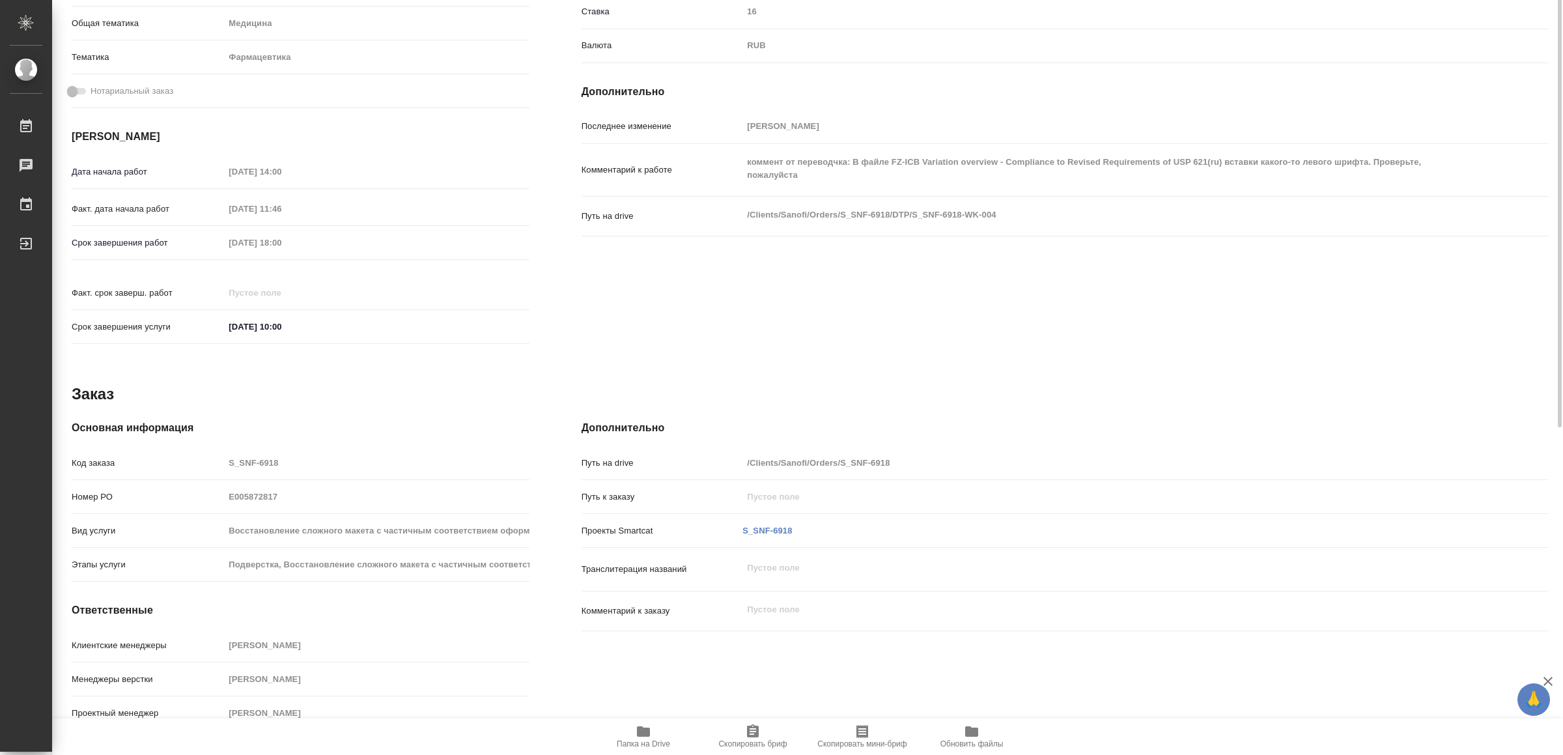
scroll to position [0, 0]
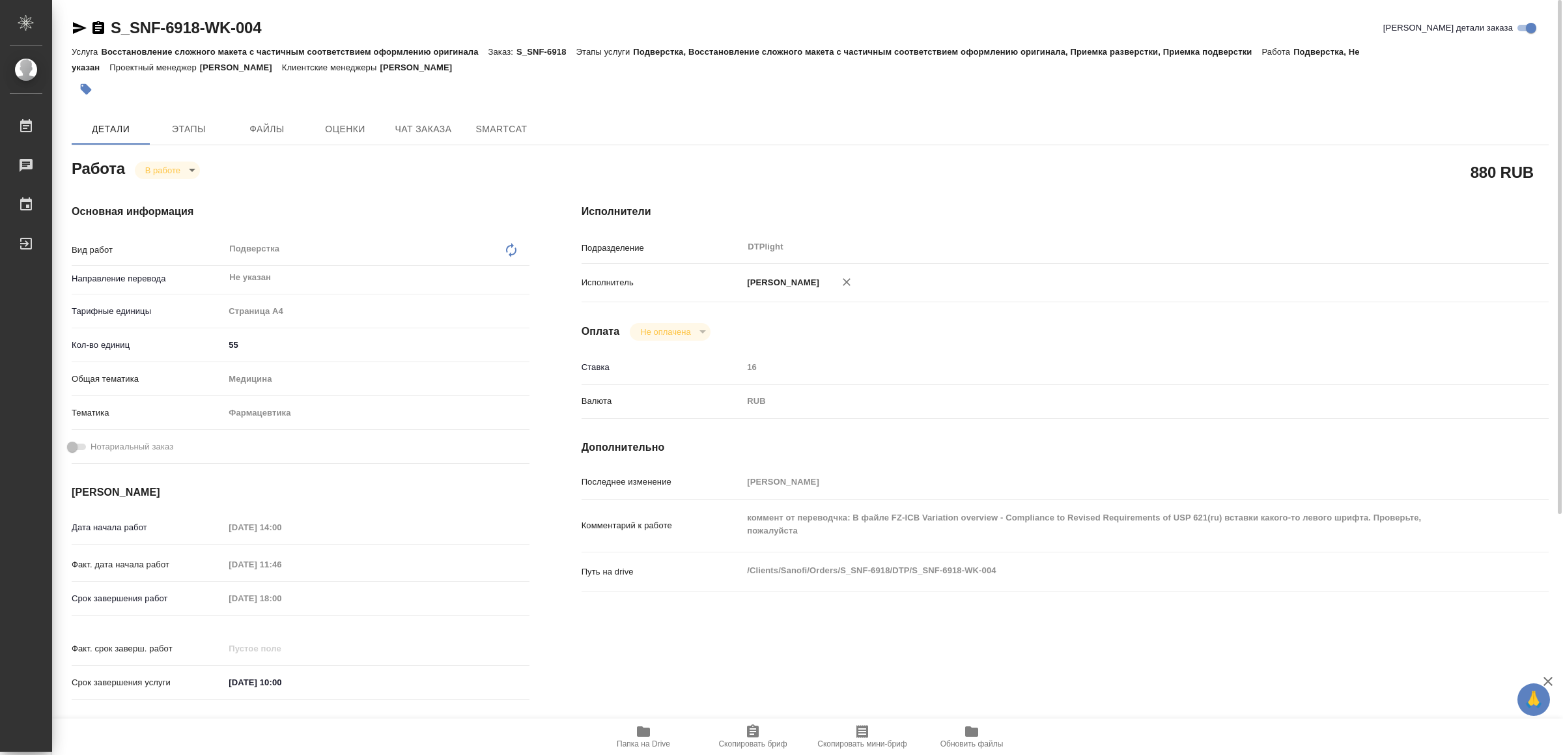
type textarea "x"
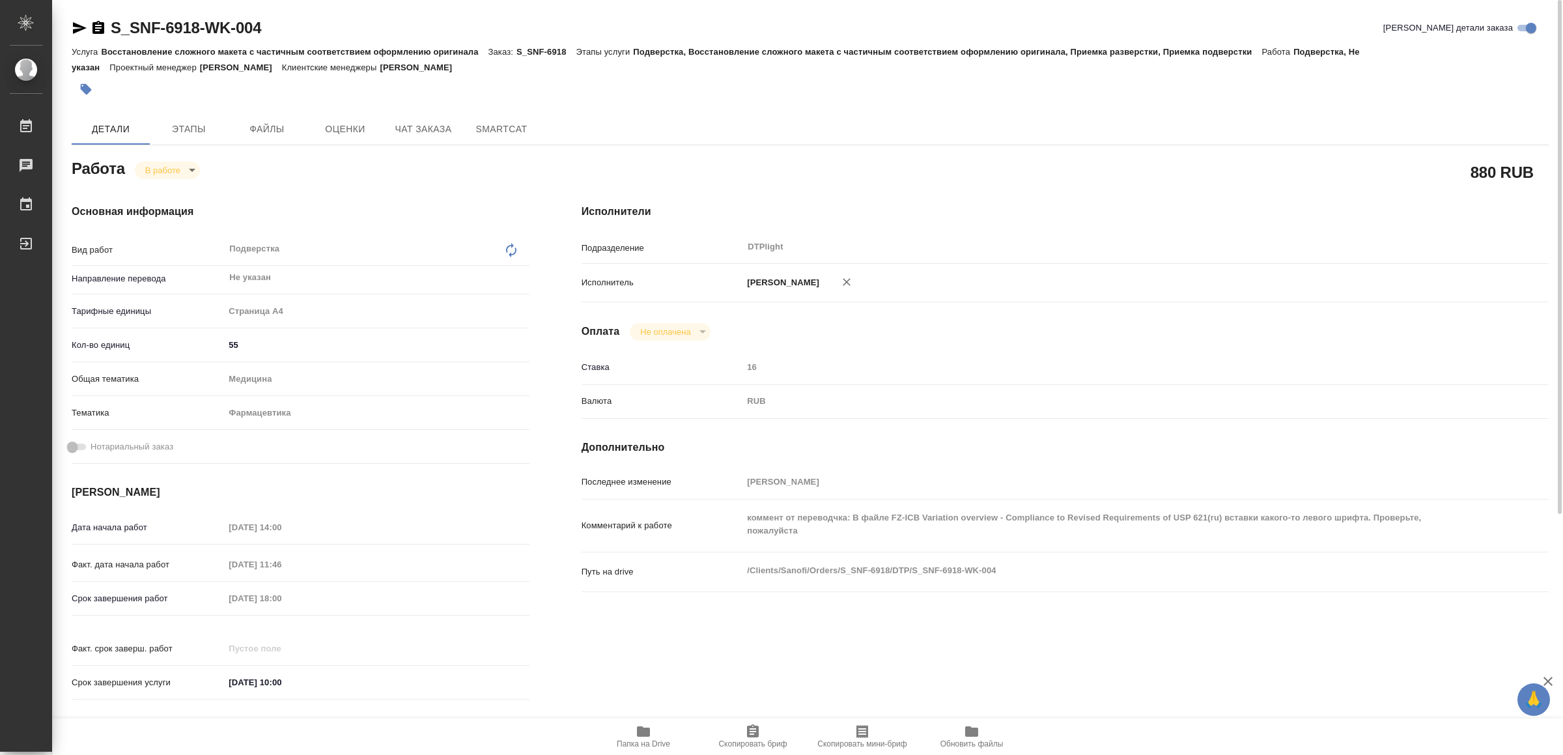
click at [74, 20] on icon "button" at bounding box center [80, 28] width 16 height 16
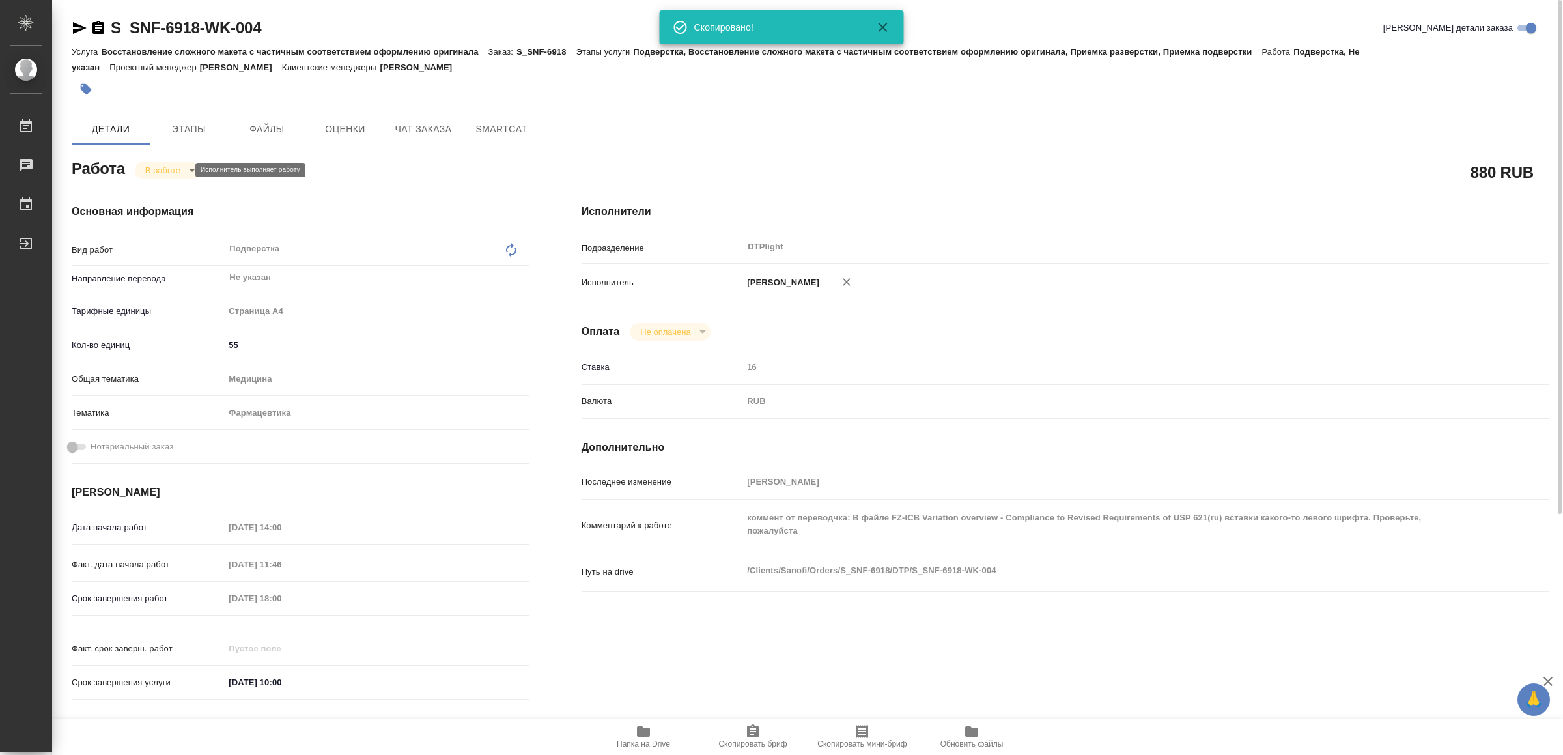
click at [158, 167] on body "🙏 .cls-1 fill:#fff; AWATERA Yamkovenko Vera Работы 0 Чаты График Выйти S_SNF-69…" at bounding box center [781, 377] width 1563 height 755
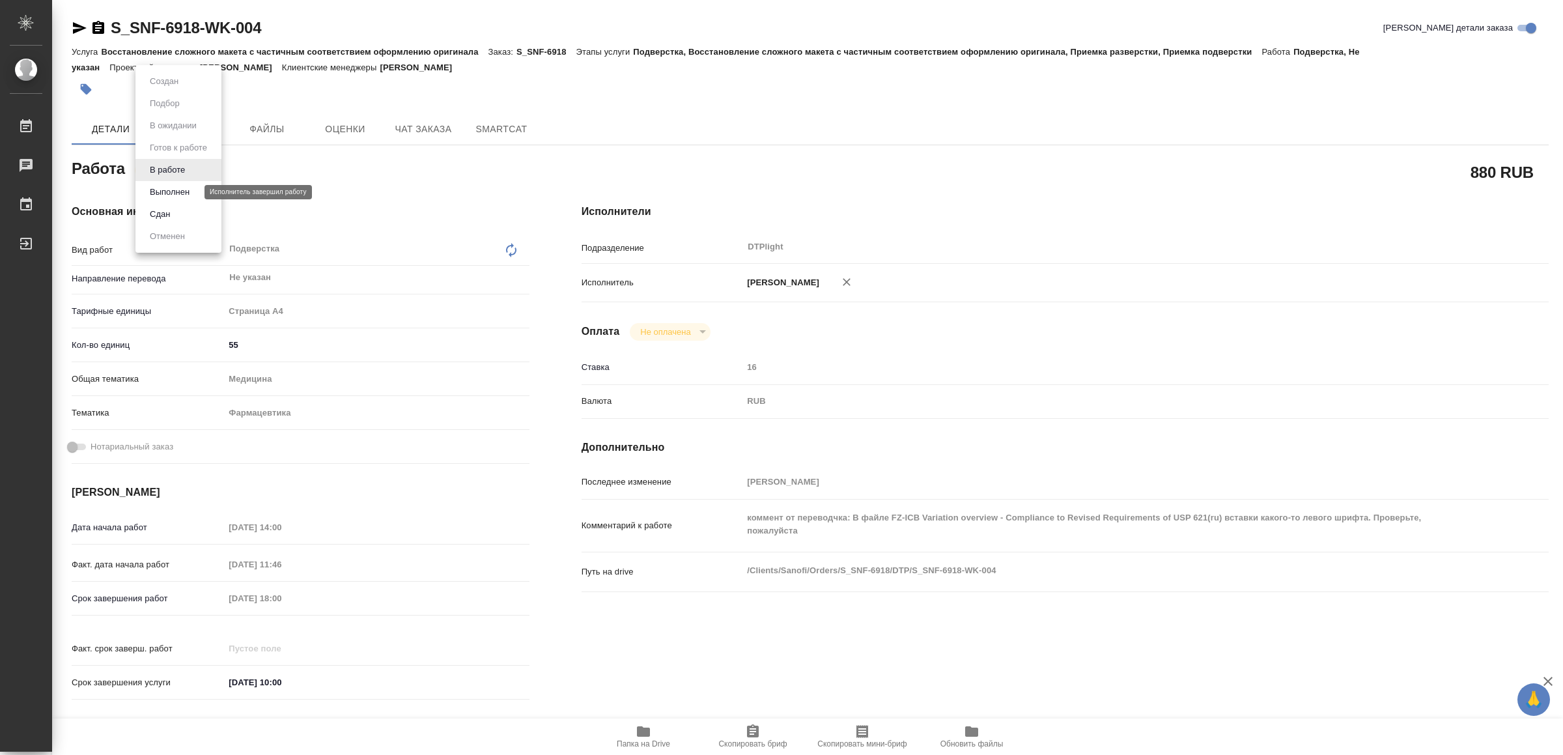
click at [184, 188] on button "Выполнен" at bounding box center [170, 192] width 48 height 14
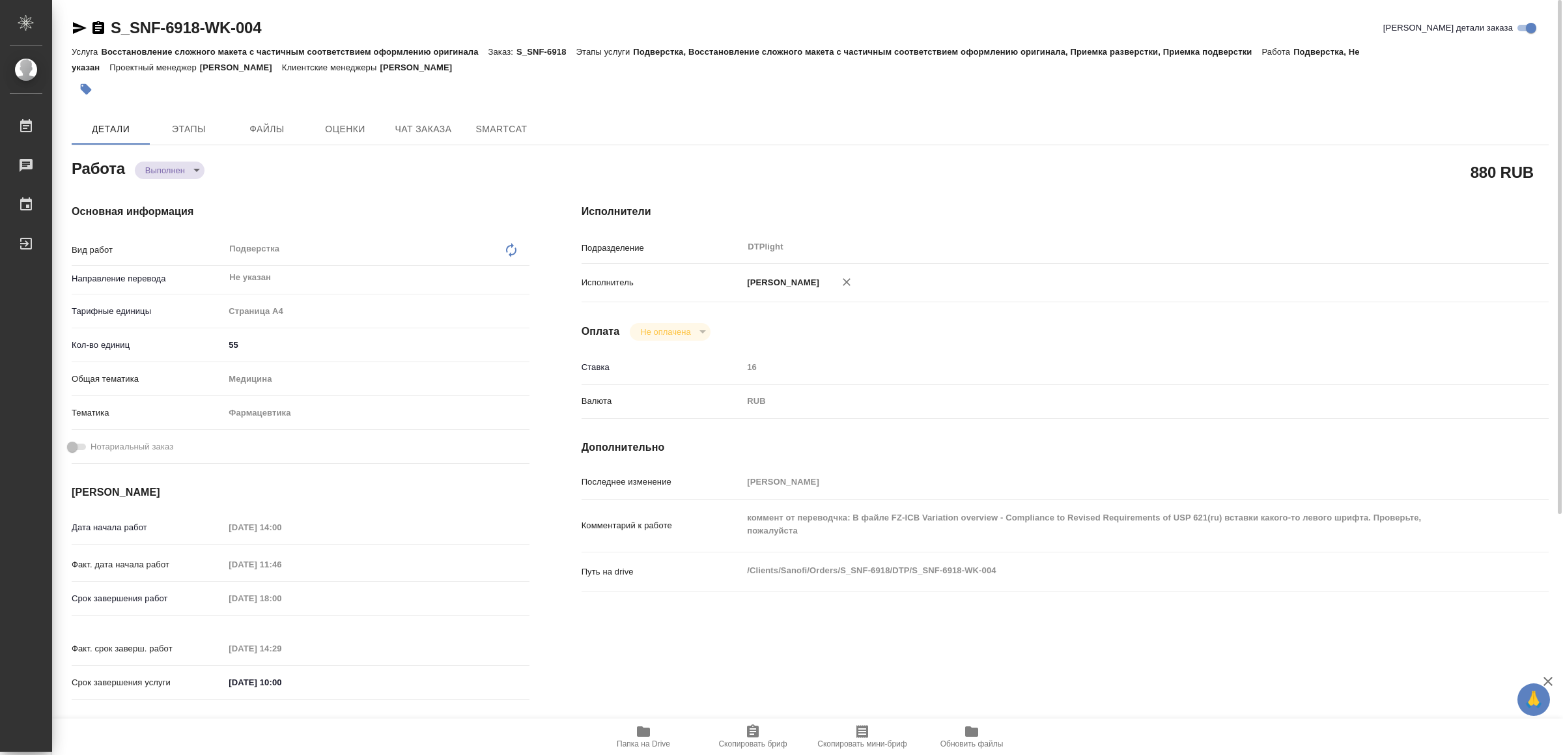
type textarea "x"
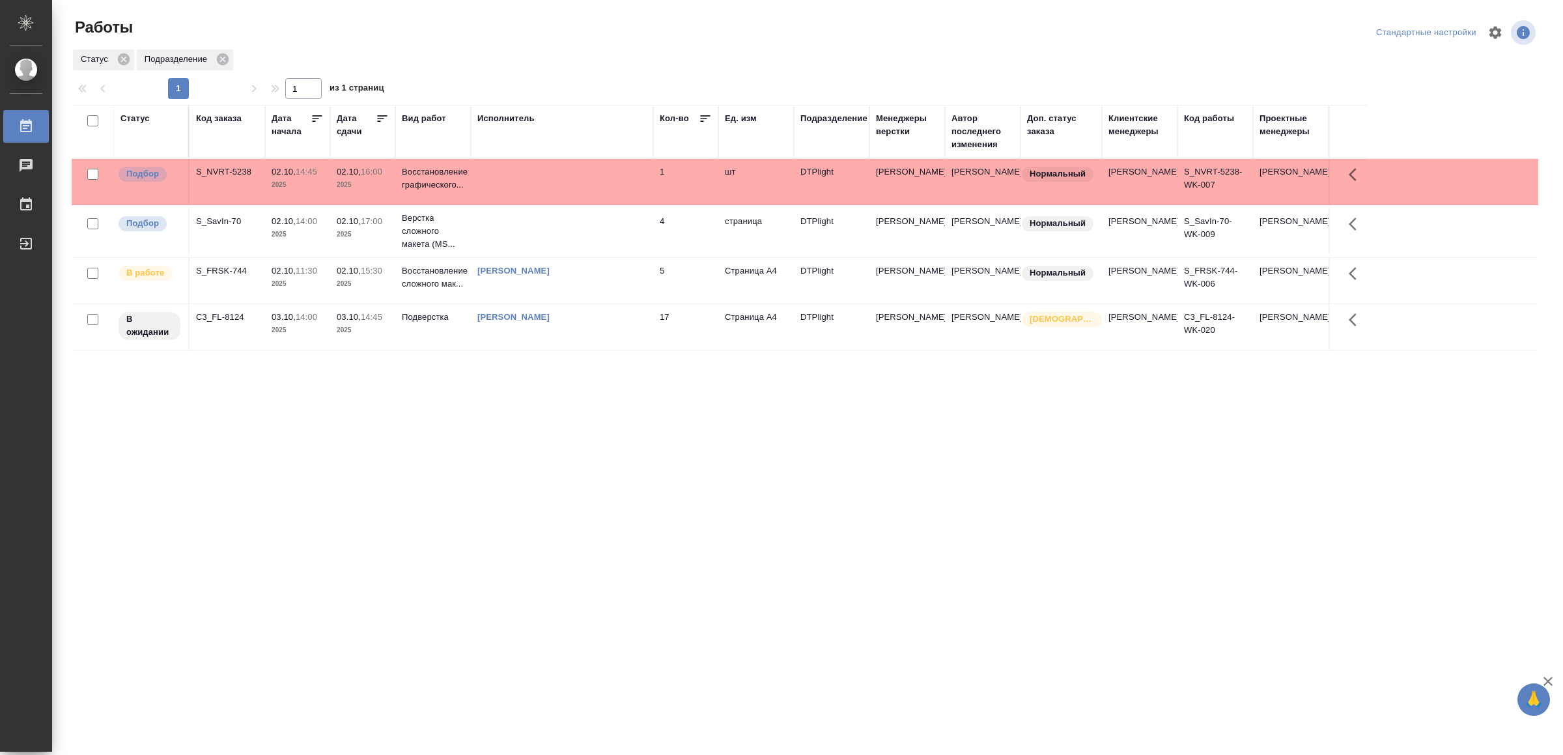
click at [598, 232] on td at bounding box center [562, 231] width 182 height 46
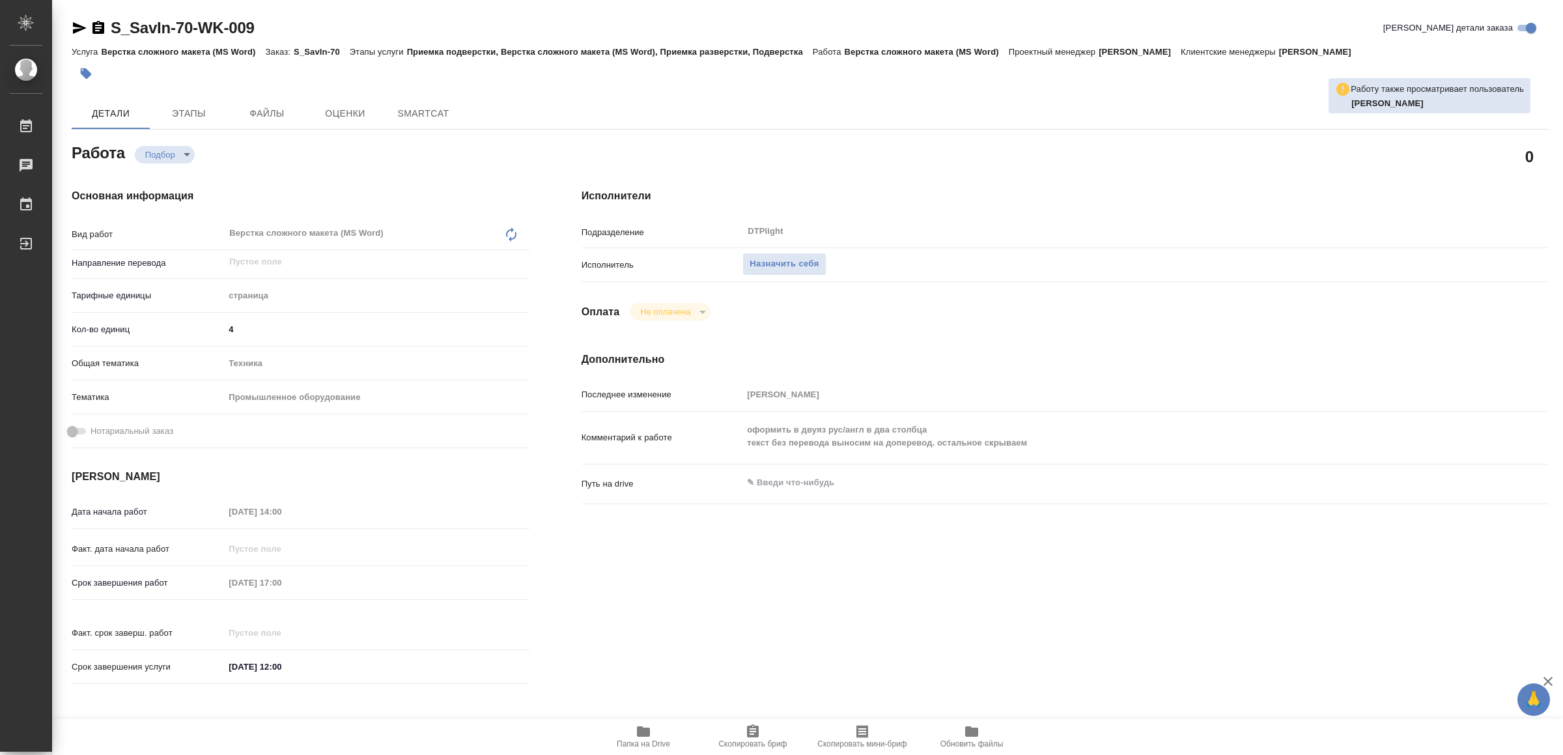
type textarea "x"
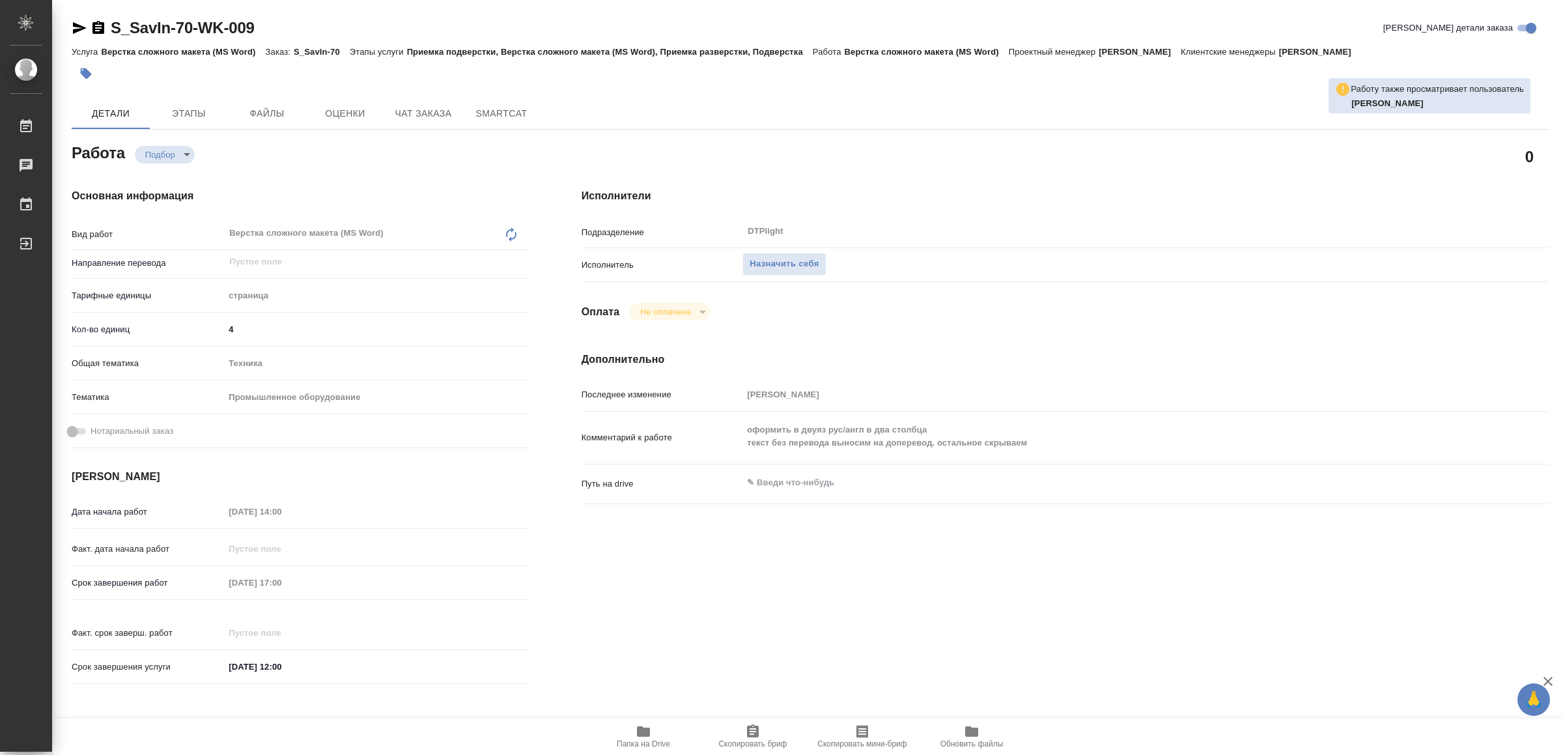
type textarea "x"
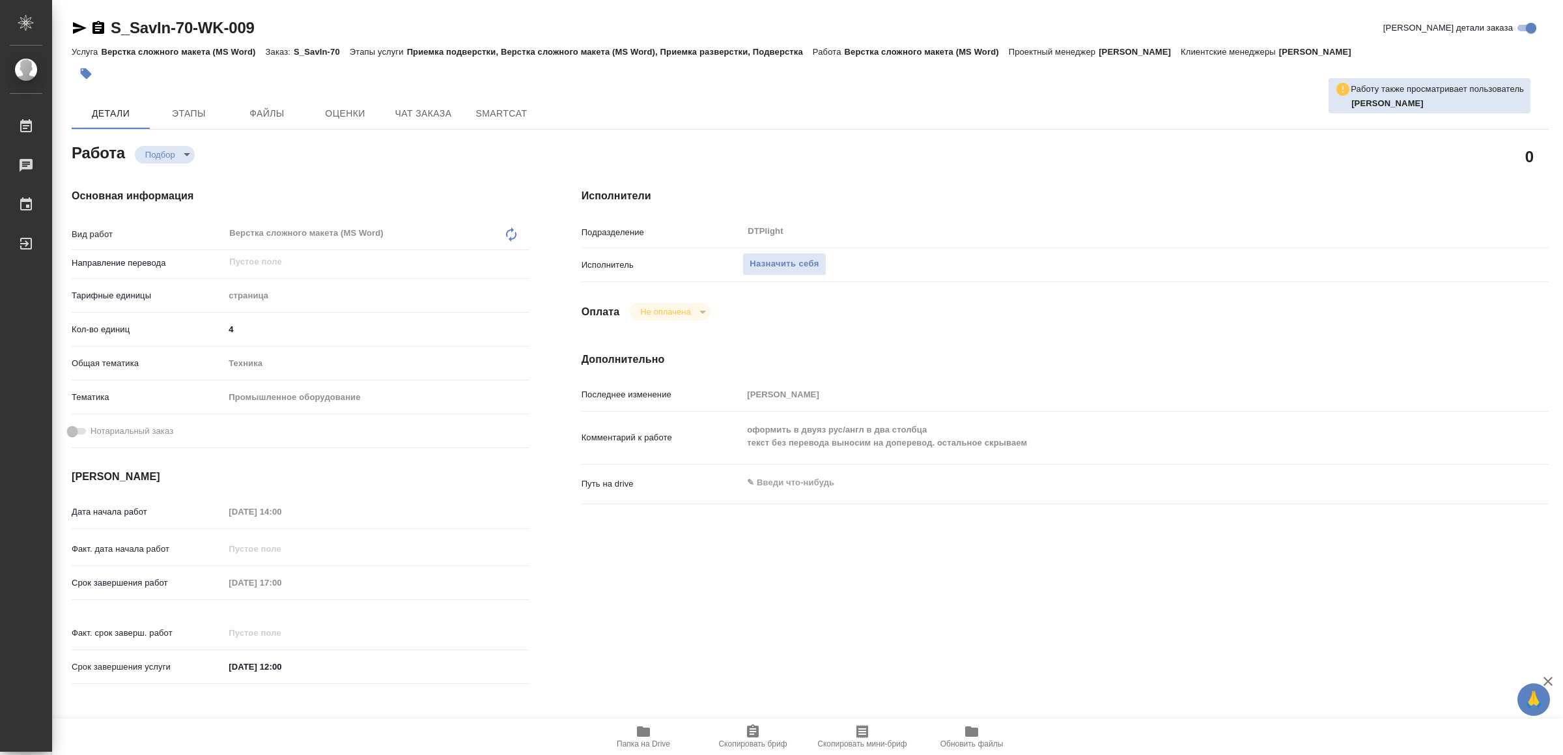
type textarea "x"
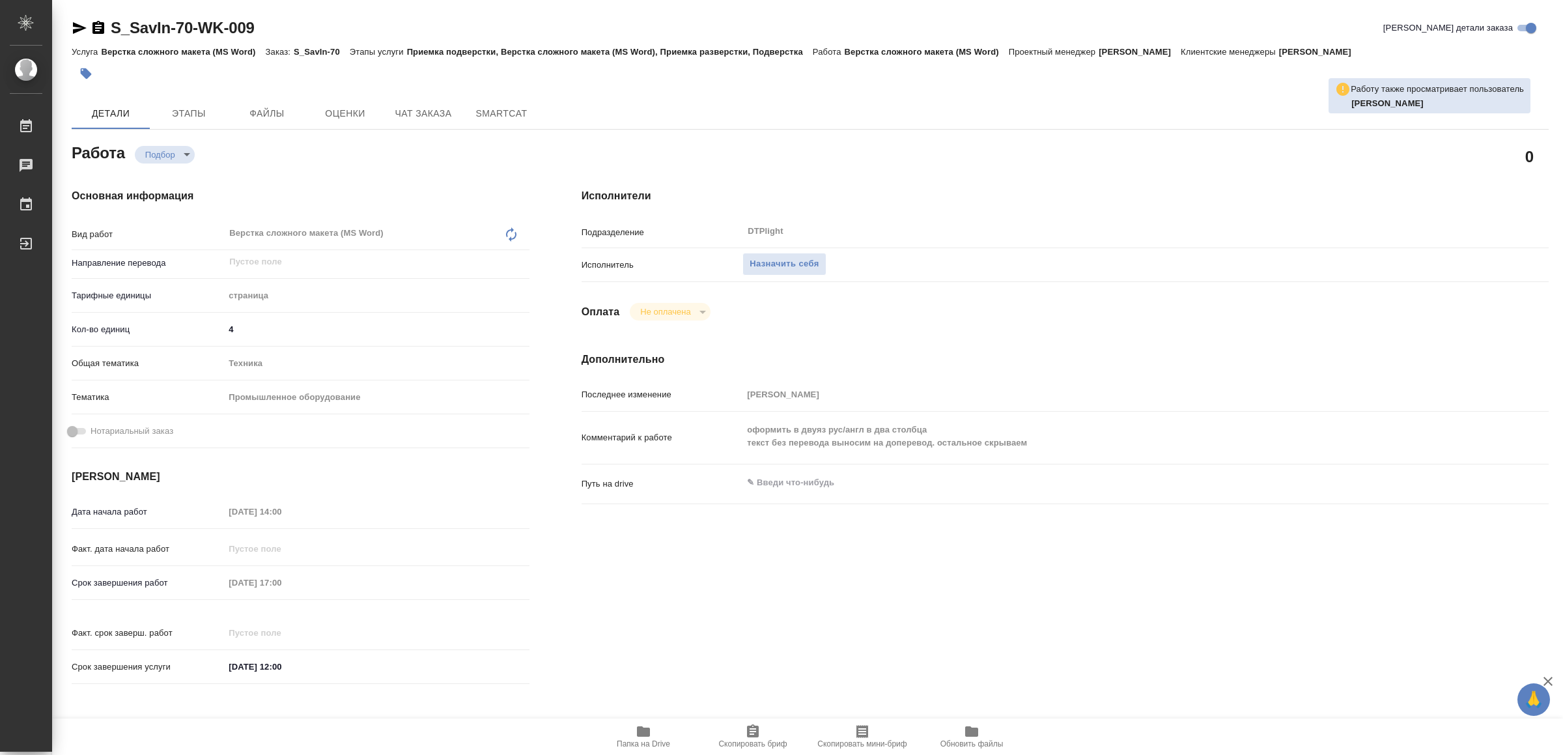
click at [638, 729] on icon "button" at bounding box center [643, 731] width 13 height 10
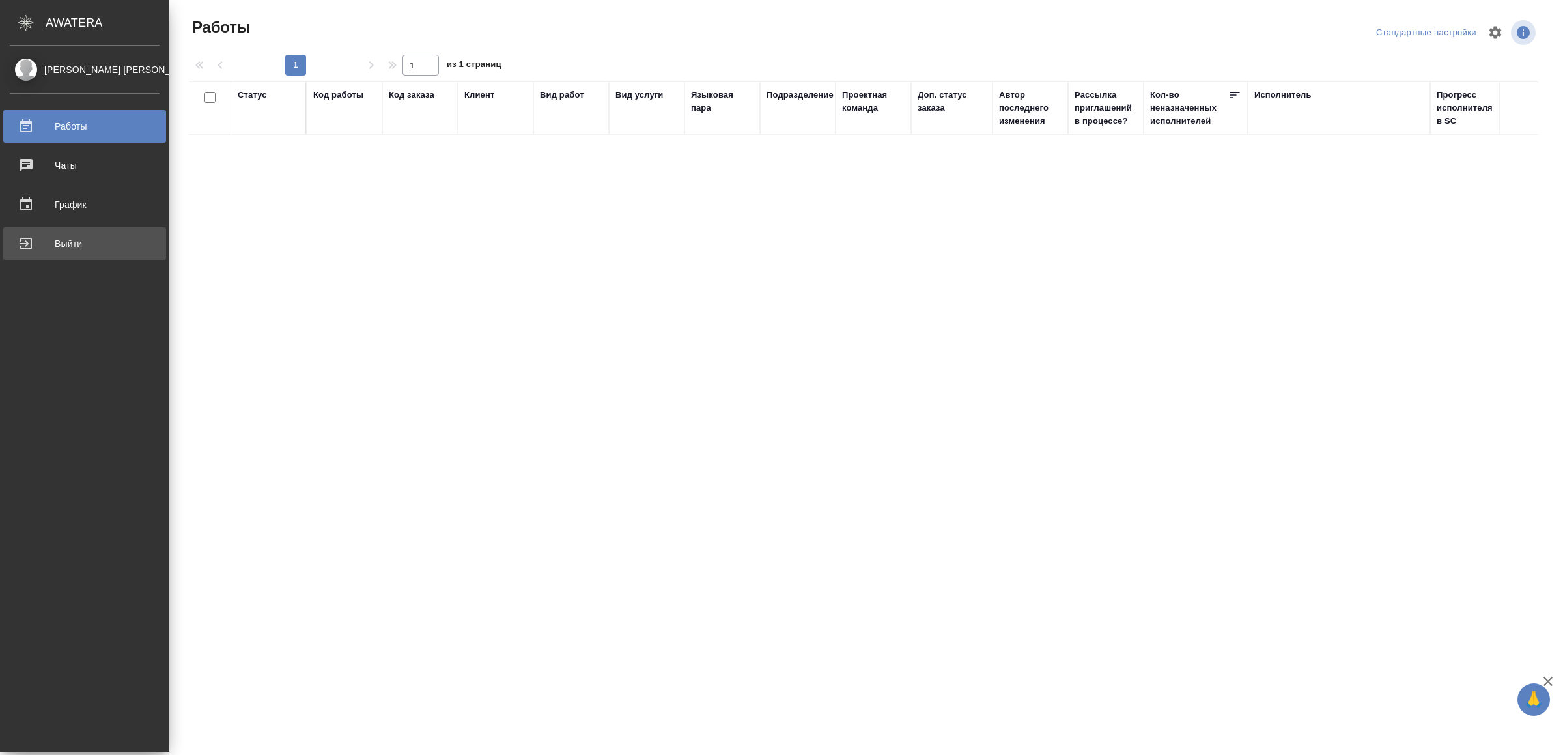
click at [55, 246] on div "Выйти" at bounding box center [85, 244] width 150 height 20
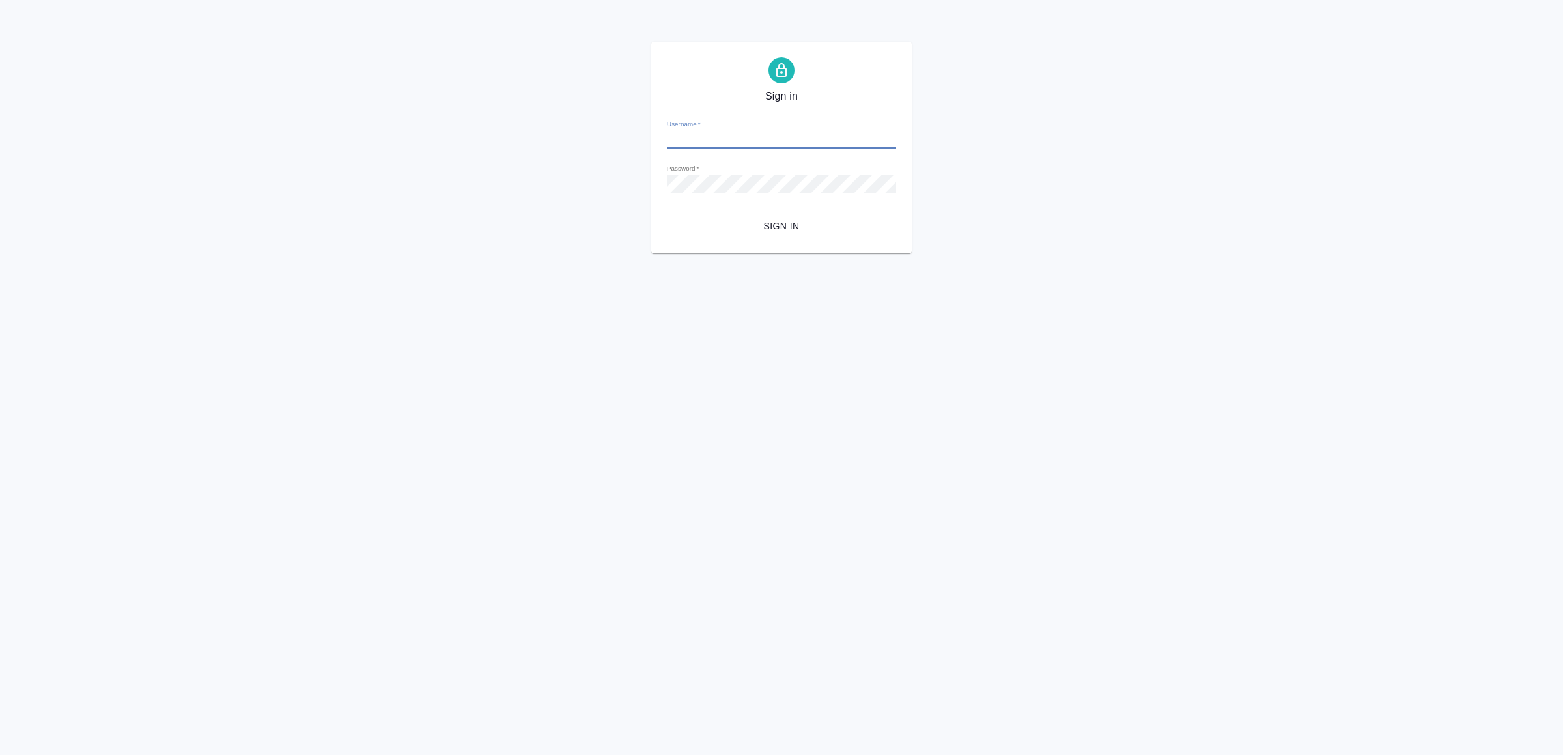
type input "[EMAIL_ADDRESS][DOMAIN_NAME]"
click at [739, 221] on span "Sign in" at bounding box center [781, 226] width 208 height 16
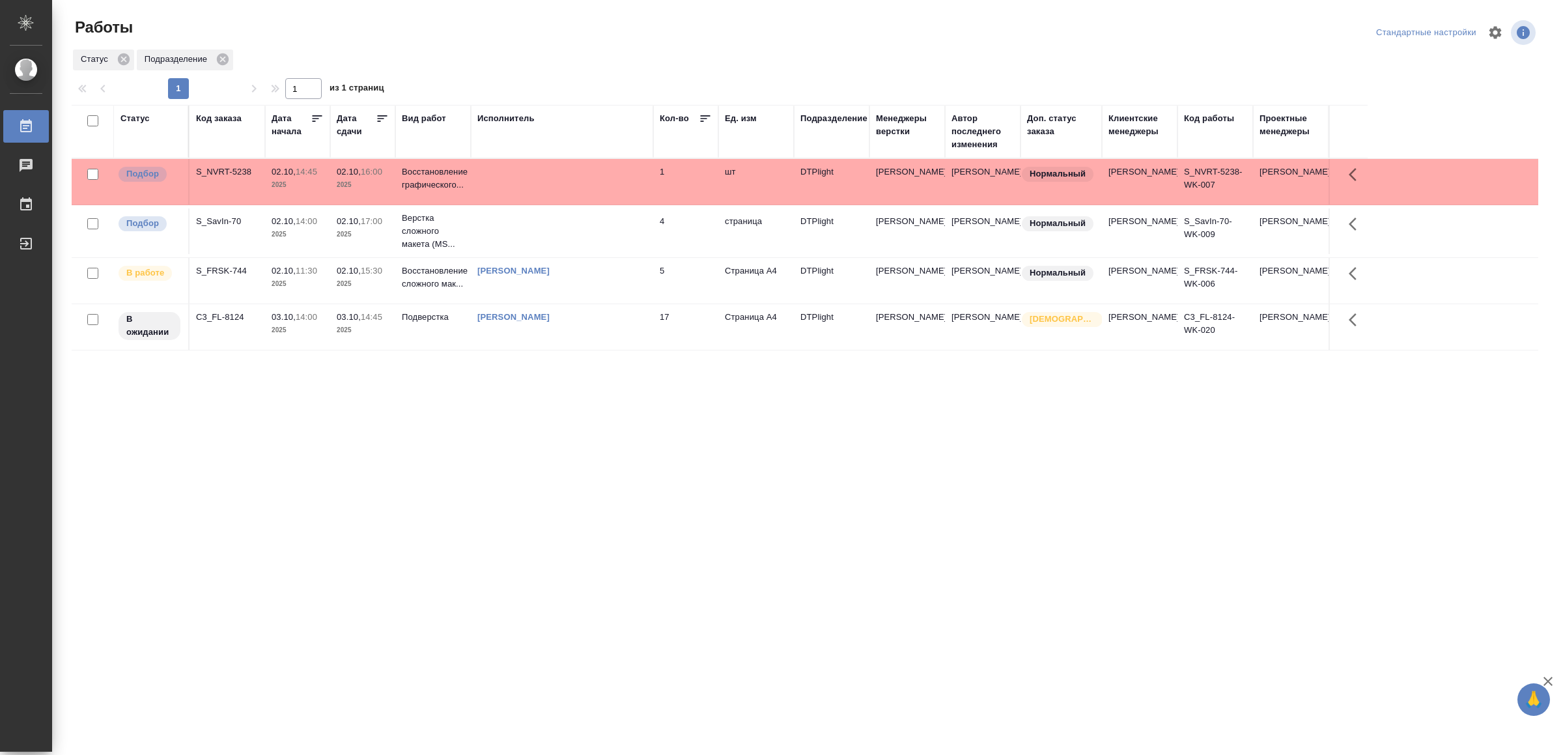
click at [571, 221] on td at bounding box center [562, 231] width 182 height 46
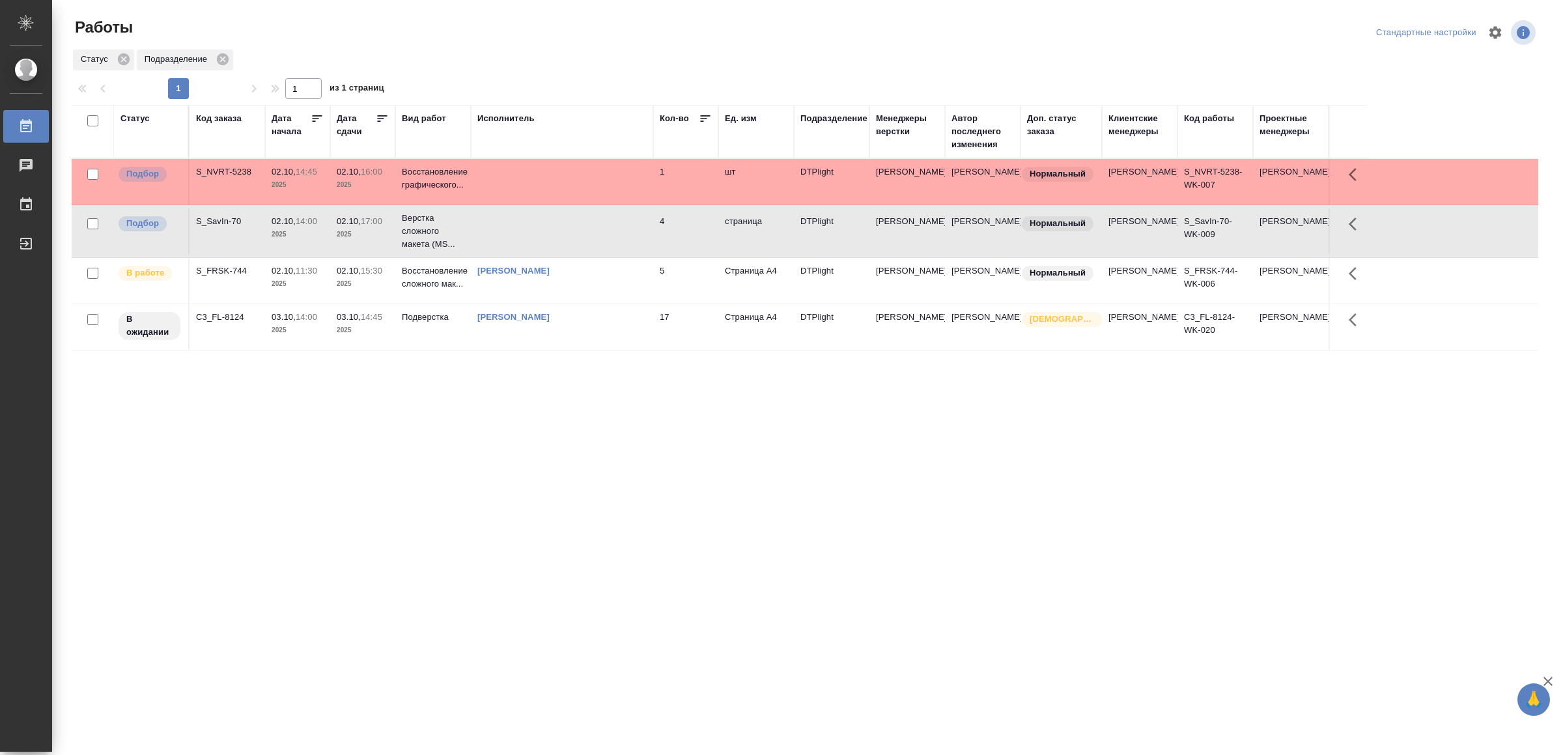
click at [571, 221] on td at bounding box center [562, 231] width 182 height 46
click at [595, 184] on td at bounding box center [562, 182] width 182 height 46
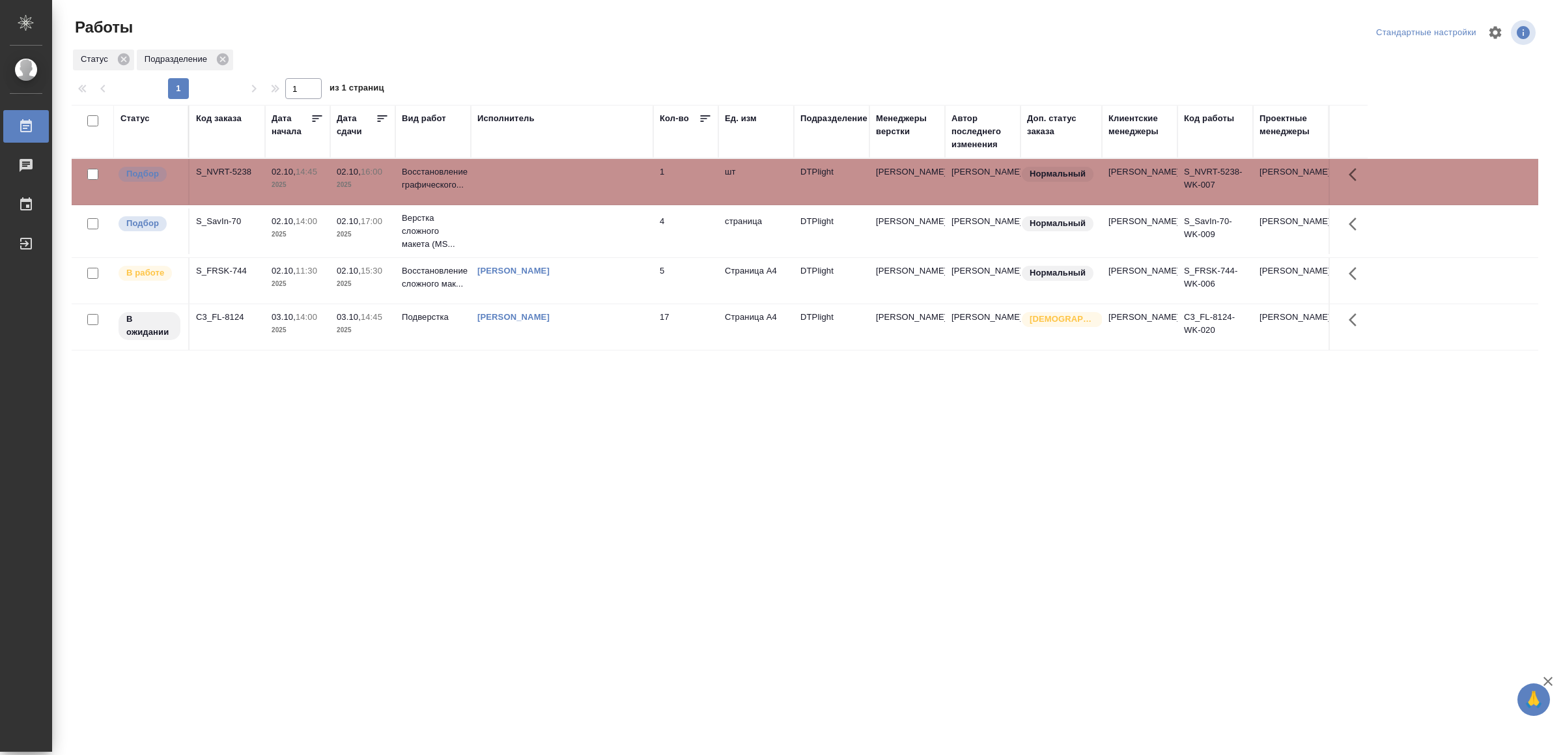
click at [595, 184] on td at bounding box center [562, 182] width 182 height 46
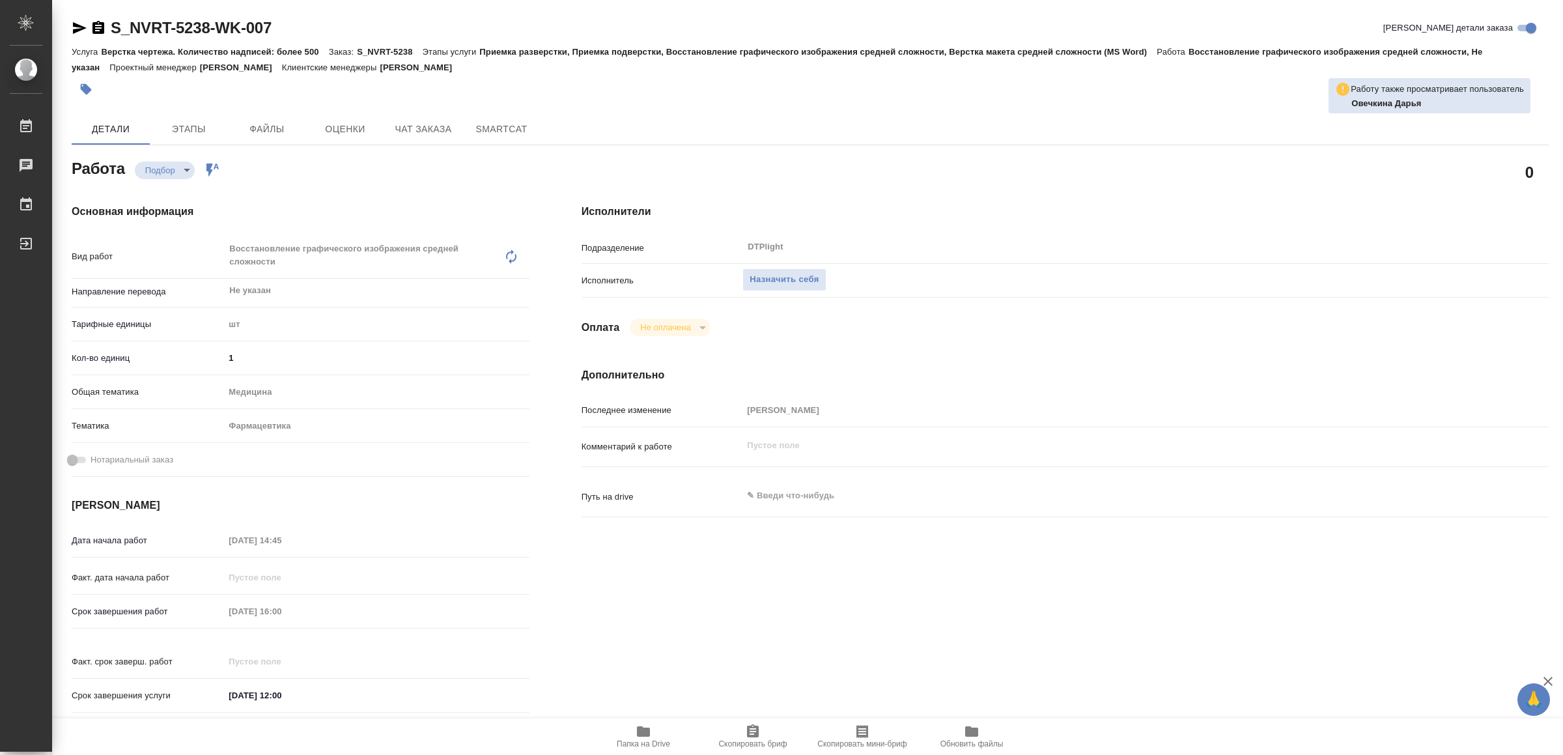
click at [634, 741] on span "Папка на Drive" at bounding box center [643, 743] width 53 height 9
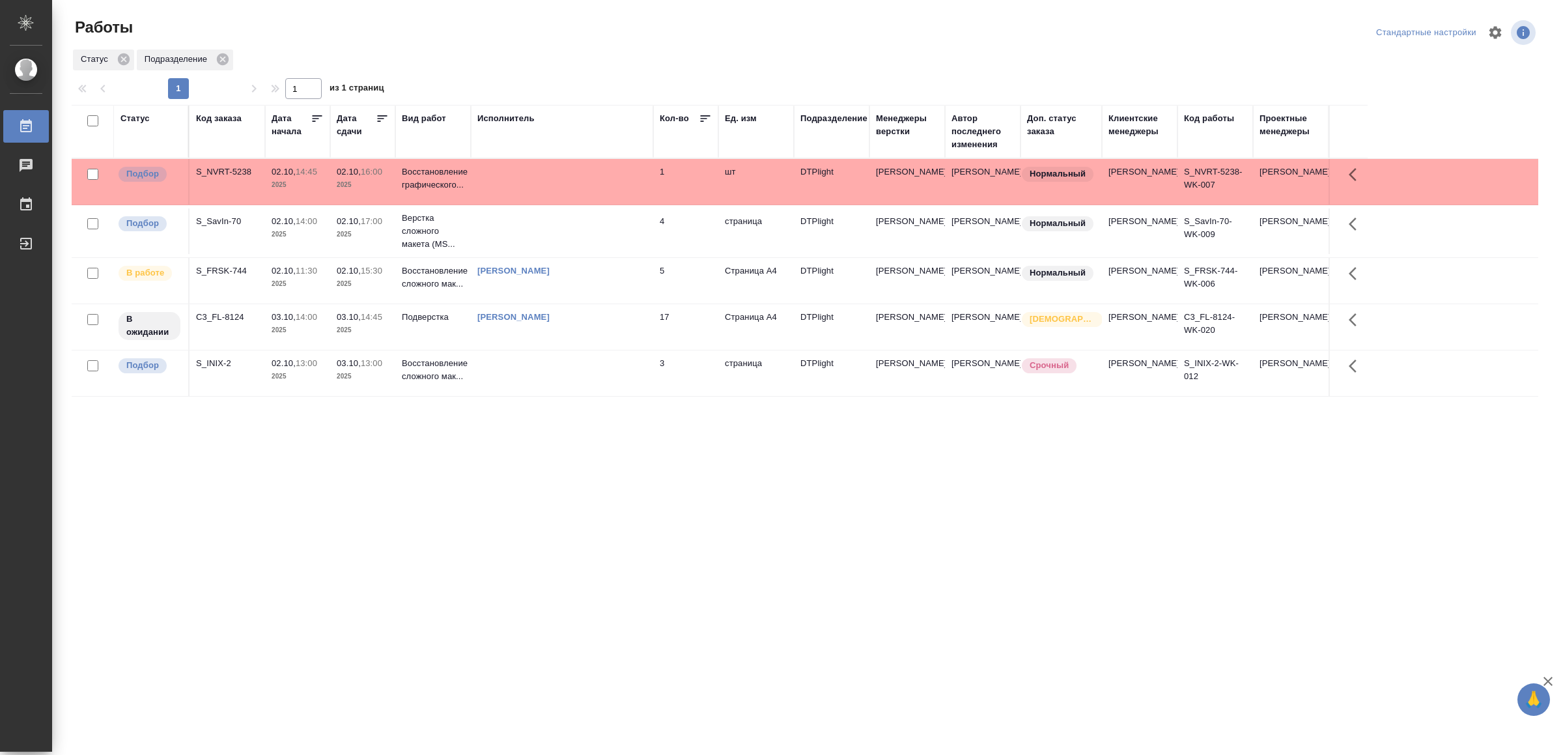
click at [575, 378] on td at bounding box center [562, 373] width 182 height 46
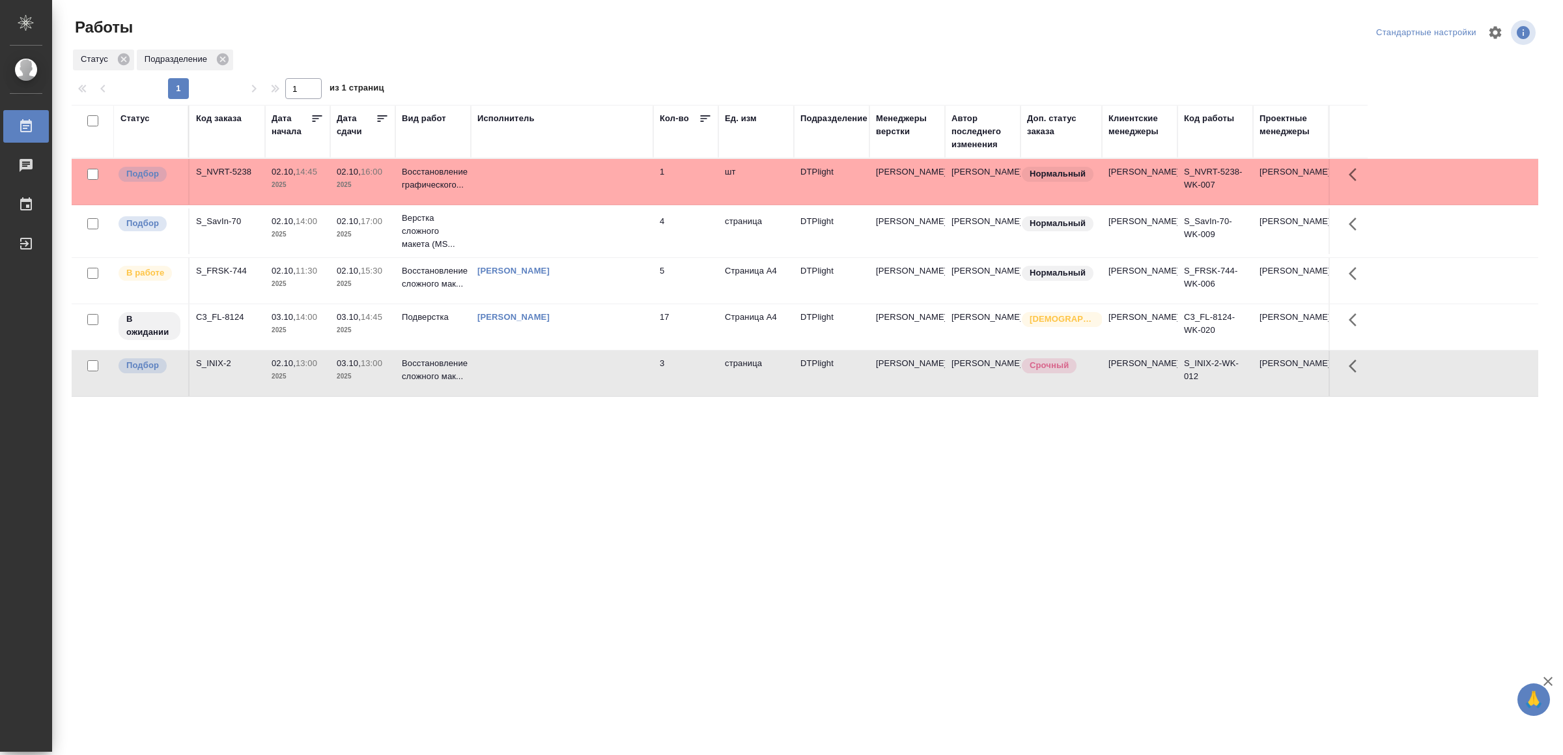
click at [575, 379] on td at bounding box center [562, 373] width 182 height 46
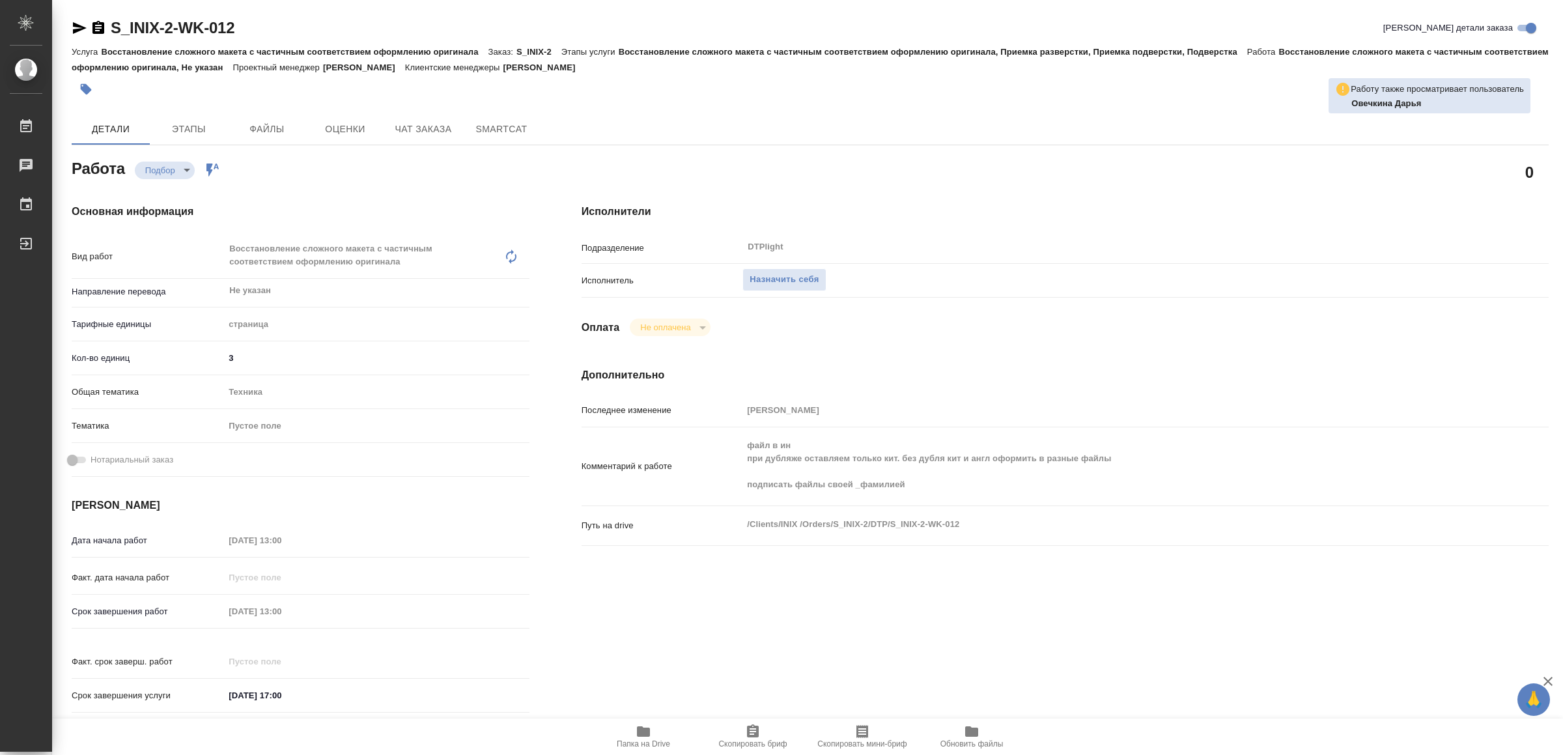
click at [655, 737] on span "Папка на Drive" at bounding box center [644, 735] width 94 height 25
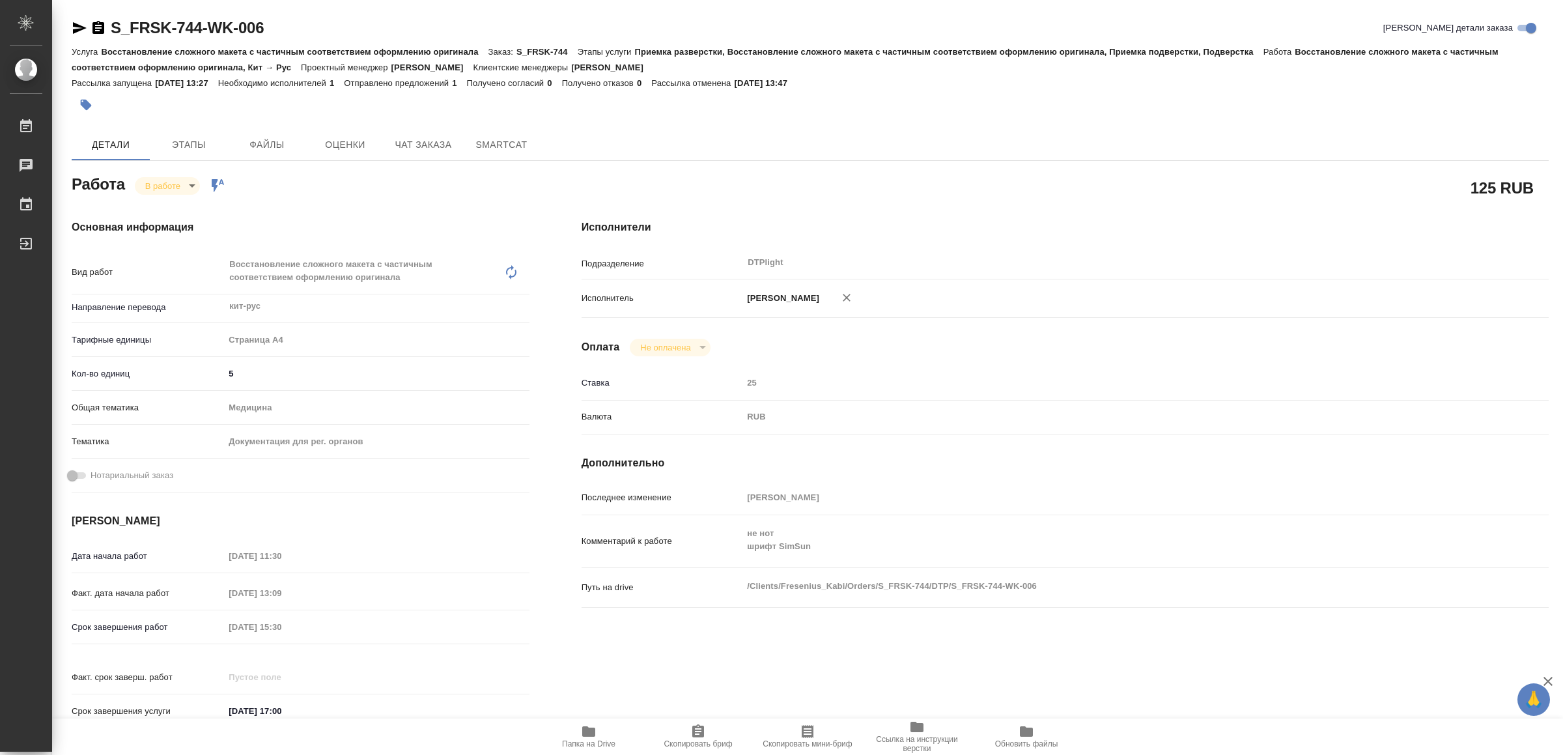
click at [79, 23] on icon "button" at bounding box center [80, 28] width 16 height 16
click at [178, 180] on body "🙏 .cls-1 fill:#fff; AWATERA Yamkovenko Vera Работы 0 Чаты График Выйти S_FRSK-7…" at bounding box center [781, 377] width 1563 height 755
click at [178, 207] on button "Выполнен" at bounding box center [170, 208] width 48 height 14
type textarea "x"
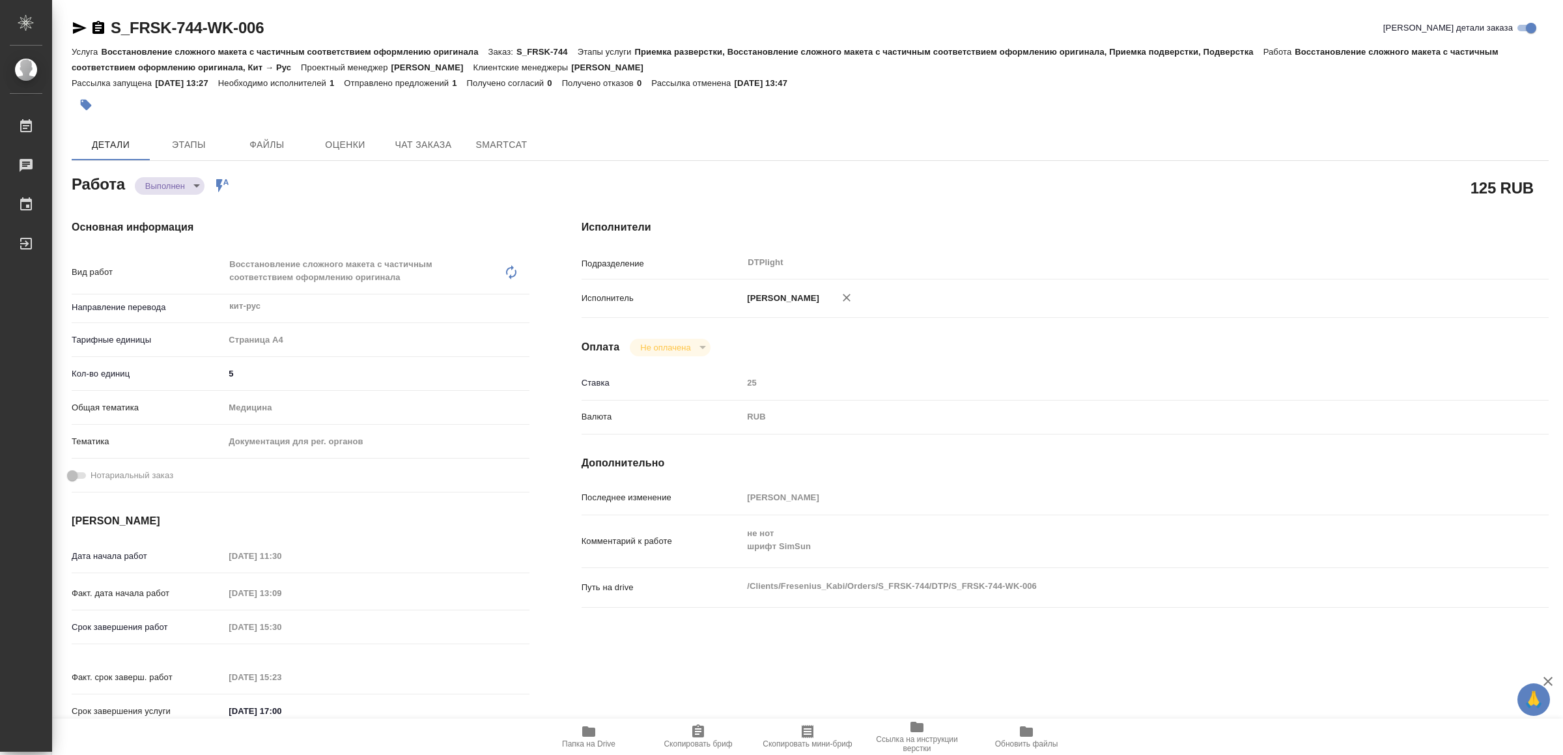
type textarea "x"
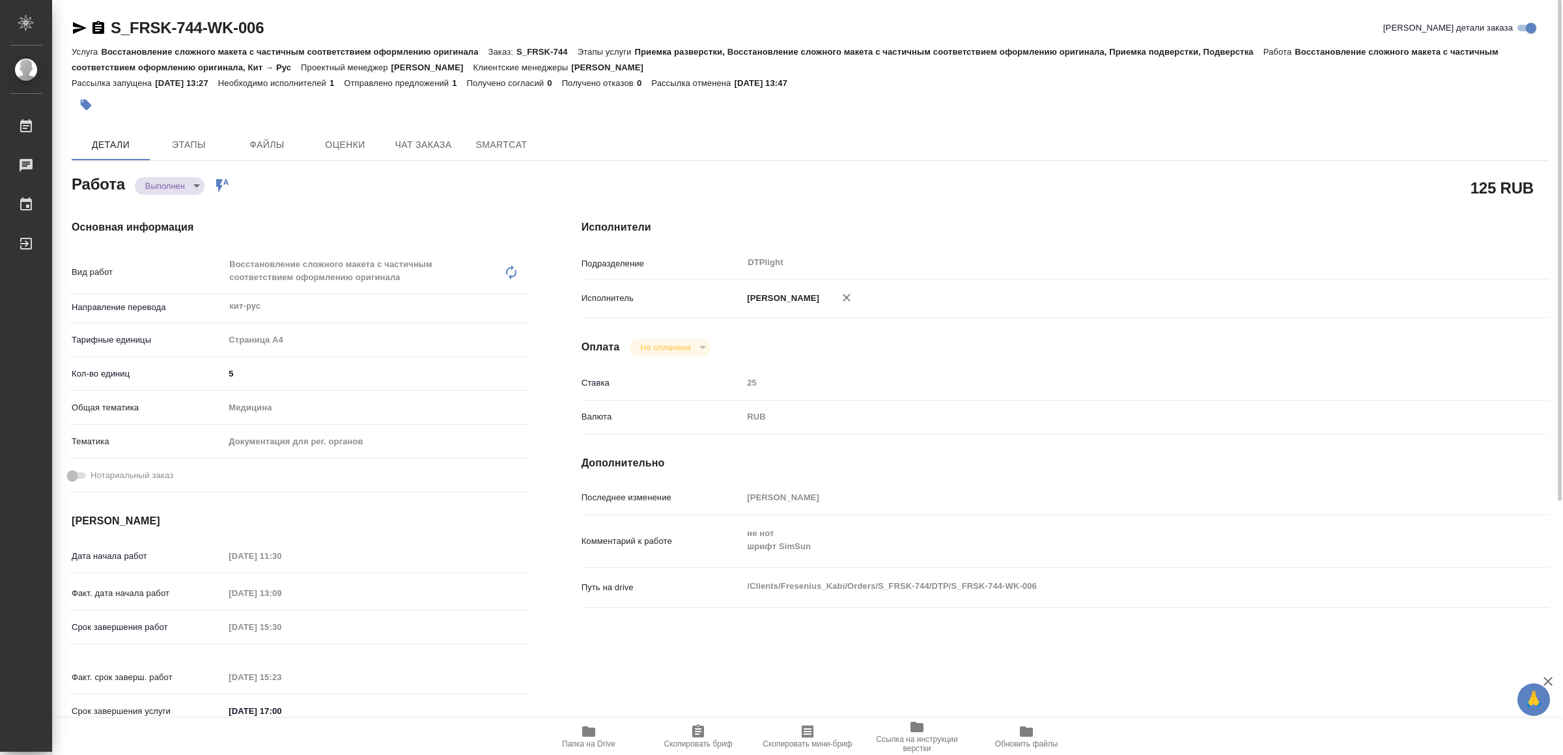
type textarea "x"
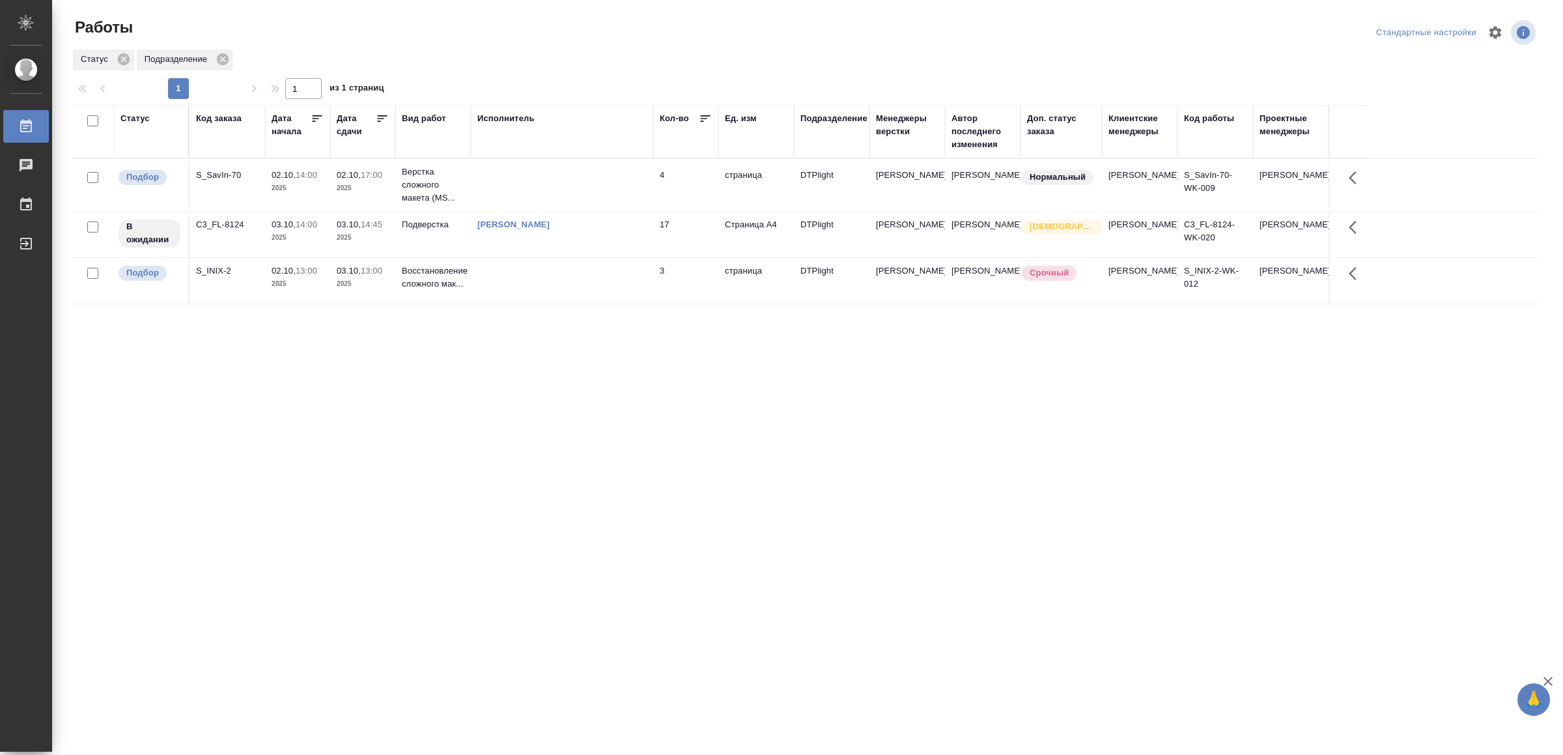
click at [610, 174] on td at bounding box center [562, 185] width 182 height 46
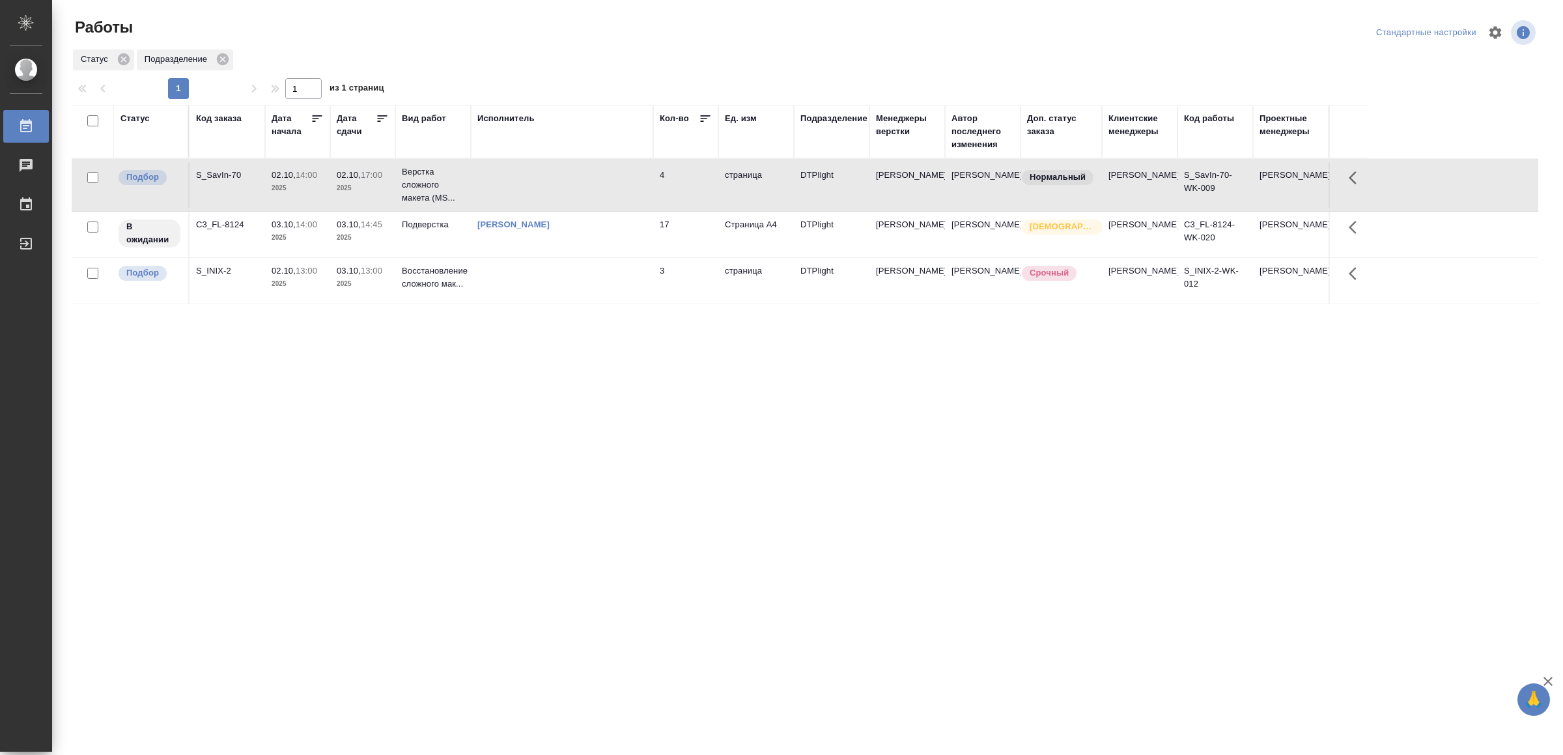
click at [610, 174] on td at bounding box center [562, 185] width 182 height 46
drag, startPoint x: 686, startPoint y: 533, endPoint x: 737, endPoint y: 456, distance: 92.7
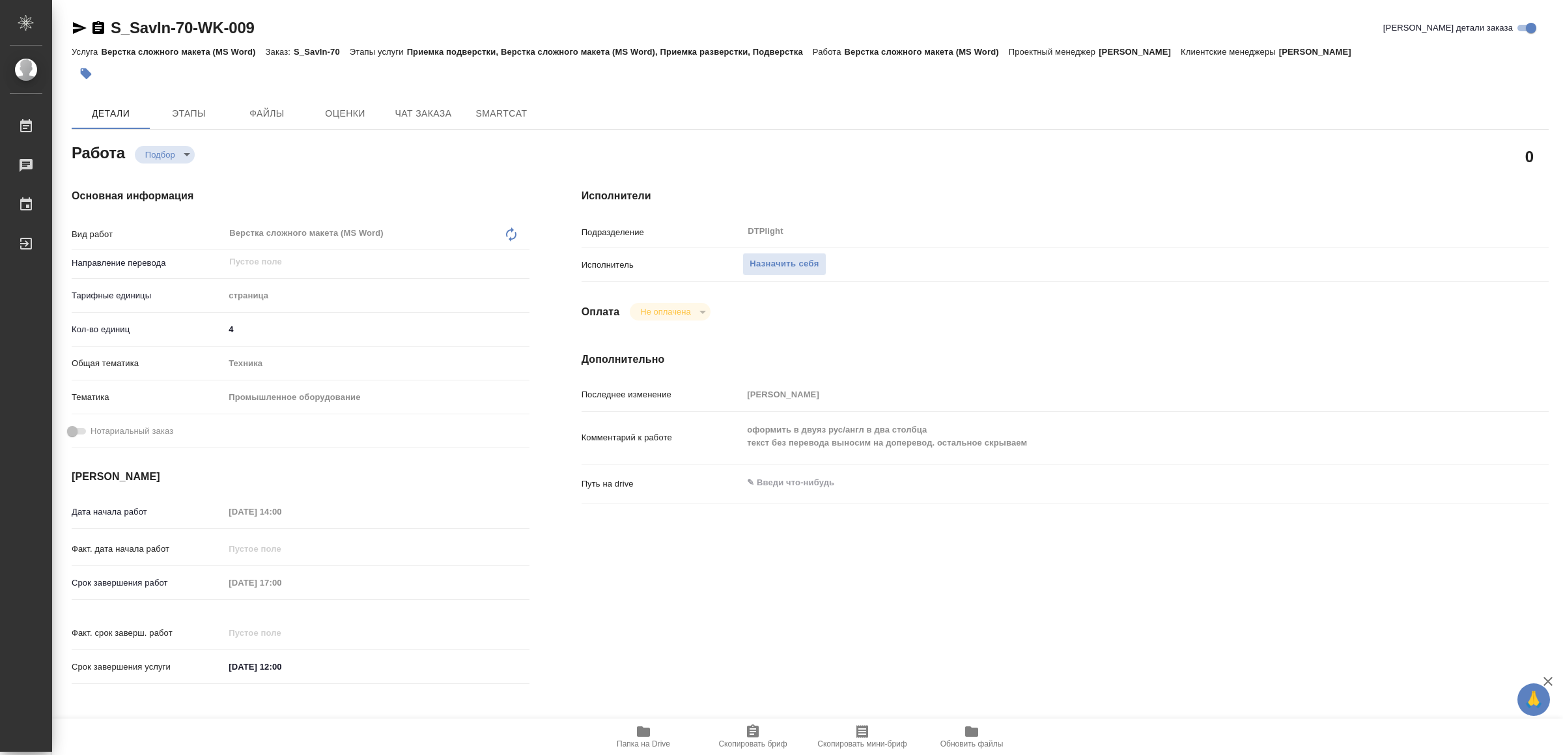
click at [641, 733] on icon "button" at bounding box center [643, 731] width 13 height 10
click at [542, 533] on div "Основная информация Вид работ Верстка сложного макета (MS Word) x ​ Направление…" at bounding box center [301, 440] width 510 height 556
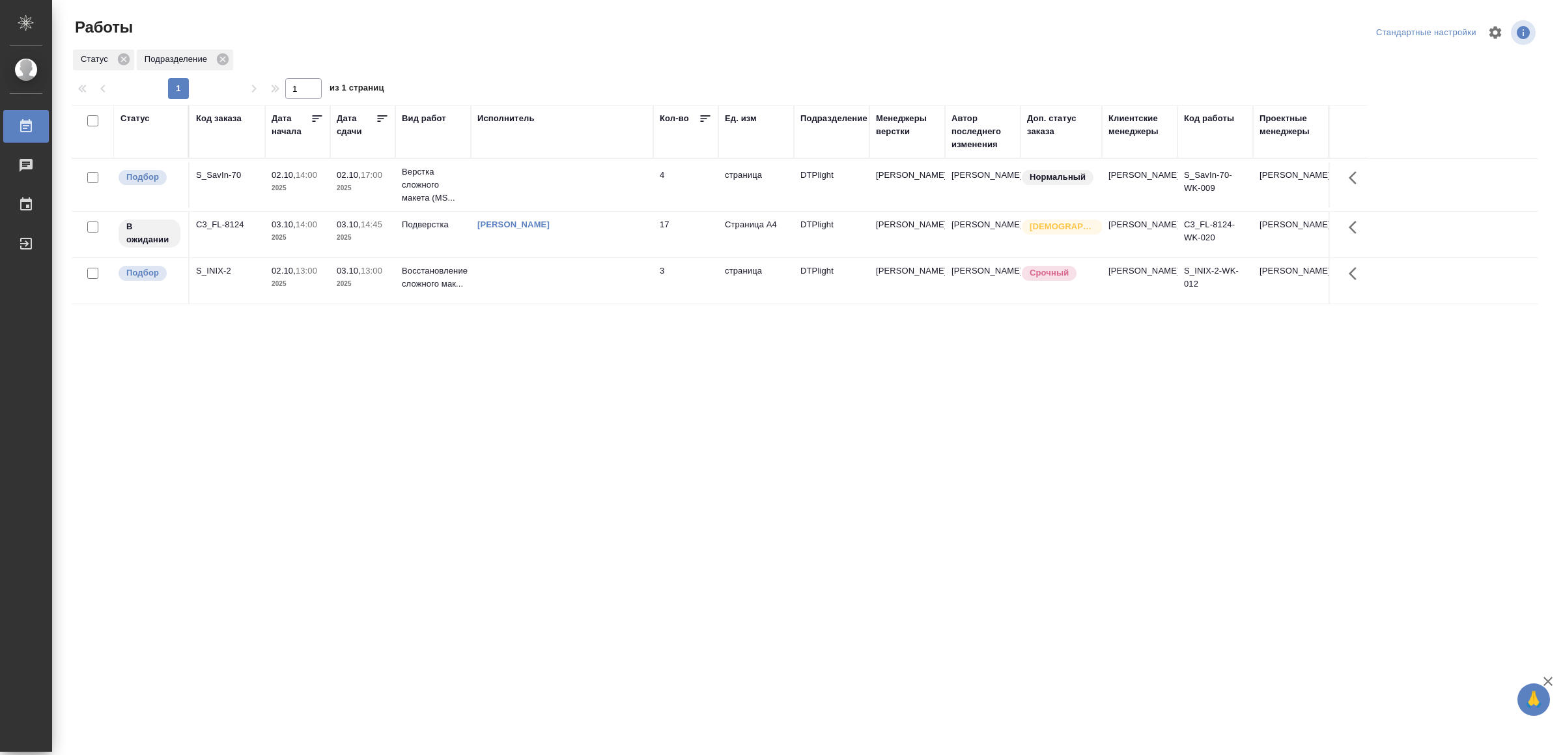
drag, startPoint x: 508, startPoint y: 580, endPoint x: 530, endPoint y: 548, distance: 39.4
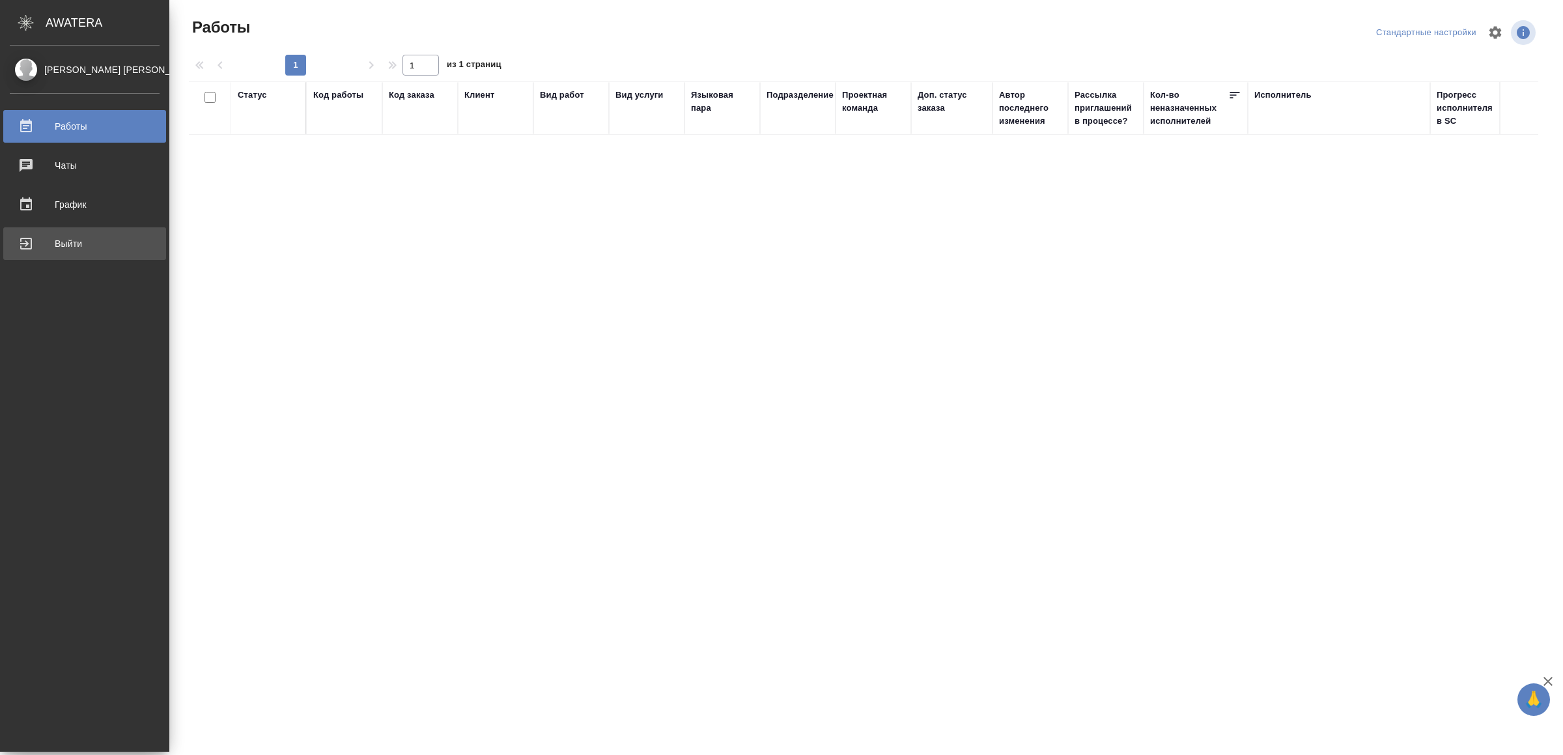
click at [31, 238] on div "Выйти" at bounding box center [85, 244] width 150 height 20
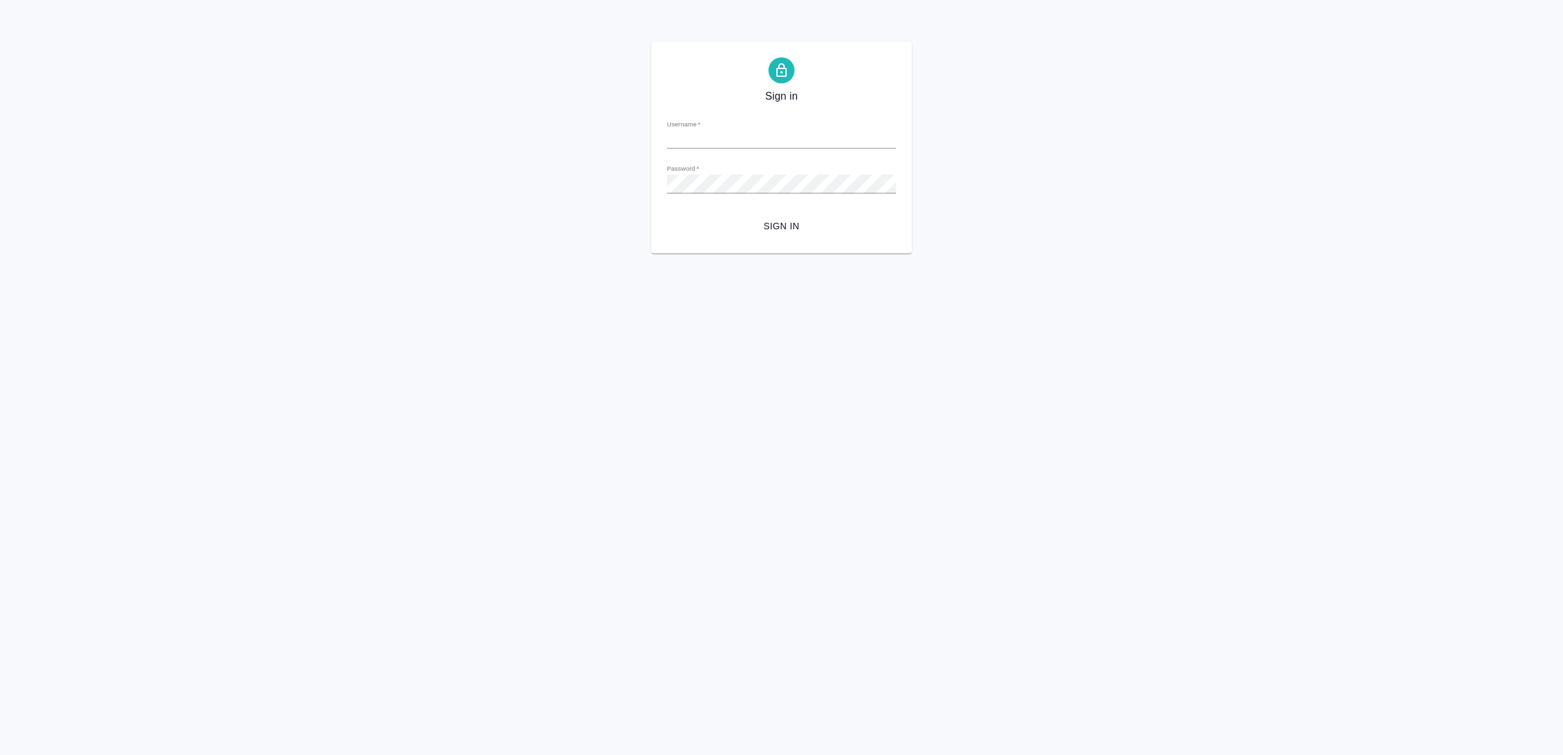
type input "v.yamkovenko@awatera.com"
click at [747, 212] on form "Username   * v.yamkovenko@awatera.com Password   * urlPath   * / Sign in" at bounding box center [781, 173] width 229 height 128
click at [750, 213] on form "Username   * v.yamkovenko@awatera.com Password   * urlPath   * / Sign in" at bounding box center [781, 173] width 229 height 128
click at [751, 217] on button "Sign in" at bounding box center [781, 226] width 229 height 24
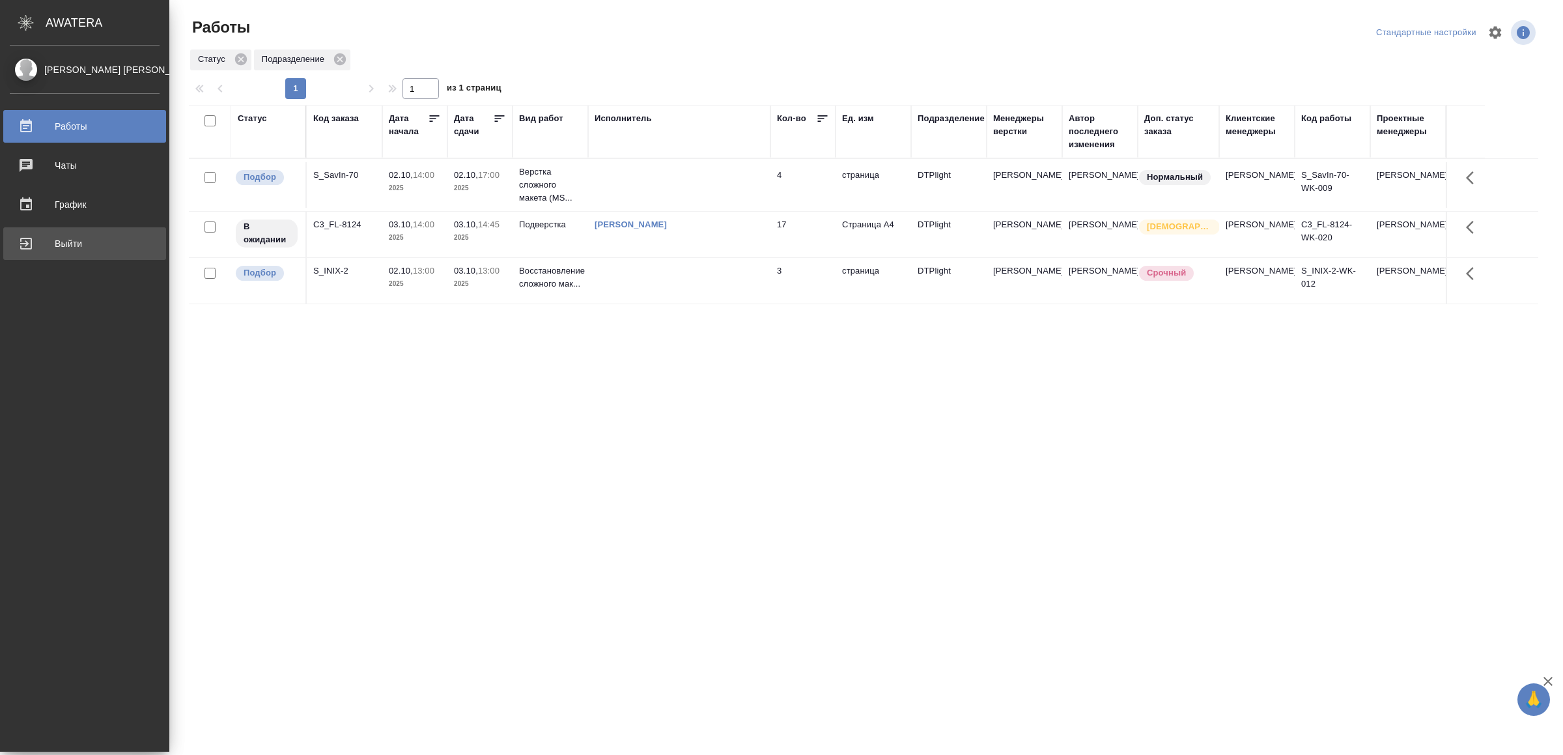
click at [49, 244] on div "Выйти" at bounding box center [85, 244] width 150 height 20
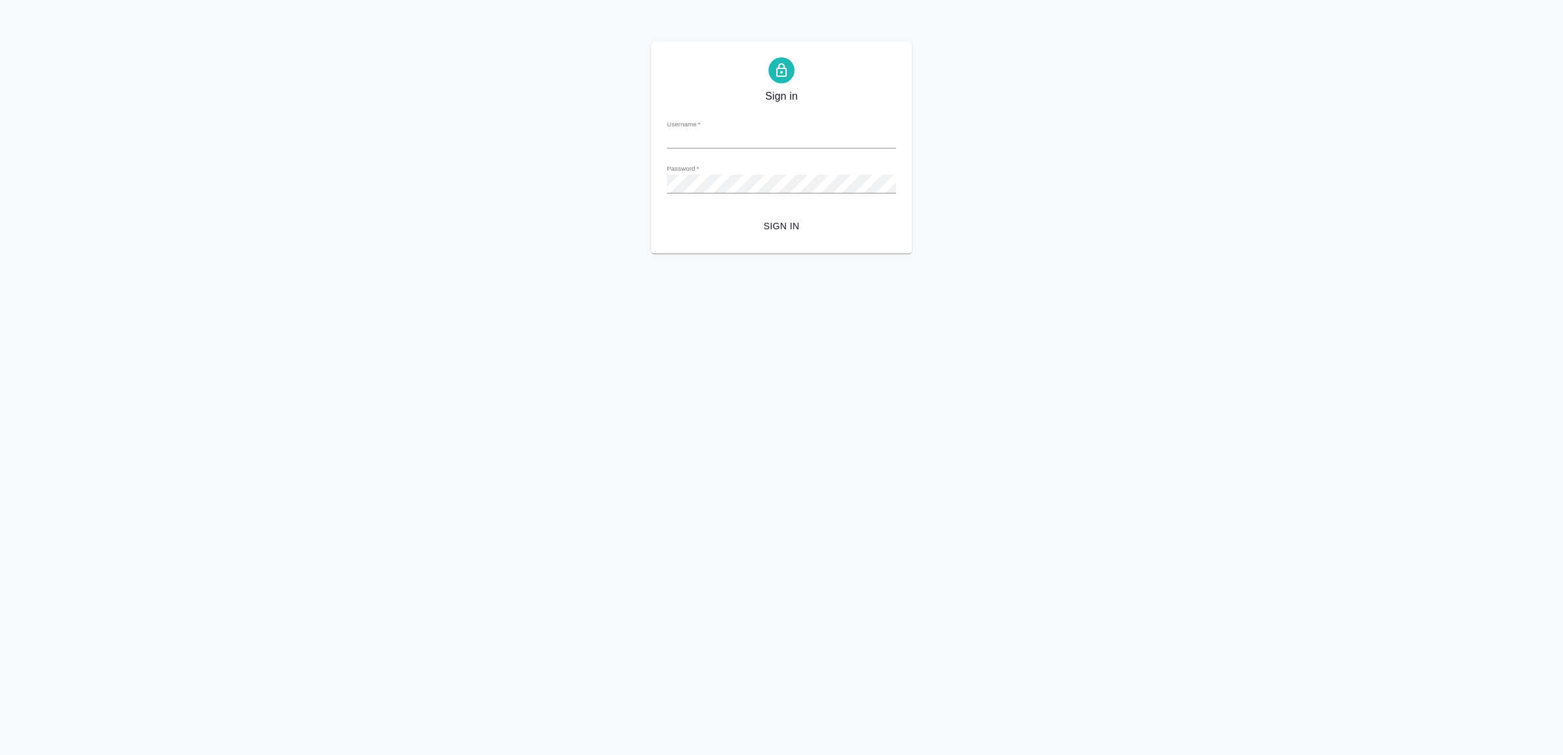
type input "[EMAIL_ADDRESS][DOMAIN_NAME]"
drag, startPoint x: 803, startPoint y: 231, endPoint x: 833, endPoint y: 292, distance: 67.6
click at [802, 231] on span "Sign in" at bounding box center [781, 226] width 208 height 16
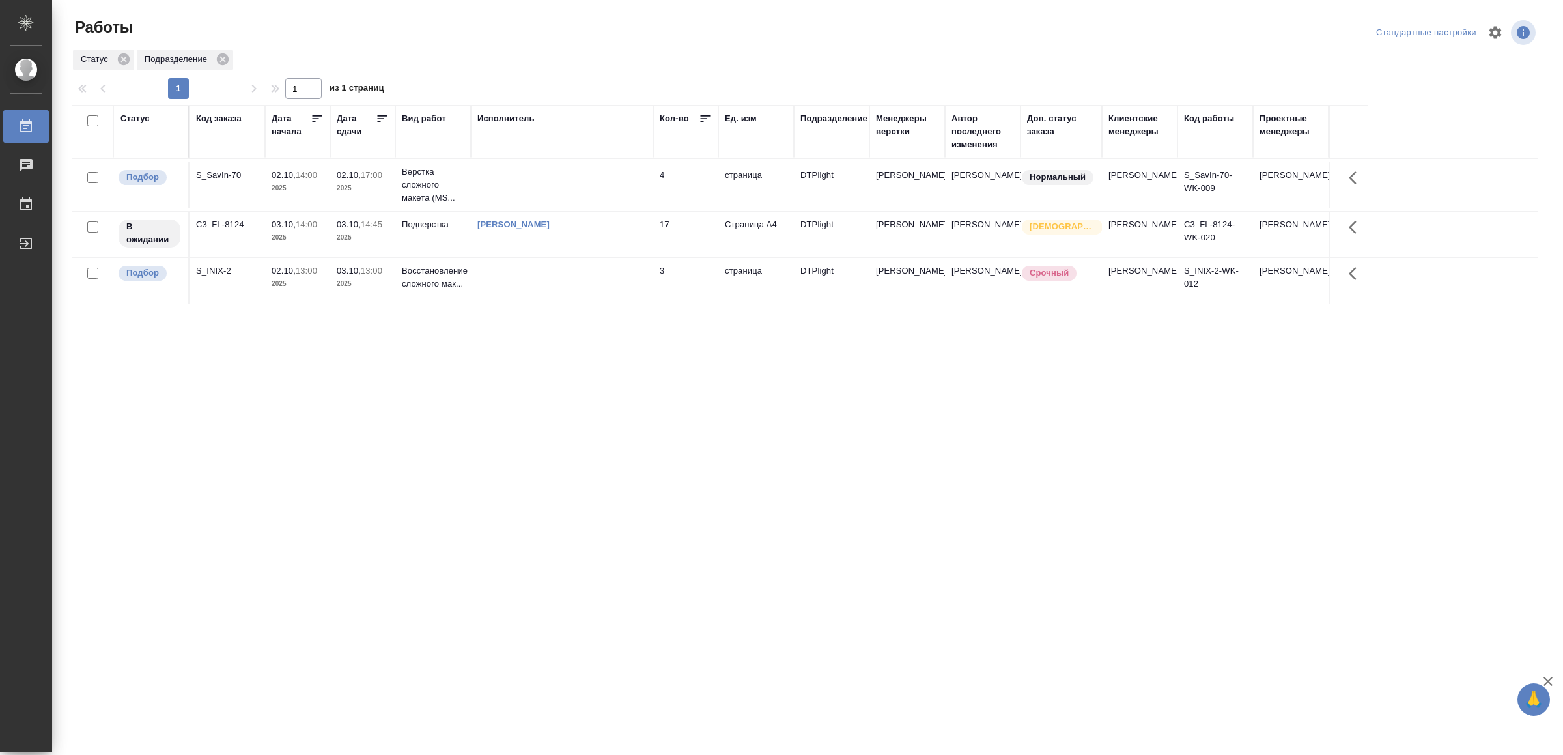
click at [534, 276] on td at bounding box center [562, 281] width 182 height 46
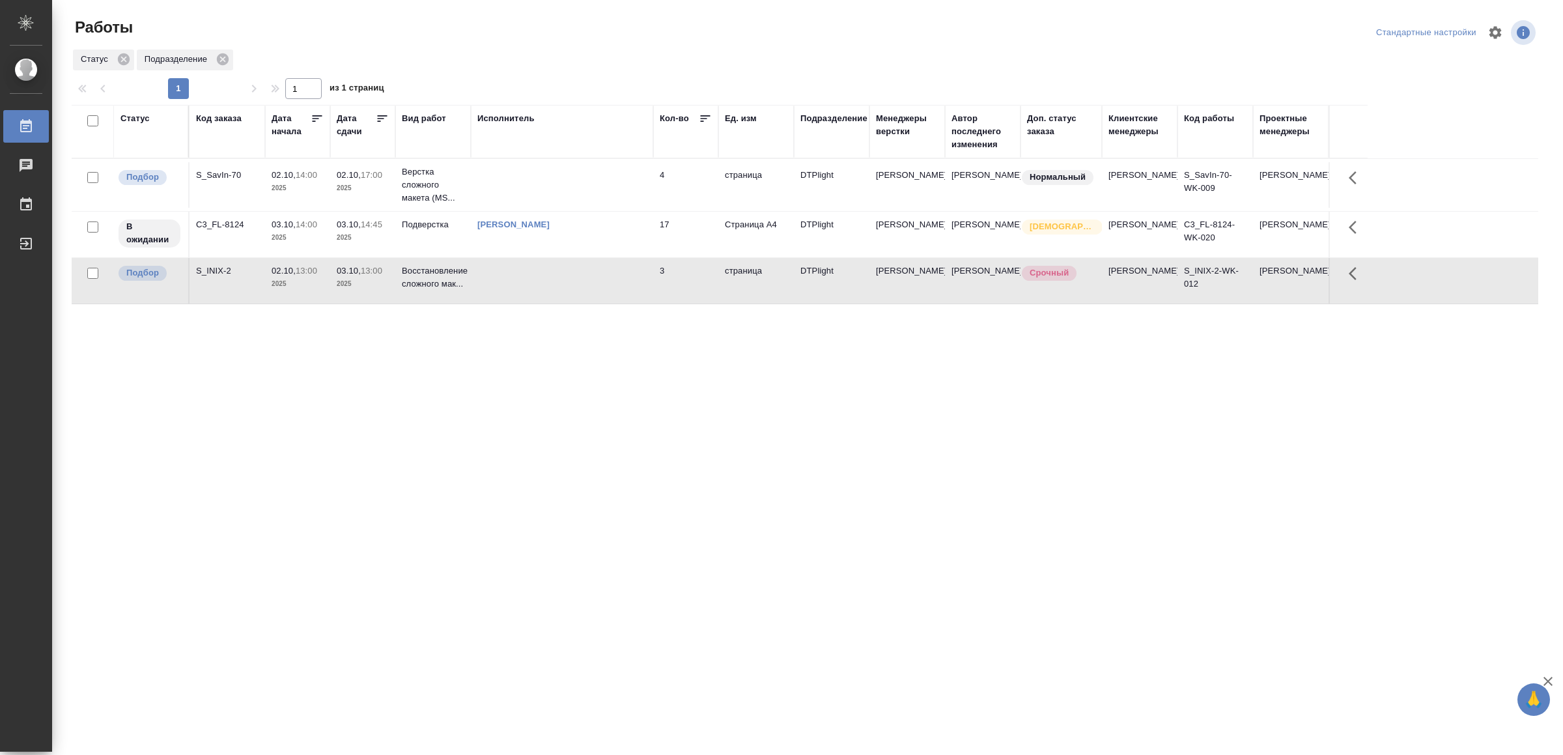
click at [534, 276] on td at bounding box center [562, 281] width 182 height 46
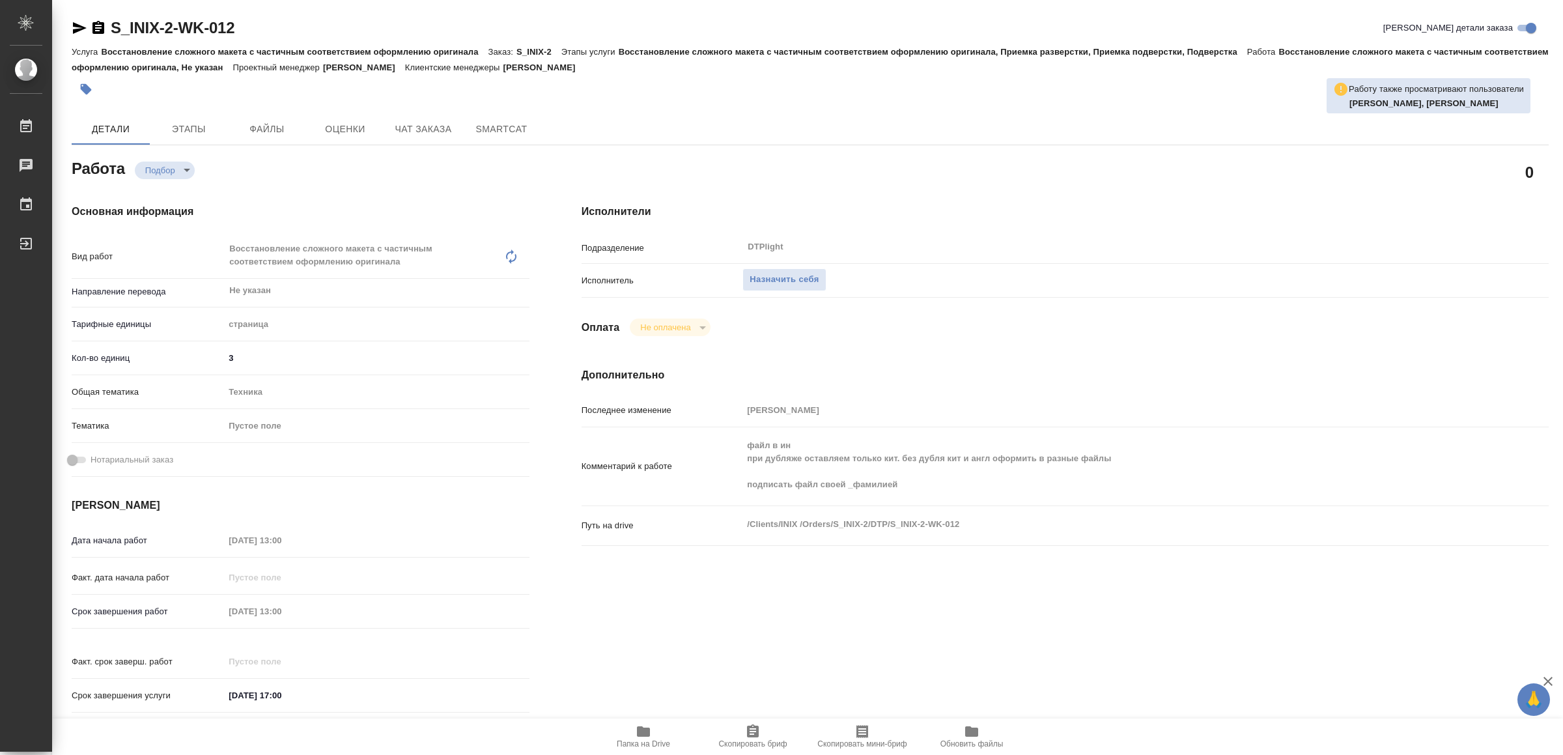
click at [641, 723] on icon "button" at bounding box center [644, 731] width 16 height 16
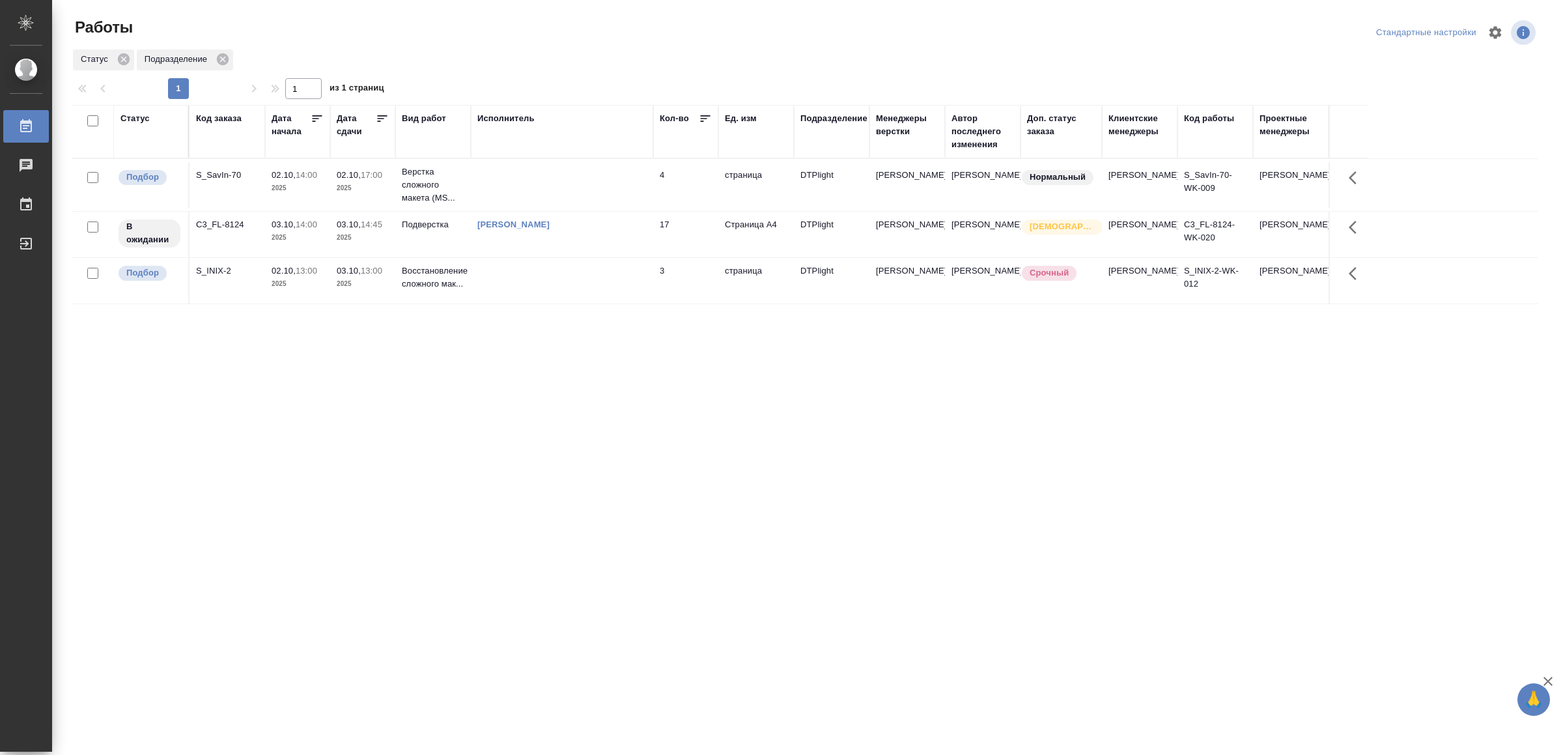
click at [546, 283] on td at bounding box center [562, 281] width 182 height 46
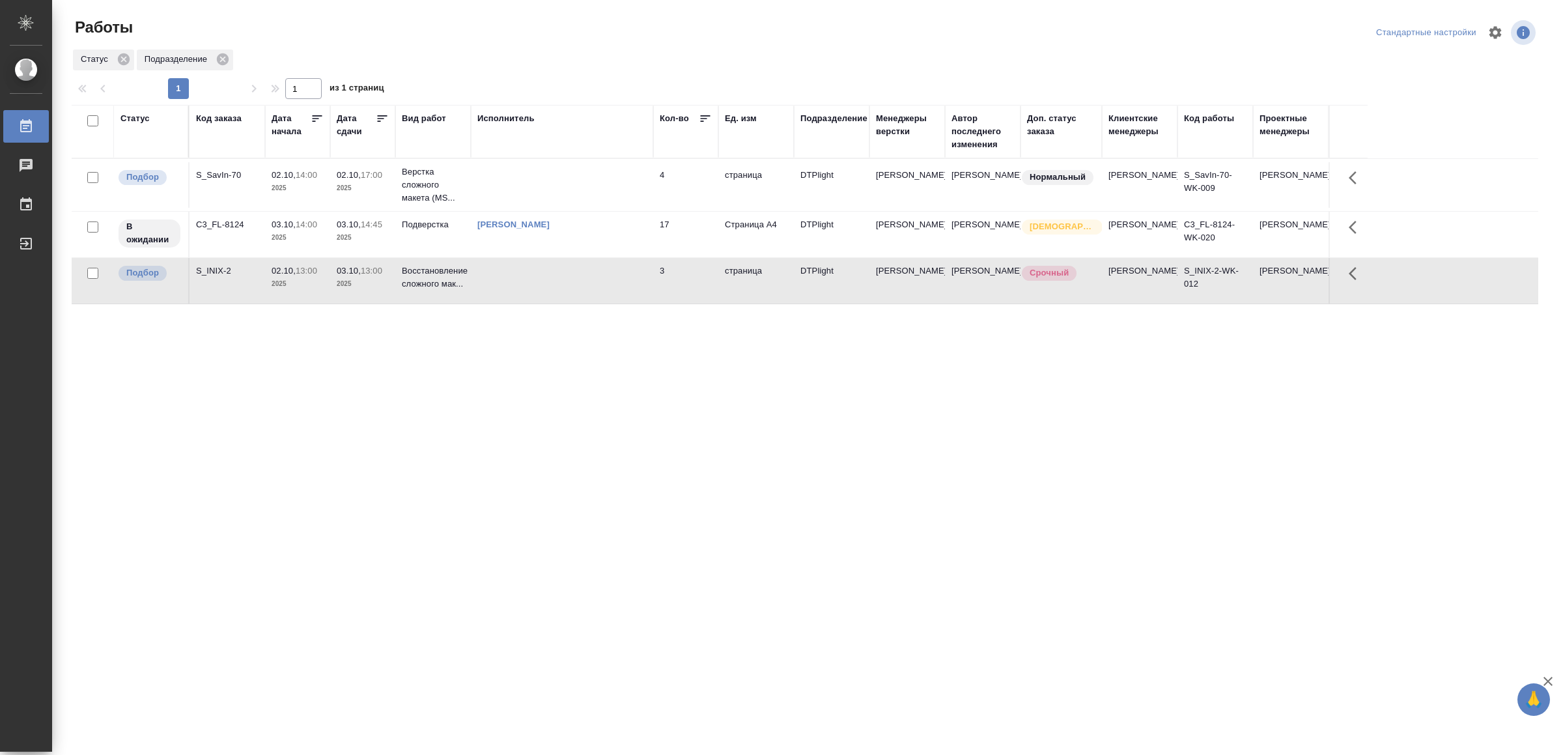
click at [546, 283] on td at bounding box center [562, 281] width 182 height 46
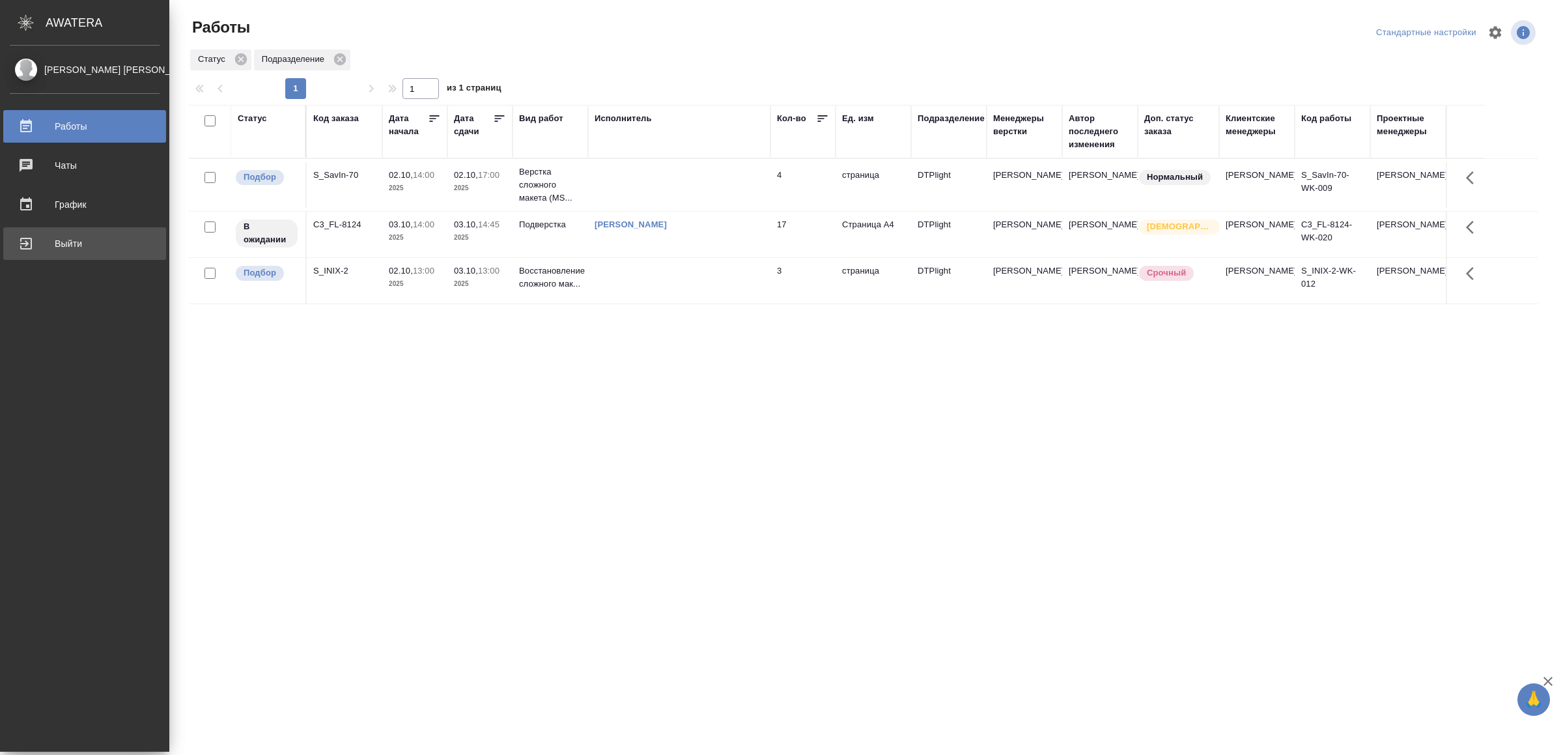
click at [35, 244] on div "Выйти" at bounding box center [85, 244] width 150 height 20
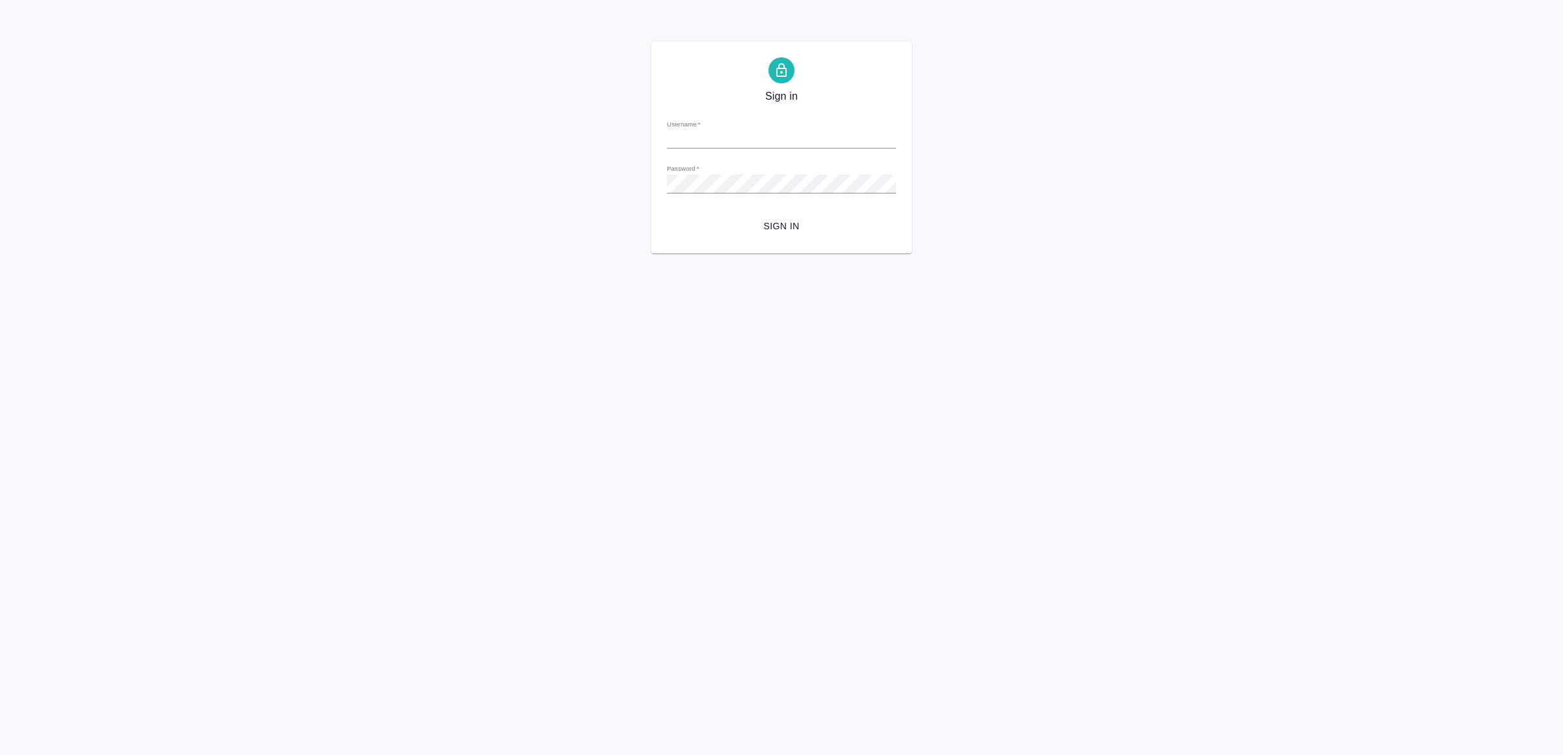
type input "v.yamkovenko@awatera.com"
click at [785, 229] on span "Sign in" at bounding box center [781, 226] width 208 height 16
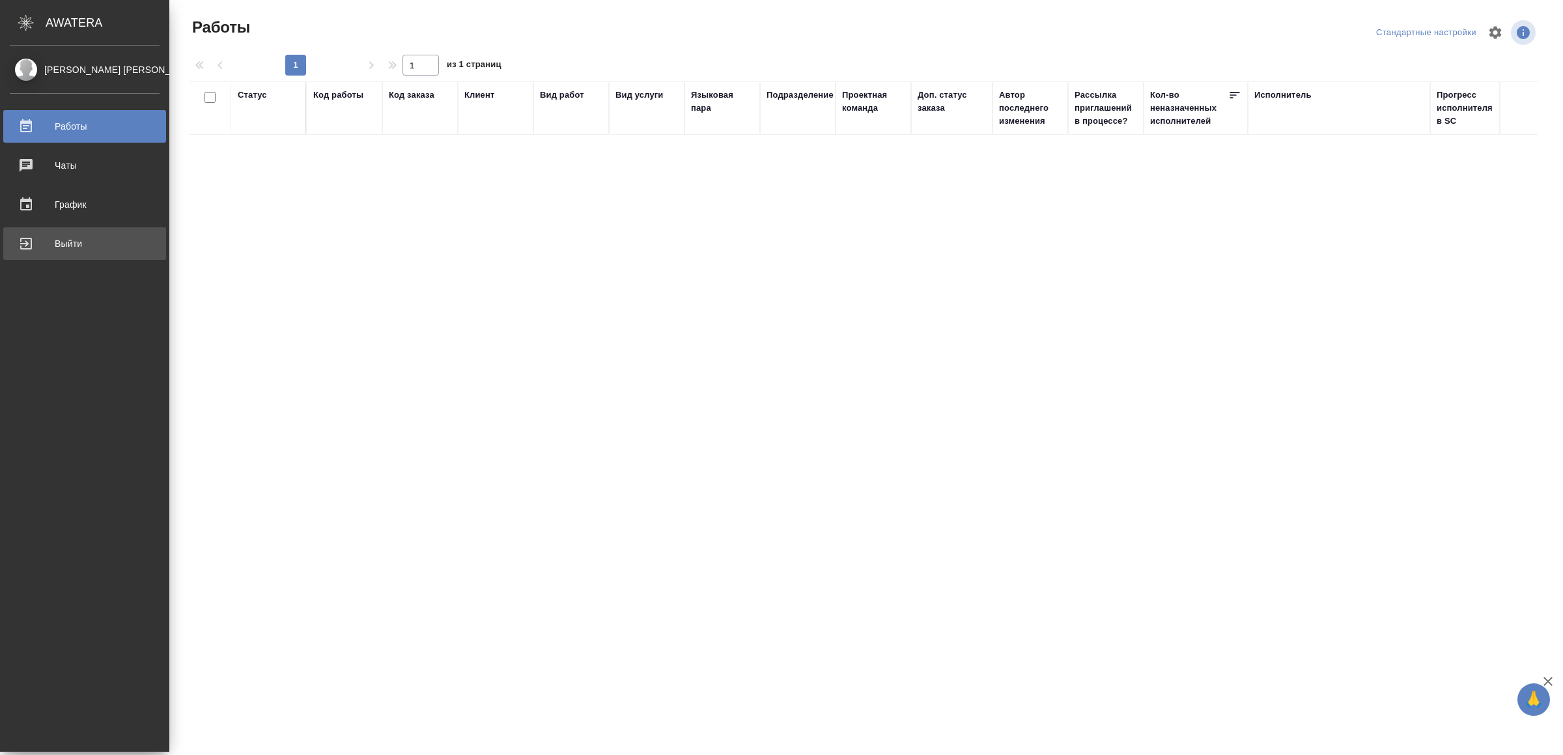
click at [45, 241] on div "Выйти" at bounding box center [85, 244] width 150 height 20
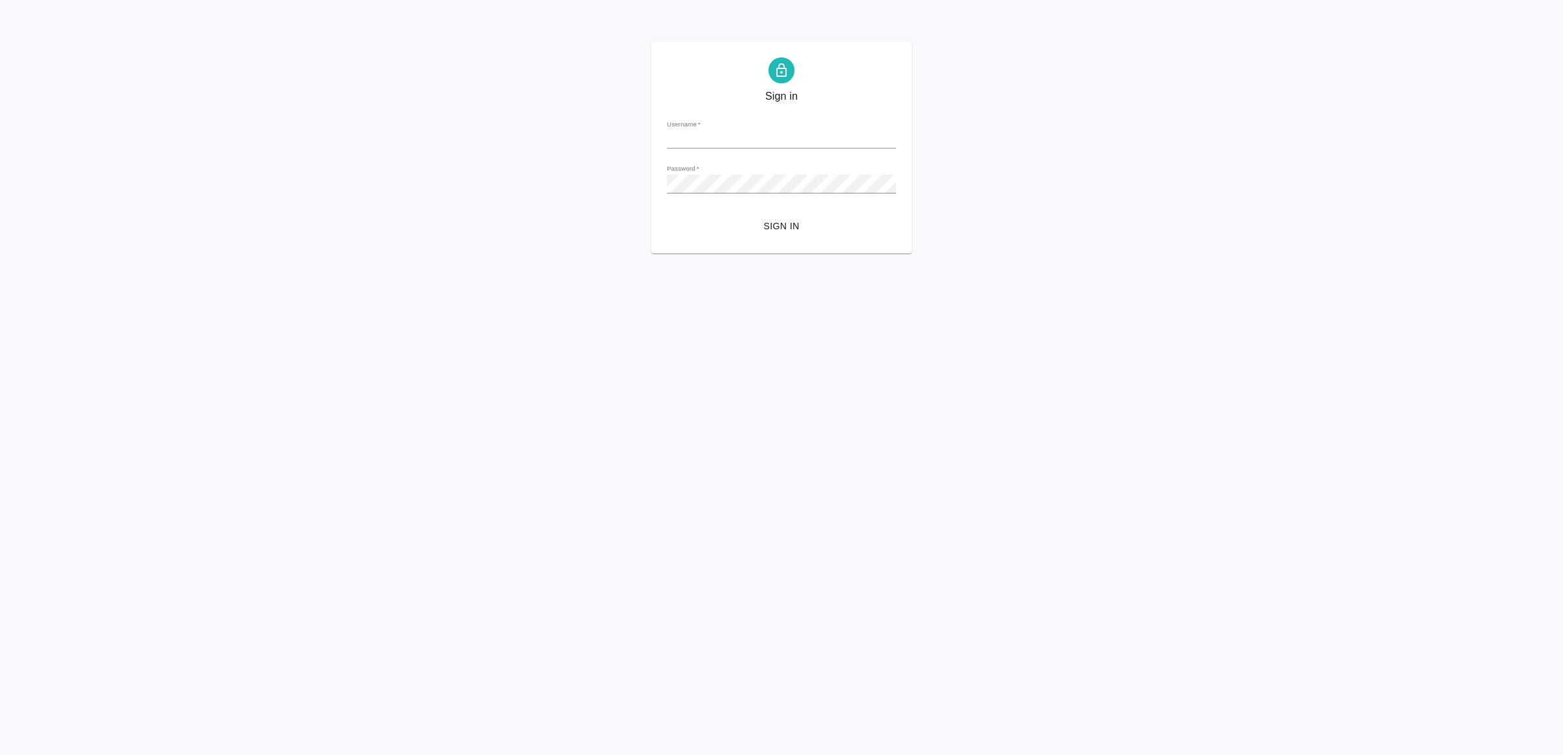
type input "[EMAIL_ADDRESS][DOMAIN_NAME]"
drag, startPoint x: 813, startPoint y: 232, endPoint x: 862, endPoint y: 346, distance: 124.0
click at [811, 231] on span "Sign in" at bounding box center [781, 226] width 208 height 16
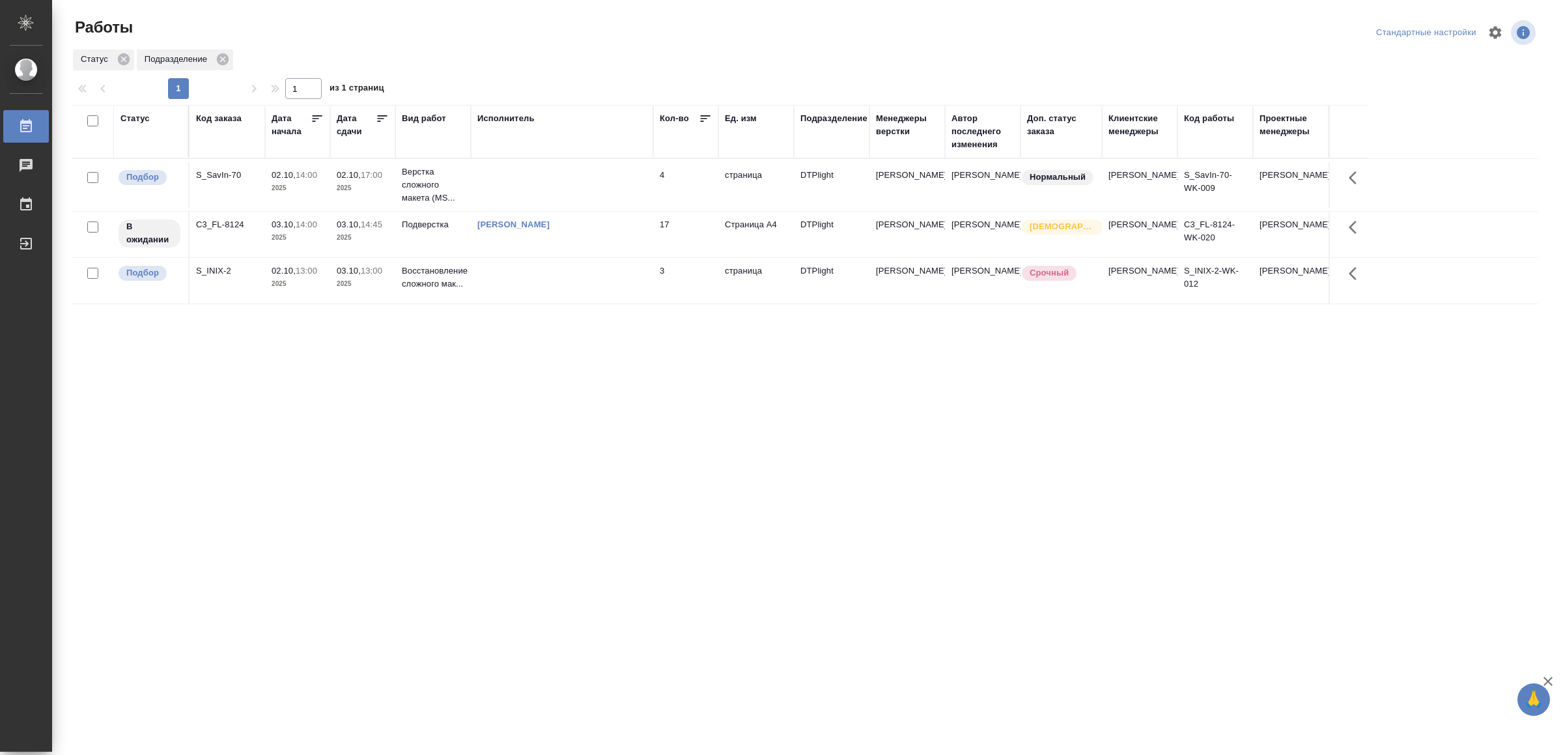
click at [602, 278] on td at bounding box center [562, 281] width 182 height 46
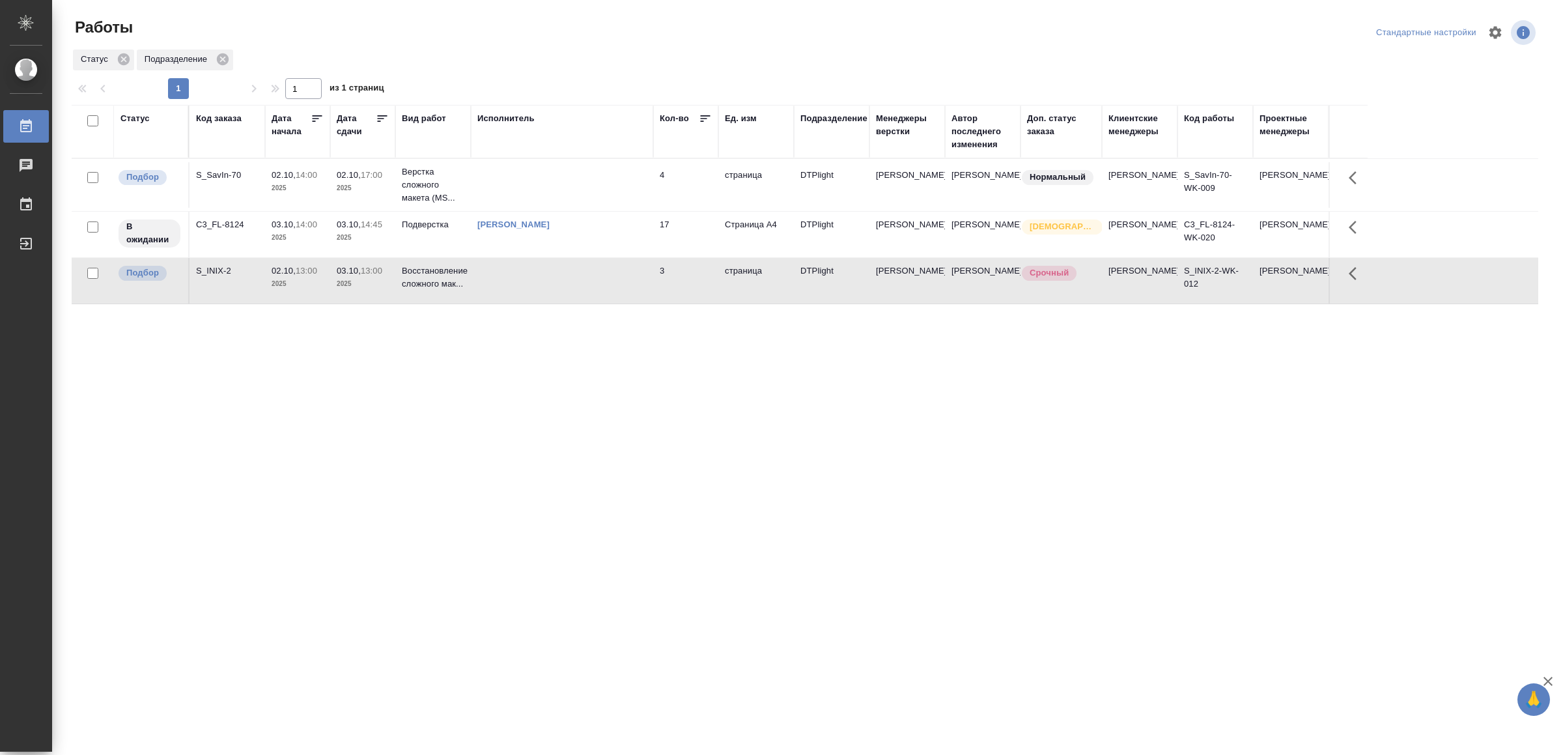
drag, startPoint x: 436, startPoint y: 520, endPoint x: 445, endPoint y: 507, distance: 15.9
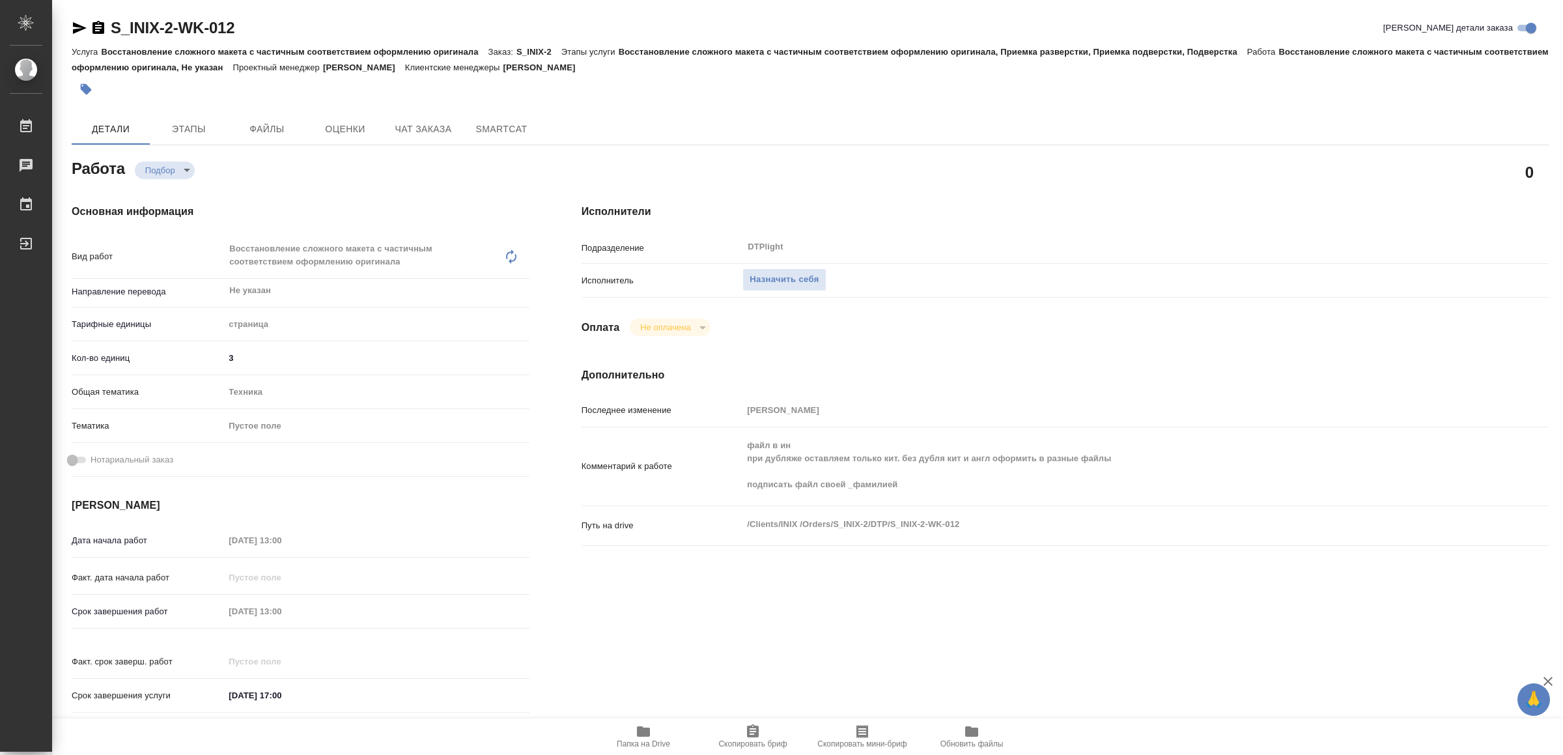
click at [658, 733] on span "Папка на Drive" at bounding box center [644, 735] width 94 height 25
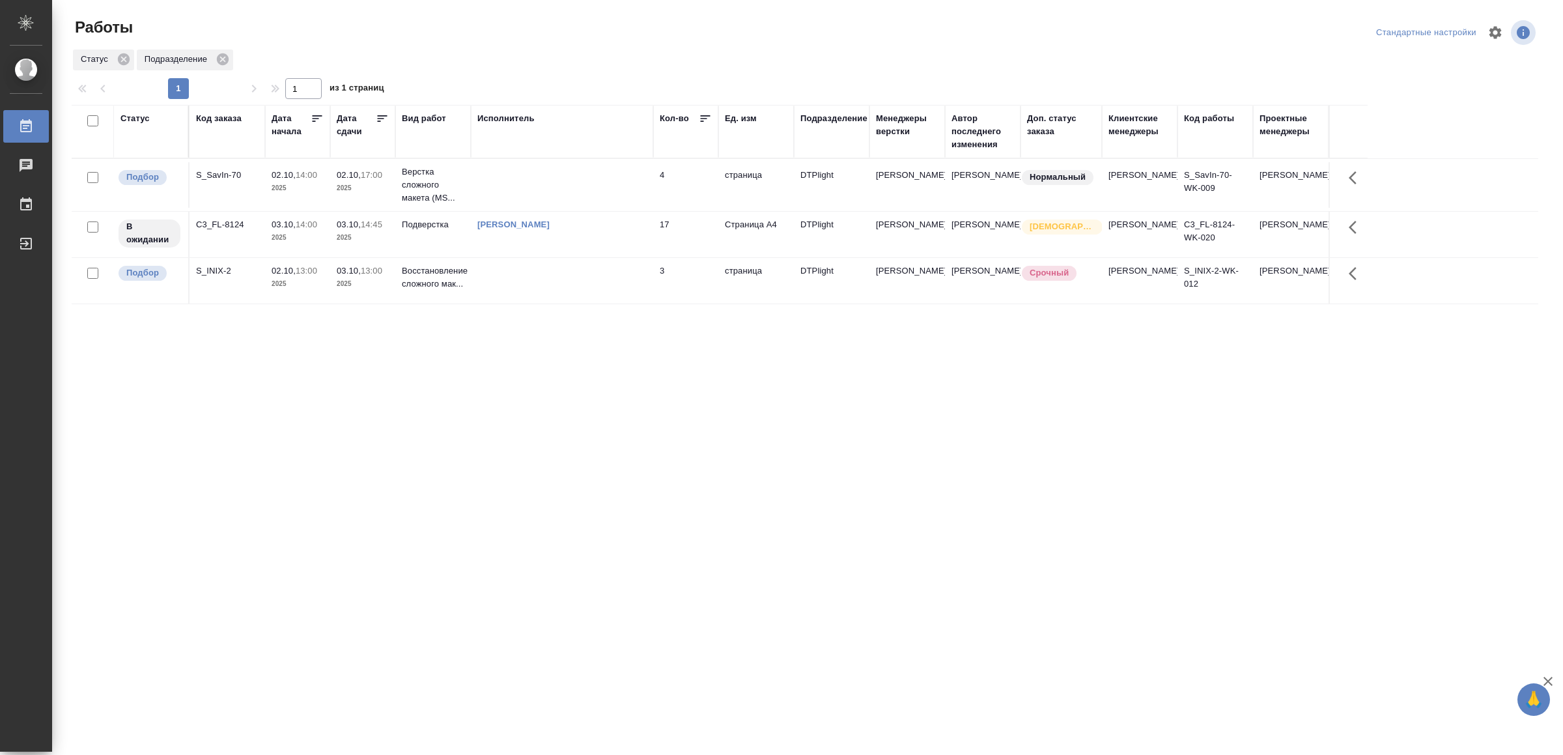
drag, startPoint x: 549, startPoint y: 432, endPoint x: 549, endPoint y: 422, distance: 9.8
click at [520, 188] on td at bounding box center [562, 185] width 182 height 46
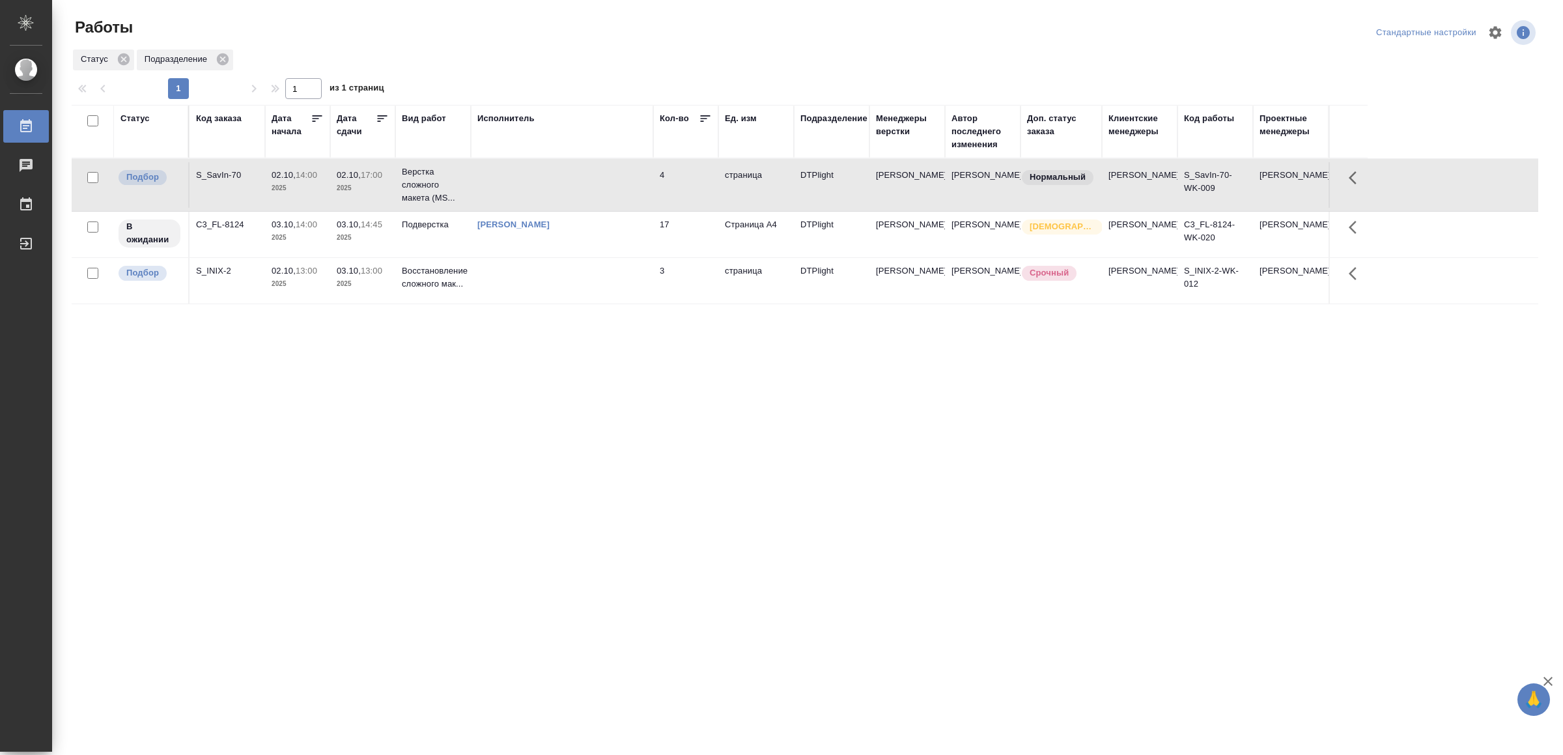
click at [520, 188] on td at bounding box center [562, 185] width 182 height 46
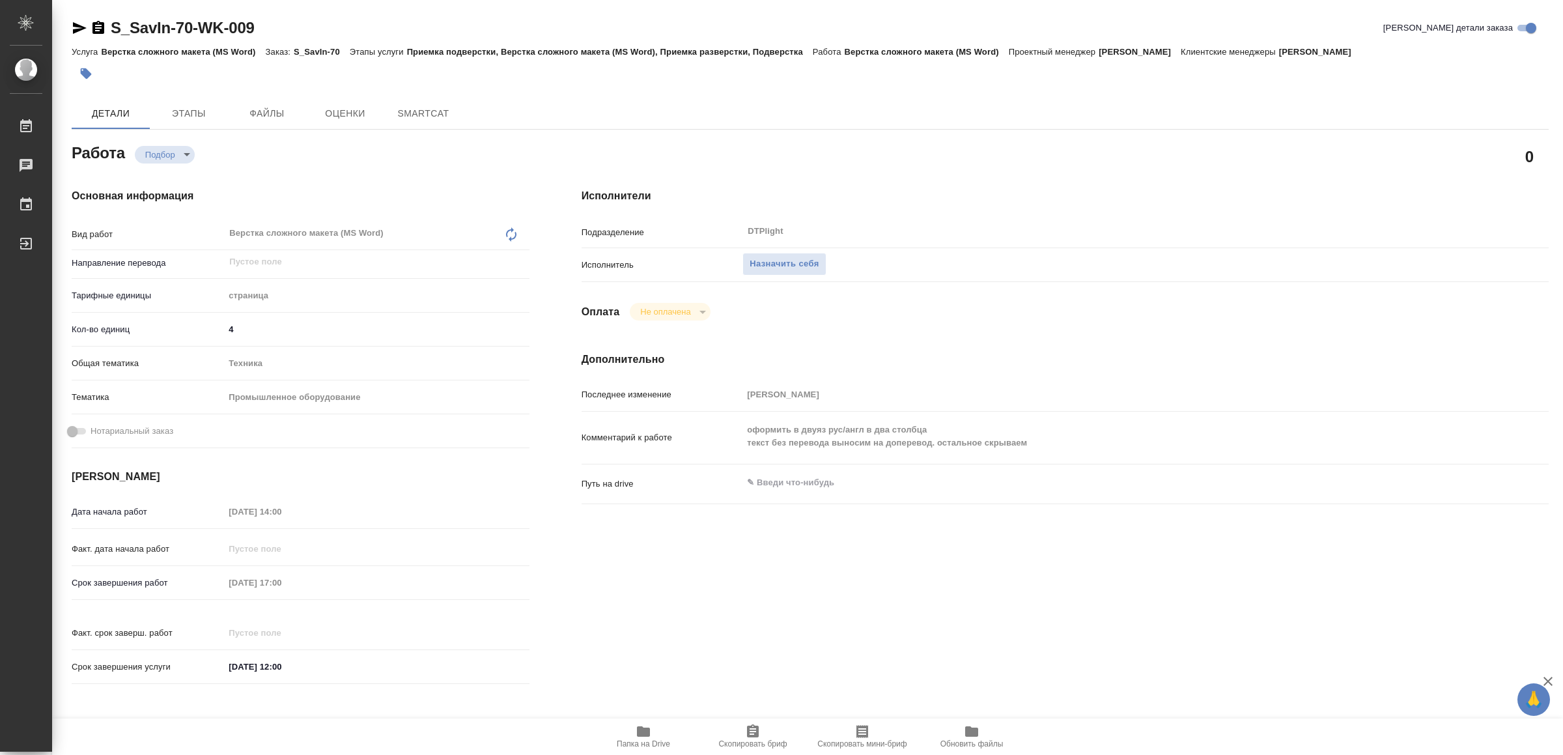
type textarea "x"
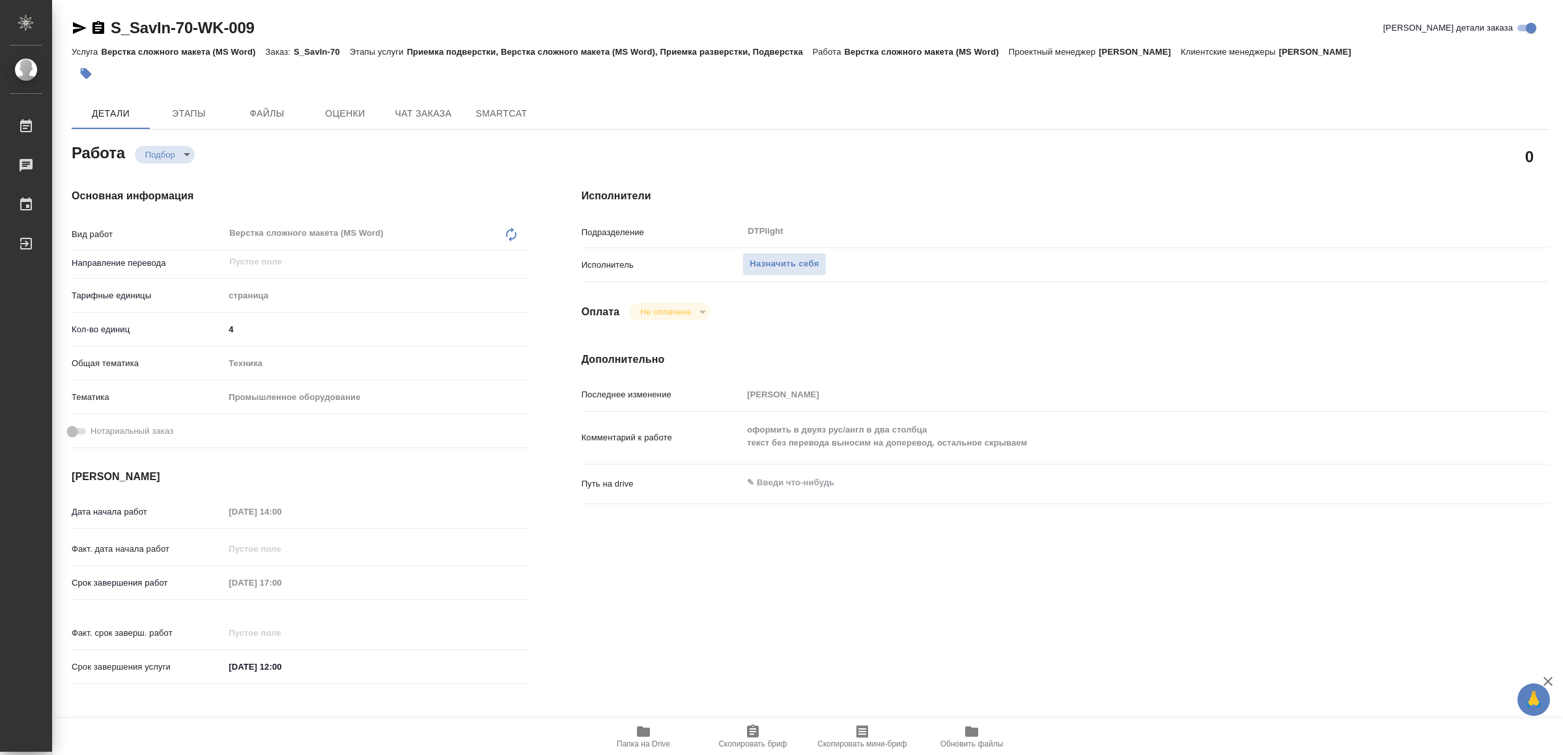
type textarea "x"
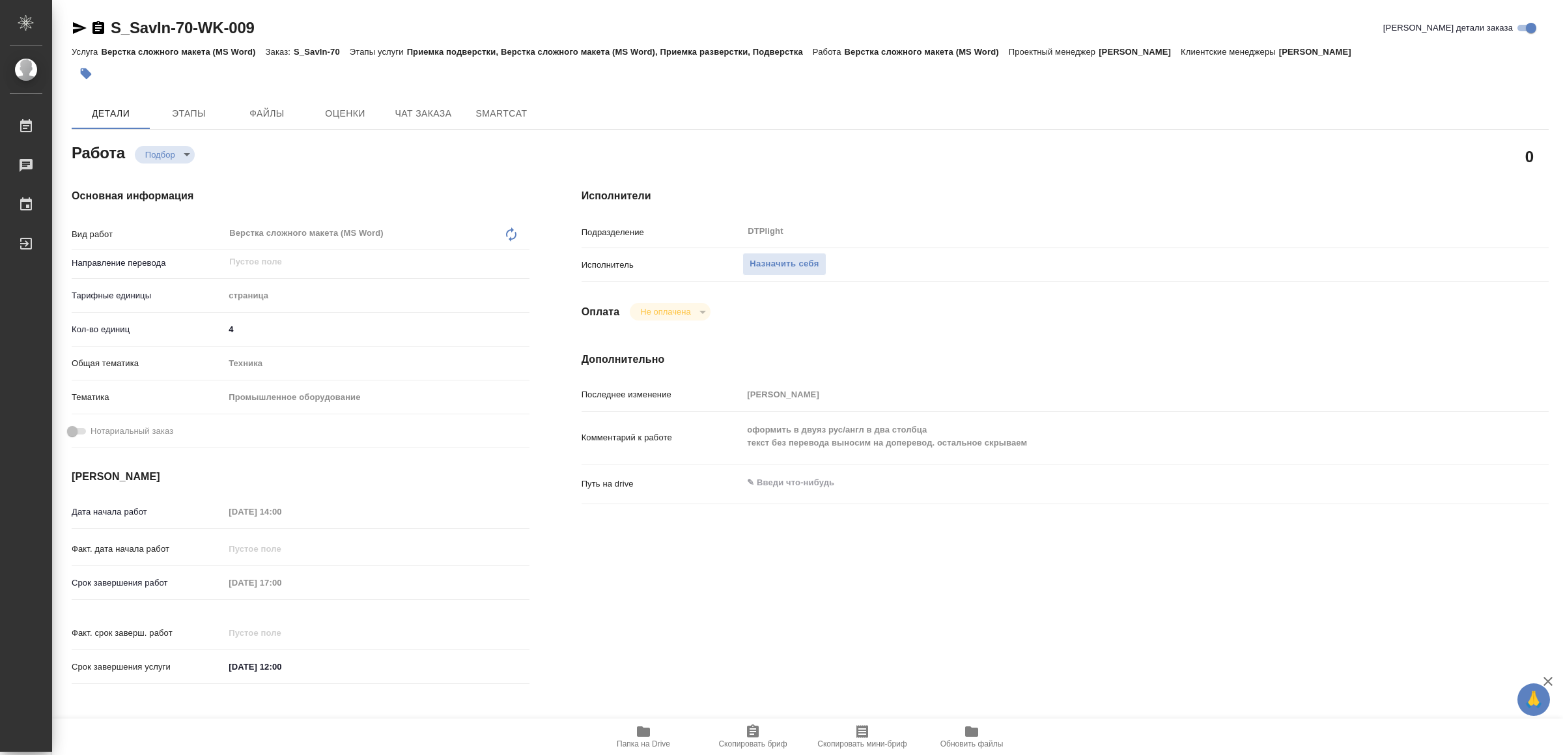
click at [647, 737] on icon "button" at bounding box center [644, 731] width 16 height 16
type textarea "x"
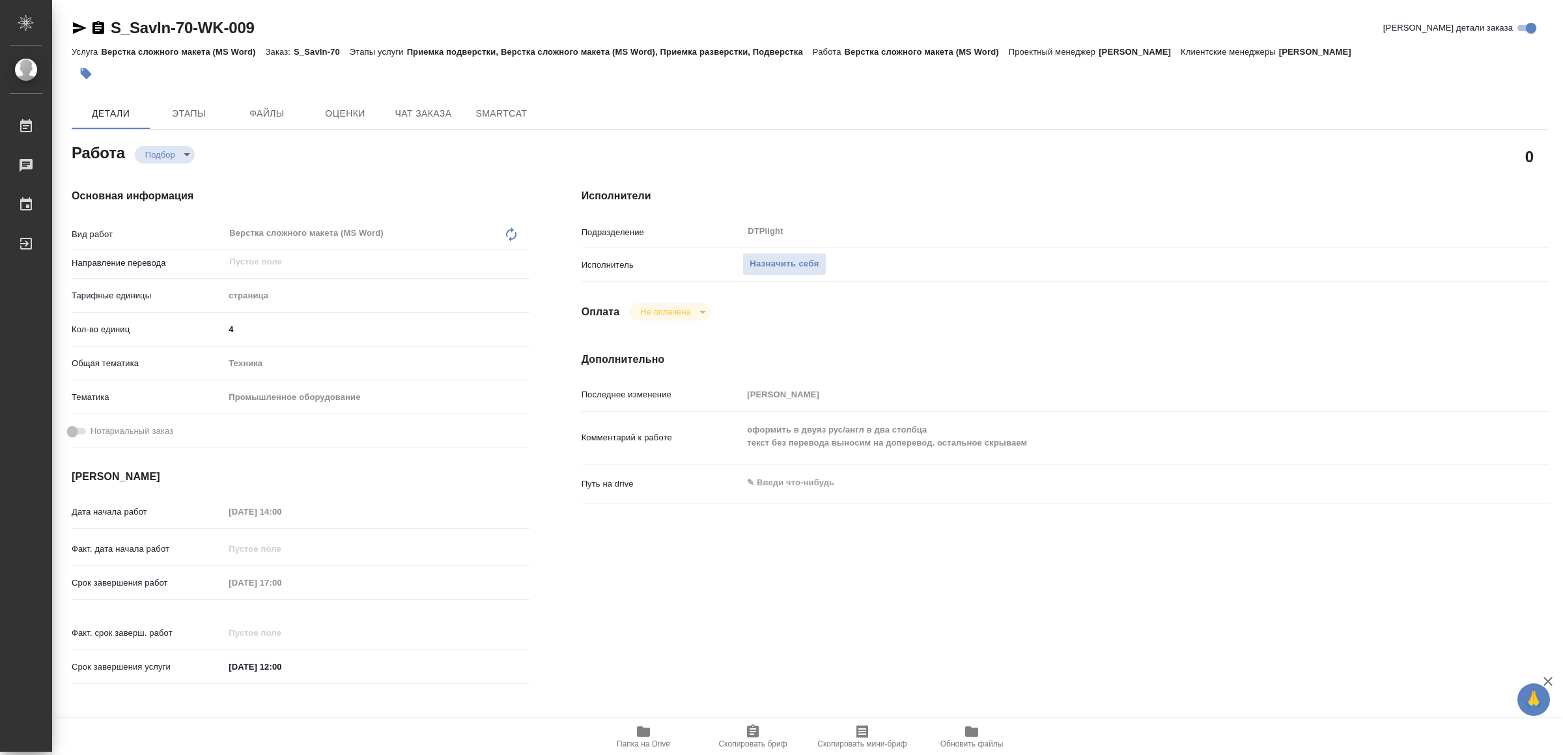
type textarea "x"
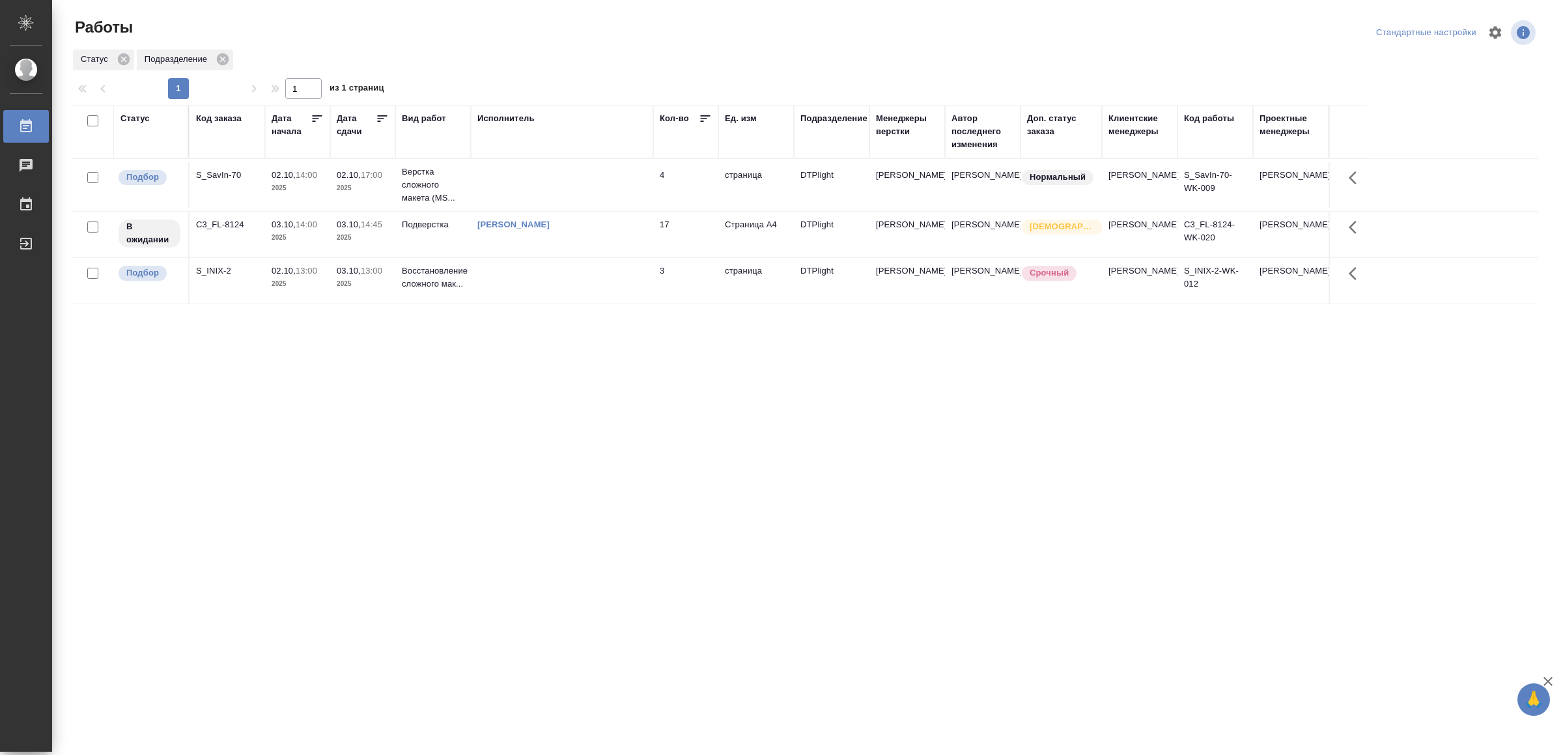
drag, startPoint x: 373, startPoint y: 402, endPoint x: 386, endPoint y: 400, distance: 12.5
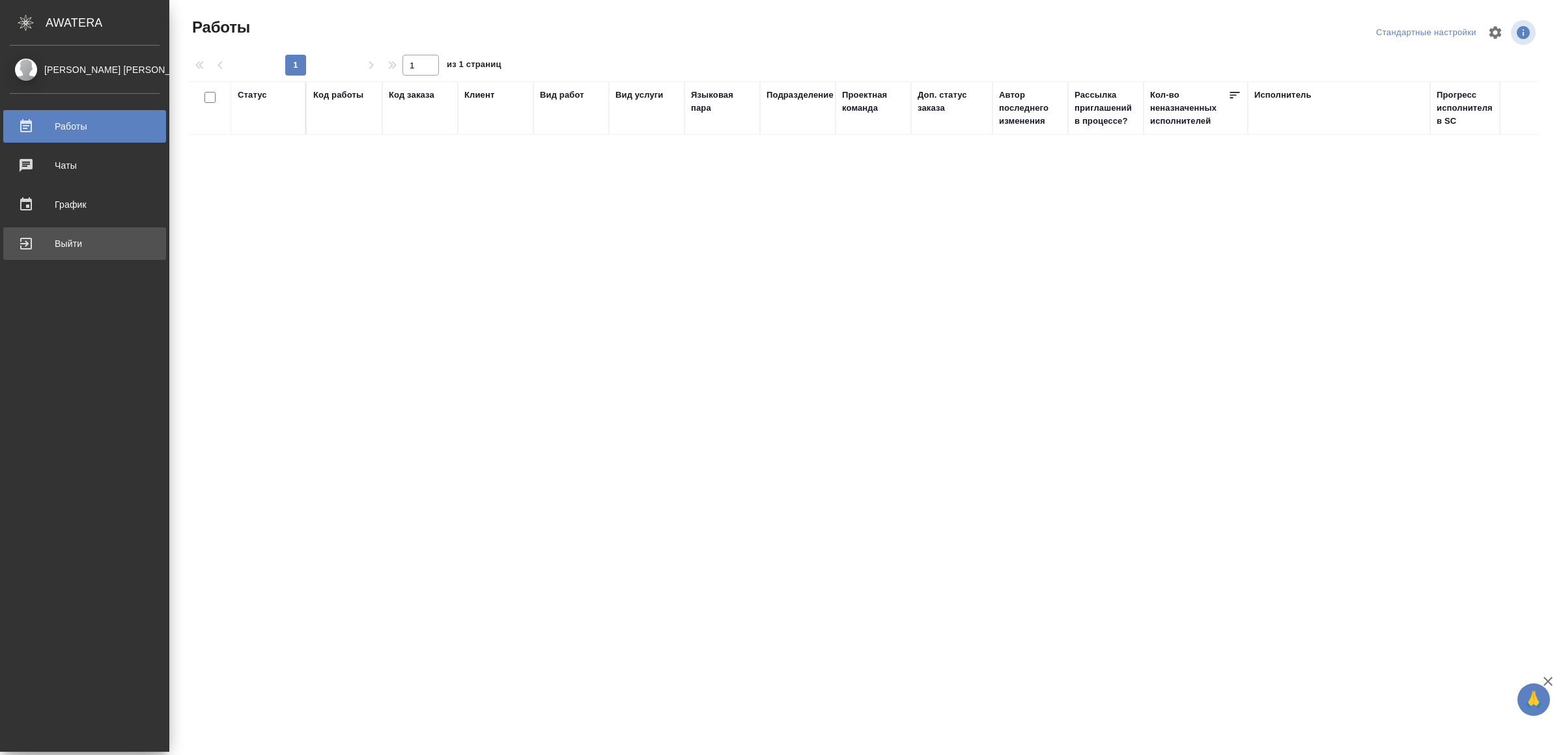
click at [44, 238] on div "Выйти" at bounding box center [85, 244] width 150 height 20
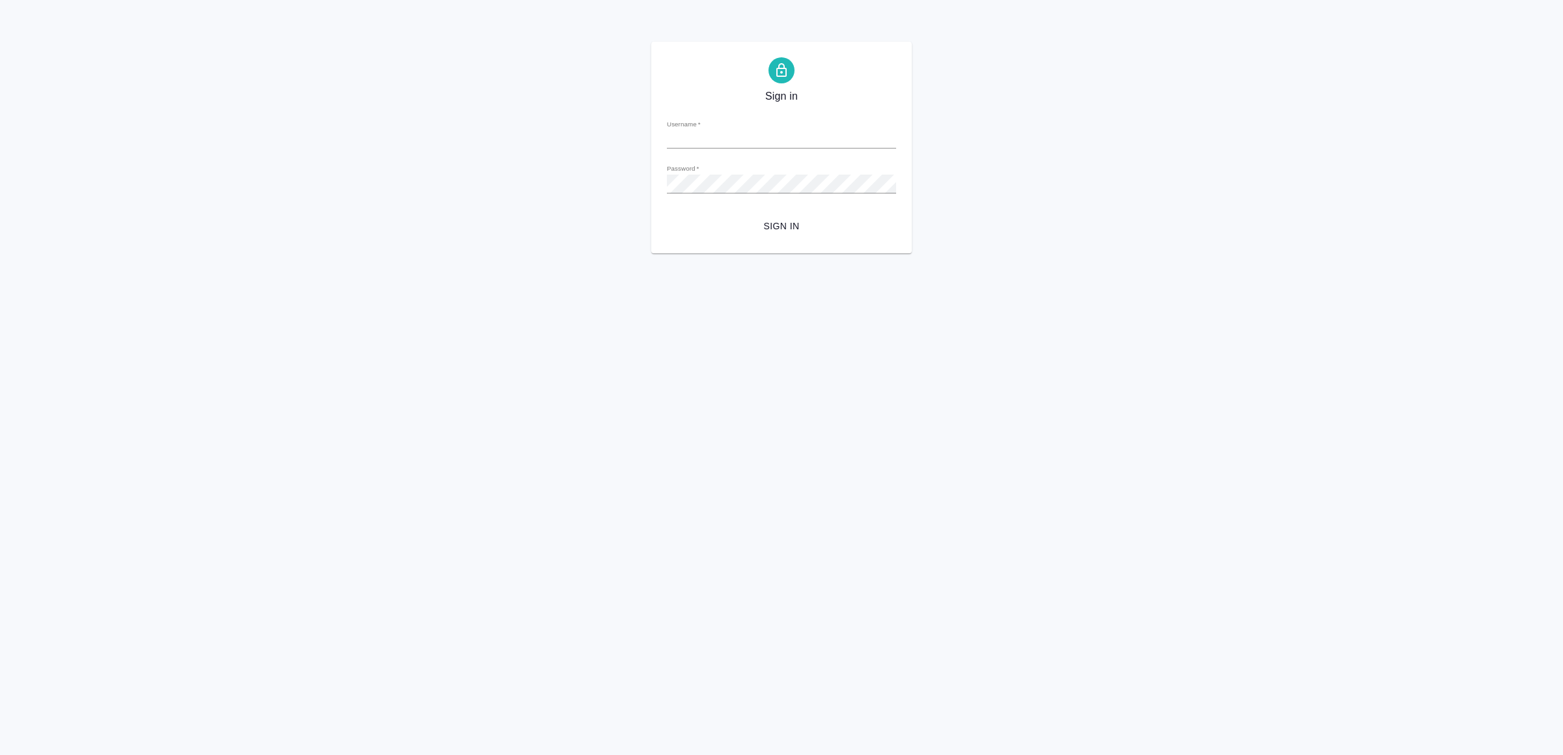
type input "[EMAIL_ADDRESS][DOMAIN_NAME]"
click at [789, 217] on button "Sign in" at bounding box center [781, 226] width 229 height 24
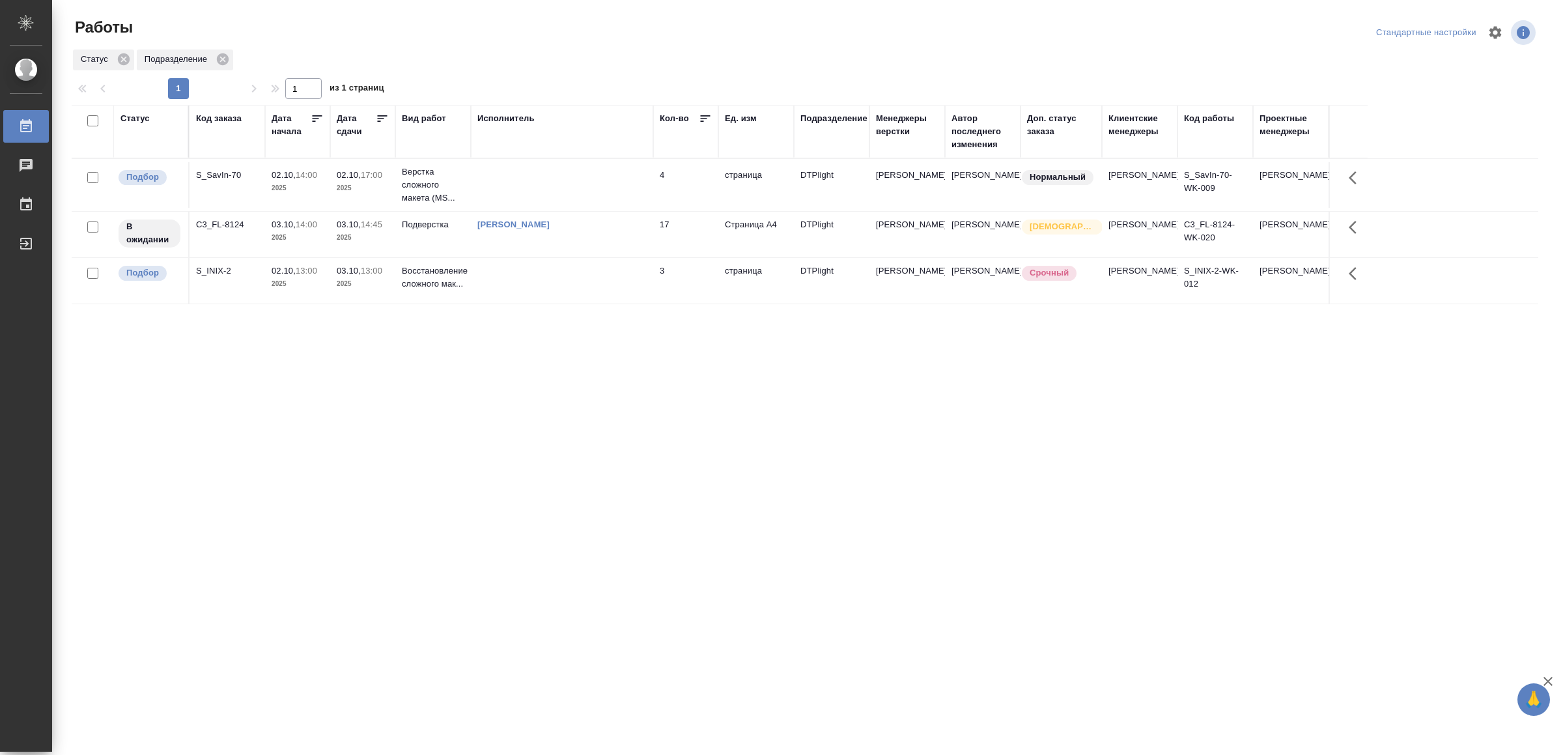
drag, startPoint x: 285, startPoint y: 387, endPoint x: 290, endPoint y: 380, distance: 8.5
drag, startPoint x: 651, startPoint y: 452, endPoint x: 633, endPoint y: 453, distance: 17.6
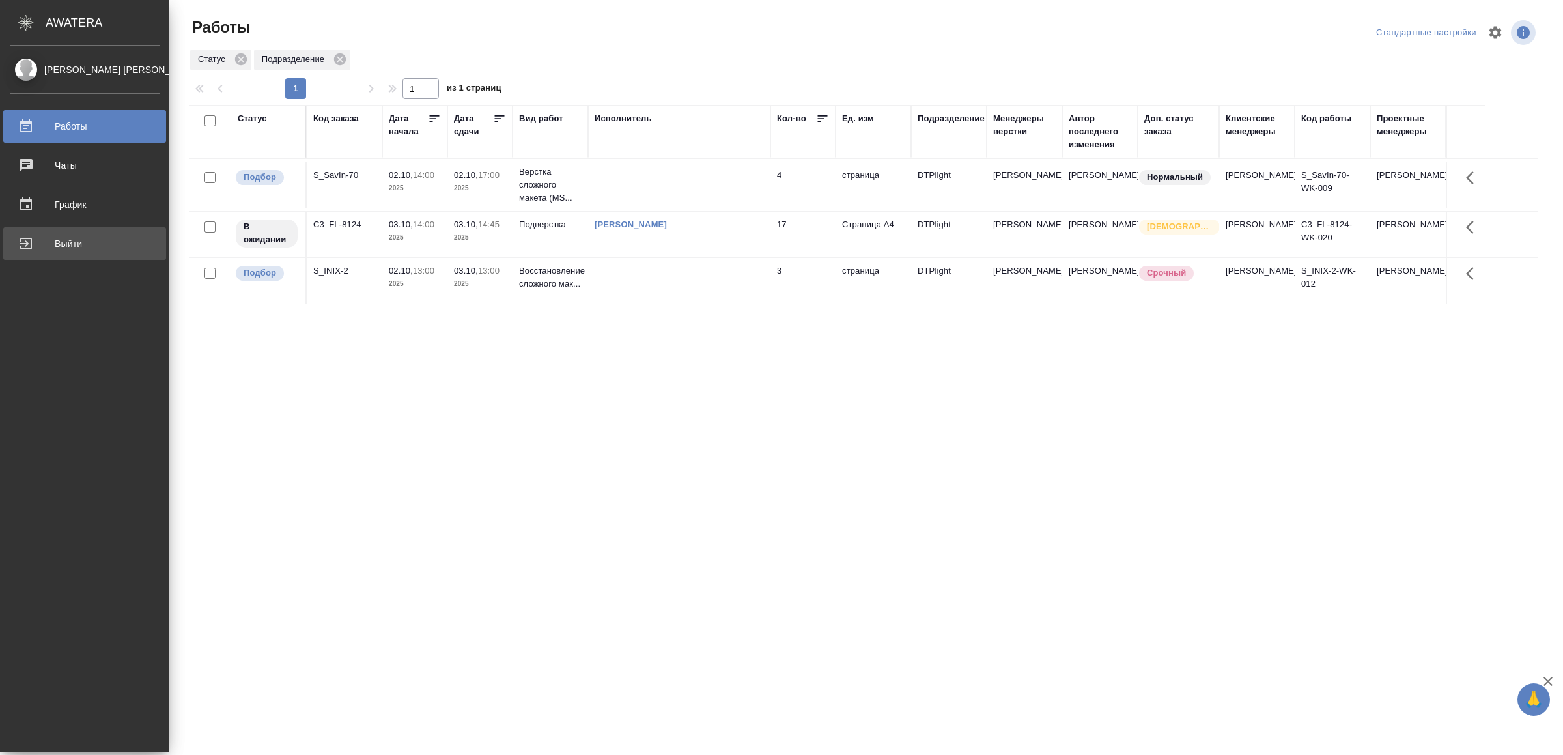
click at [37, 242] on div "Выйти" at bounding box center [85, 244] width 150 height 20
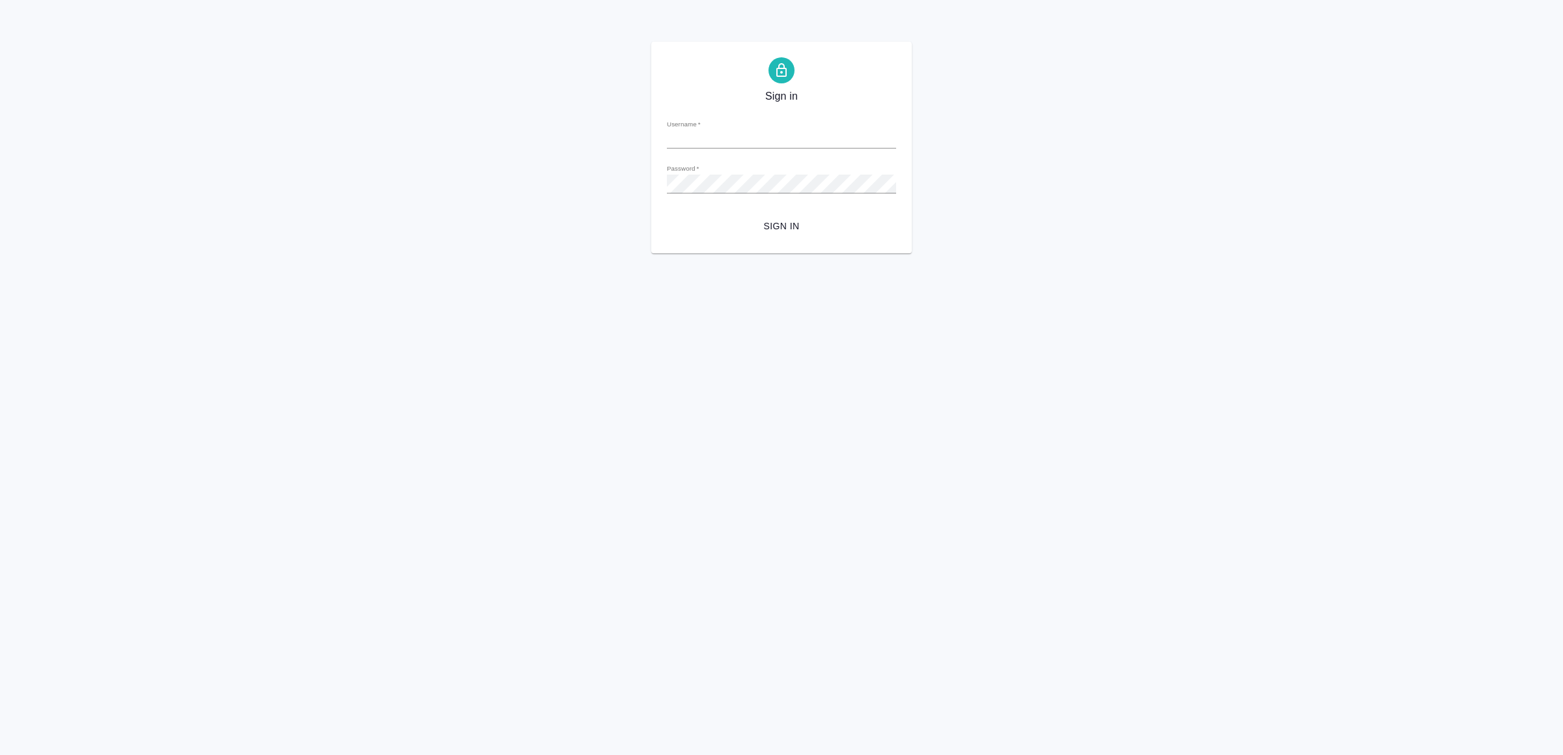
type input "v.yamkovenko@awatera.com"
click at [768, 221] on span "Sign in" at bounding box center [781, 226] width 208 height 16
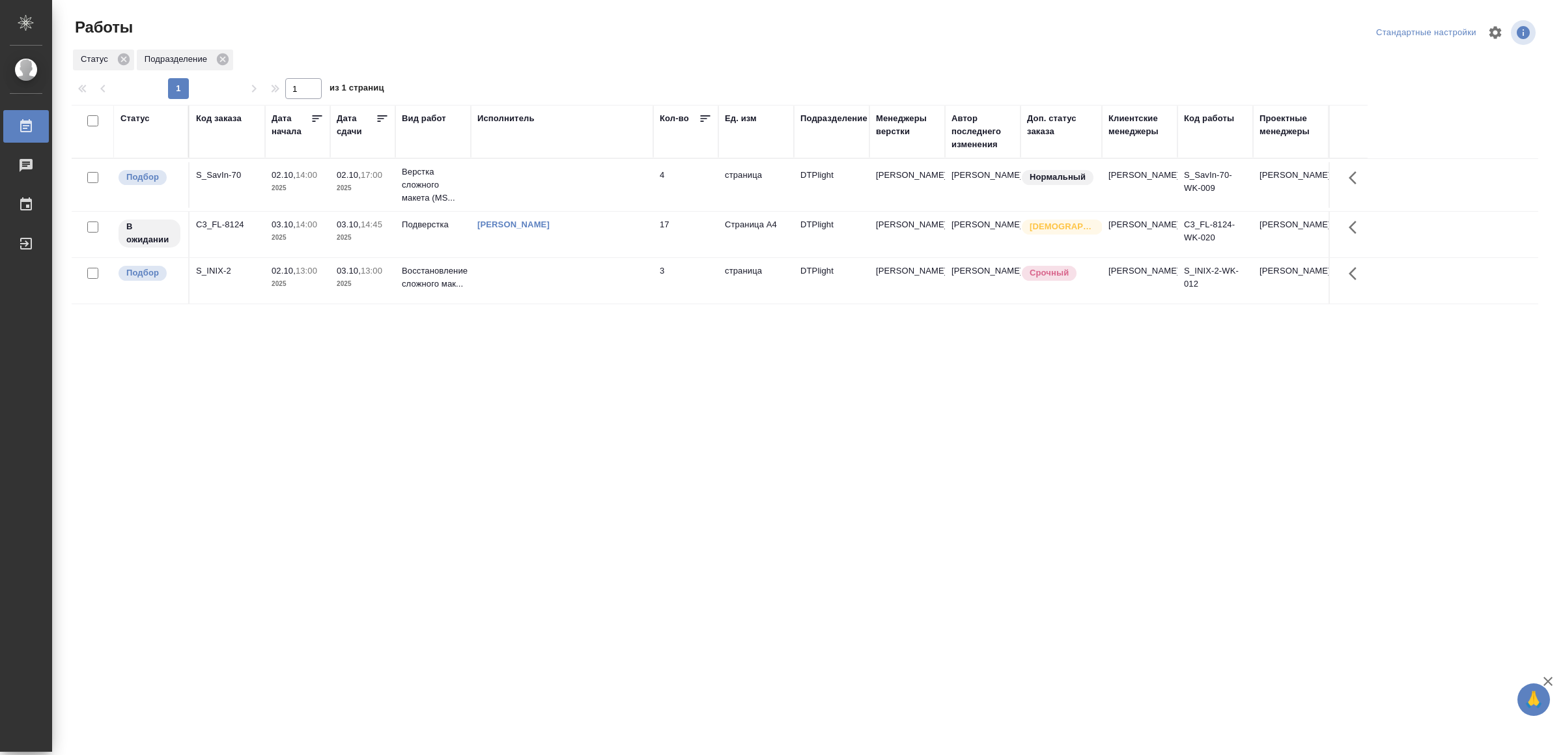
drag, startPoint x: 711, startPoint y: 457, endPoint x: 712, endPoint y: 447, distance: 9.8
click at [627, 270] on td at bounding box center [562, 281] width 182 height 46
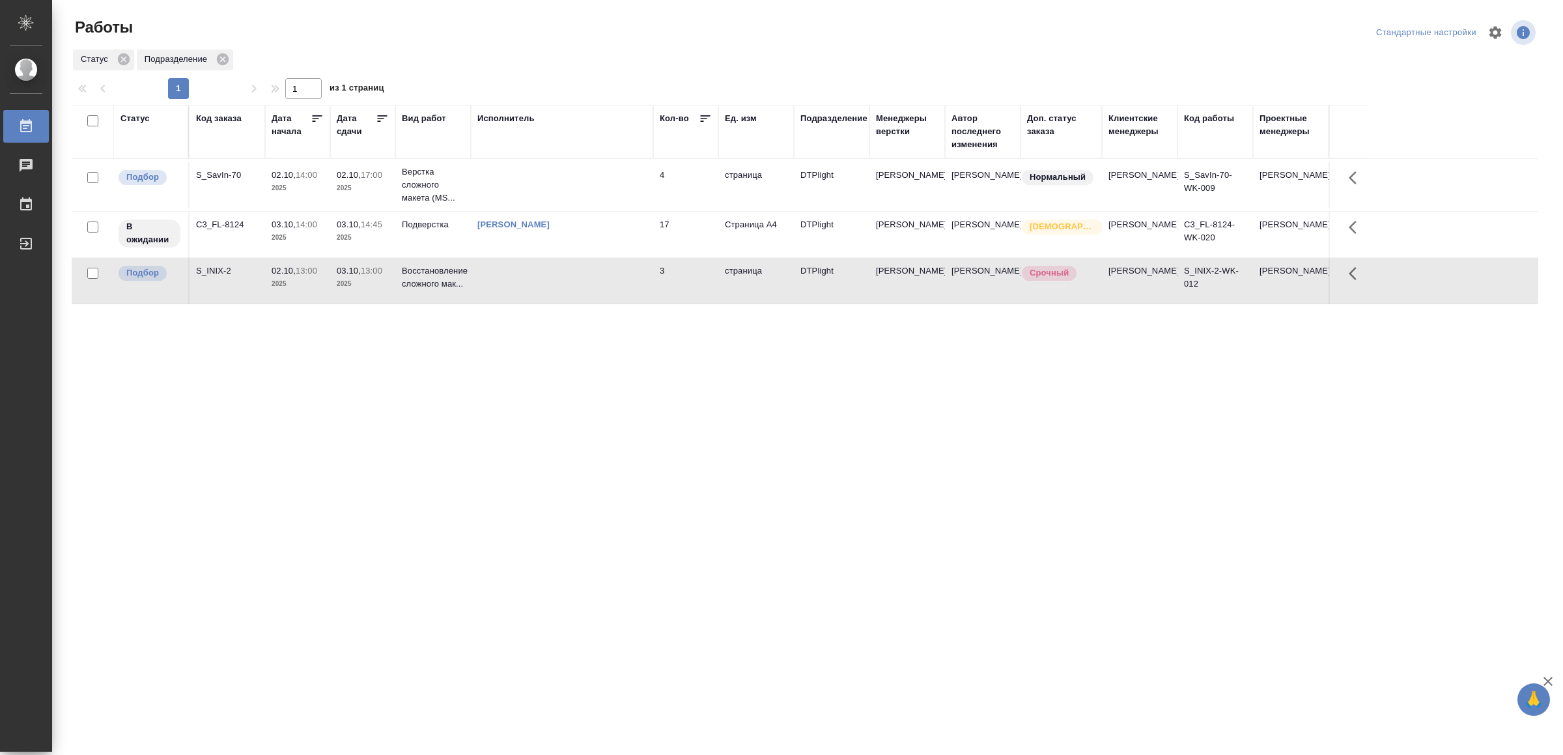
click at [627, 270] on td at bounding box center [562, 281] width 182 height 46
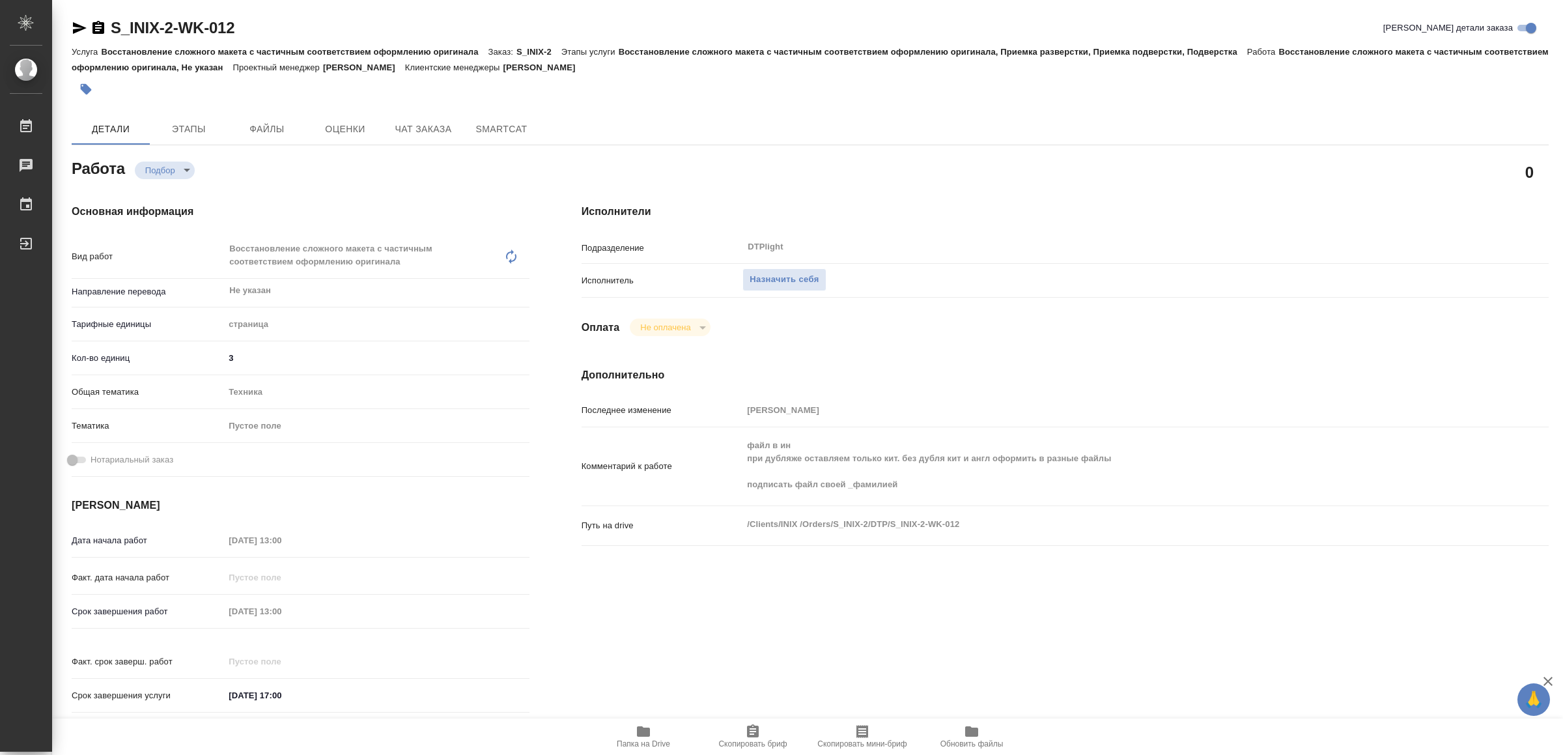
click at [649, 733] on icon "button" at bounding box center [643, 731] width 13 height 10
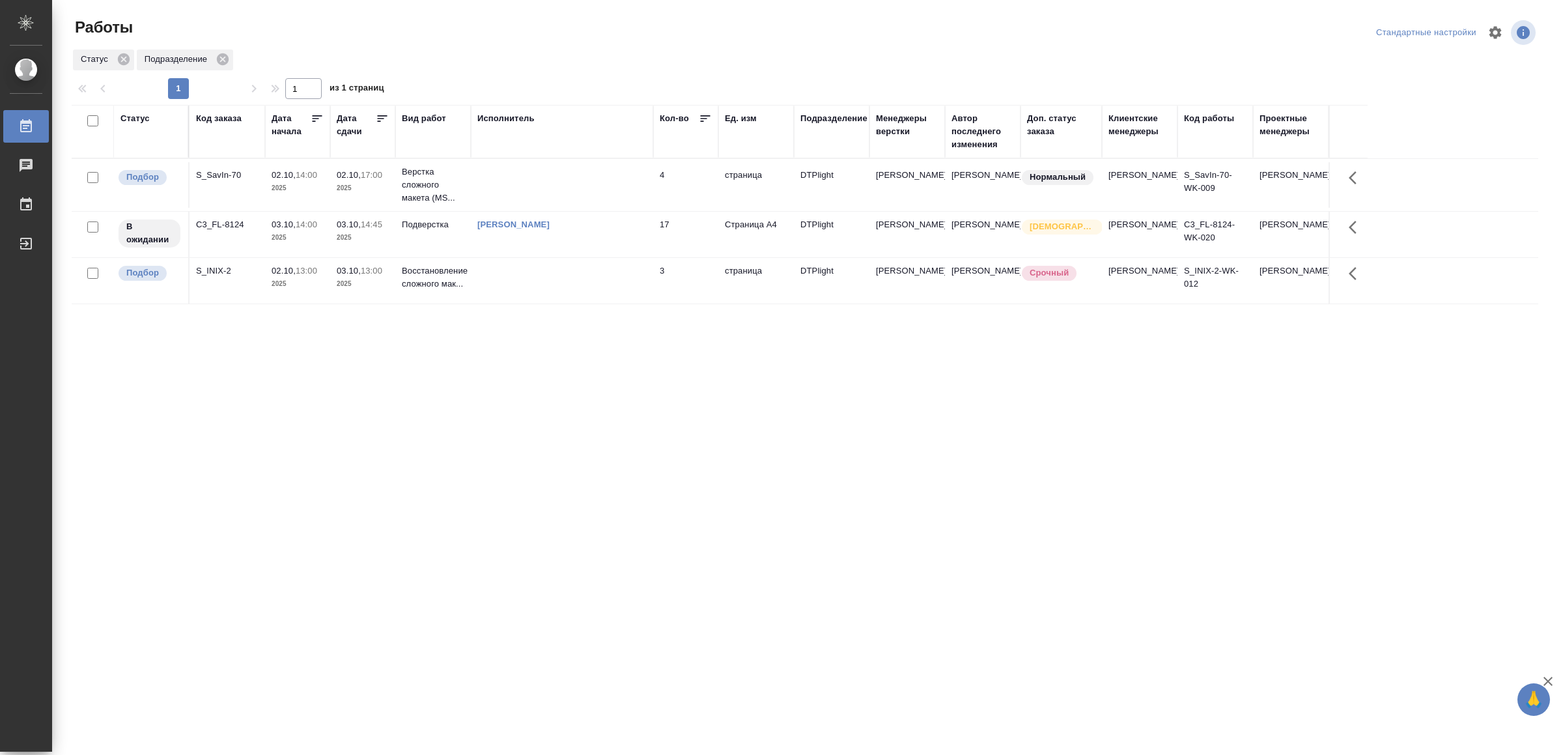
click at [588, 175] on td at bounding box center [562, 185] width 182 height 46
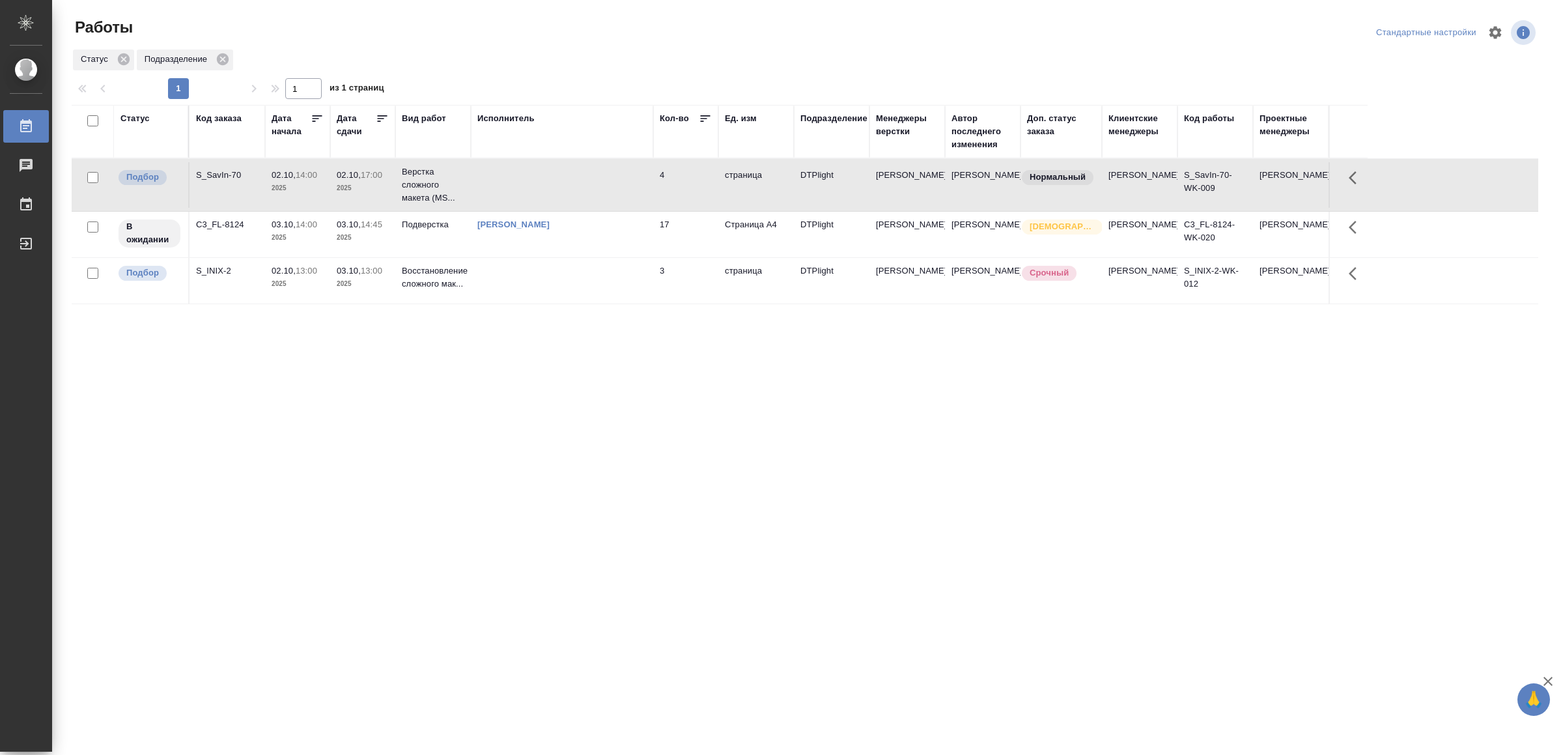
click at [588, 175] on td at bounding box center [562, 185] width 182 height 46
click at [617, 272] on td at bounding box center [562, 281] width 182 height 46
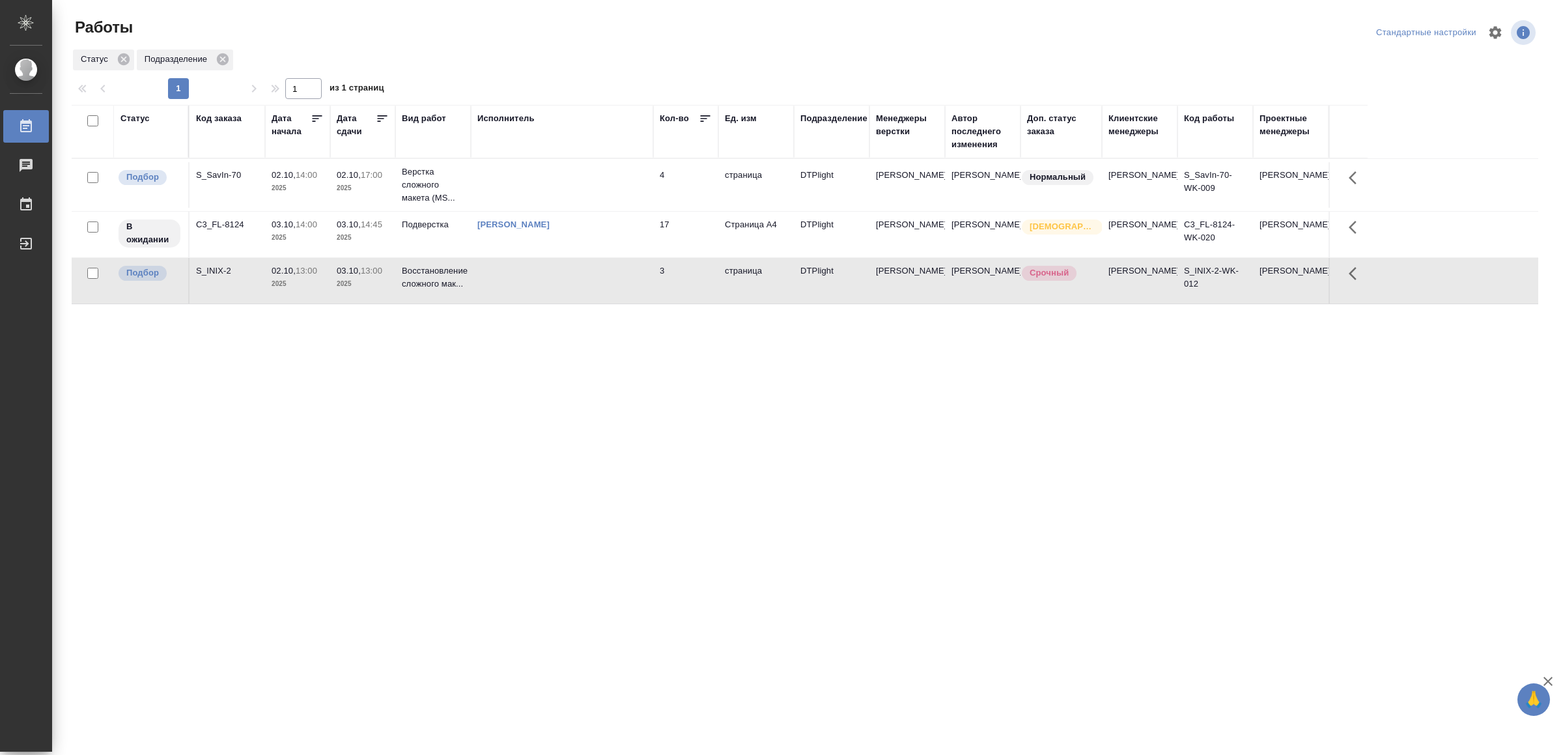
click at [617, 274] on td at bounding box center [562, 281] width 182 height 46
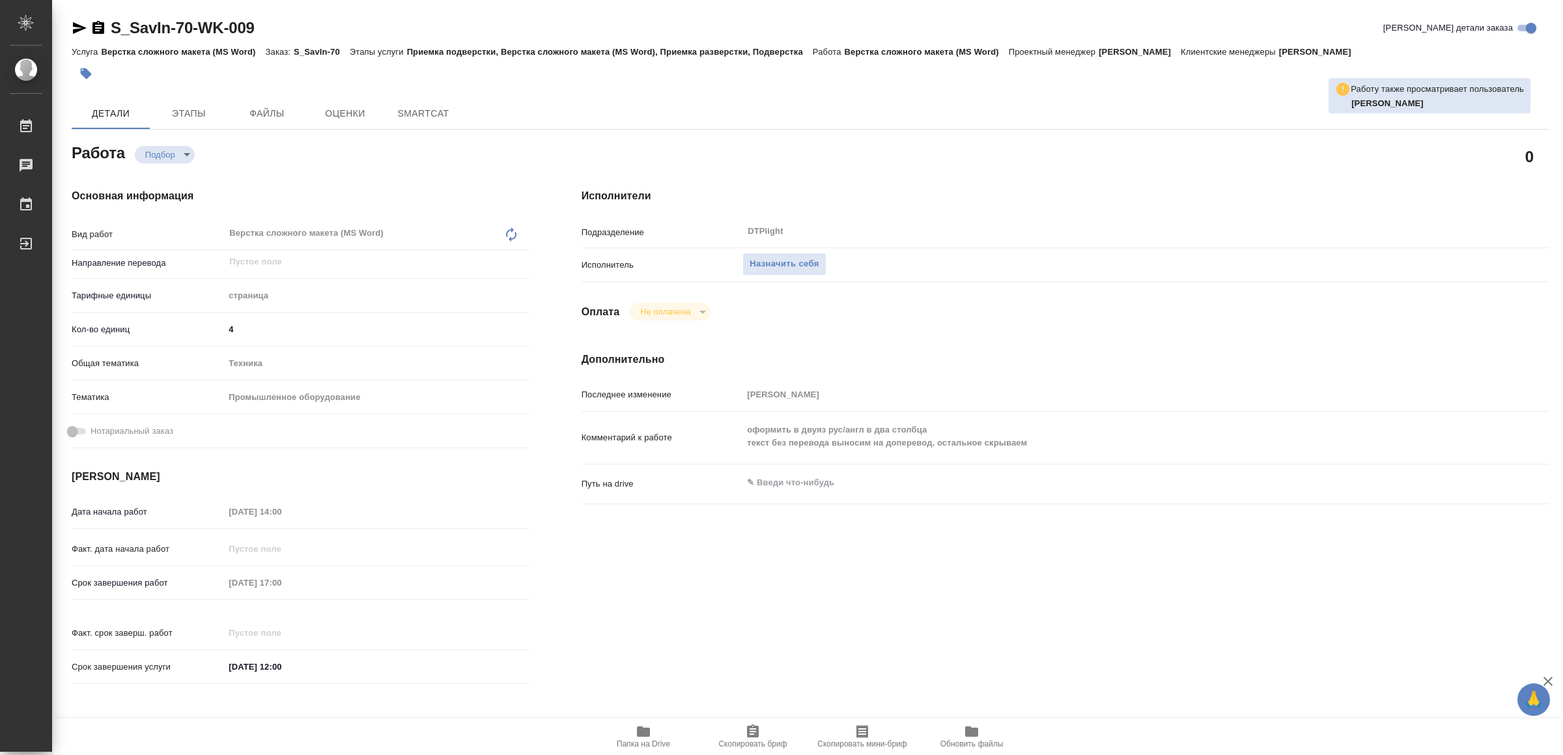
type textarea "x"
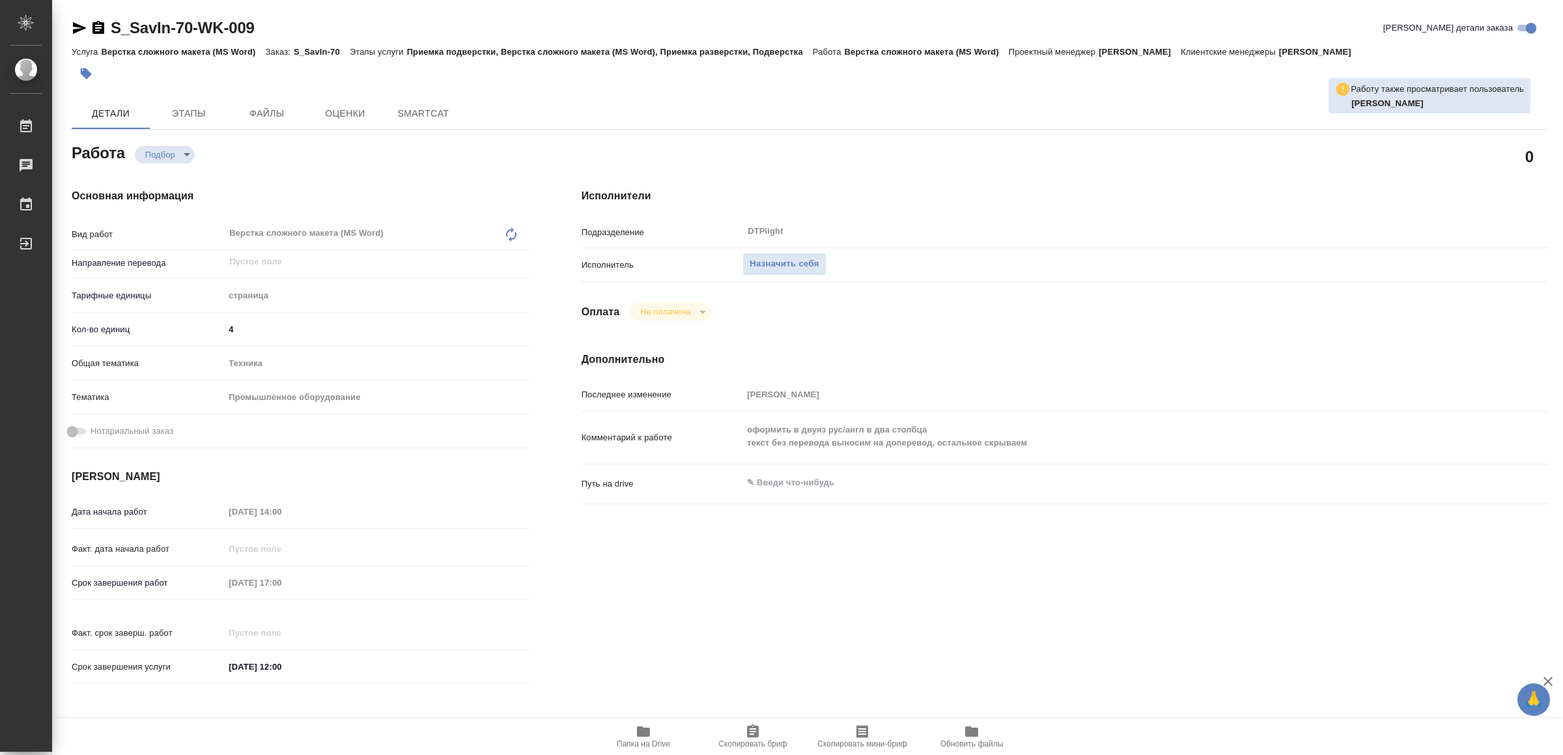
type textarea "x"
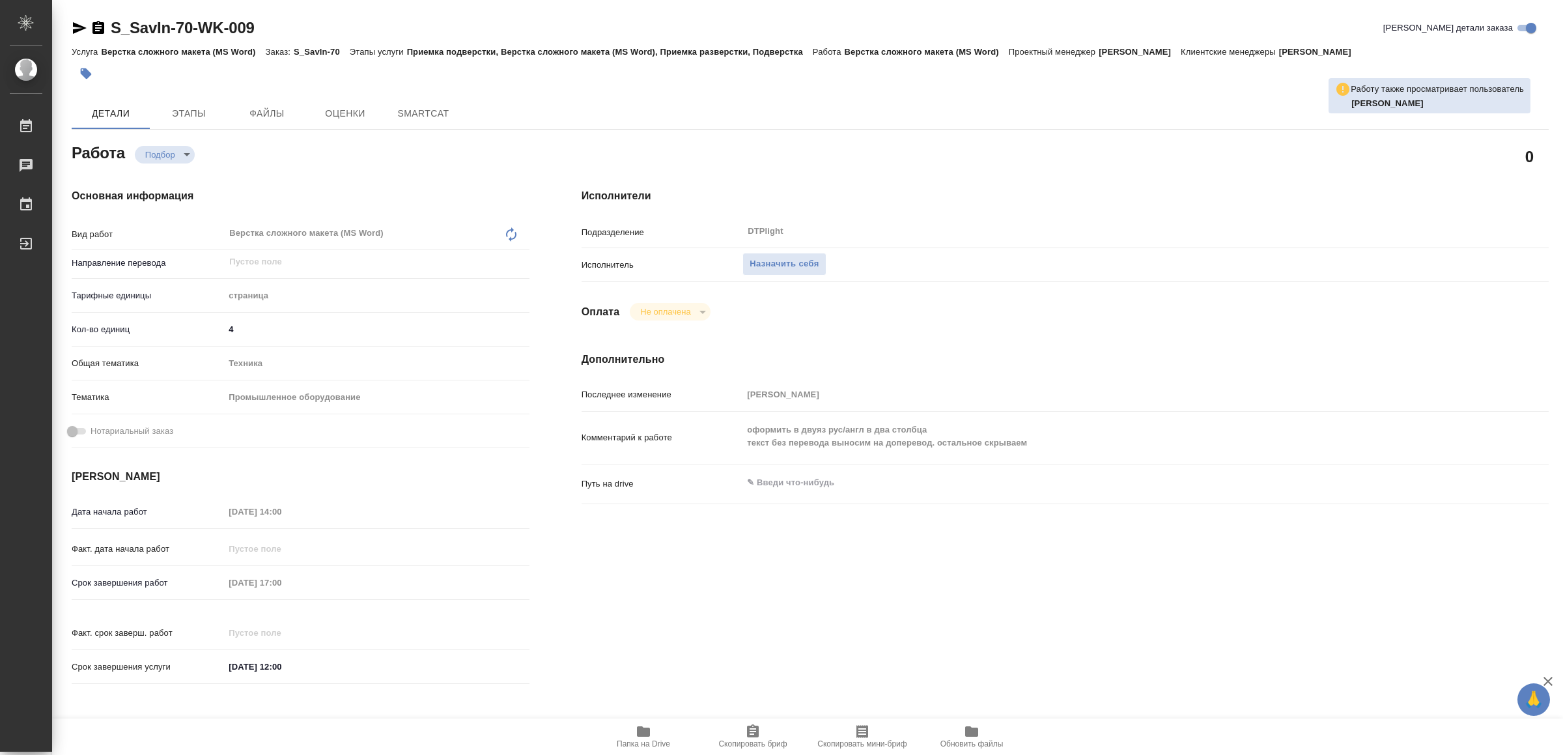
type textarea "x"
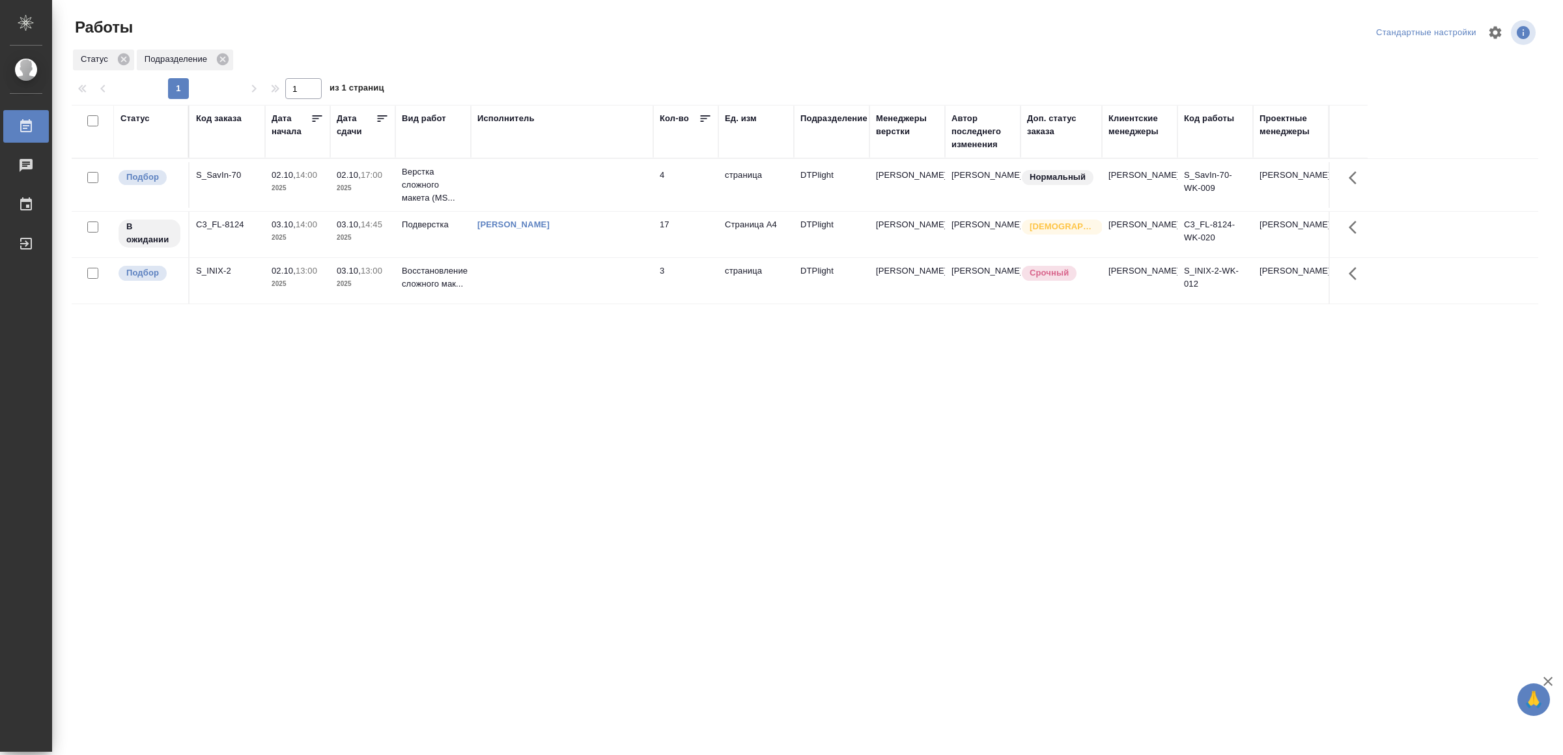
drag, startPoint x: 688, startPoint y: 540, endPoint x: 694, endPoint y: 528, distance: 12.8
click at [580, 188] on td at bounding box center [562, 185] width 182 height 46
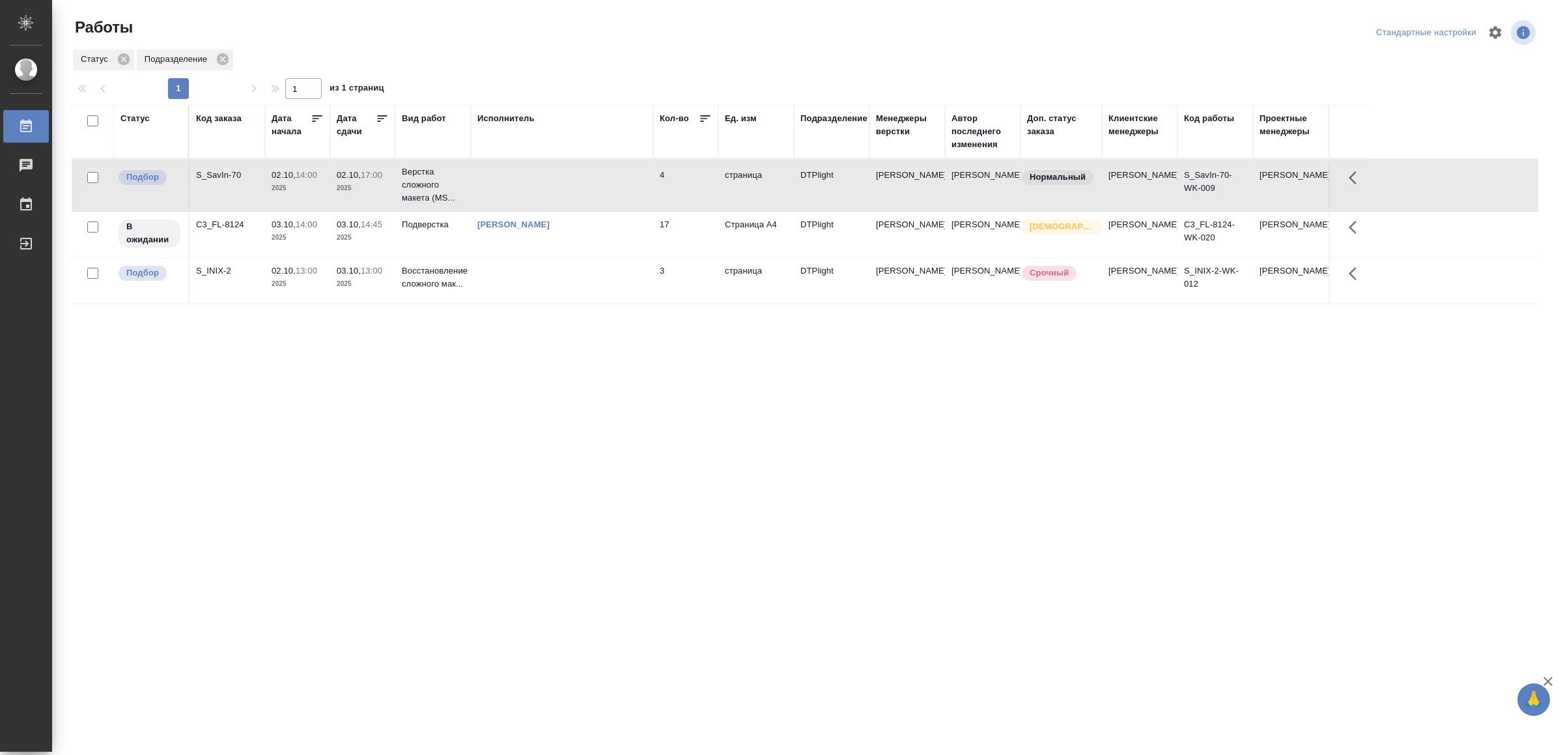
click at [580, 188] on td at bounding box center [562, 185] width 182 height 46
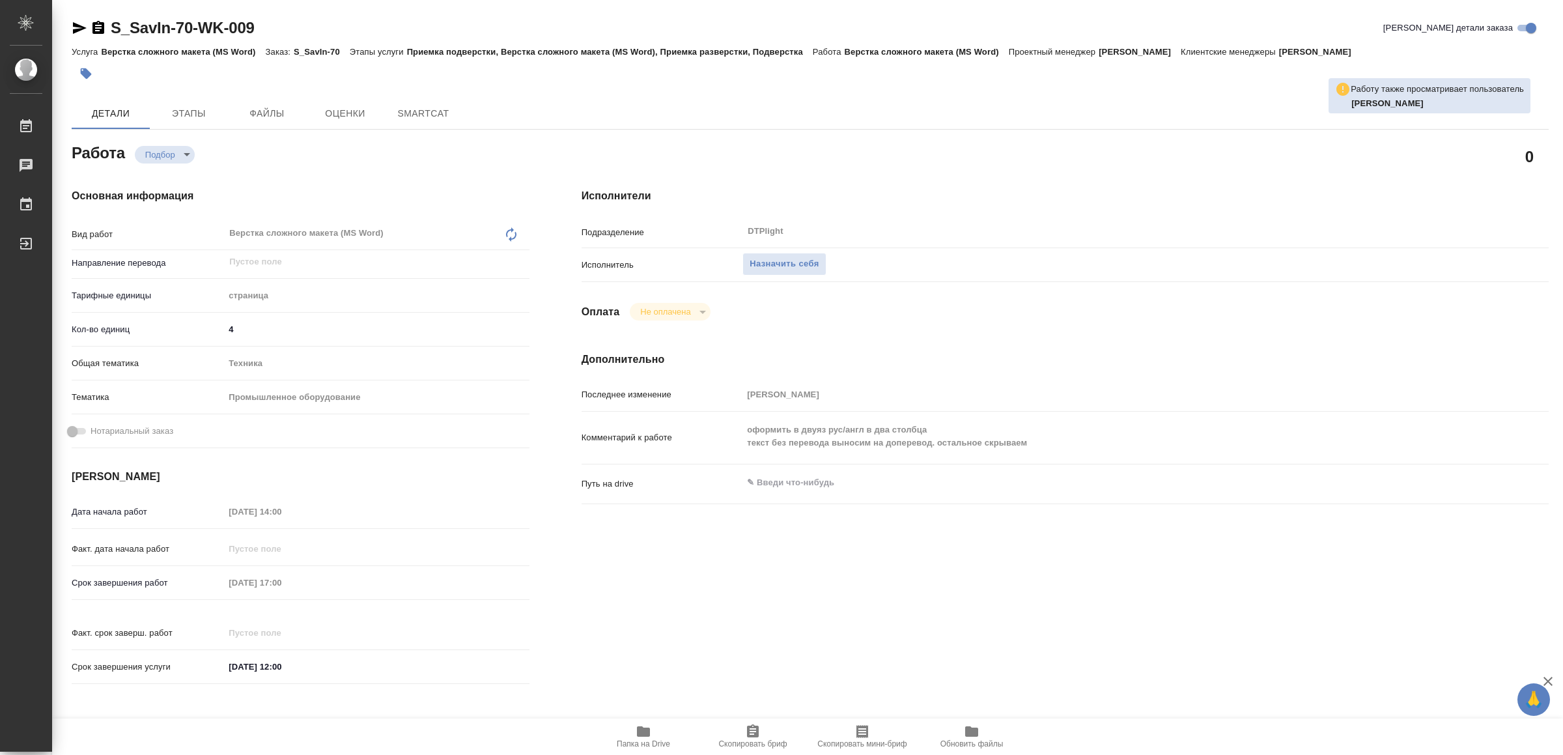
type input "recruiting"
type input "5a8b1489cc6b4906c91bfdb2"
type input "4"
type input "tech"
type input "5f647205b73bc97568ca66bc"
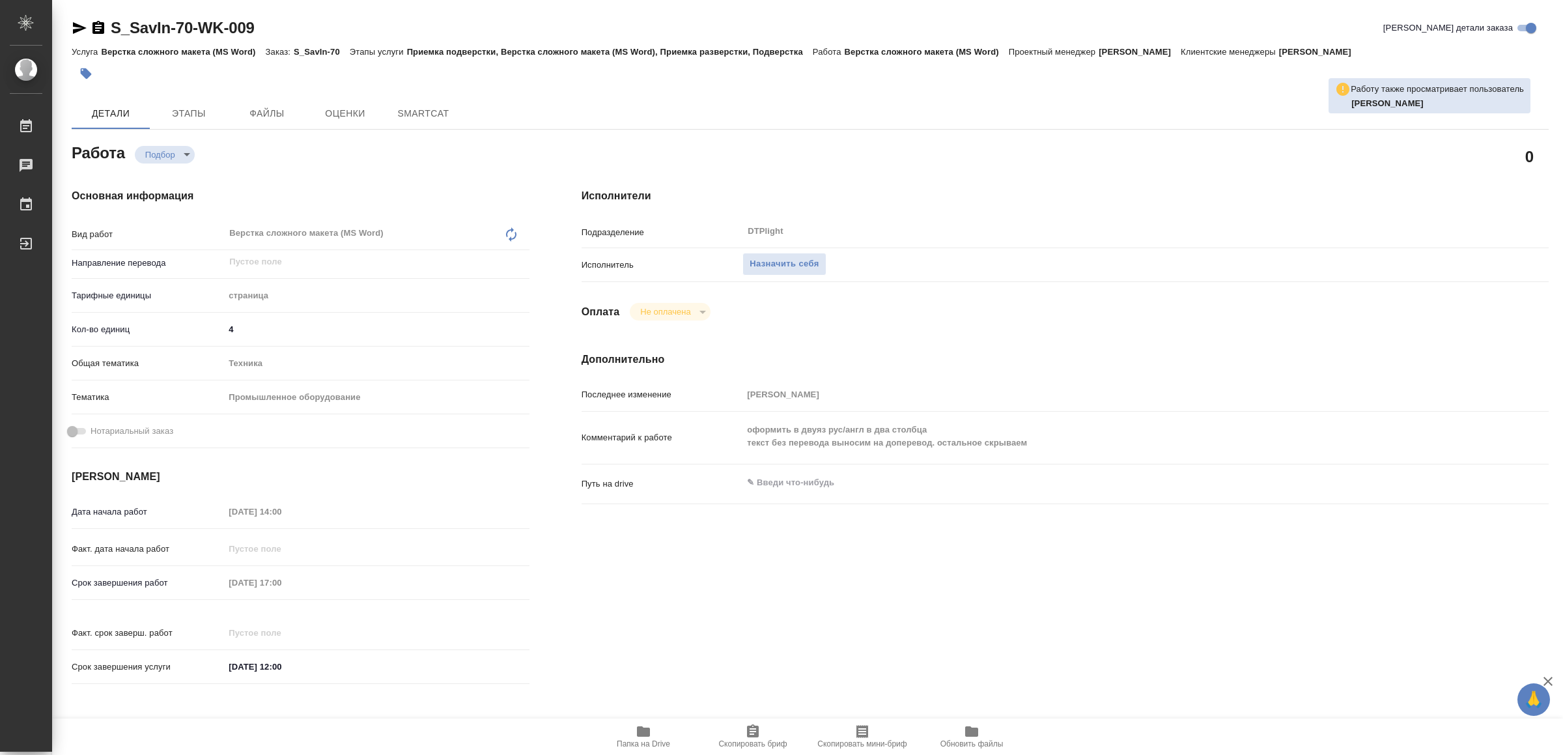
type input "02.10.2025 14:00"
type input "02.10.2025 17:00"
type input "03.10.2025 12:00"
type input "DTPlight"
type input "notPayed"
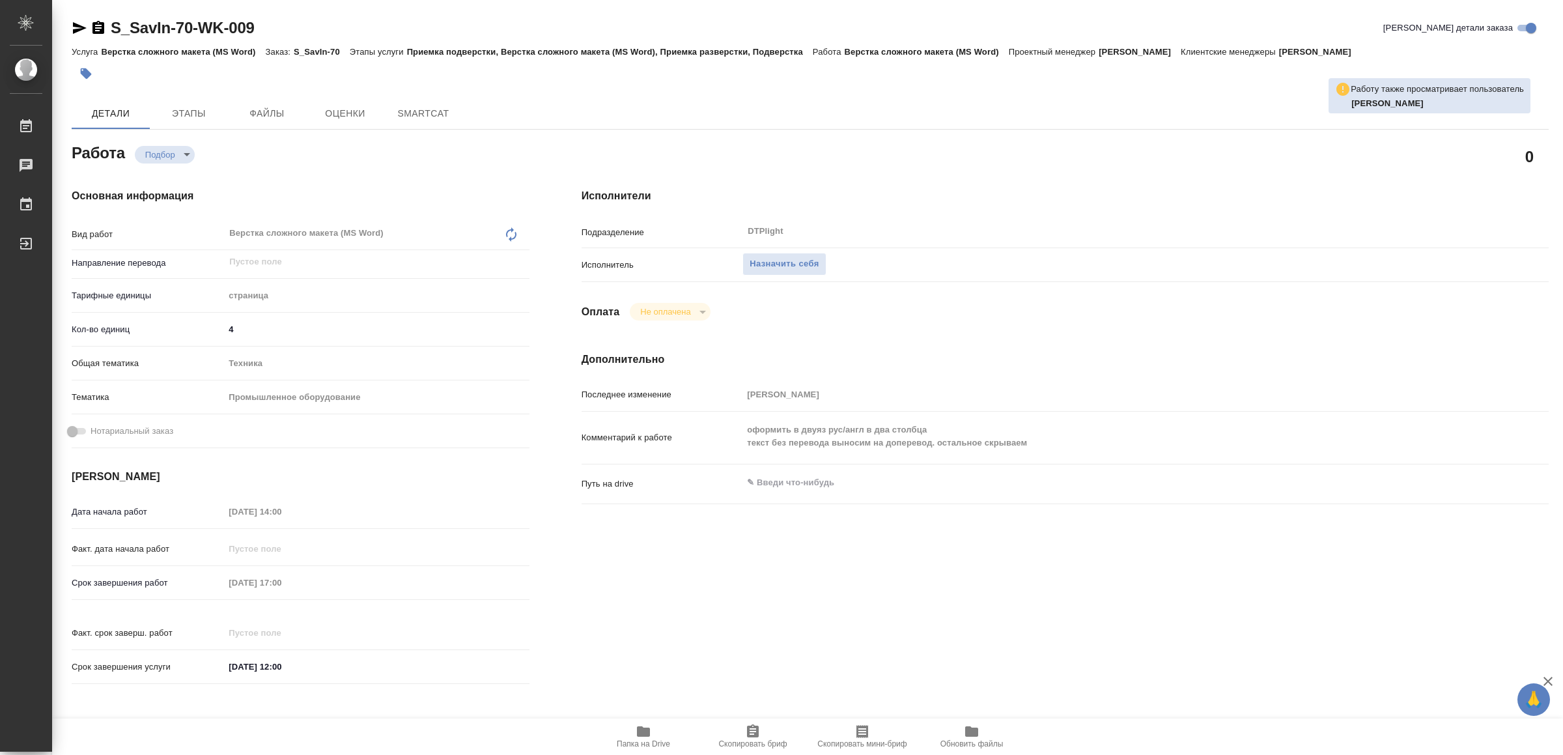
type input "[PERSON_NAME]"
type input "S_SavIn-70"
type input "Верстка сложного макета (MS Word)"
type input "Приемка подверстки, Верстка сложного макета (MS Word), Приемка разверстки, Подв…"
type input "[PERSON_NAME]"
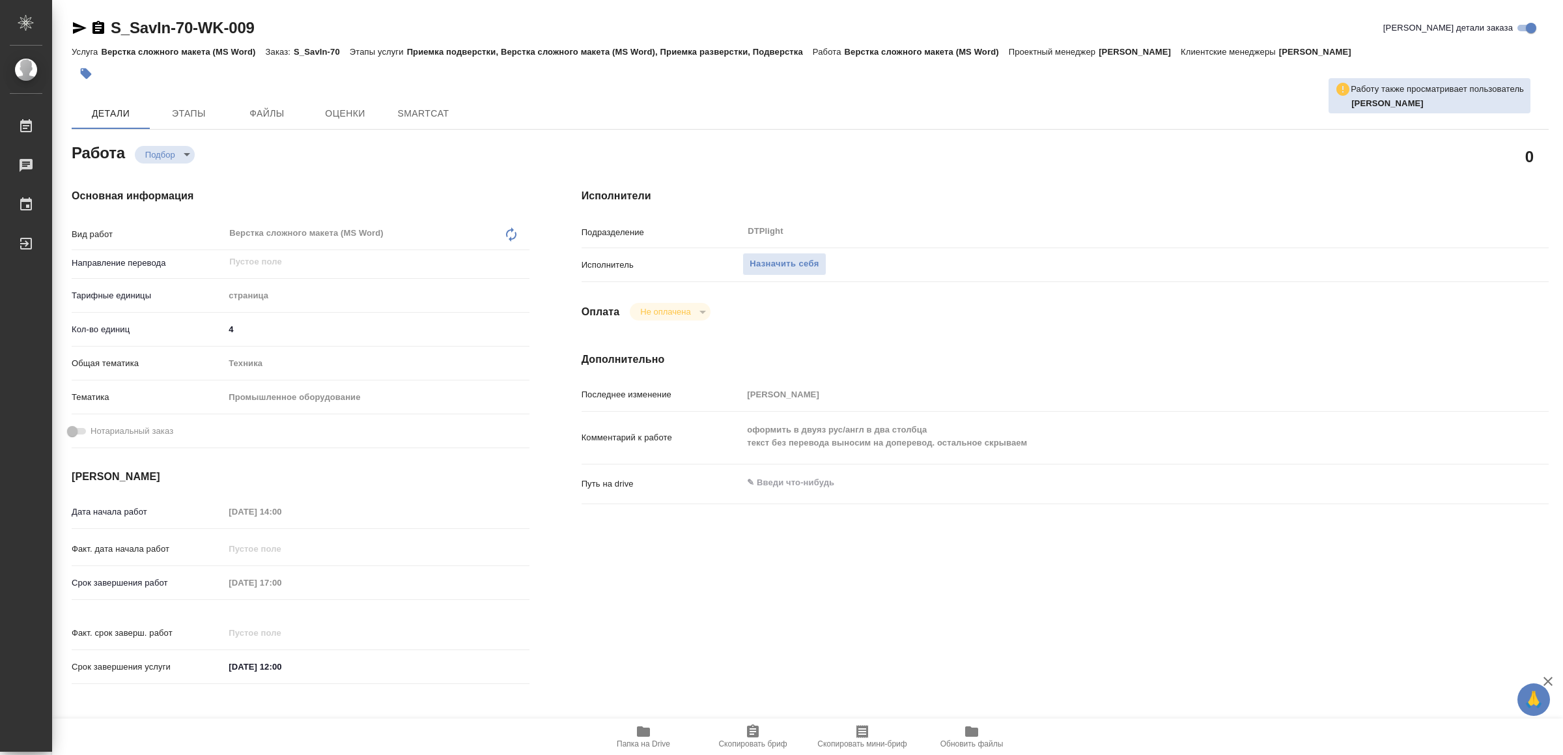
type input "[PERSON_NAME]"
type input "/Clients/ООО «Савант Инжиниринг»/Orders/S_SavIn-70"
click at [637, 739] on span "Папка на Drive" at bounding box center [643, 743] width 53 height 9
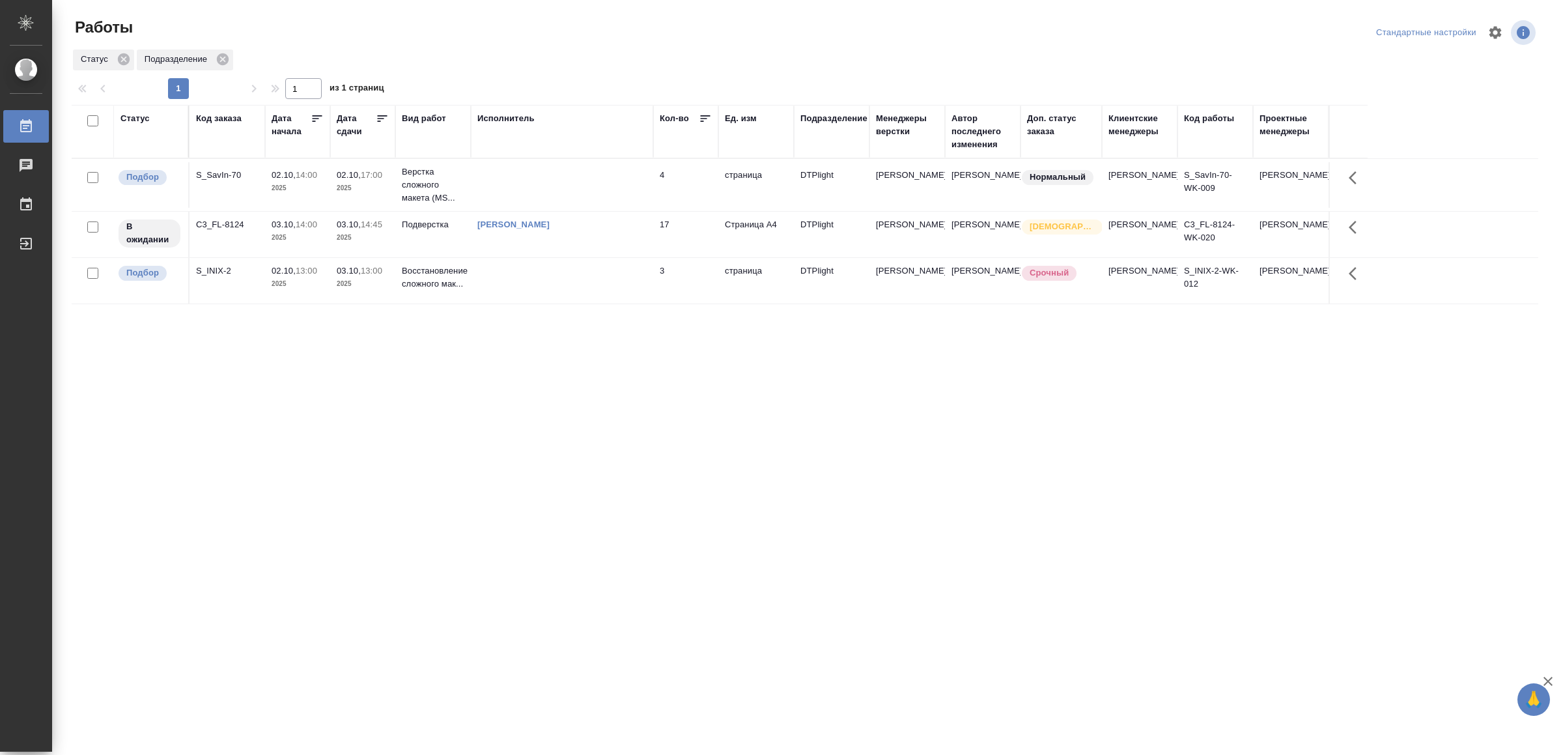
drag, startPoint x: 576, startPoint y: 552, endPoint x: 574, endPoint y: 542, distance: 10.0
drag, startPoint x: 503, startPoint y: 613, endPoint x: 503, endPoint y: 600, distance: 13.0
click at [616, 174] on td at bounding box center [562, 185] width 182 height 46
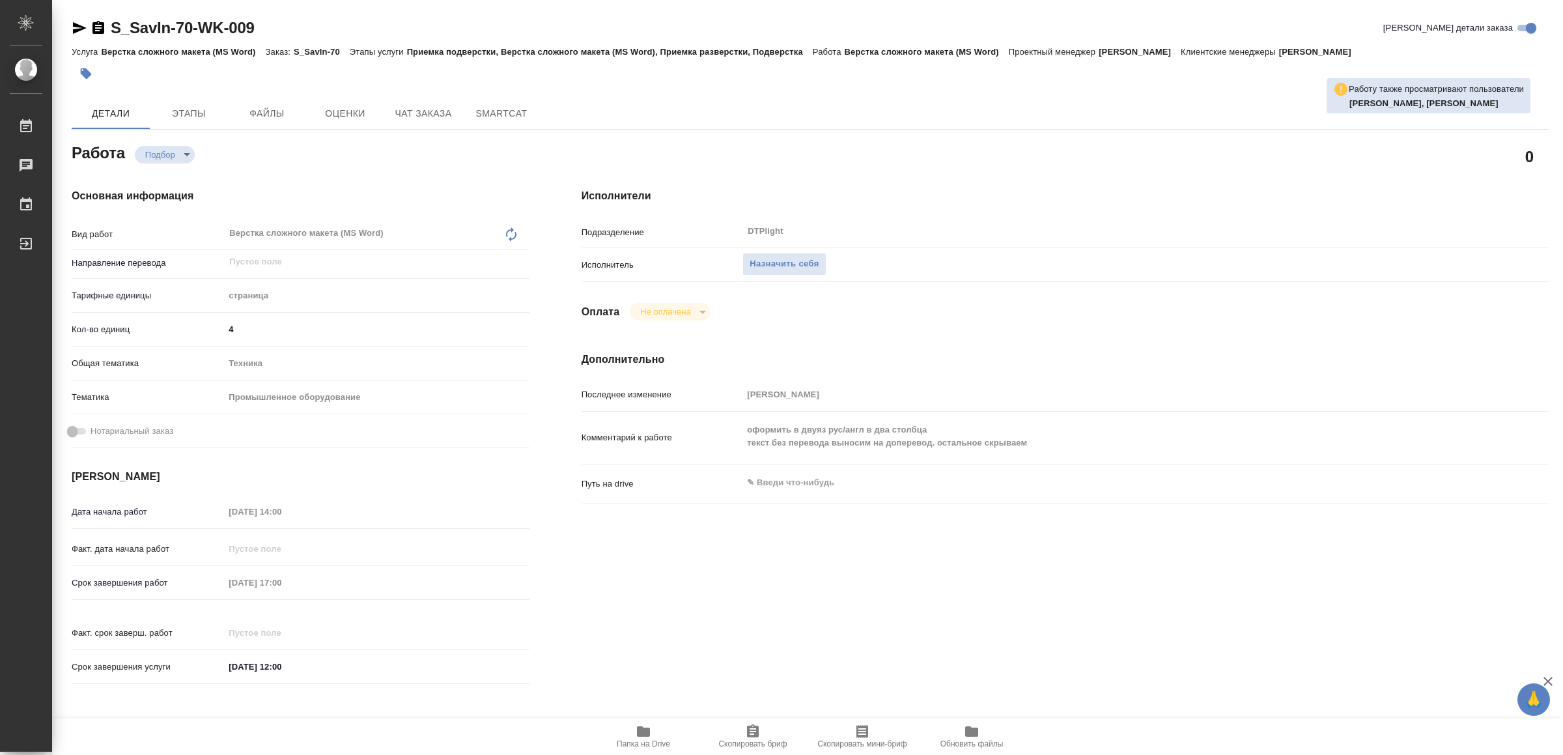
click at [641, 741] on span "Папка на Drive" at bounding box center [643, 743] width 53 height 9
